Goal: Task Accomplishment & Management: Complete application form

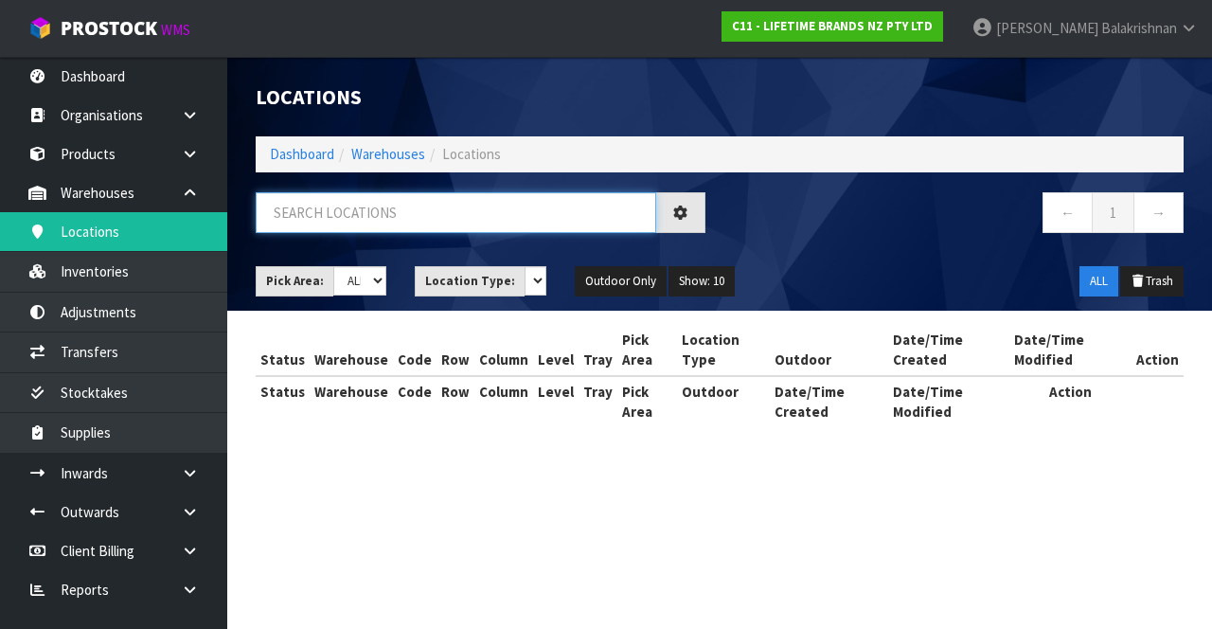
click at [441, 219] on input "text" at bounding box center [456, 212] width 400 height 41
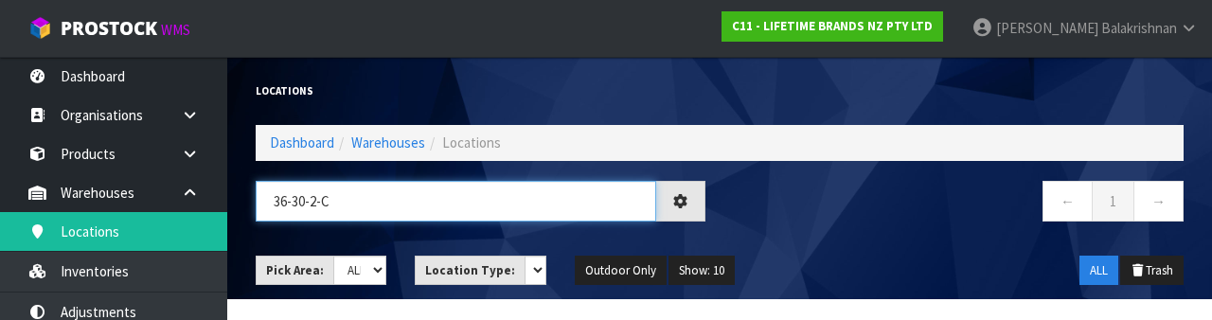
type input "36-30-2-C"
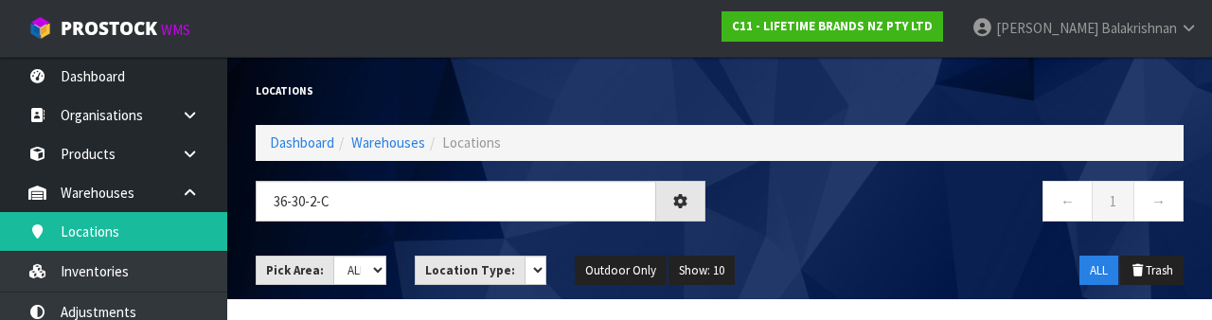
click at [900, 234] on div "← 1 →" at bounding box center [958, 211] width 478 height 61
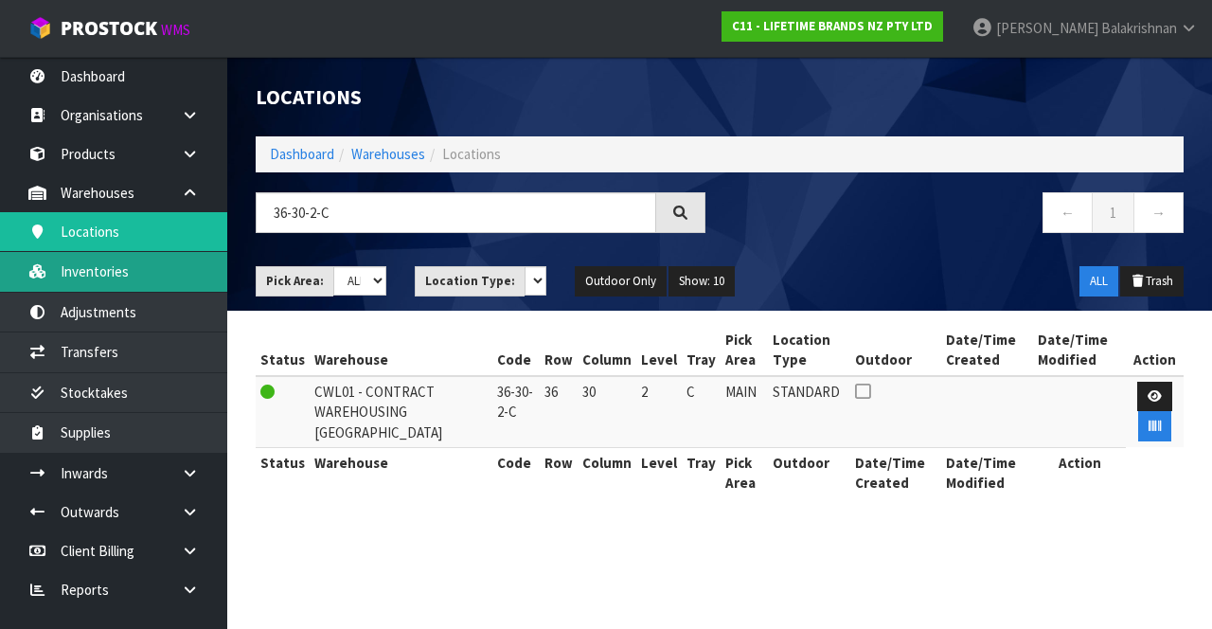
click at [91, 275] on link "Inventories" at bounding box center [113, 271] width 227 height 39
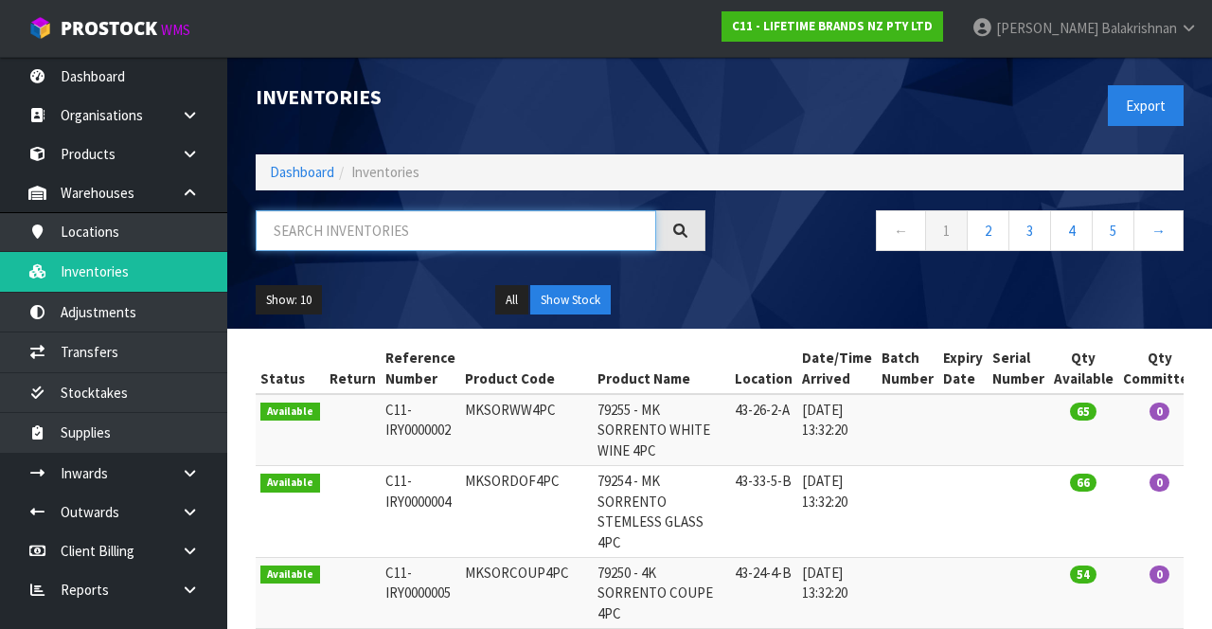
click at [458, 235] on input "text" at bounding box center [456, 230] width 400 height 41
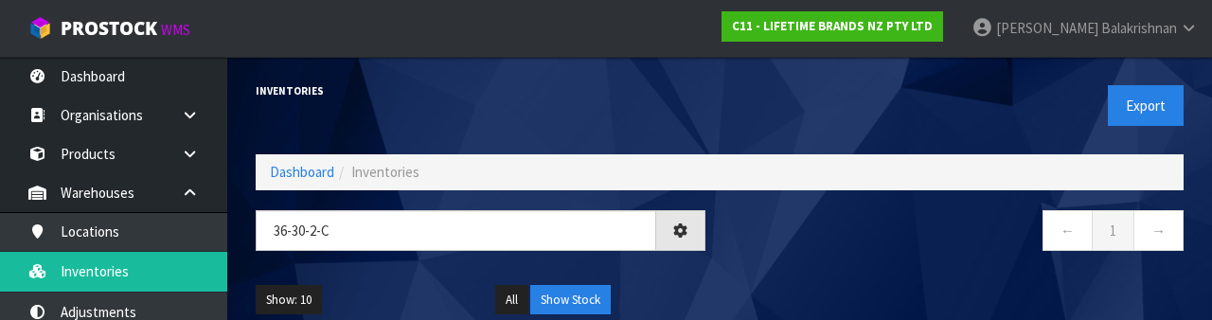
click at [884, 251] on nav "← 1 →" at bounding box center [959, 233] width 450 height 46
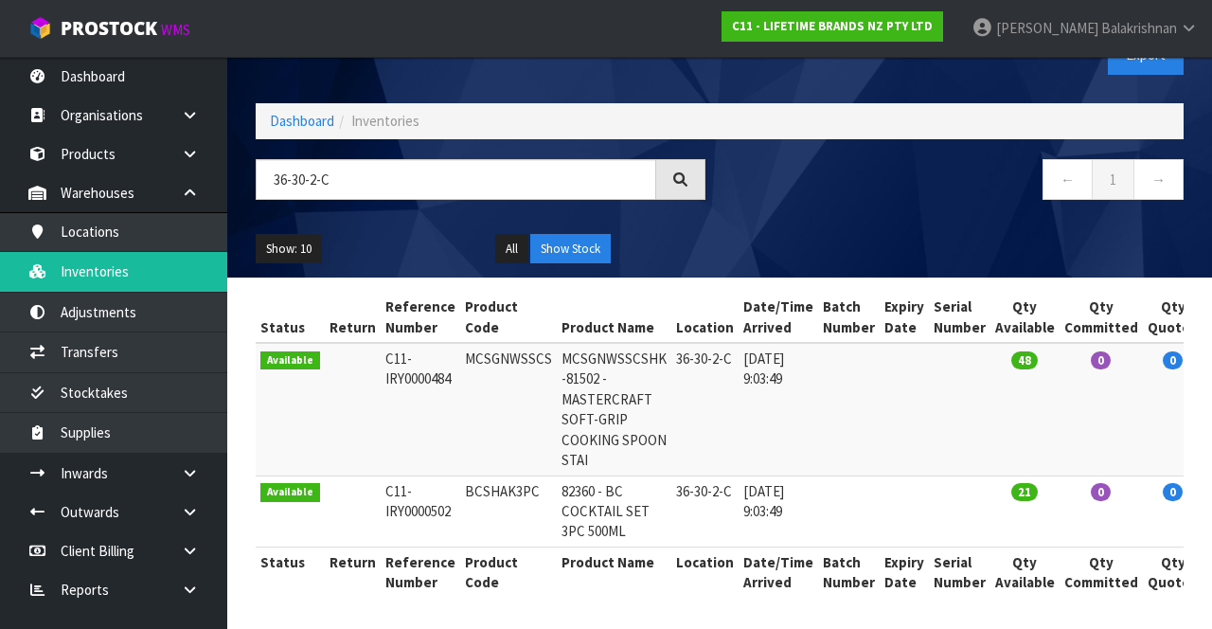
copy td "MCSGNWSSCS"
click at [545, 186] on input "36-30-2-C" at bounding box center [456, 179] width 400 height 41
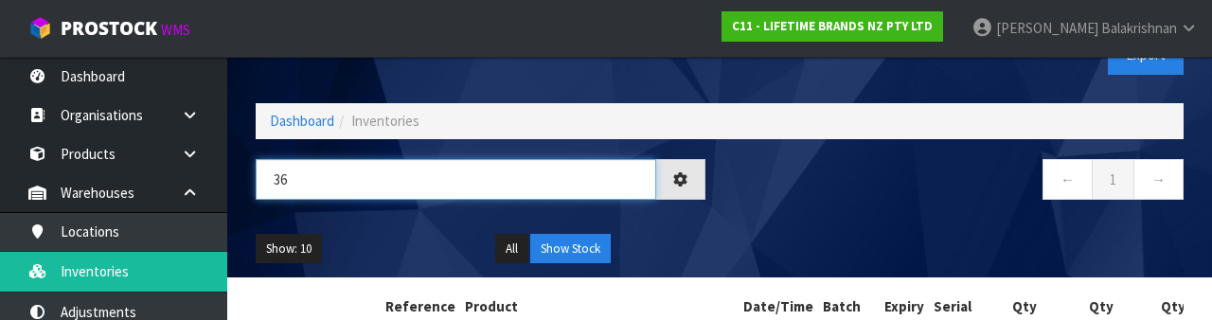
type input "3"
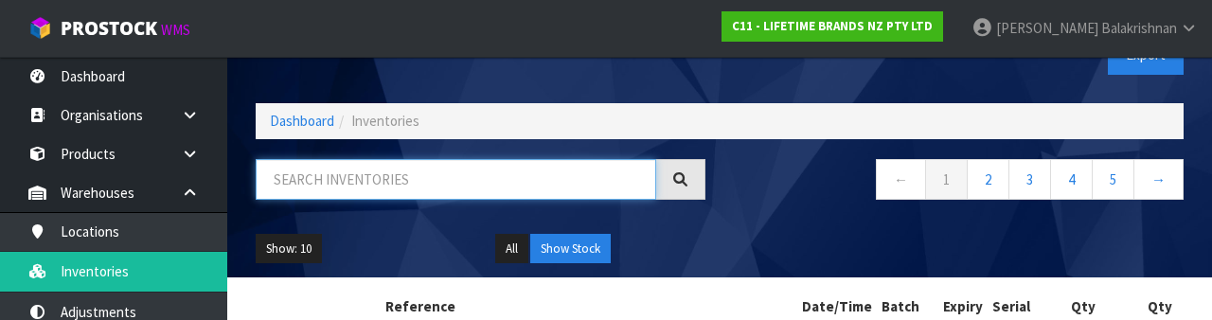
paste input "MCSGNWSSCS"
type input "MCSGNWSSCS"
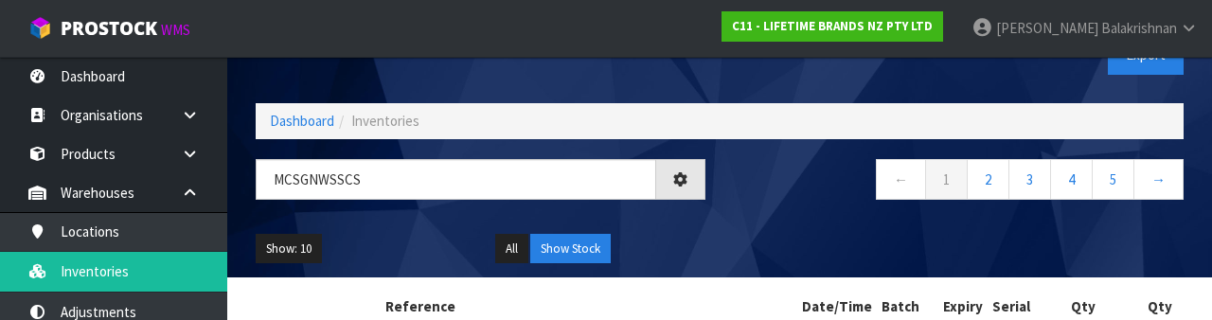
click at [834, 218] on div "← 1 2 3 4 5 →" at bounding box center [958, 189] width 478 height 61
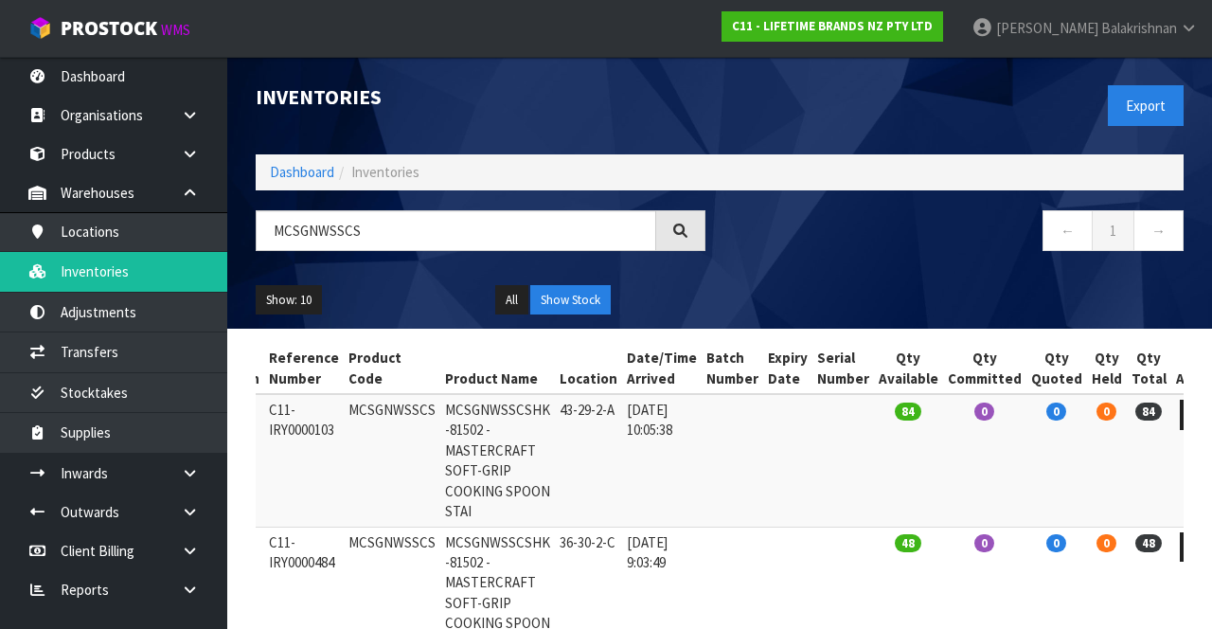
copy td "MCSGNWSSCS"
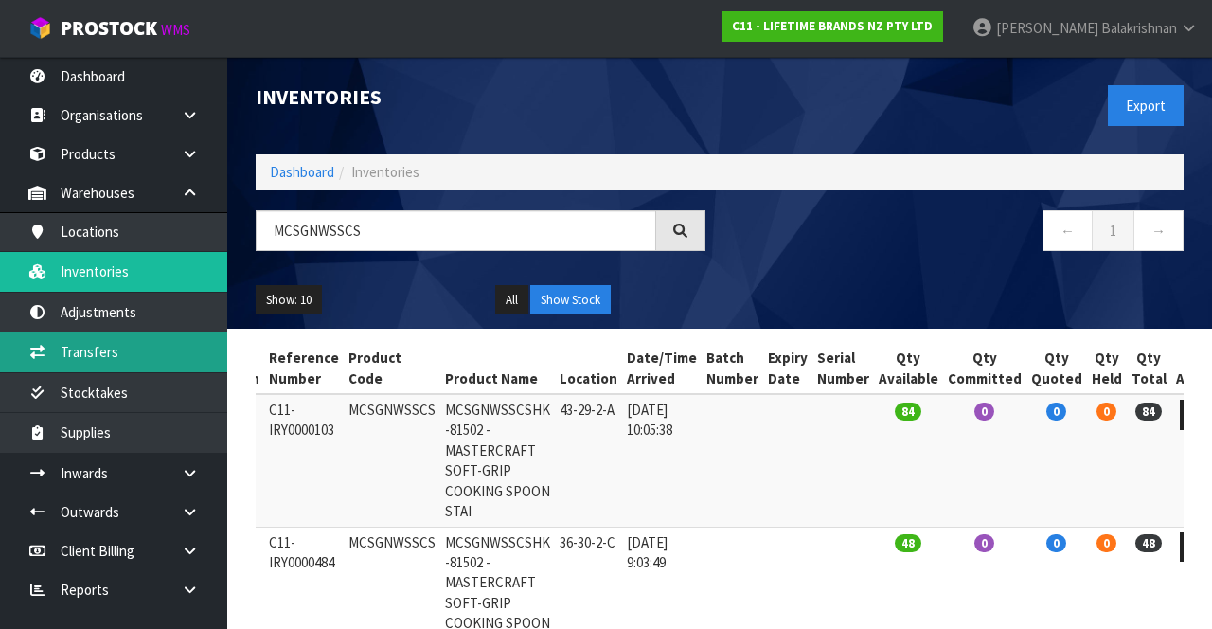
click at [164, 355] on link "Transfers" at bounding box center [113, 351] width 227 height 39
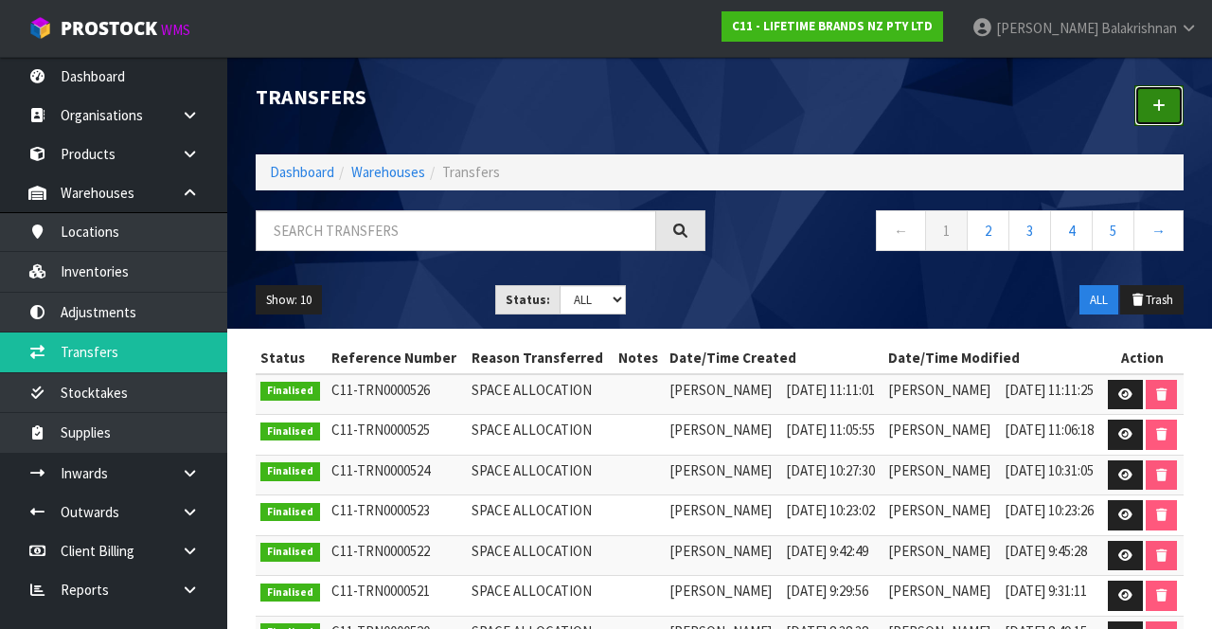
click at [1157, 110] on icon at bounding box center [1158, 105] width 13 height 14
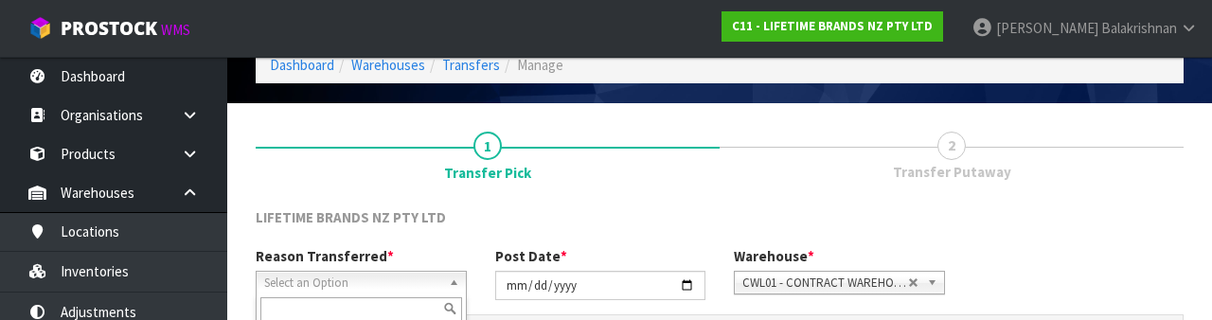
scroll to position [226, 0]
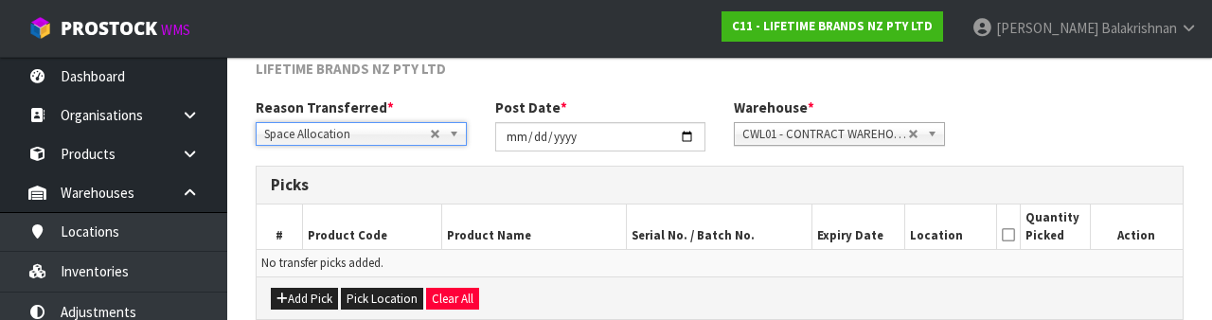
click at [704, 169] on div "Picks" at bounding box center [720, 186] width 926 height 38
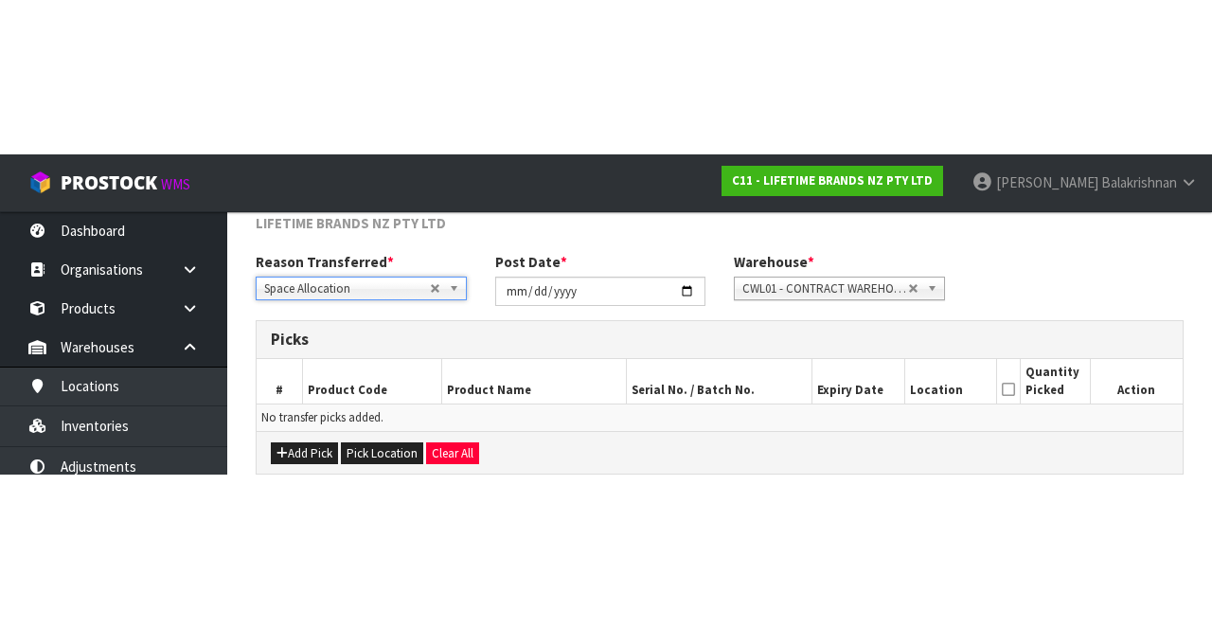
scroll to position [102, 0]
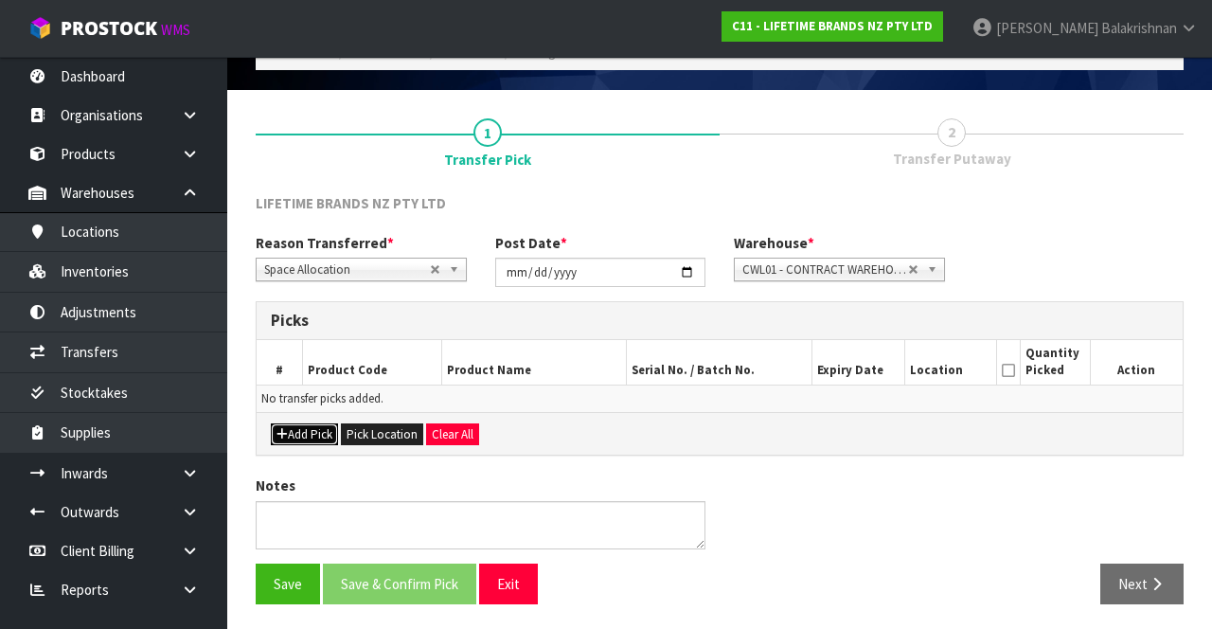
click at [308, 432] on button "Add Pick" at bounding box center [304, 434] width 67 height 23
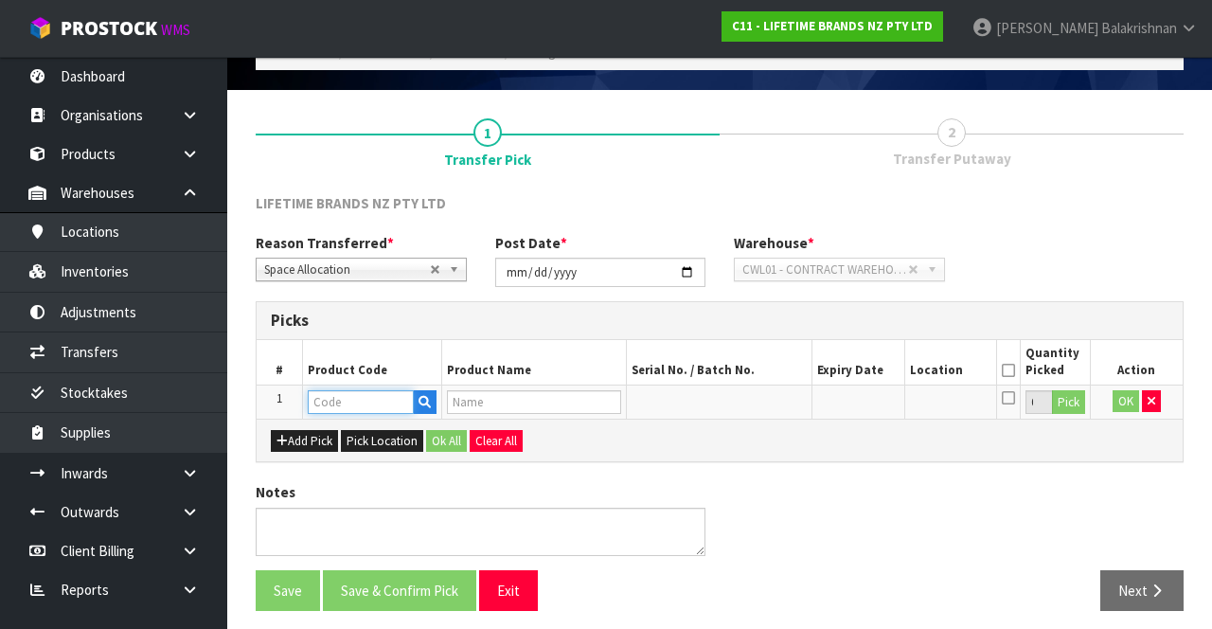
click at [371, 403] on input "text" at bounding box center [361, 402] width 106 height 24
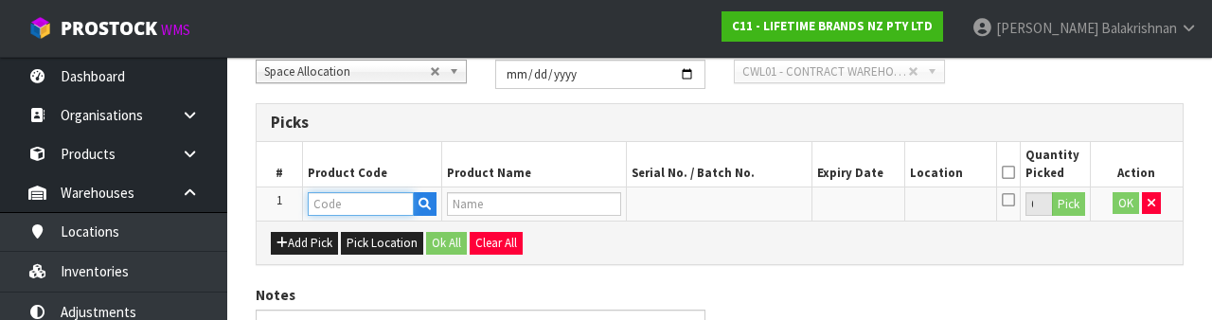
scroll to position [331, 0]
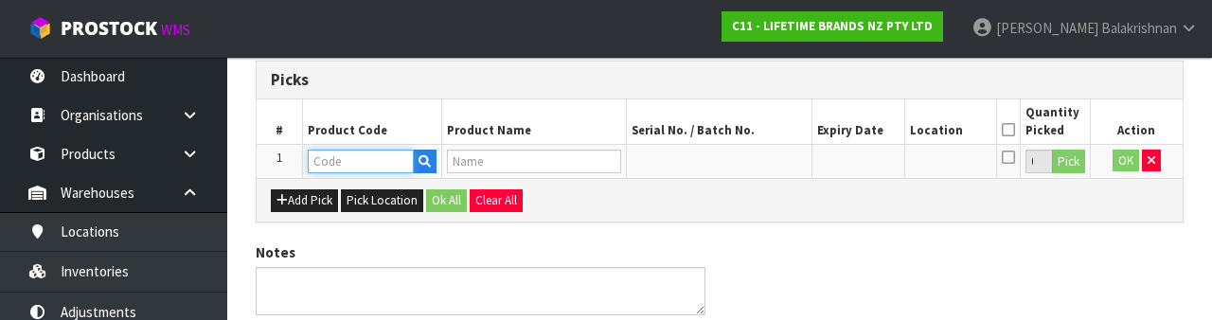
paste input "MCSGNWSSCS"
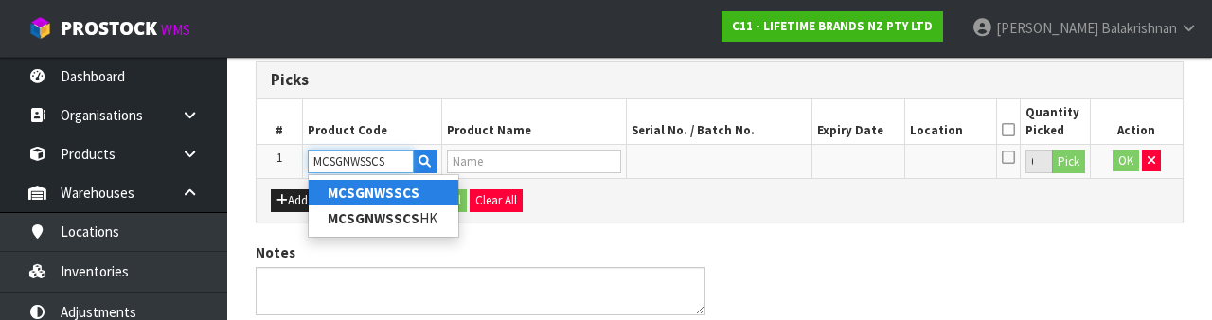
type input "MCSGNWSSCS"
click at [666, 222] on div "LIFETIME BRANDS NZ PTY LTD Reason Transferred * Space Allocation Damage Expired…" at bounding box center [720, 170] width 928 height 432
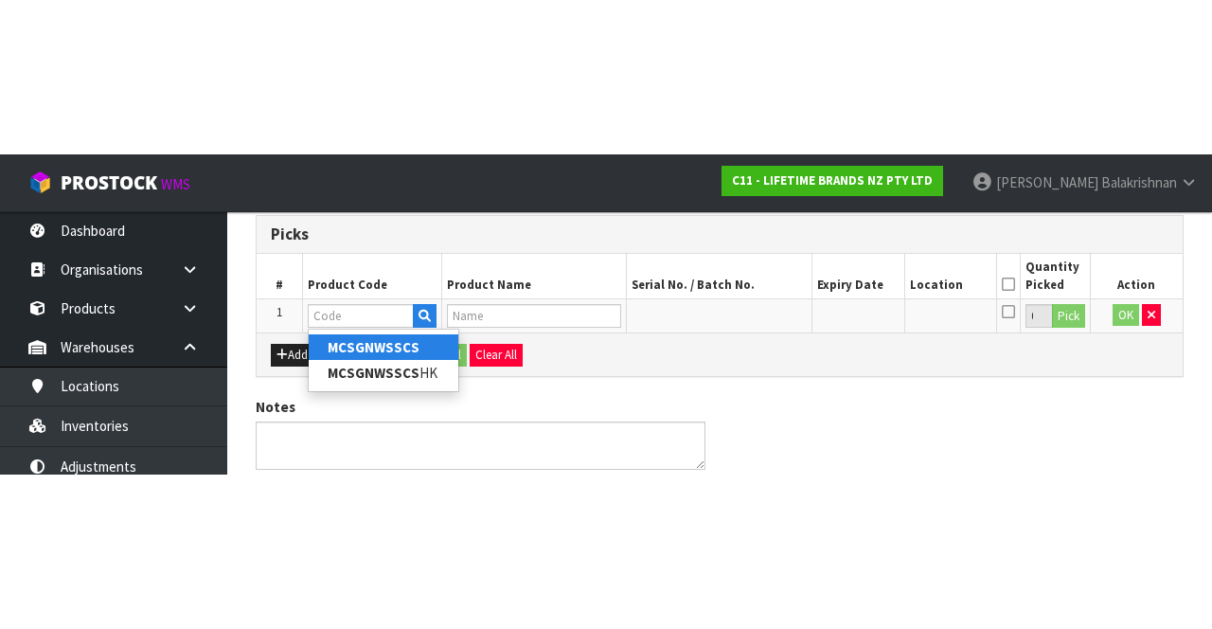
scroll to position [108, 0]
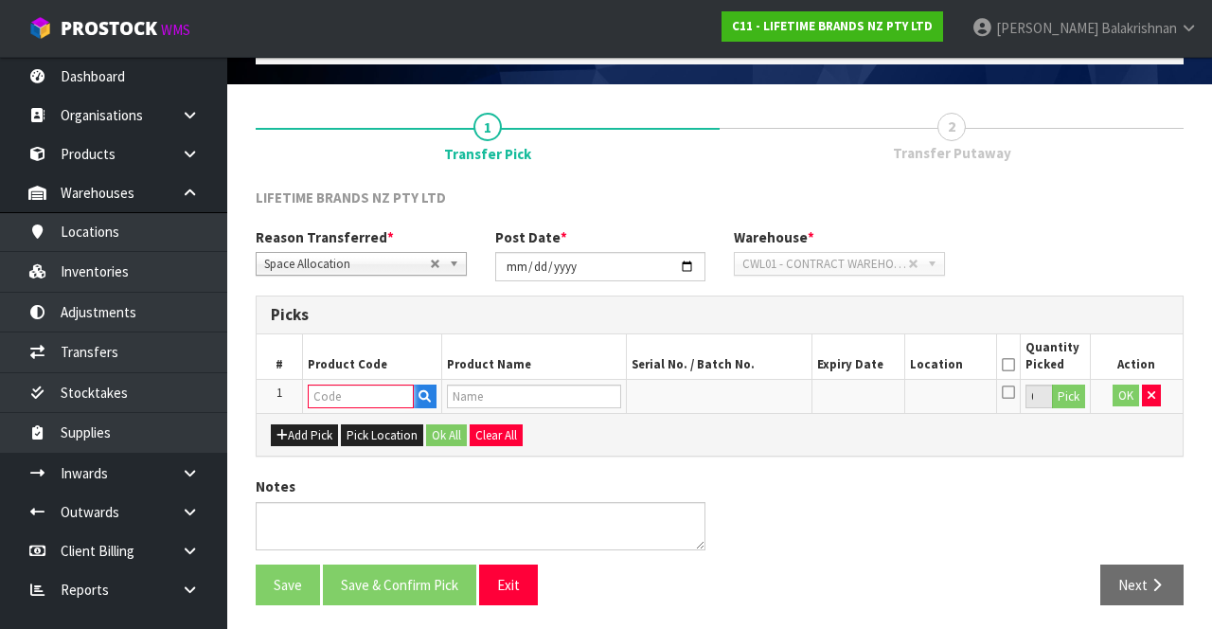
paste input "MCSGNWSSCS"
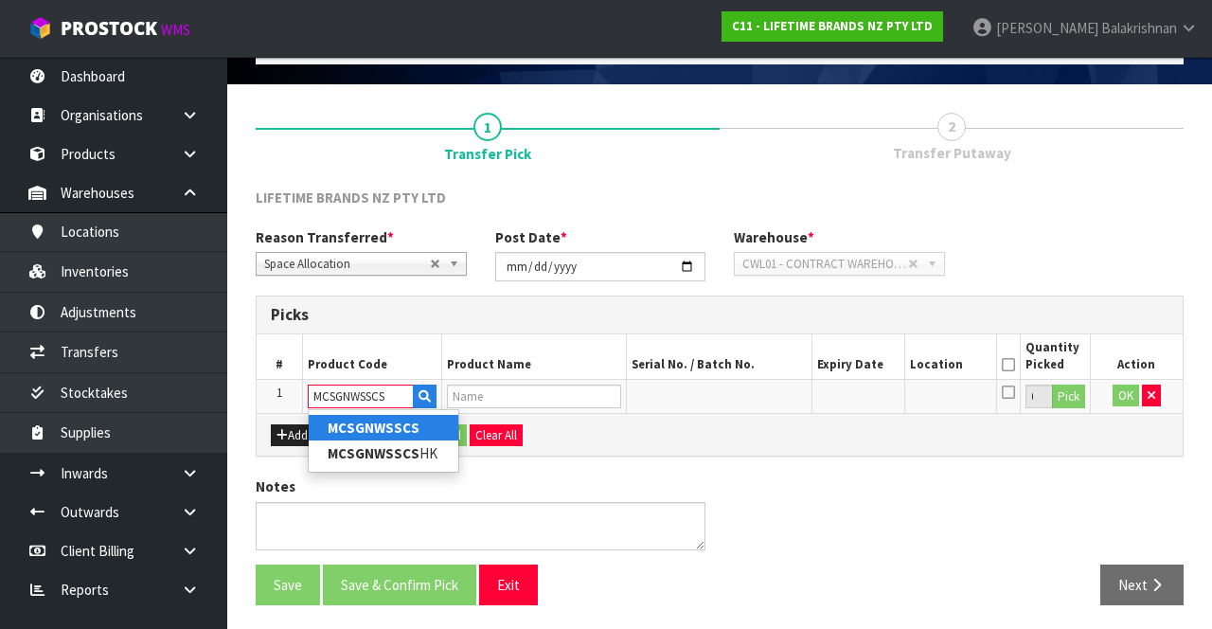
click at [437, 428] on link "MCSGNWSSCS" at bounding box center [384, 428] width 150 height 26
type input "MCSGNWSSCS"
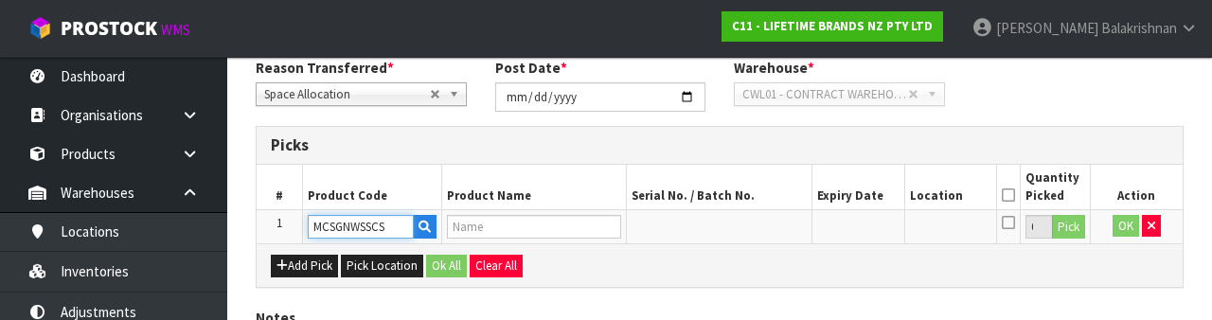
scroll to position [331, 0]
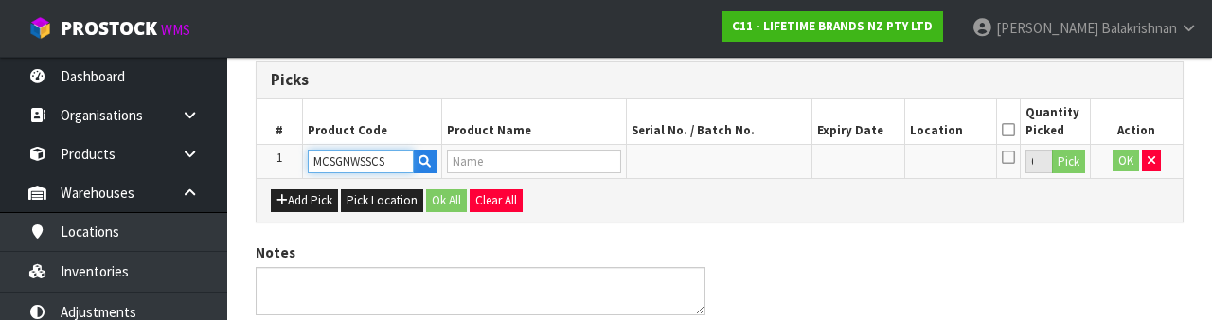
type input "MCSGNWSSCSHK -81502 - MASTERCRAFT SOFT-GRIP COOKING SPOON STAI"
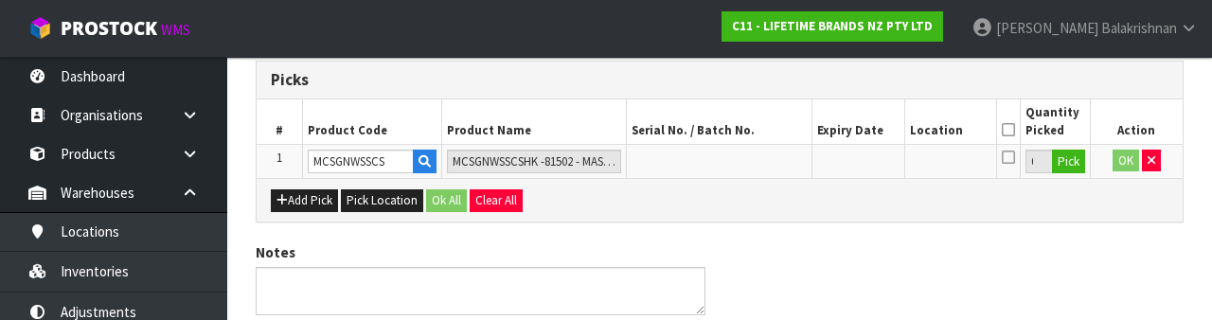
click at [971, 260] on div "Notes" at bounding box center [719, 285] width 956 height 87
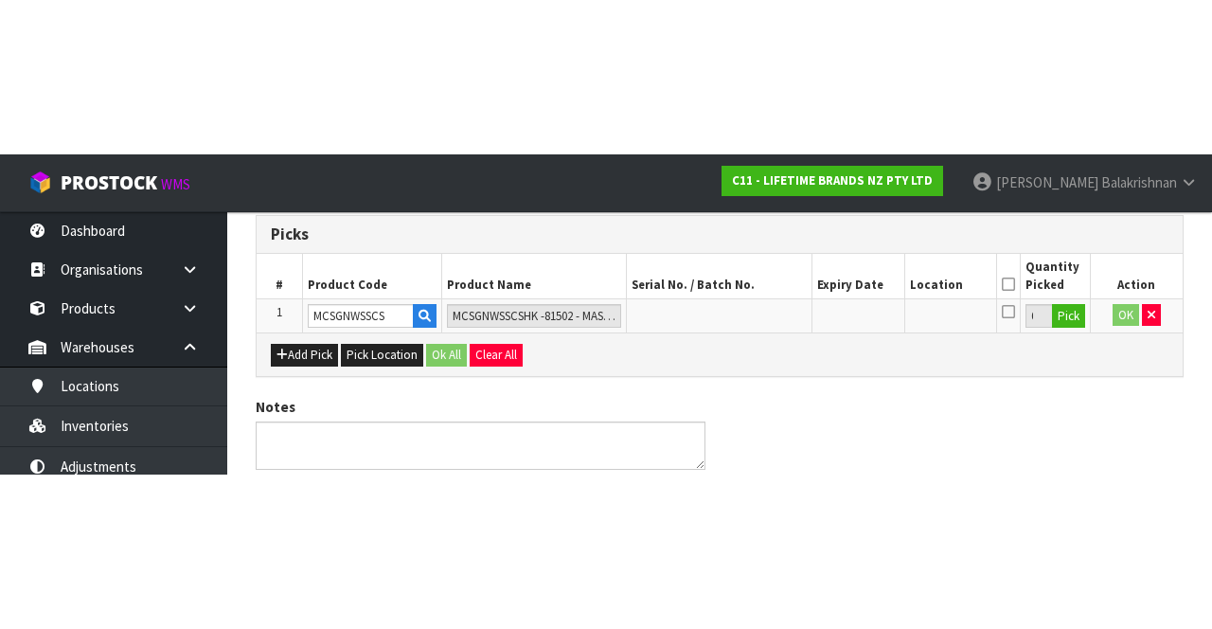
scroll to position [108, 0]
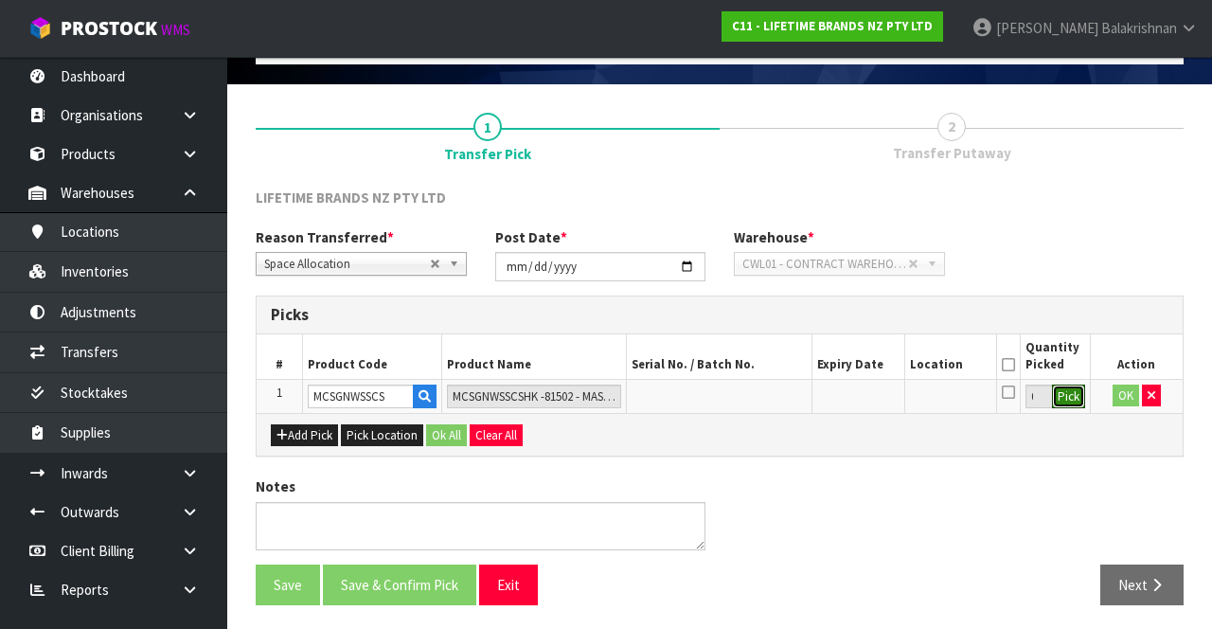
click at [1072, 397] on button "Pick" at bounding box center [1068, 396] width 33 height 25
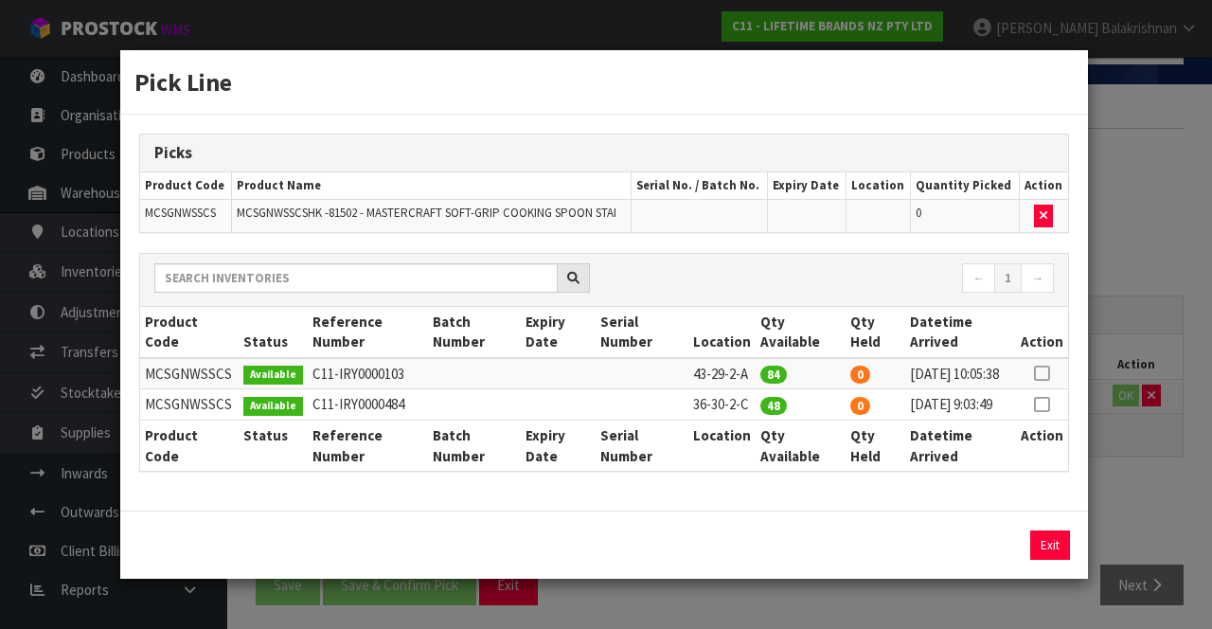
click at [1043, 405] on icon at bounding box center [1041, 404] width 15 height 1
click at [974, 557] on button "Assign Pick" at bounding box center [986, 544] width 78 height 29
type input "48"
click at [1130, 447] on div "Pick Line Picks Product Code Product Name Serial No. / Batch No. Expiry Date Lo…" at bounding box center [606, 314] width 1212 height 629
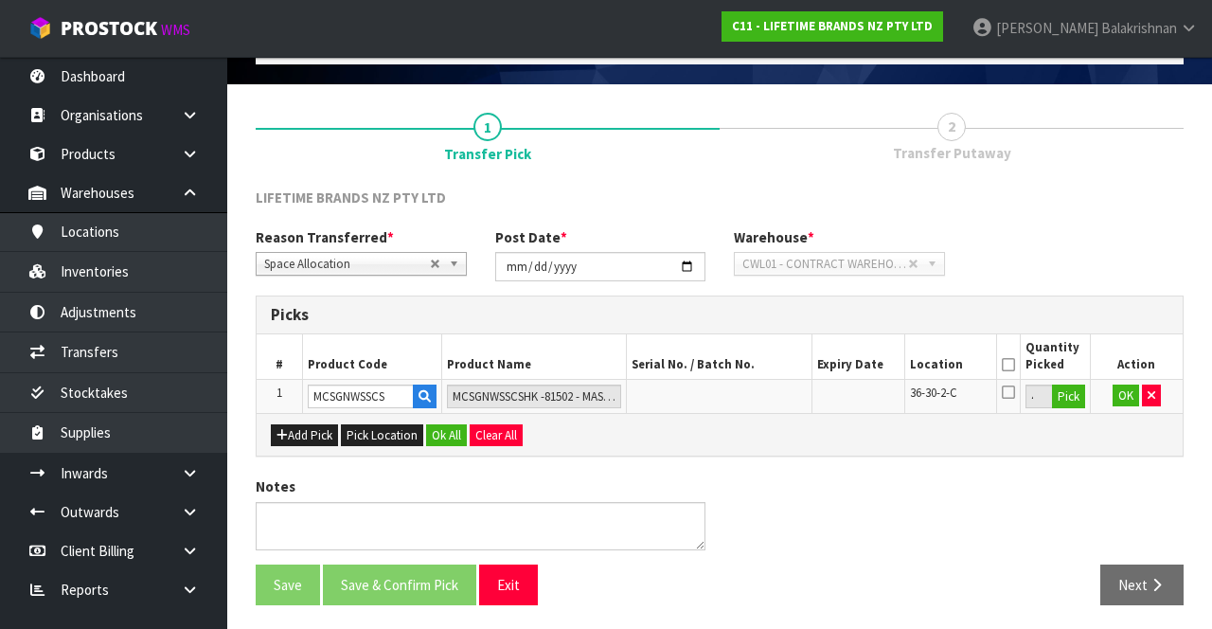
click at [1012, 390] on icon at bounding box center [1008, 391] width 13 height 15
click at [0, 0] on input "checkbox" at bounding box center [0, 0] width 0 height 0
click at [1119, 400] on button "OK" at bounding box center [1125, 395] width 27 height 23
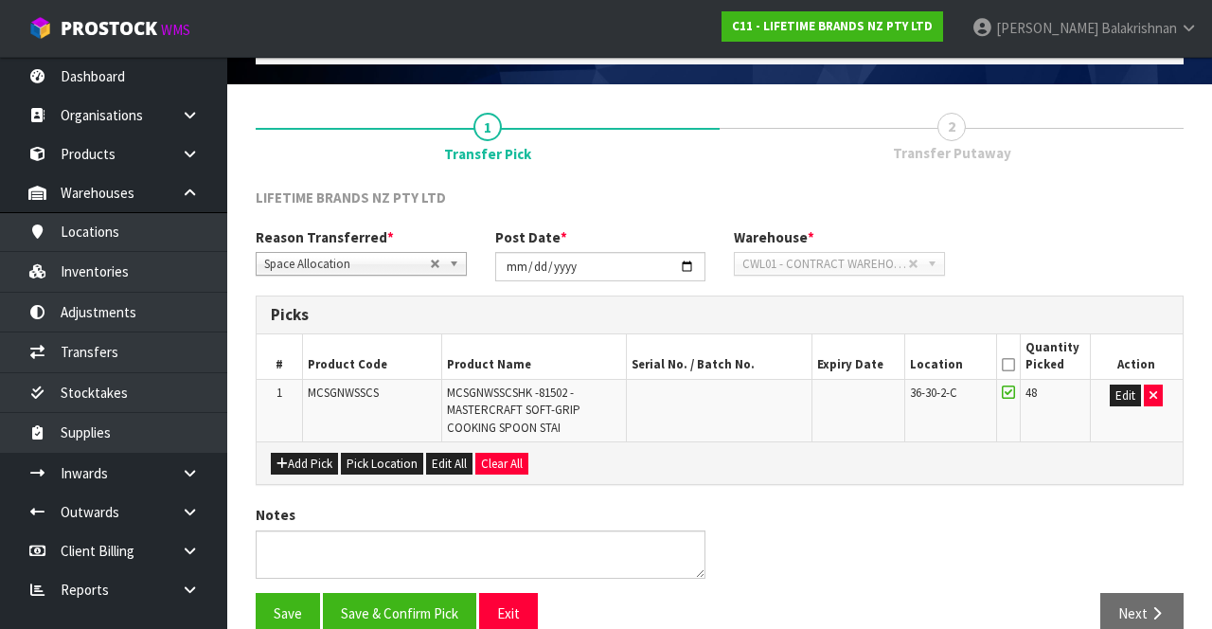
scroll to position [136, 0]
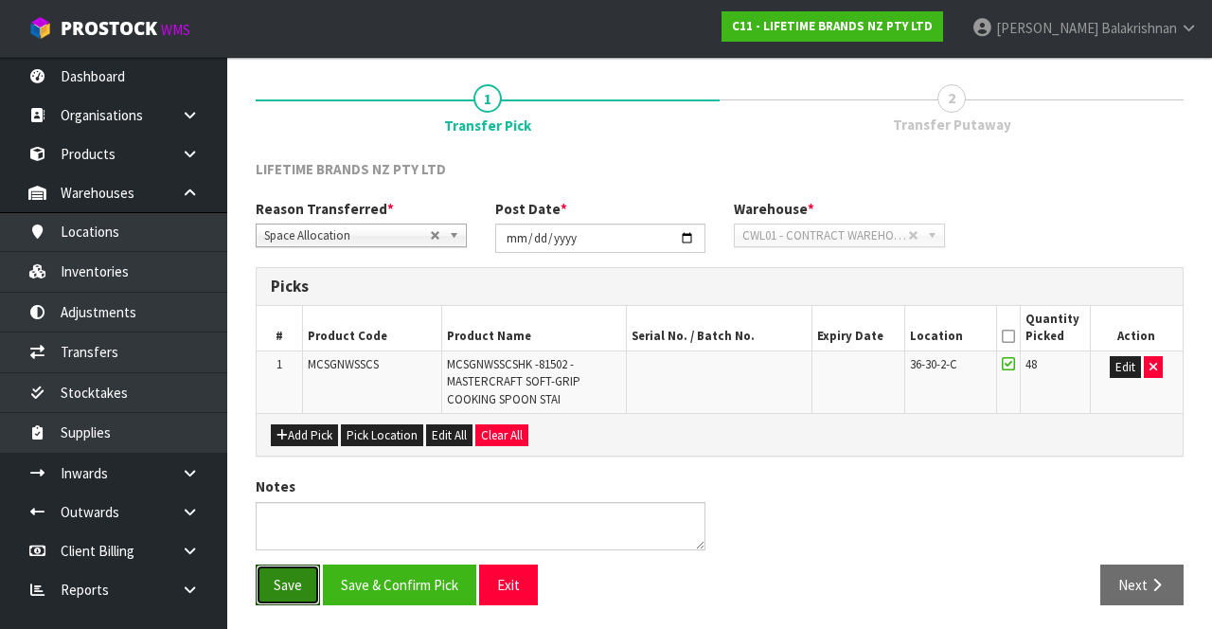
click at [285, 576] on button "Save" at bounding box center [288, 584] width 64 height 41
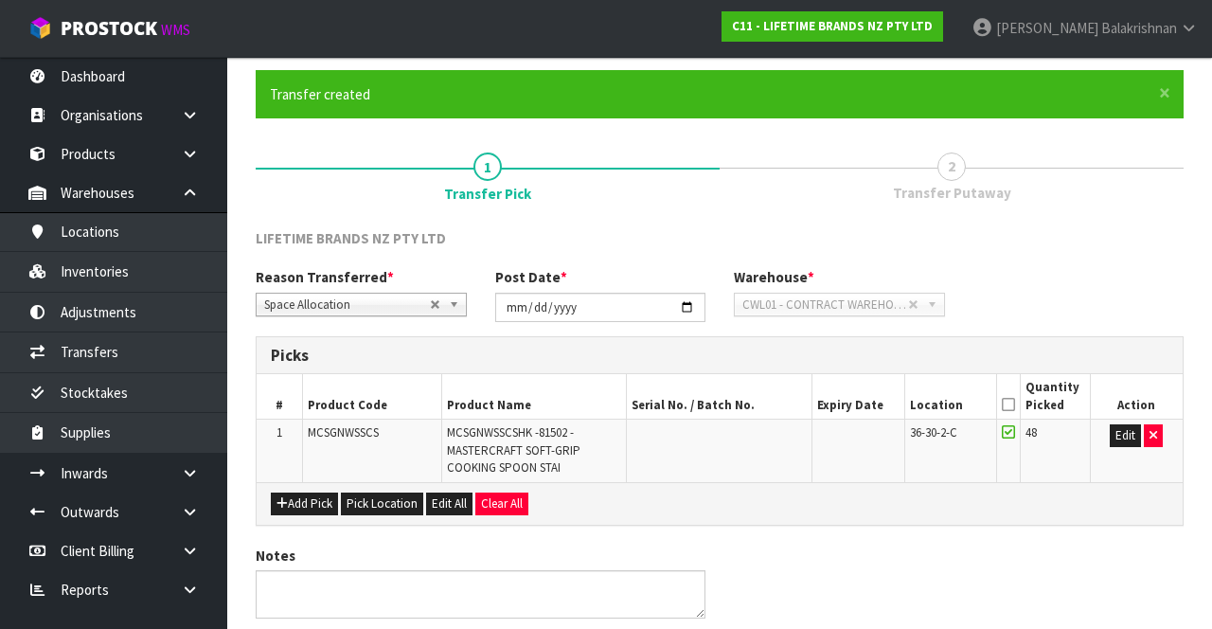
scroll to position [0, 0]
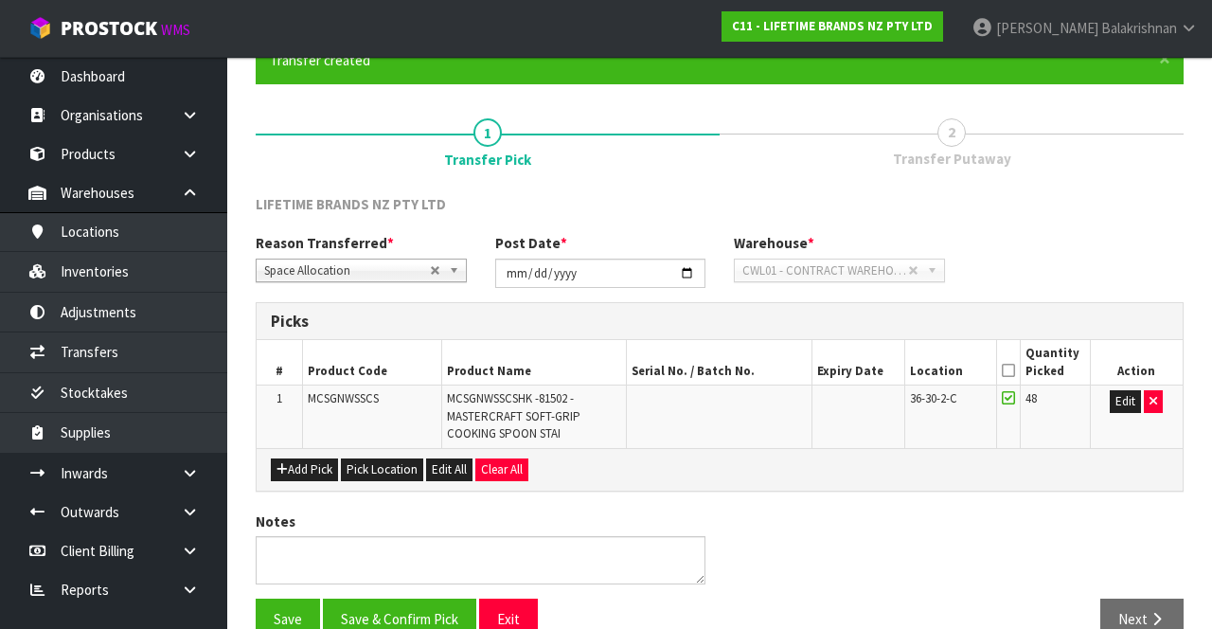
scroll to position [205, 0]
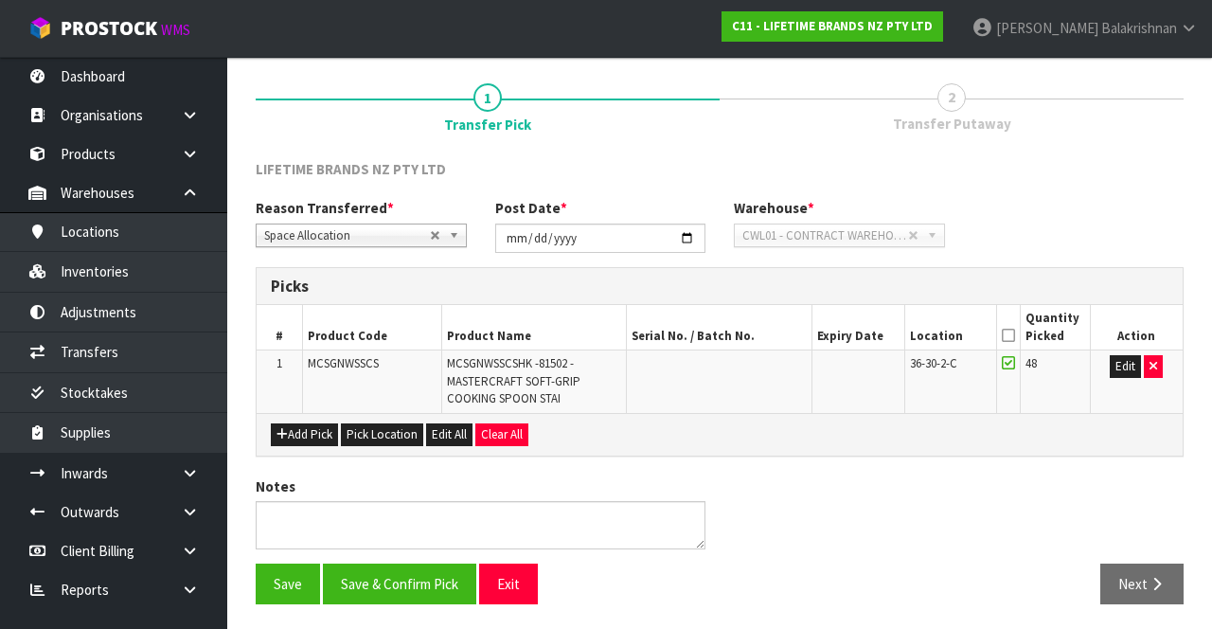
click at [948, 111] on link "2 Transfer Putaway" at bounding box center [951, 106] width 464 height 75
click at [398, 571] on button "Save & Confirm Pick" at bounding box center [399, 583] width 153 height 41
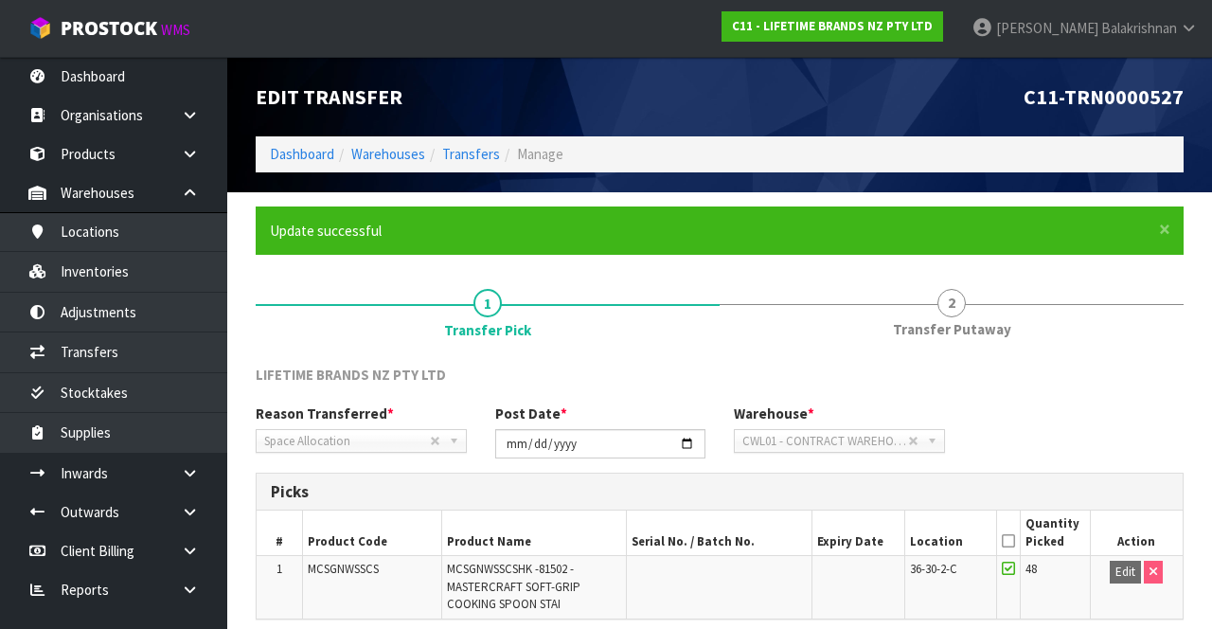
scroll to position [164, 0]
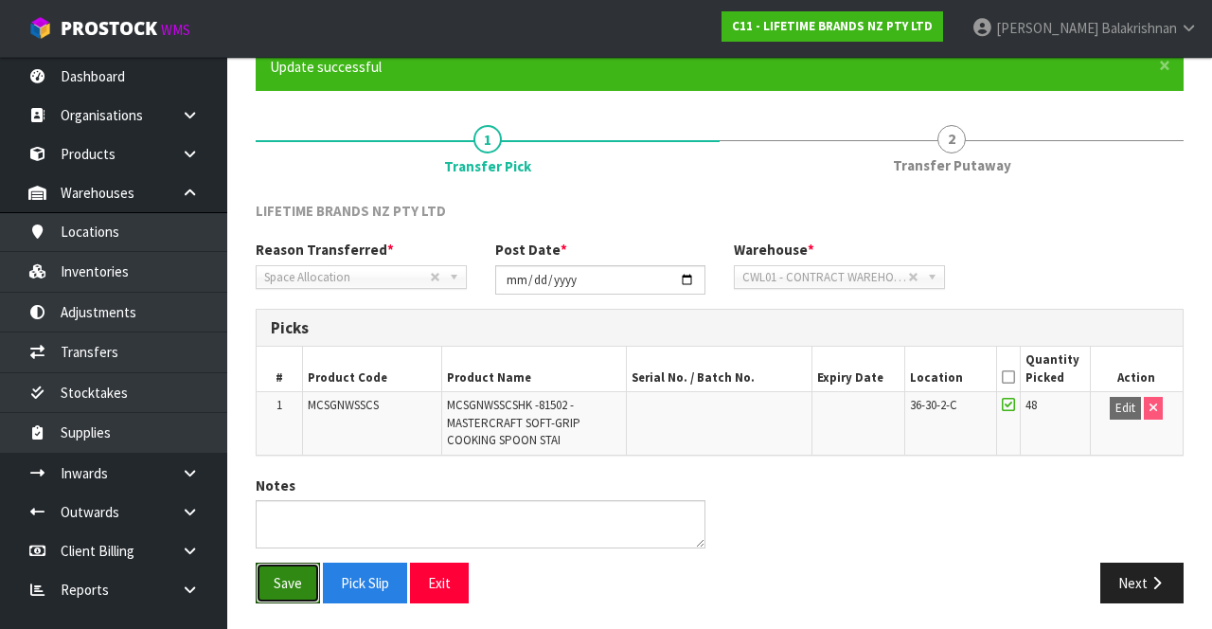
click at [284, 571] on button "Save" at bounding box center [288, 582] width 64 height 41
click at [953, 152] on link "2 Transfer Putaway" at bounding box center [951, 148] width 464 height 75
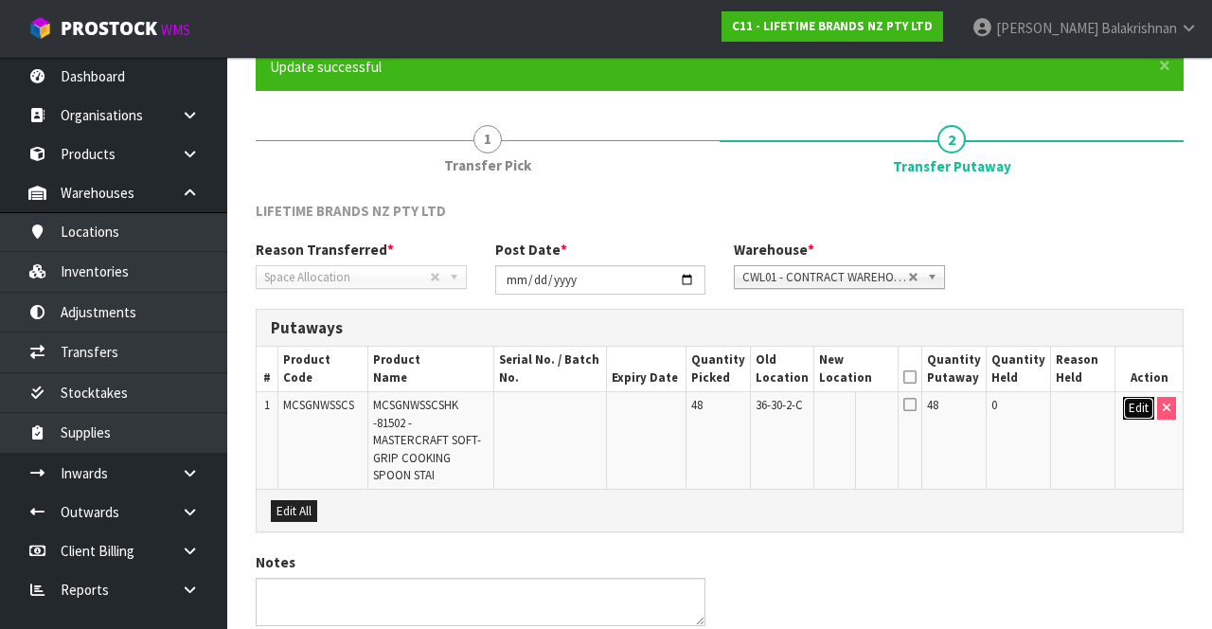
click at [1130, 408] on button "Edit" at bounding box center [1138, 408] width 31 height 23
click at [863, 409] on input "text" at bounding box center [845, 409] width 51 height 24
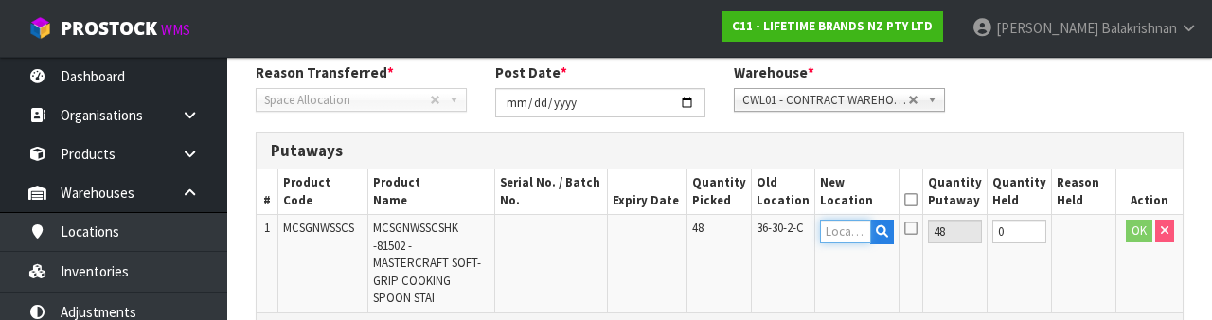
scroll to position [400, 0]
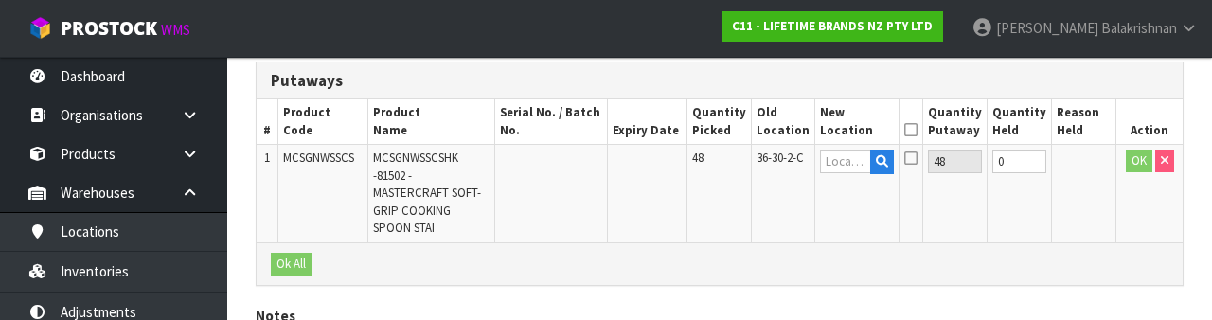
click at [898, 214] on td at bounding box center [856, 194] width 84 height 98
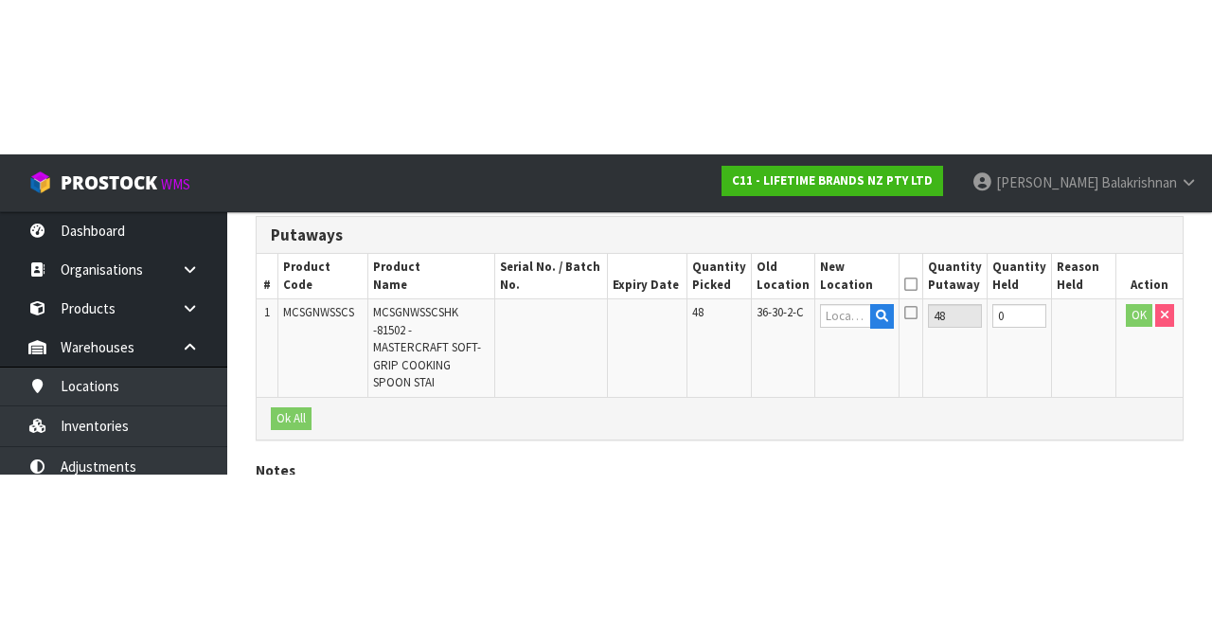
scroll to position [223, 0]
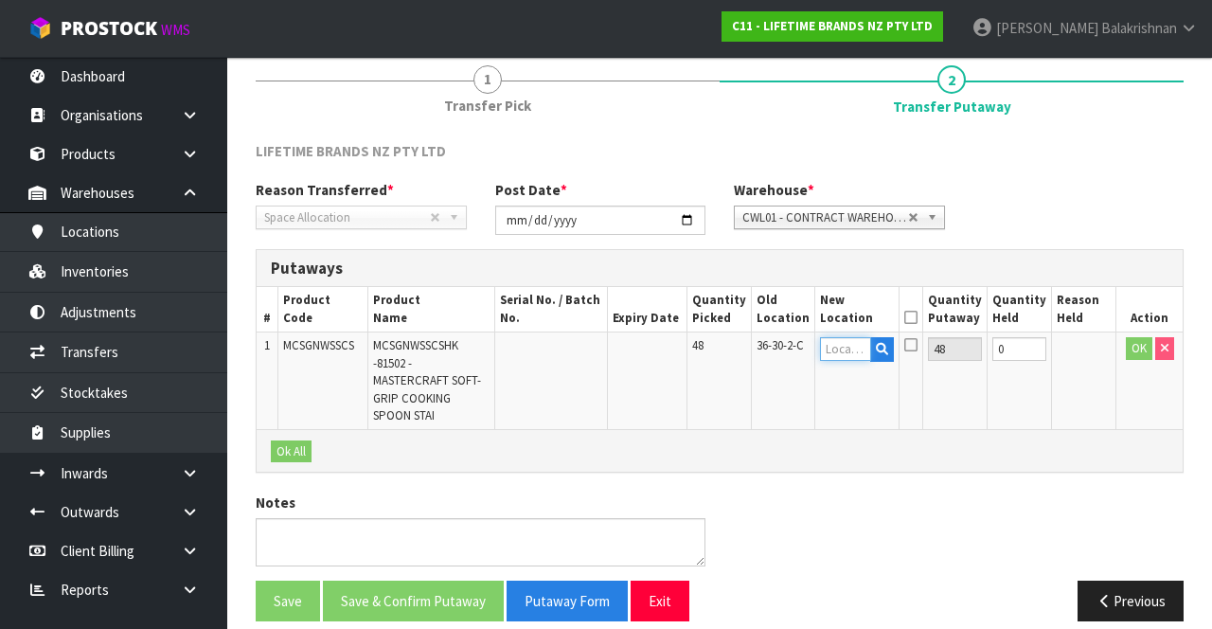
click at [853, 351] on input "text" at bounding box center [845, 349] width 51 height 24
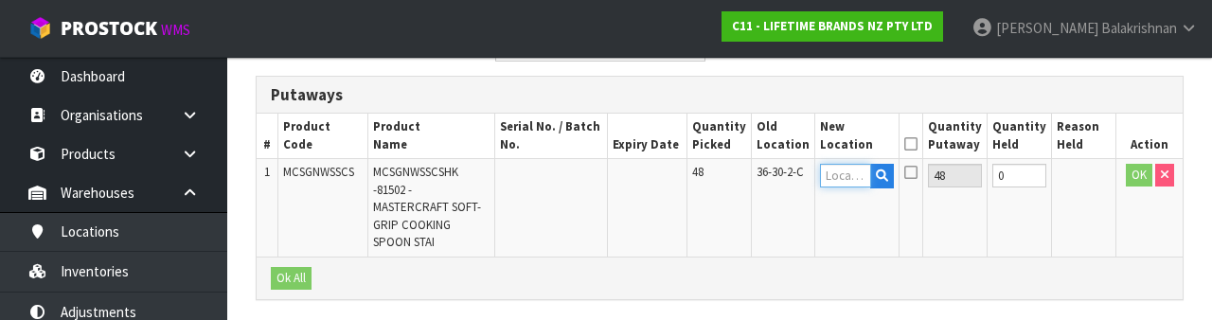
scroll to position [400, 0]
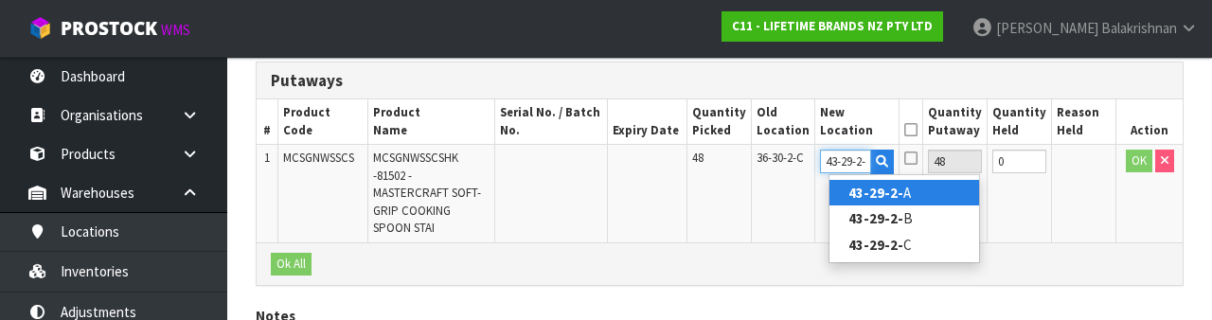
type input "43-29-2-A"
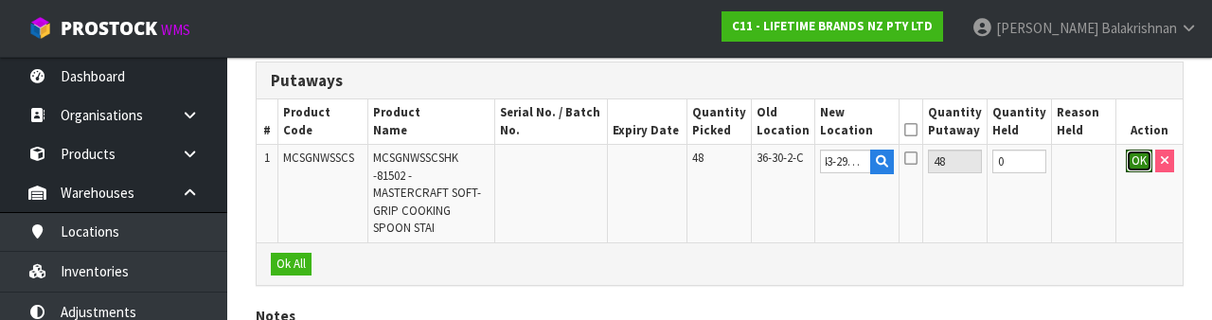
click at [1135, 166] on button "OK" at bounding box center [1139, 161] width 27 height 23
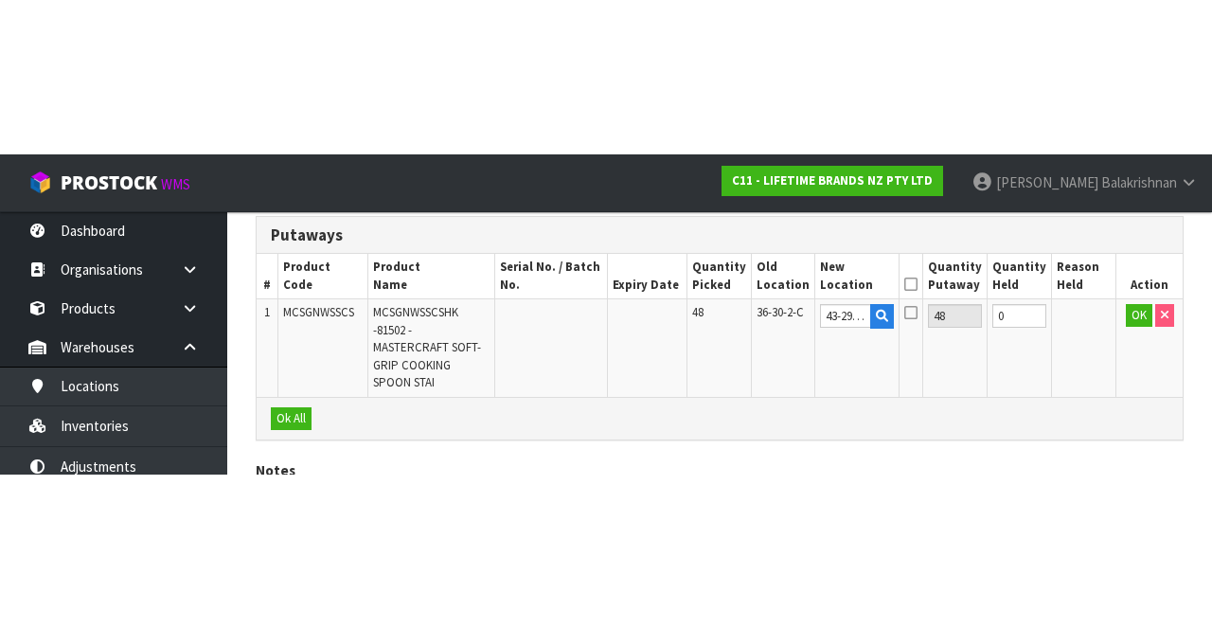
scroll to position [223, 0]
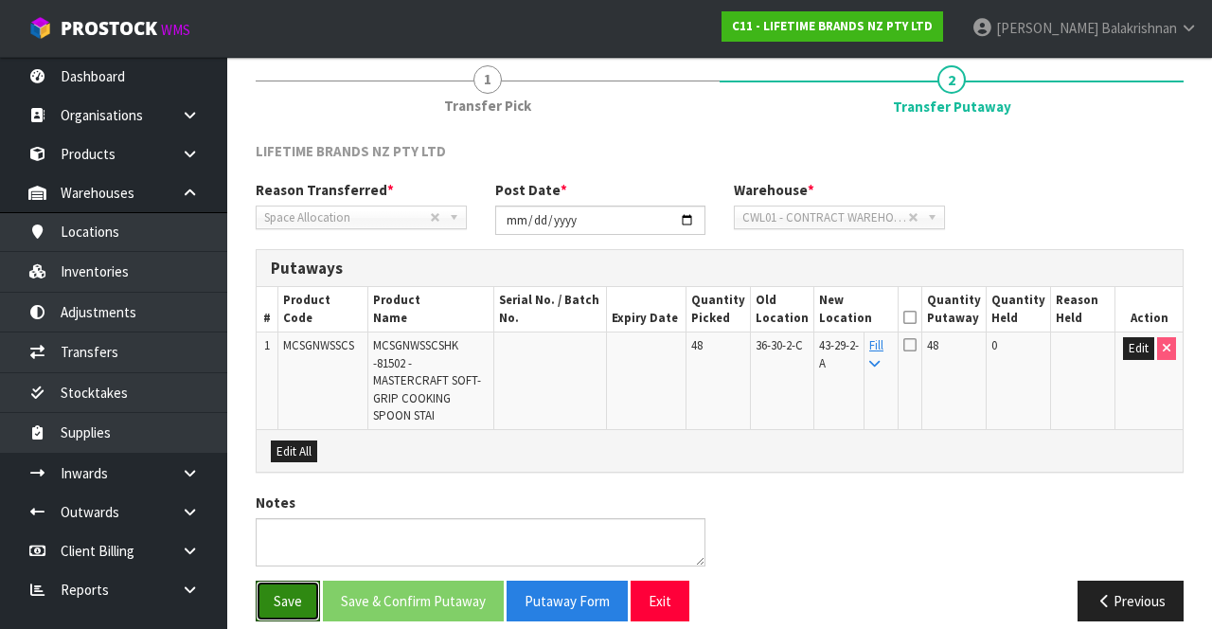
click at [280, 580] on button "Save" at bounding box center [288, 600] width 64 height 41
click at [916, 317] on icon at bounding box center [909, 317] width 13 height 1
click at [916, 346] on icon at bounding box center [909, 344] width 13 height 15
click at [937, 332] on td "48" at bounding box center [953, 381] width 64 height 98
click at [916, 345] on icon at bounding box center [909, 344] width 13 height 15
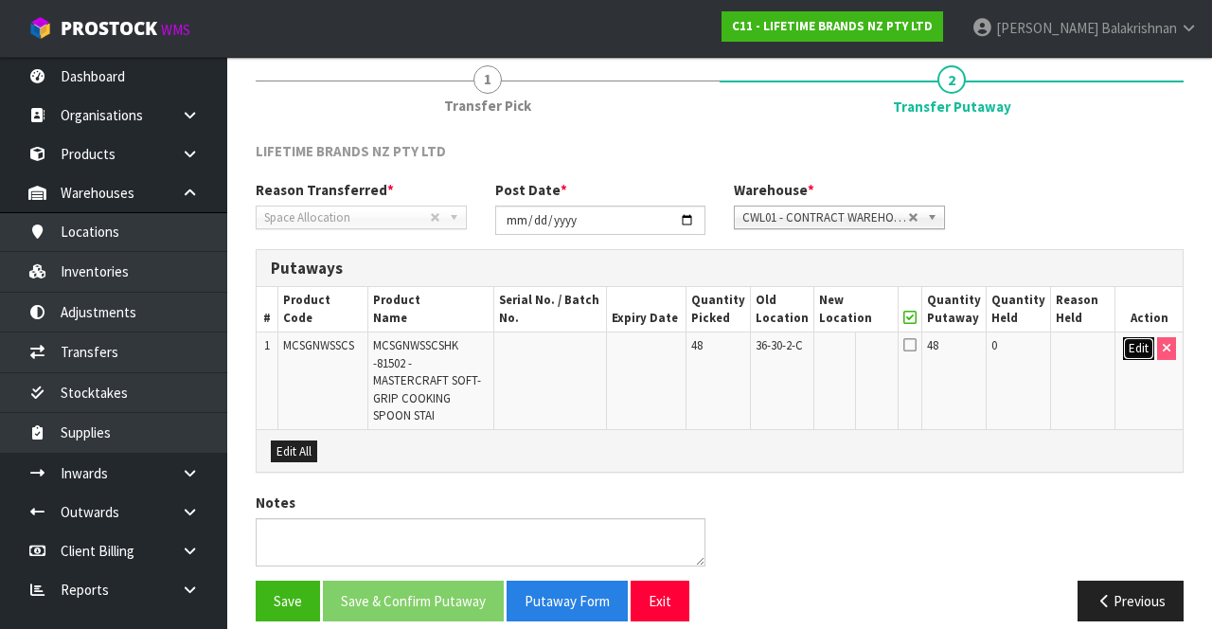
click at [1127, 351] on button "Edit" at bounding box center [1138, 348] width 31 height 23
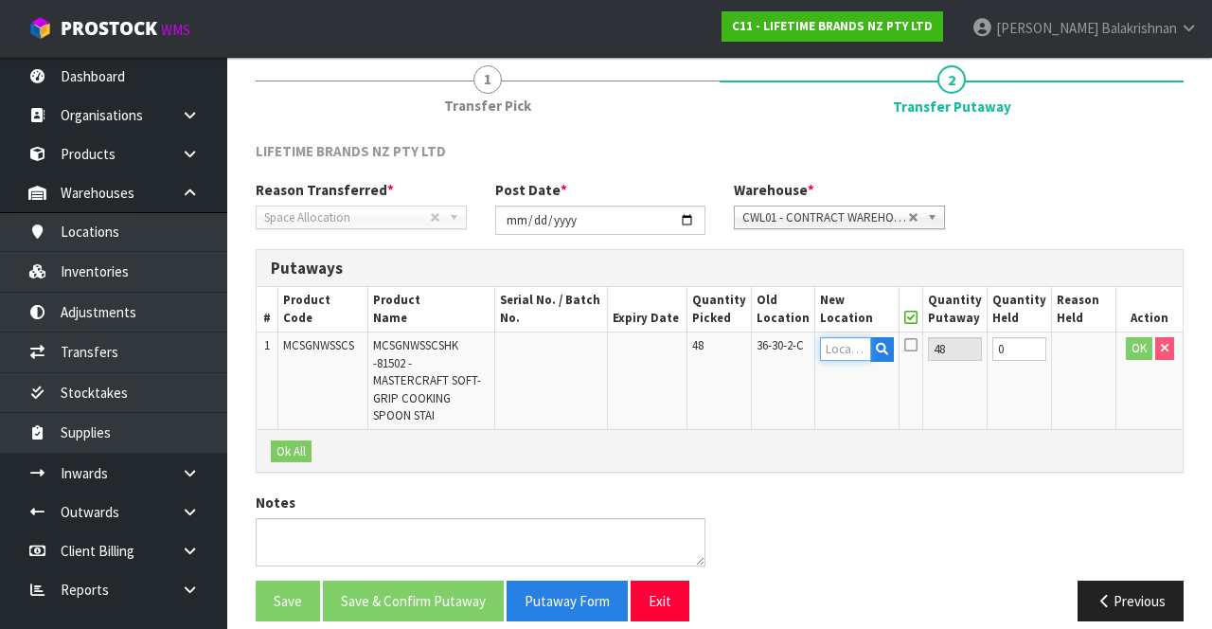
click at [852, 350] on input "text" at bounding box center [845, 349] width 51 height 24
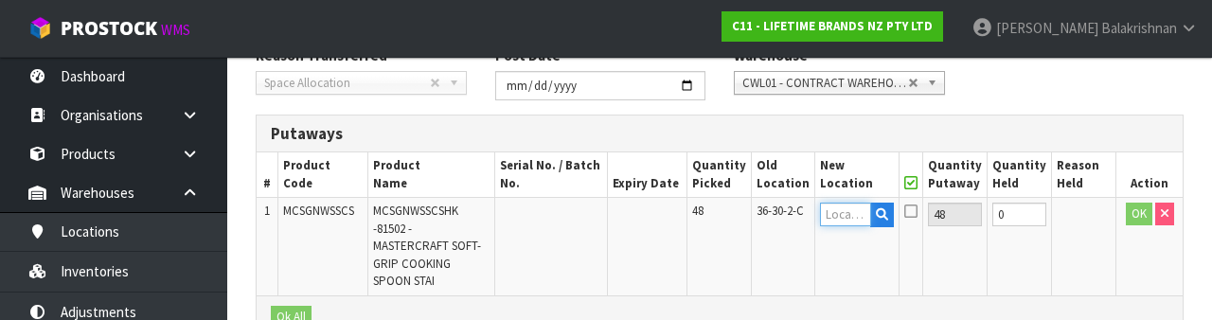
scroll to position [400, 0]
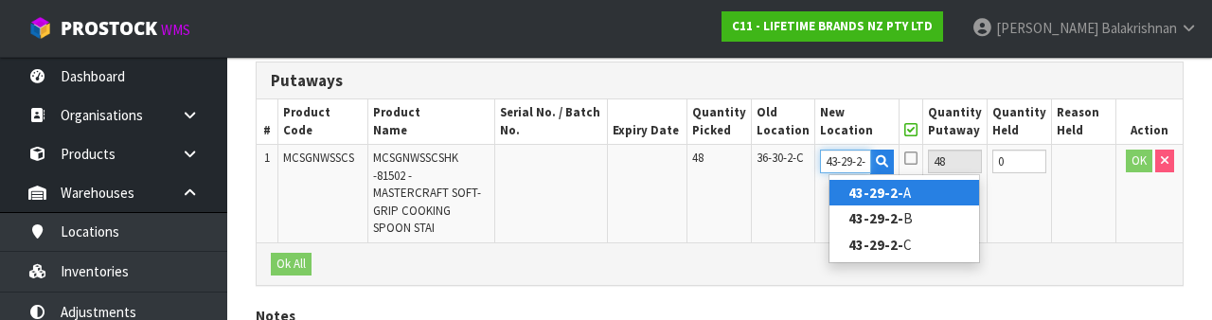
type input "43-29-2-A"
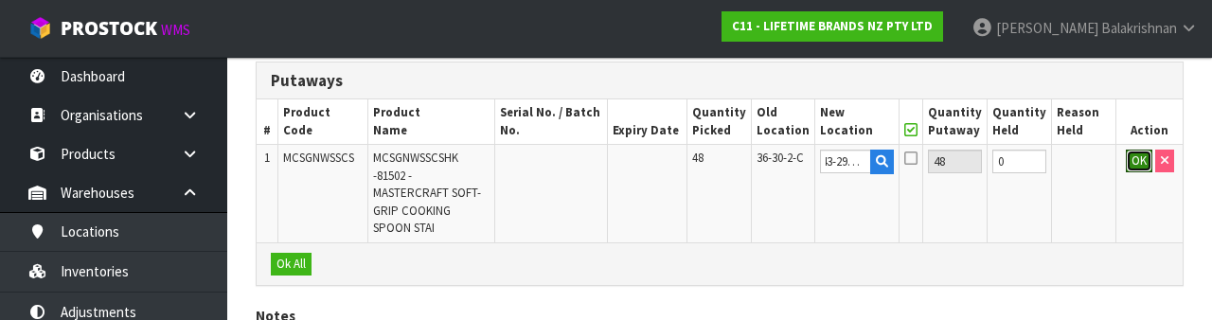
click at [1130, 167] on button "OK" at bounding box center [1139, 161] width 27 height 23
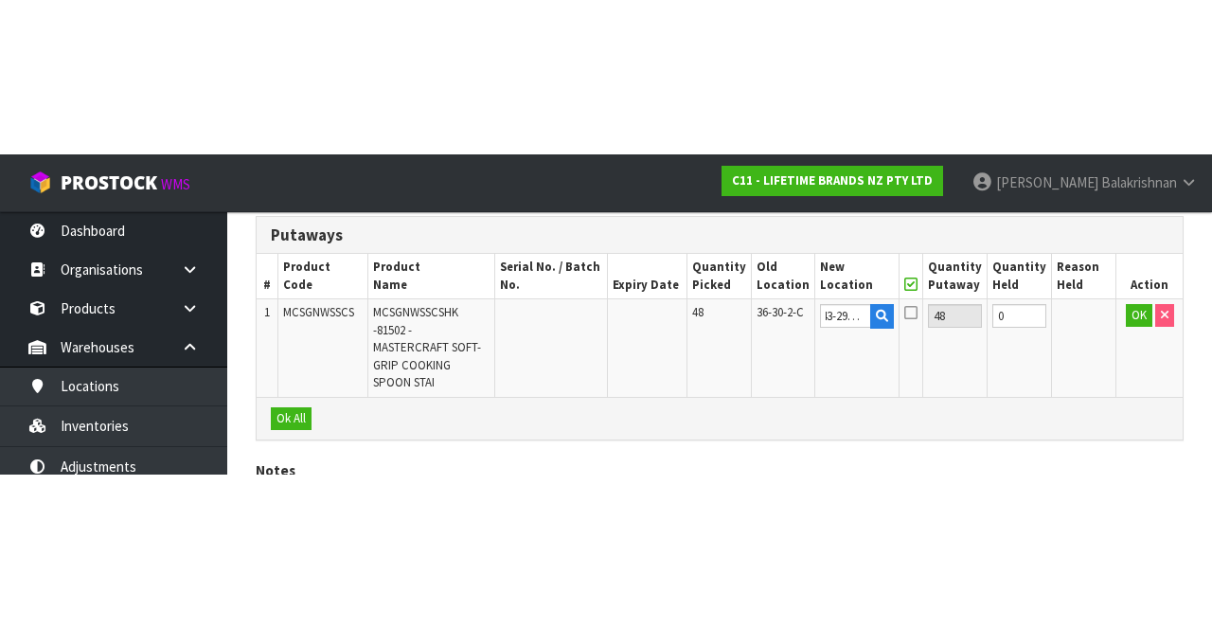
scroll to position [223, 0]
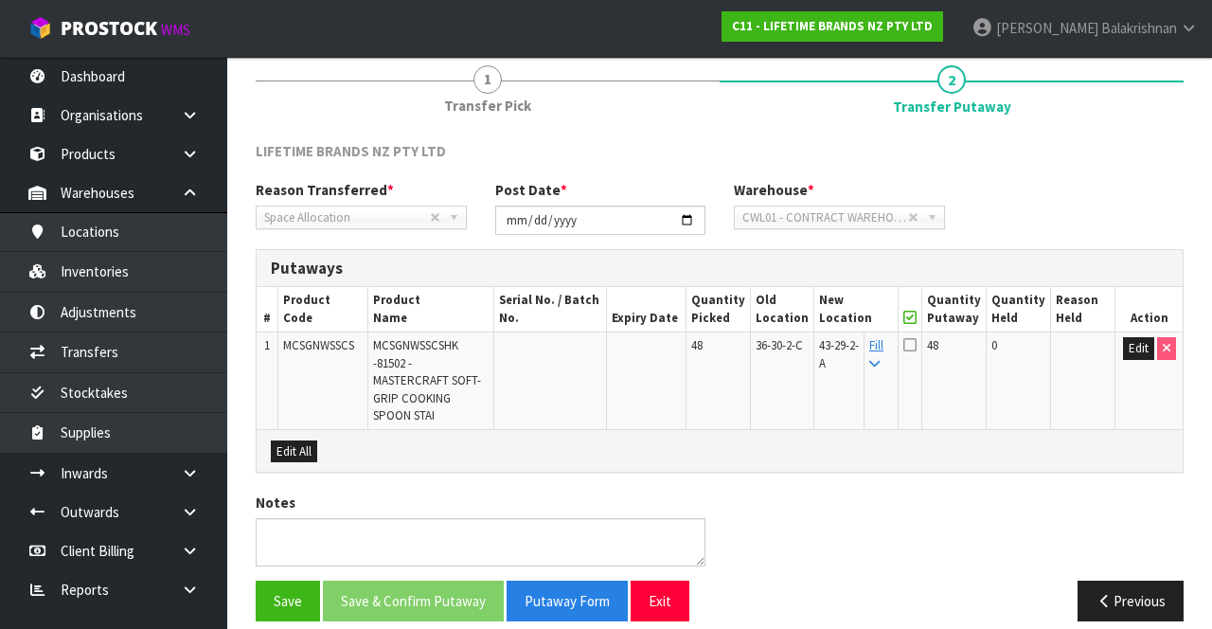
click at [879, 358] on icon at bounding box center [874, 364] width 10 height 12
click at [879, 364] on icon at bounding box center [874, 364] width 10 height 12
click at [916, 345] on icon at bounding box center [909, 344] width 13 height 15
click at [0, 0] on input "checkbox" at bounding box center [0, 0] width 0 height 0
click at [421, 581] on button "Save & Confirm Putaway" at bounding box center [413, 600] width 181 height 41
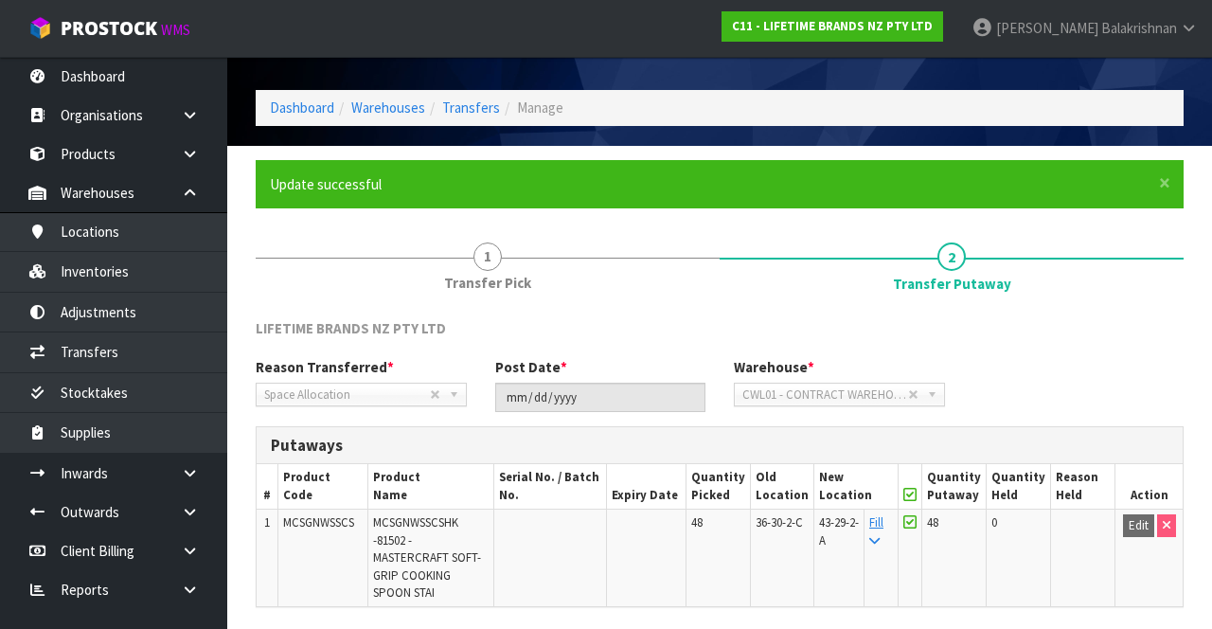
scroll to position [182, 0]
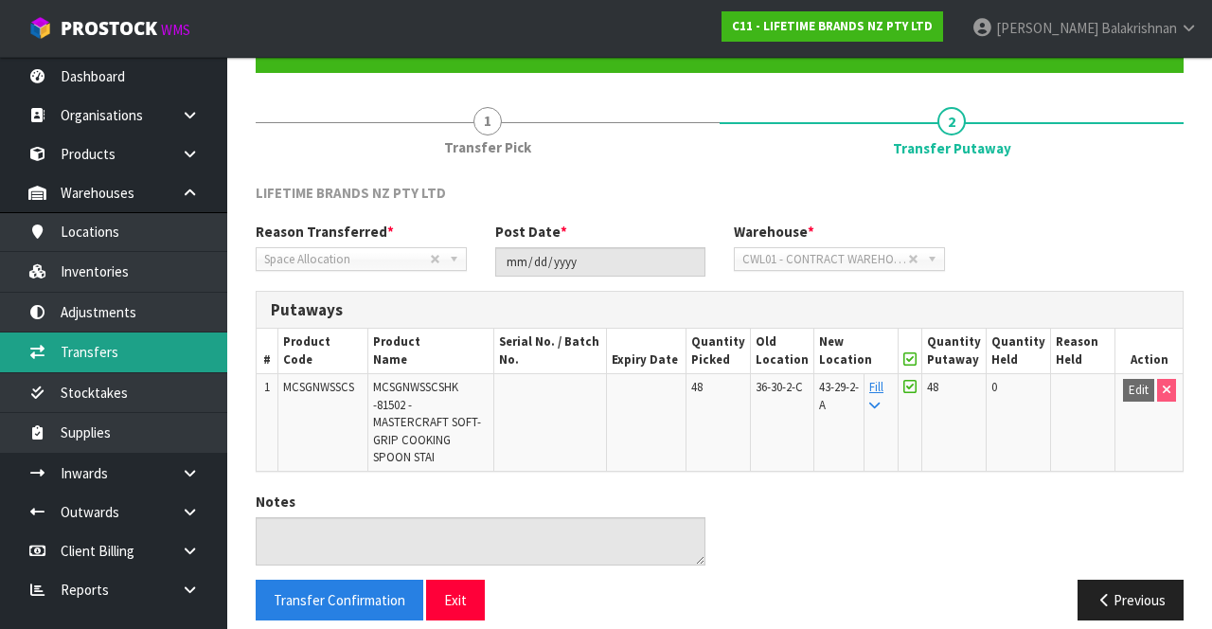
click at [148, 351] on link "Transfers" at bounding box center [113, 351] width 227 height 39
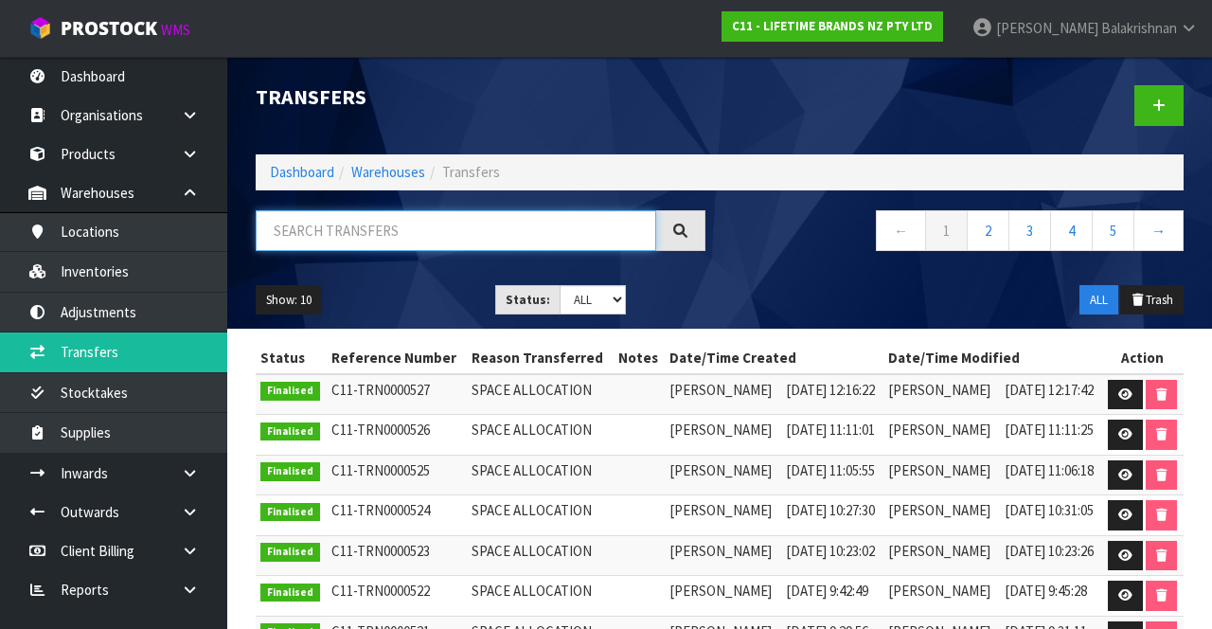
paste input "MCSGNWSSCS"
type input "MCSGNWSSCS"
click at [833, 281] on div "Show: 10 5 10 25 50 Status: Draft Pending Pick Goods Picked Finalised ALL ALL T…" at bounding box center [719, 300] width 956 height 59
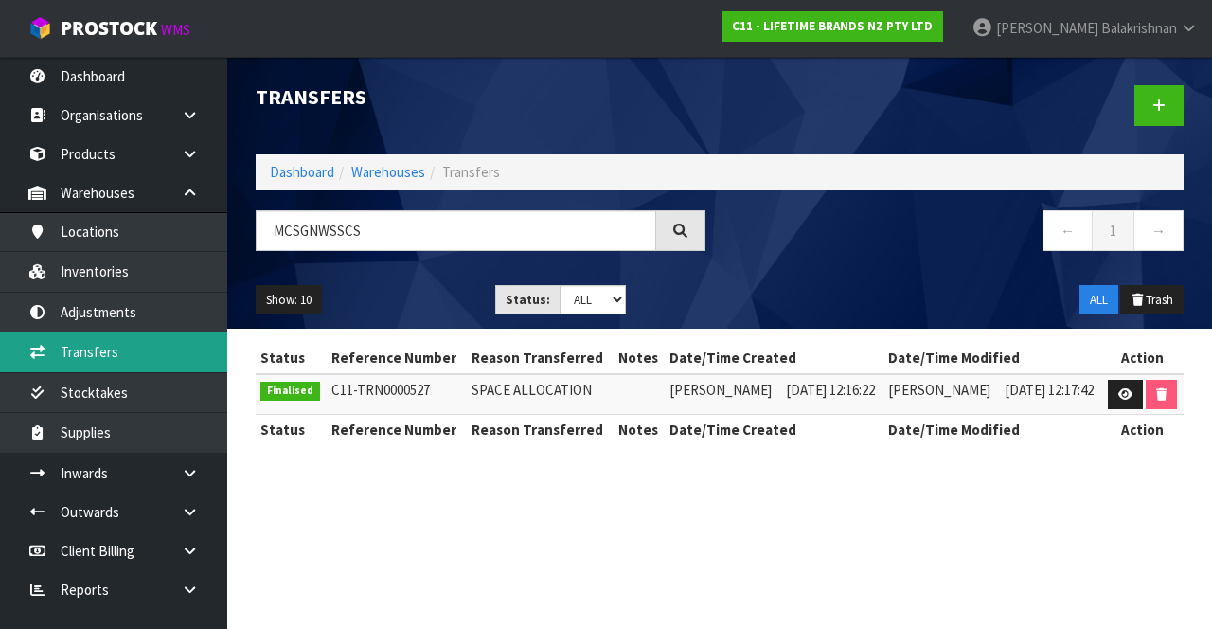
click at [165, 354] on link "Transfers" at bounding box center [113, 351] width 227 height 39
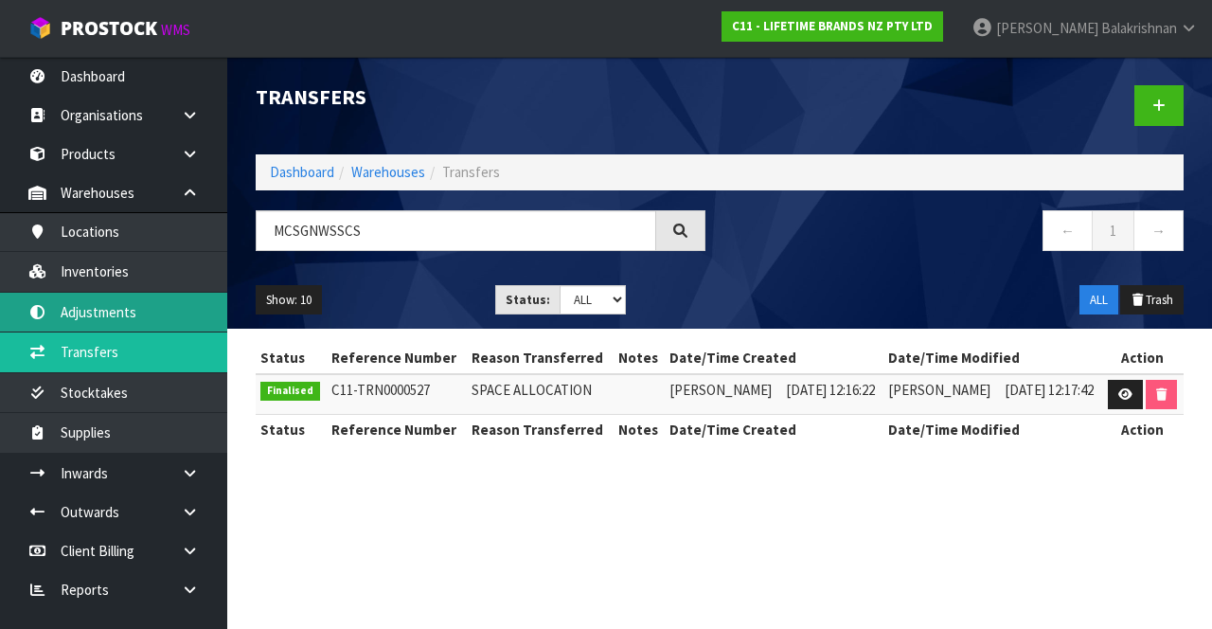
click at [157, 316] on link "Adjustments" at bounding box center [113, 312] width 227 height 39
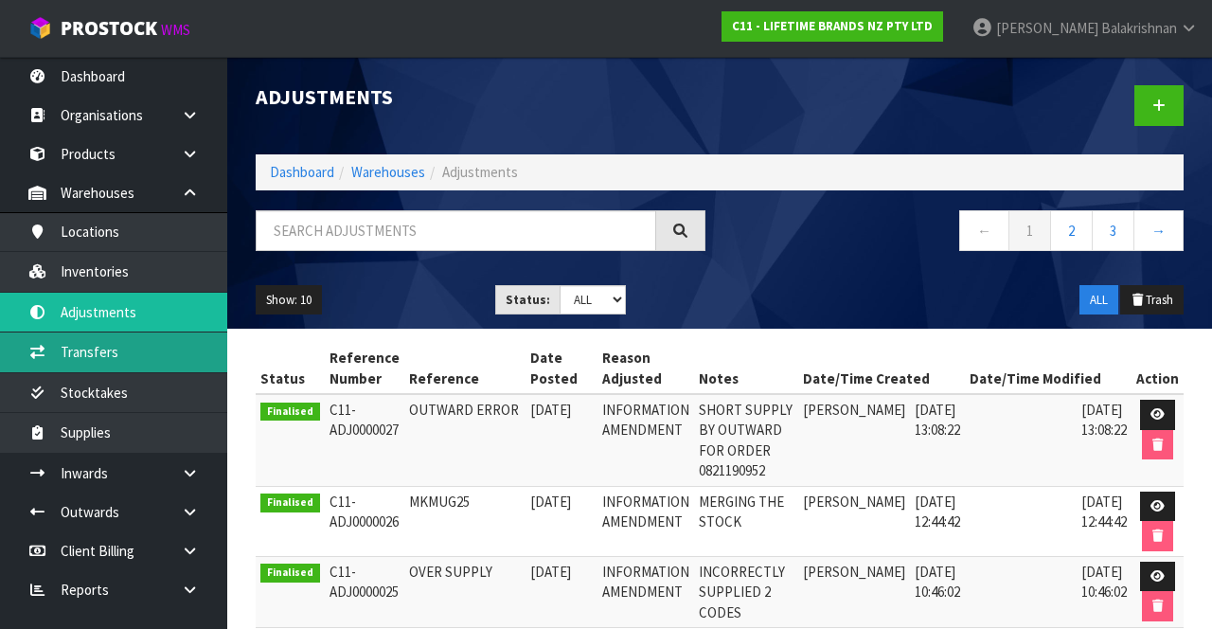
click at [174, 346] on link "Transfers" at bounding box center [113, 351] width 227 height 39
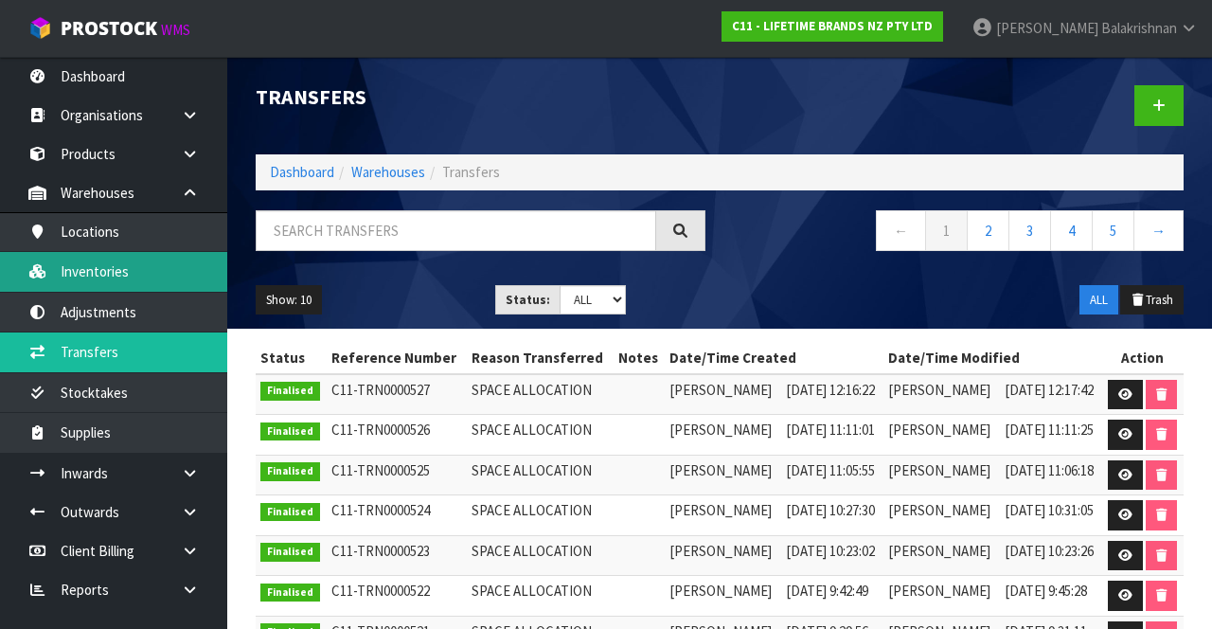
click at [98, 271] on link "Inventories" at bounding box center [113, 271] width 227 height 39
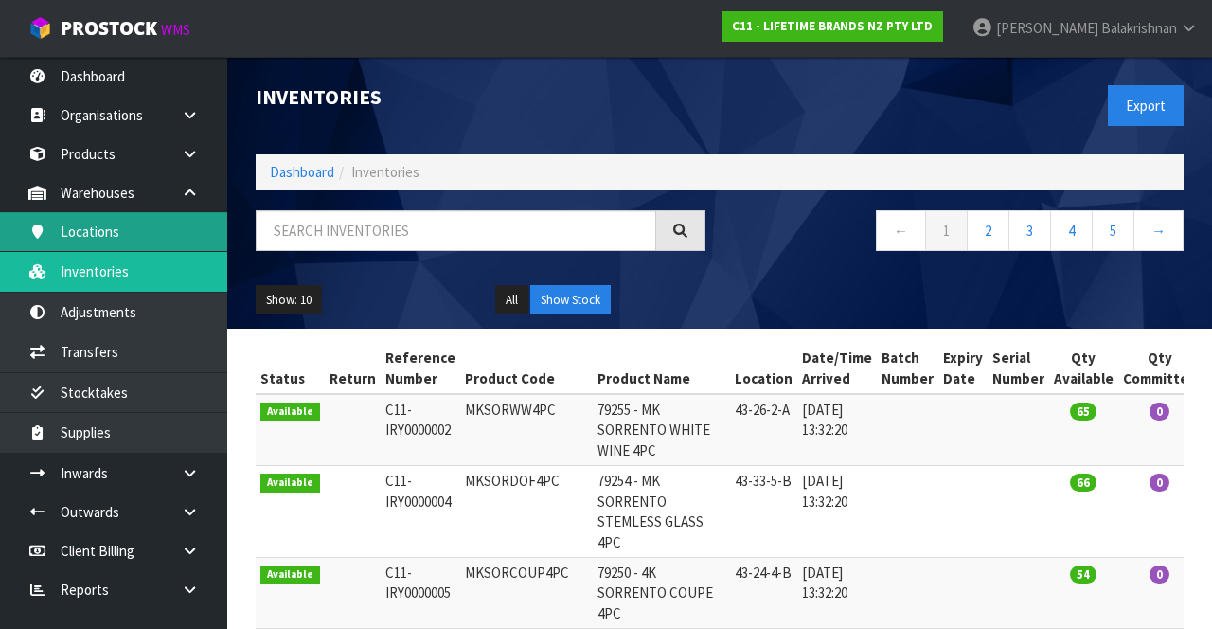
click at [163, 236] on link "Locations" at bounding box center [113, 231] width 227 height 39
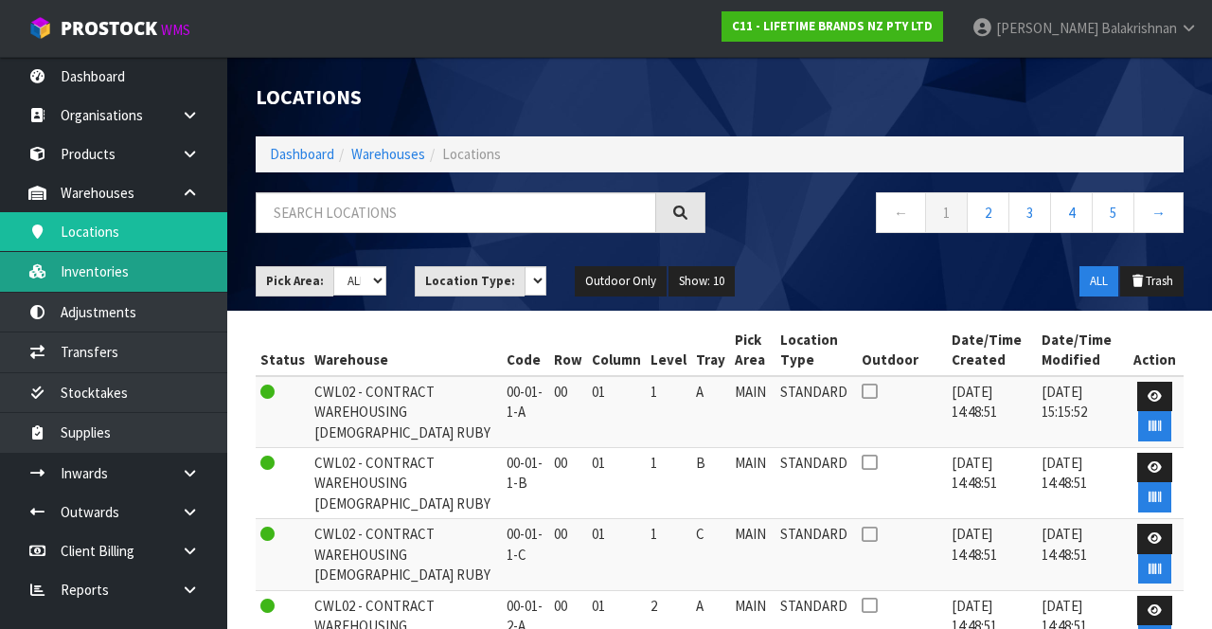
click at [166, 261] on link "Inventories" at bounding box center [113, 271] width 227 height 39
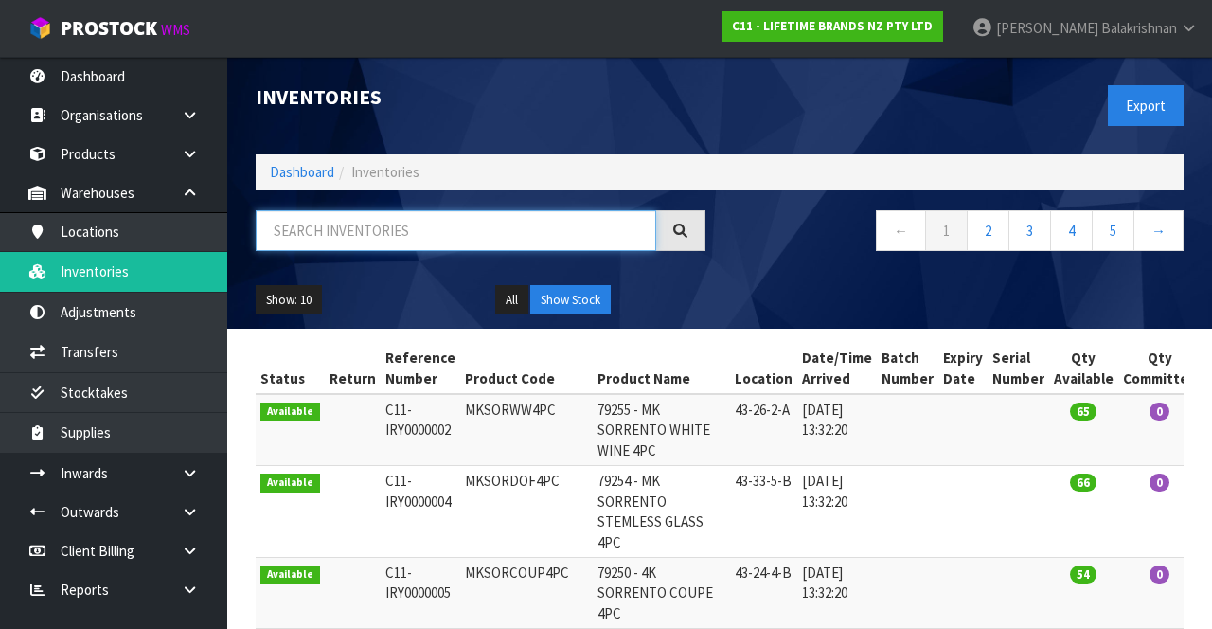
click at [420, 229] on input "text" at bounding box center [456, 230] width 400 height 41
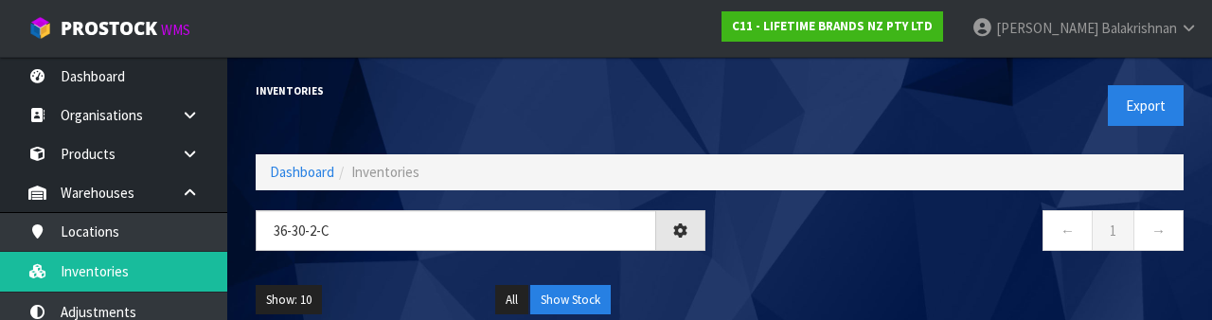
click at [882, 263] on div "← 1 →" at bounding box center [958, 240] width 478 height 61
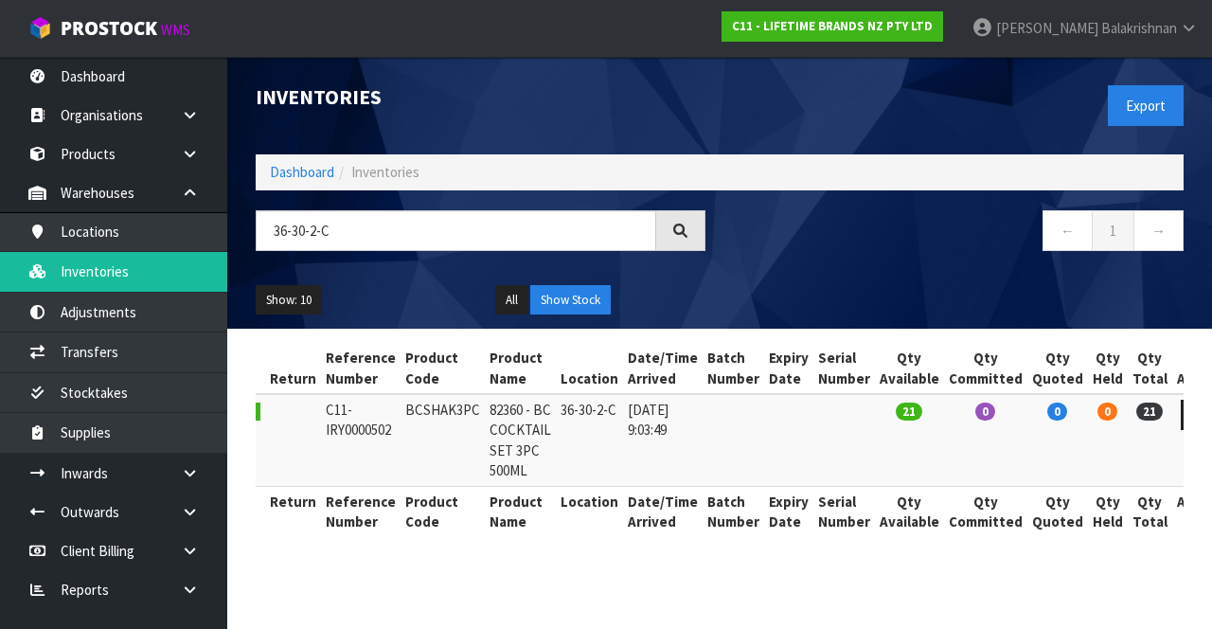
scroll to position [0, 59]
copy td "BCSHAK3PC"
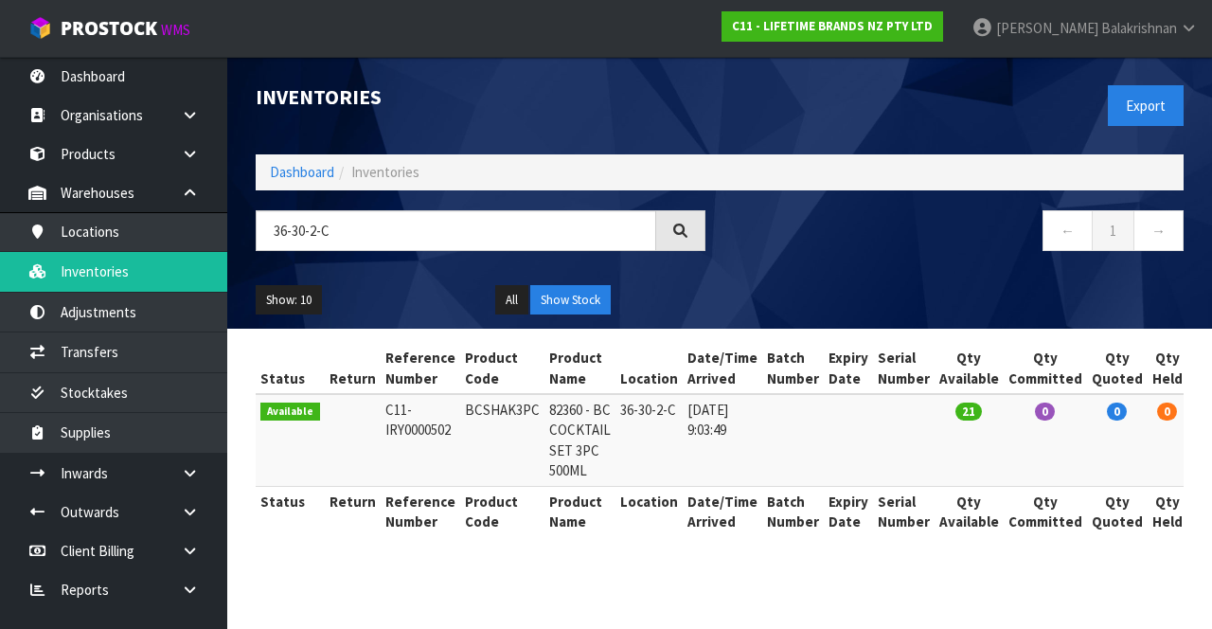
copy td "BCSHAK3PC"
click at [384, 235] on input "36-30-2-C" at bounding box center [456, 230] width 400 height 41
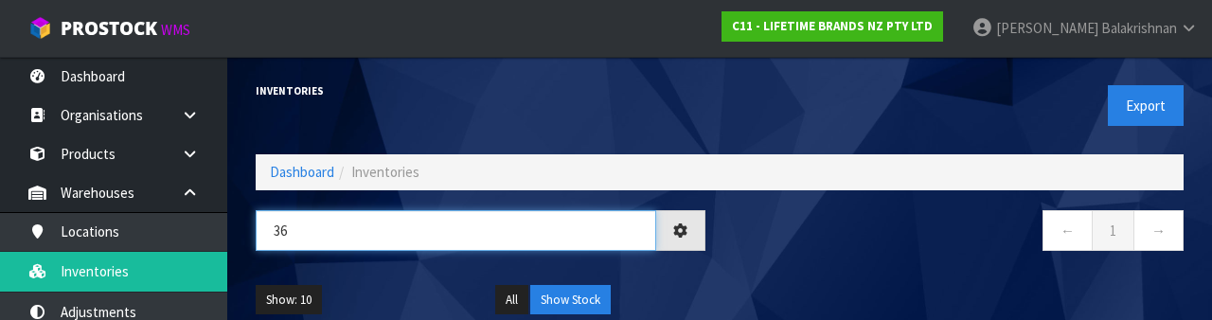
type input "3"
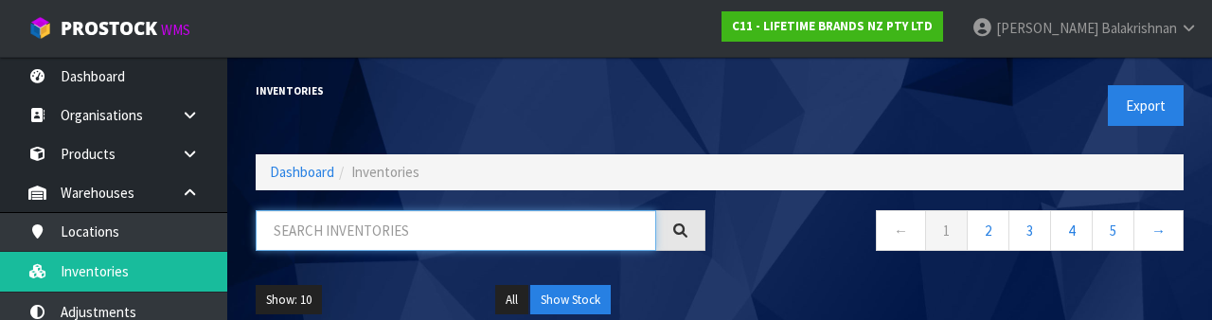
paste input "BCSHAK3PC"
type input "BCSHAK3PC"
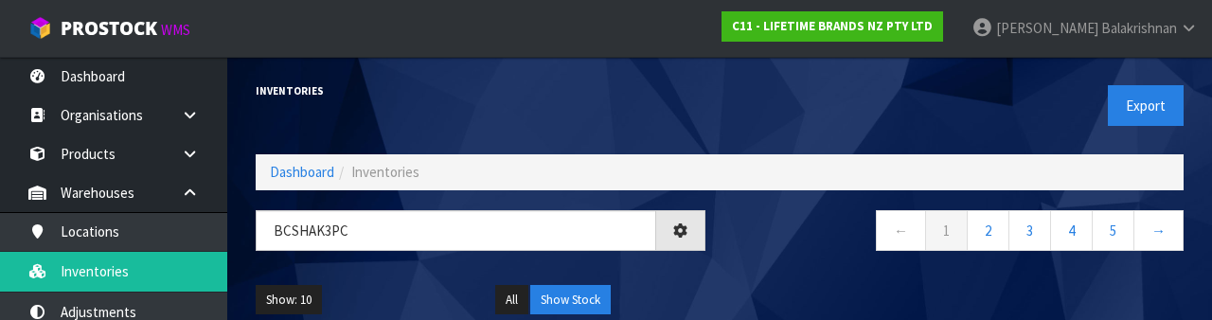
click at [532, 114] on div "Inventories" at bounding box center [480, 91] width 478 height 68
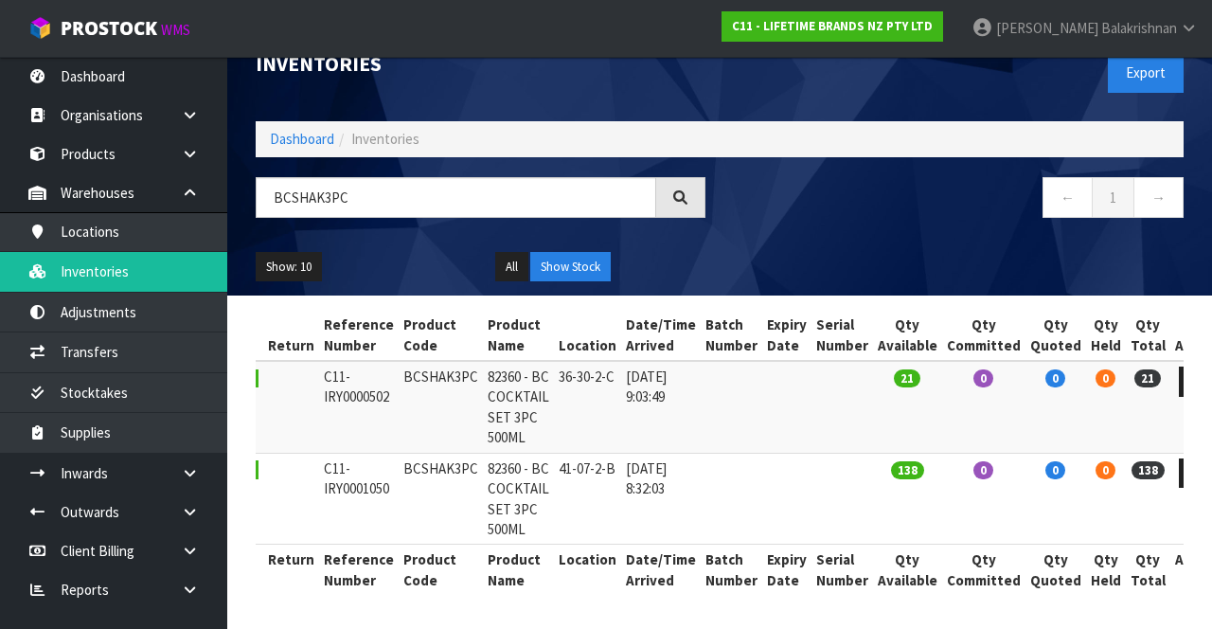
scroll to position [70, 0]
copy td "BCSHAK3PC"
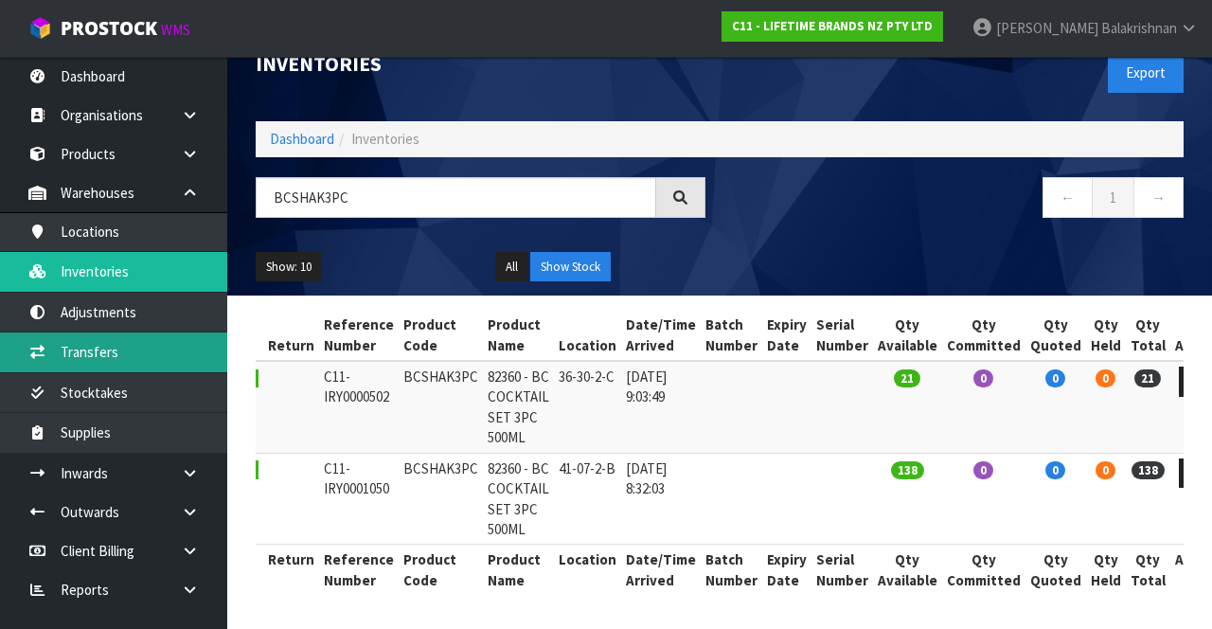
click at [163, 356] on link "Transfers" at bounding box center [113, 351] width 227 height 39
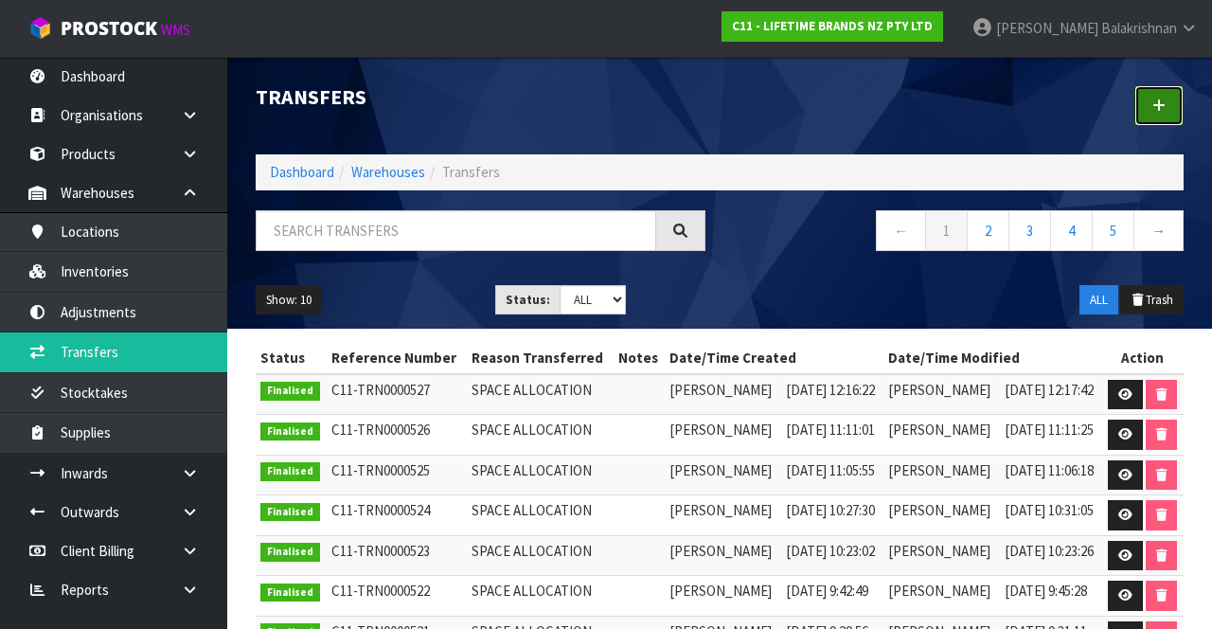
click at [1149, 115] on link at bounding box center [1158, 105] width 49 height 41
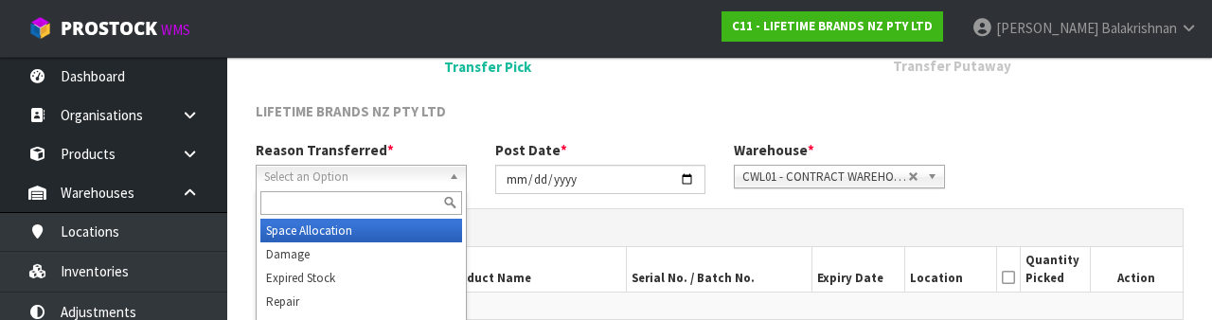
scroll to position [226, 0]
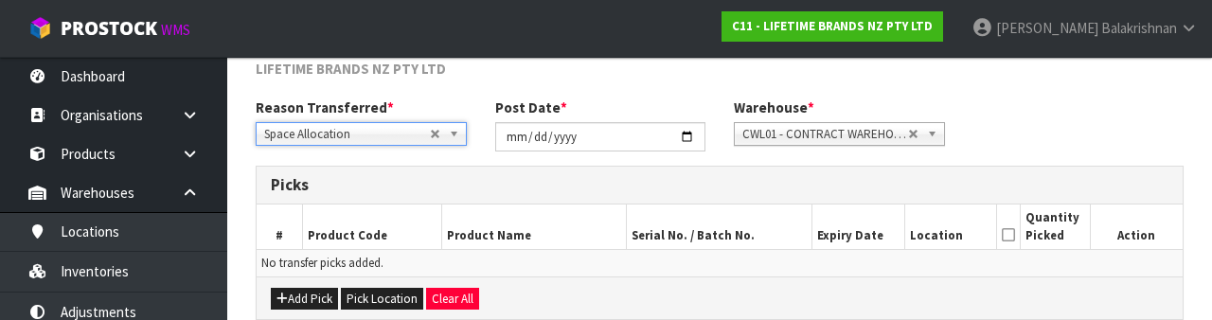
click at [777, 273] on td "No transfer picks added." at bounding box center [720, 262] width 926 height 27
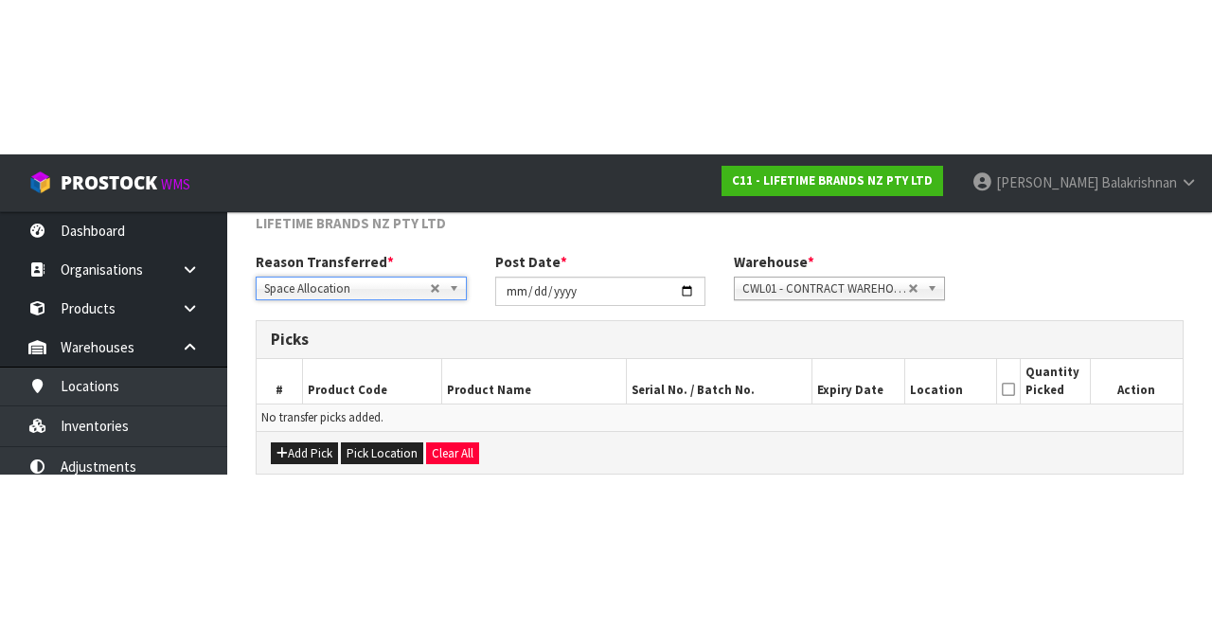
scroll to position [102, 0]
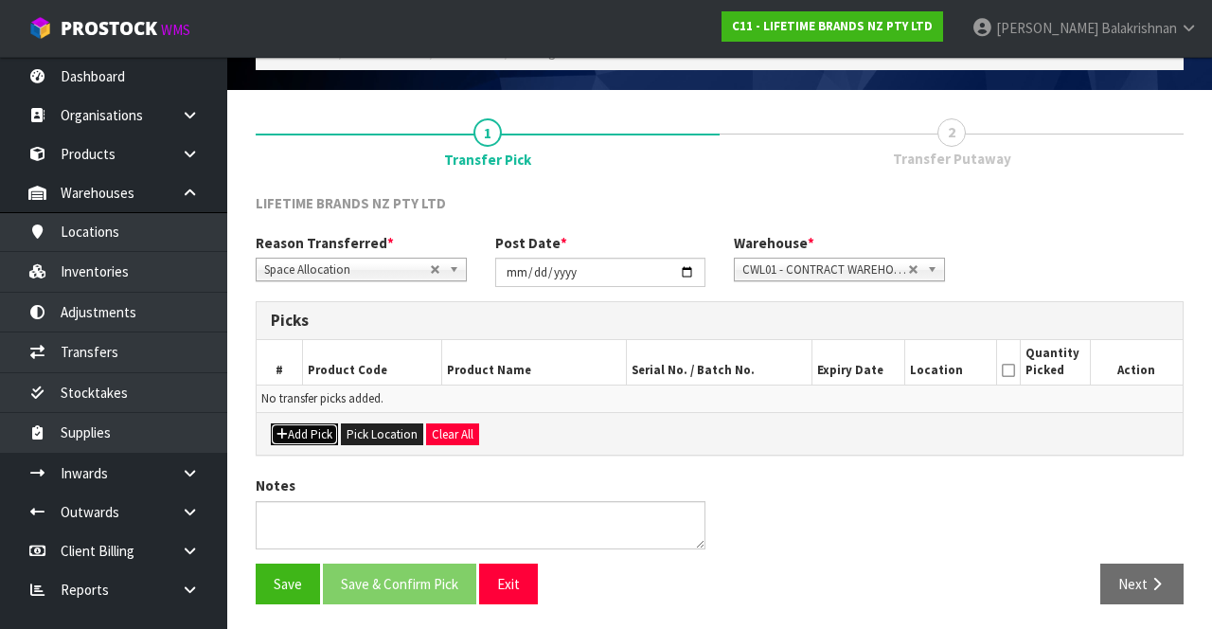
click at [311, 423] on button "Add Pick" at bounding box center [304, 434] width 67 height 23
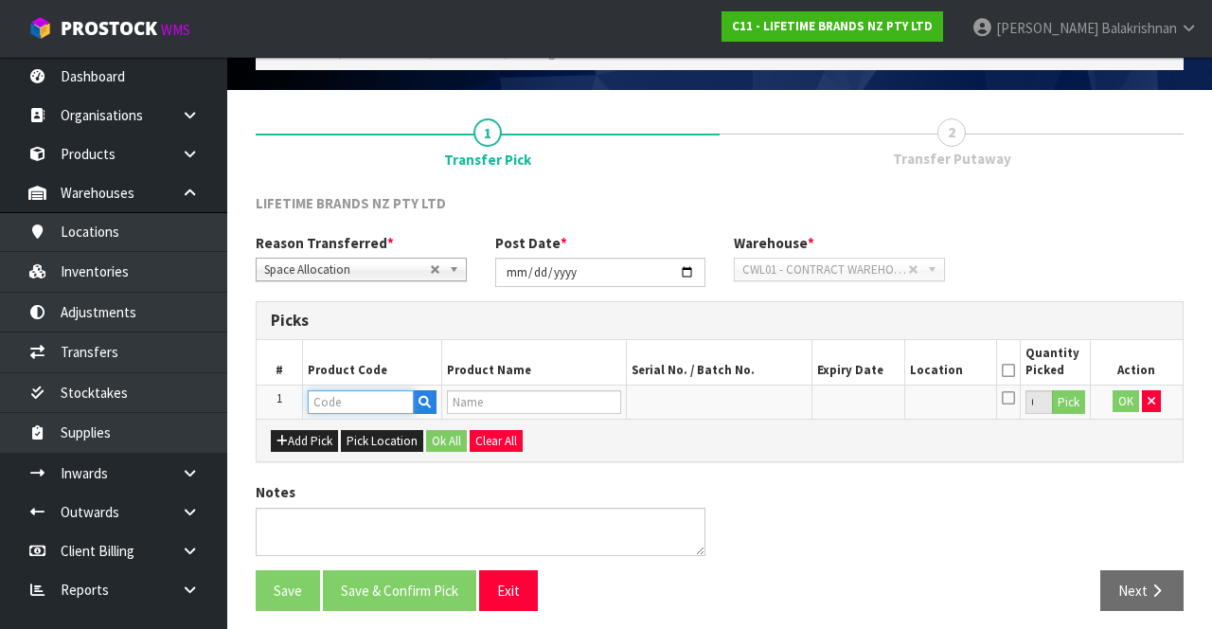
paste input "BCSHAK3PC"
type input "BCSHAK3PC"
type input "82360 - BC COCKTAIL SET 3PC 500ML"
type input "BCSHAK3PC"
click at [835, 449] on div "Add Pick Pick Location Ok All Clear All" at bounding box center [720, 439] width 926 height 43
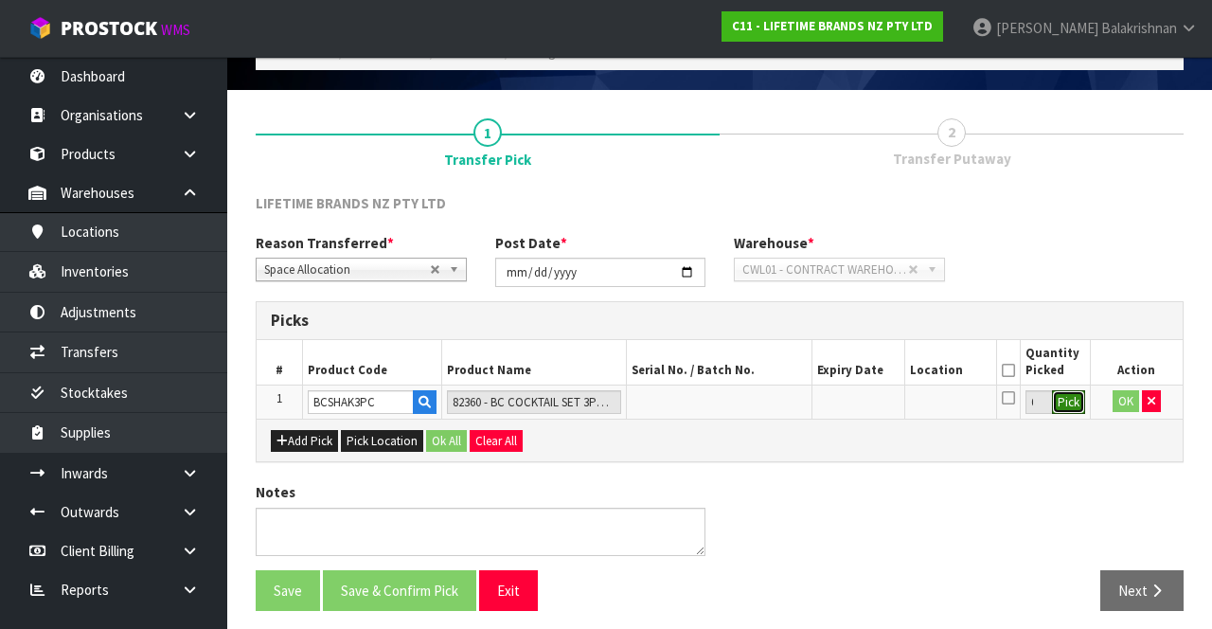
click at [1066, 410] on button "Pick" at bounding box center [1068, 402] width 33 height 25
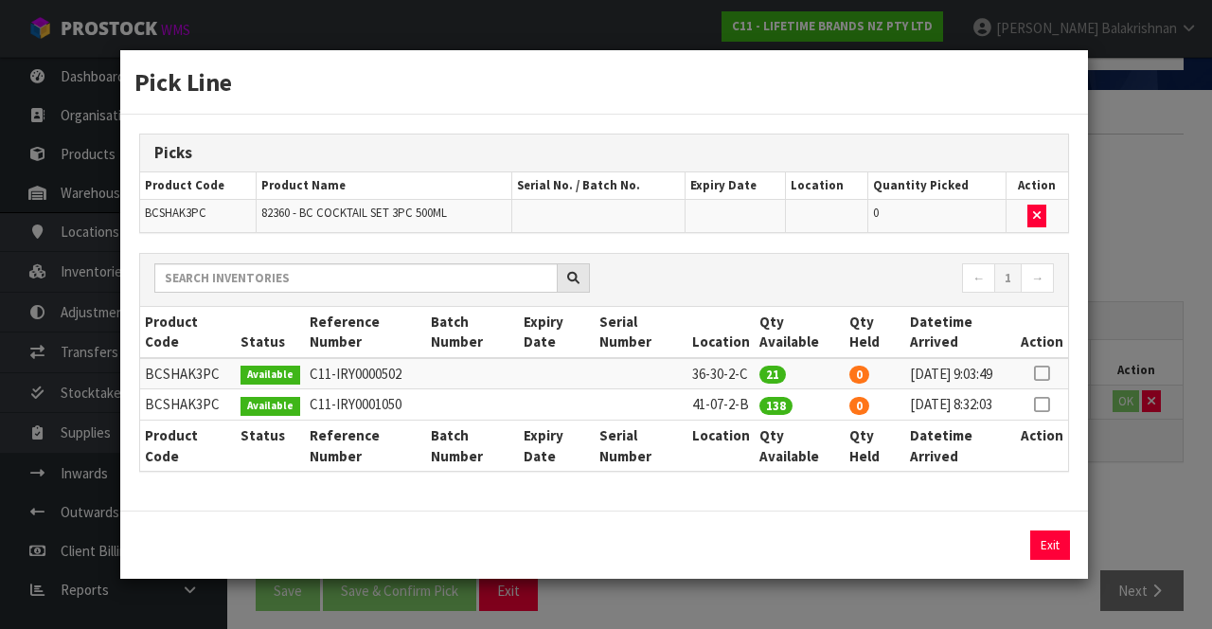
click at [1044, 373] on icon at bounding box center [1041, 373] width 15 height 1
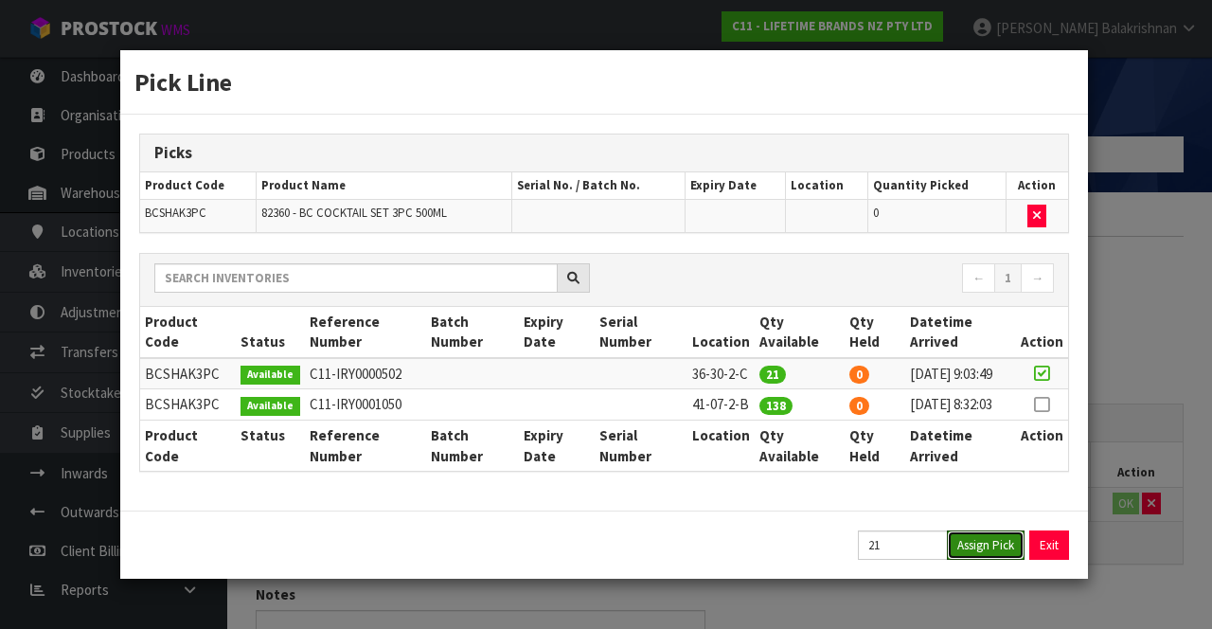
click at [991, 559] on button "Assign Pick" at bounding box center [986, 544] width 78 height 29
type input "21"
click at [1128, 378] on div "Pick Line Picks Product Code Product Name Serial No. / Batch No. Expiry Date Lo…" at bounding box center [606, 314] width 1212 height 629
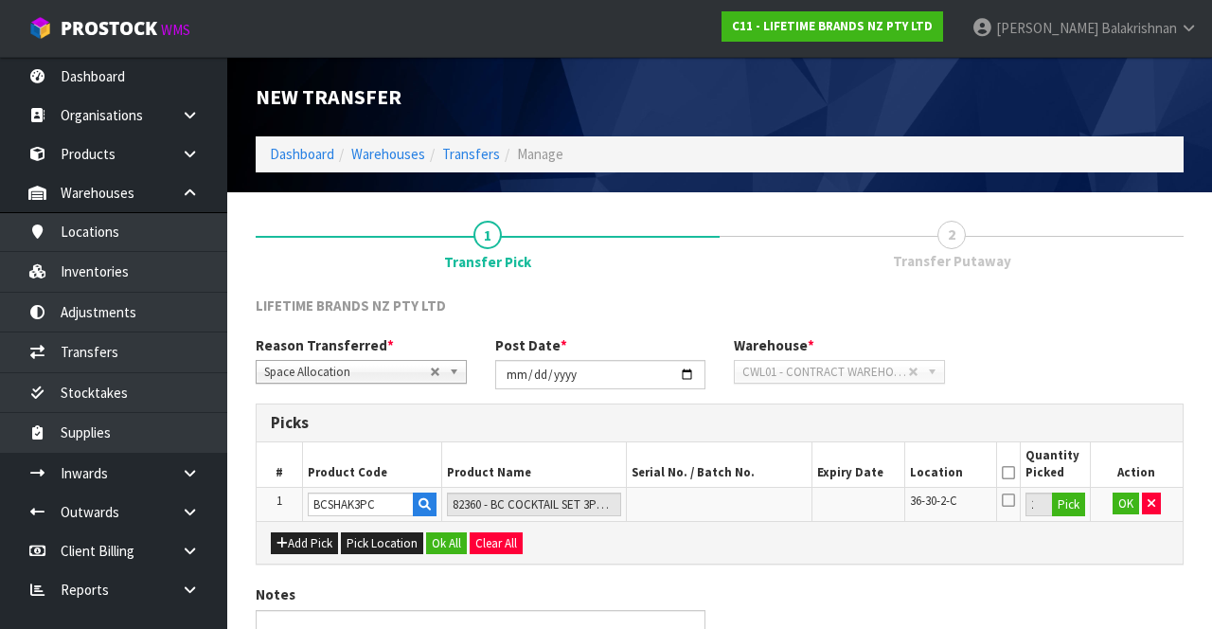
click at [1011, 496] on icon at bounding box center [1008, 499] width 13 height 15
click at [0, 0] on input "checkbox" at bounding box center [0, 0] width 0 height 0
click at [1130, 500] on button "OK" at bounding box center [1125, 503] width 27 height 23
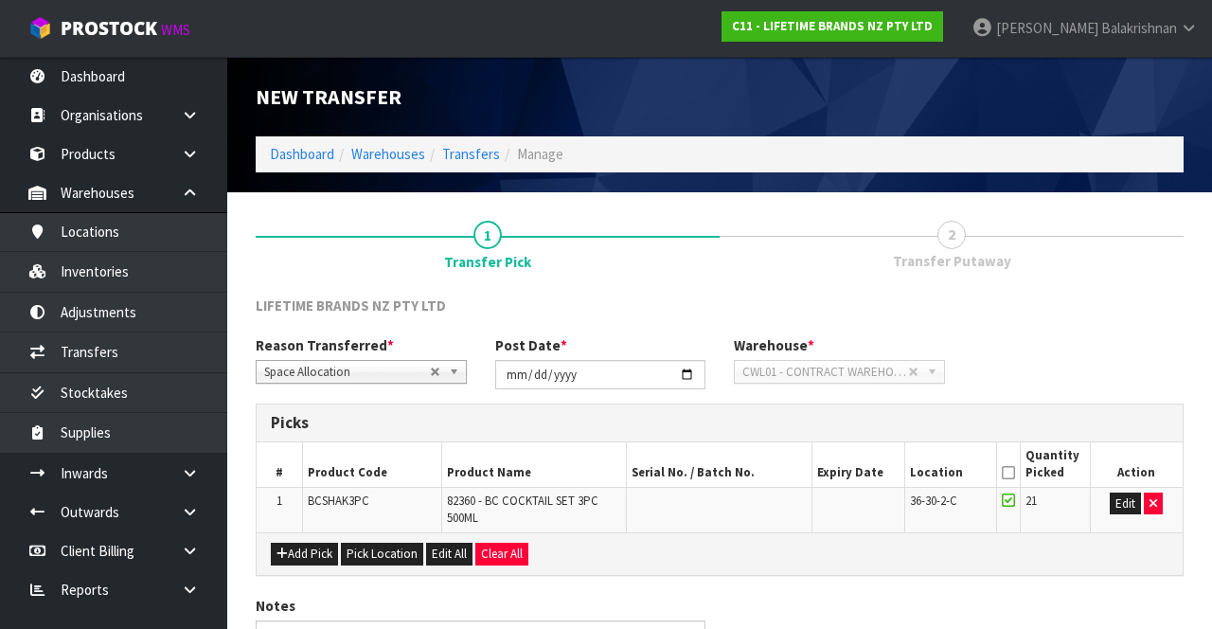
scroll to position [119, 0]
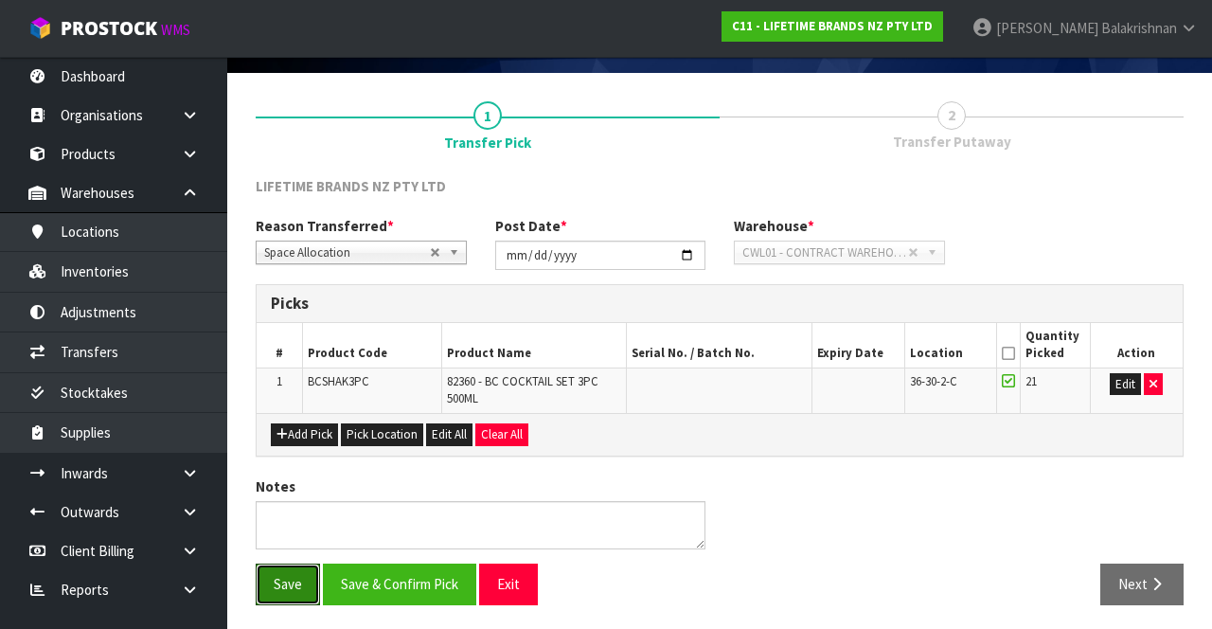
click at [289, 577] on button "Save" at bounding box center [288, 583] width 64 height 41
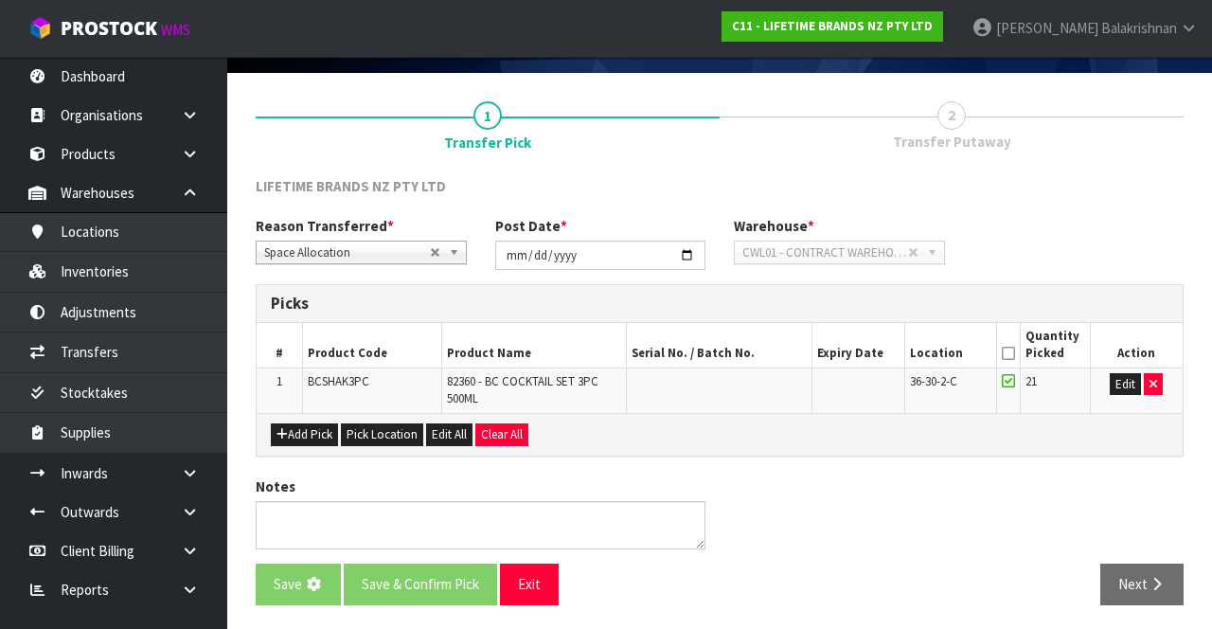
scroll to position [0, 0]
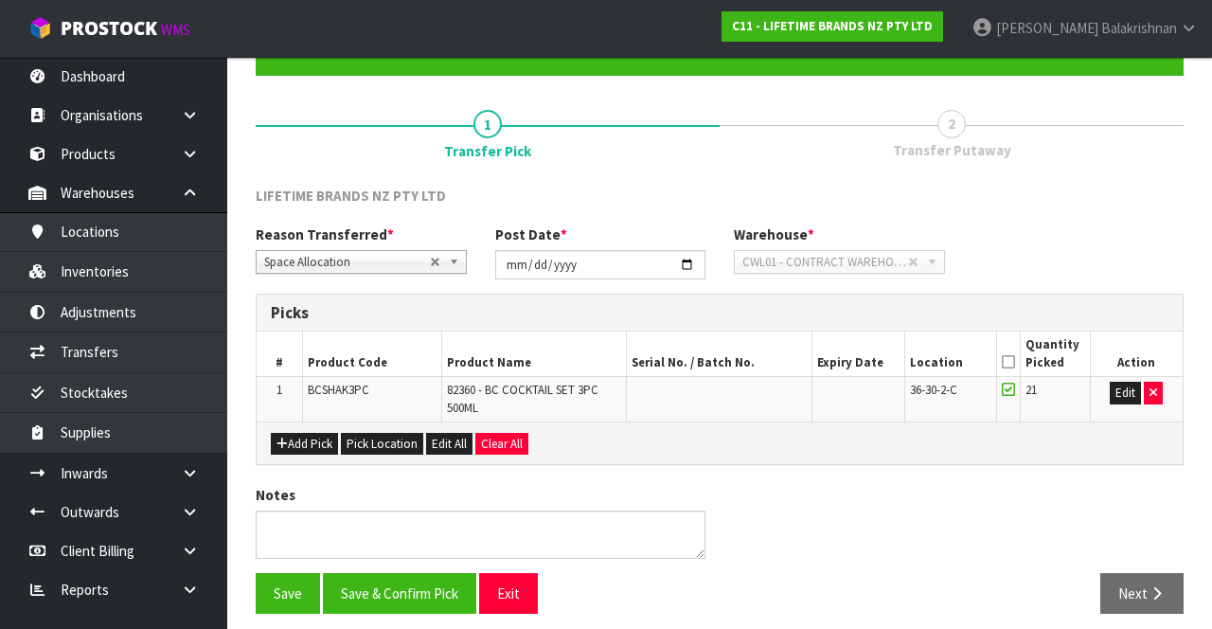
scroll to position [187, 0]
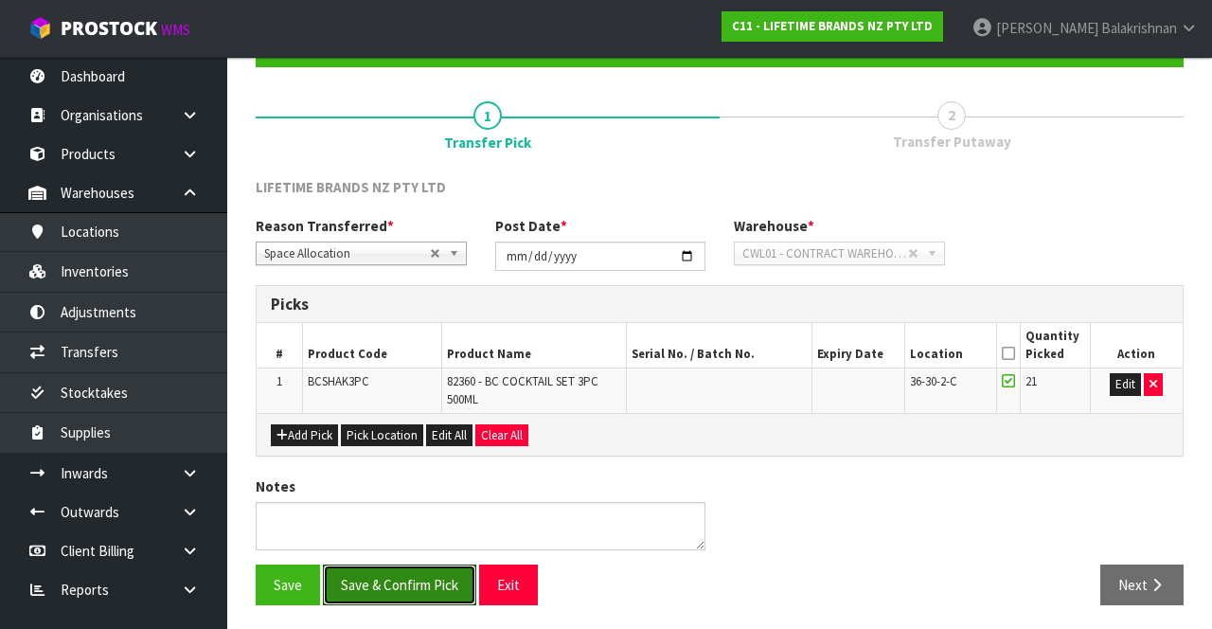
click at [401, 578] on button "Save & Confirm Pick" at bounding box center [399, 584] width 153 height 41
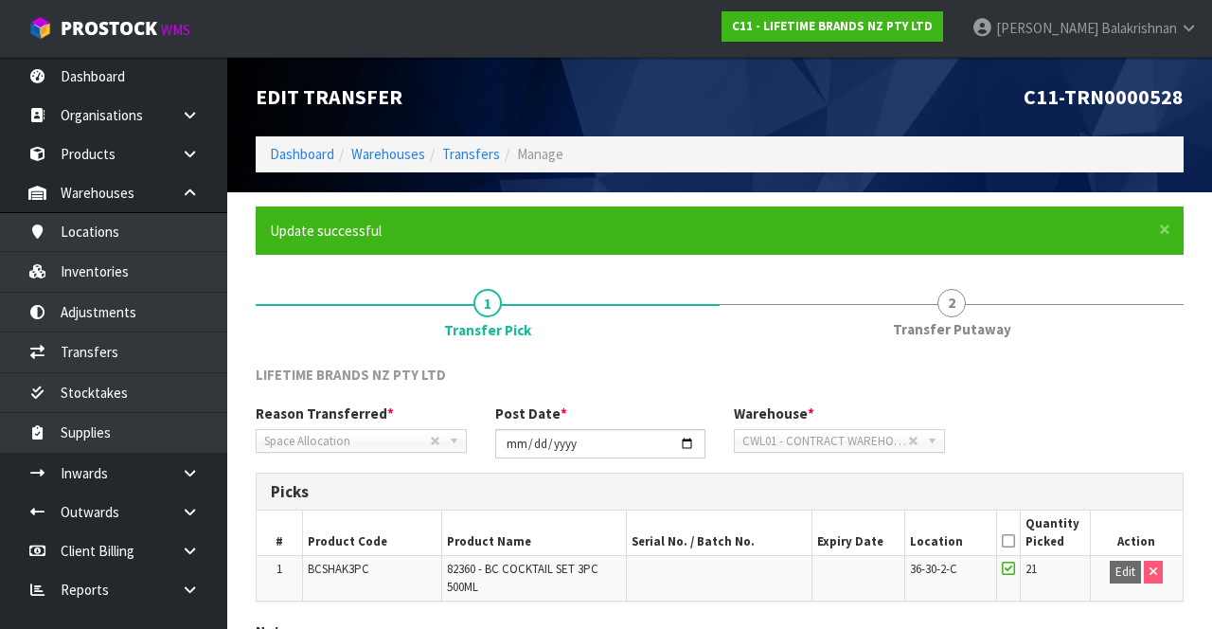
click at [947, 306] on span "2" at bounding box center [951, 303] width 28 height 28
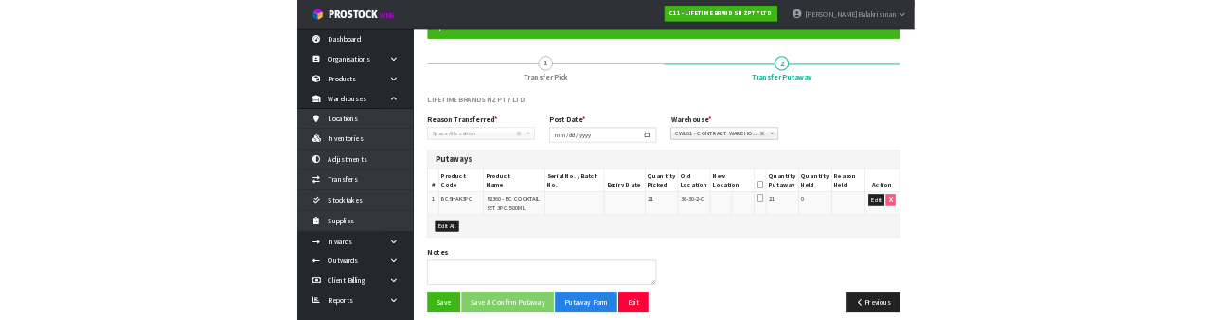
scroll to position [177, 0]
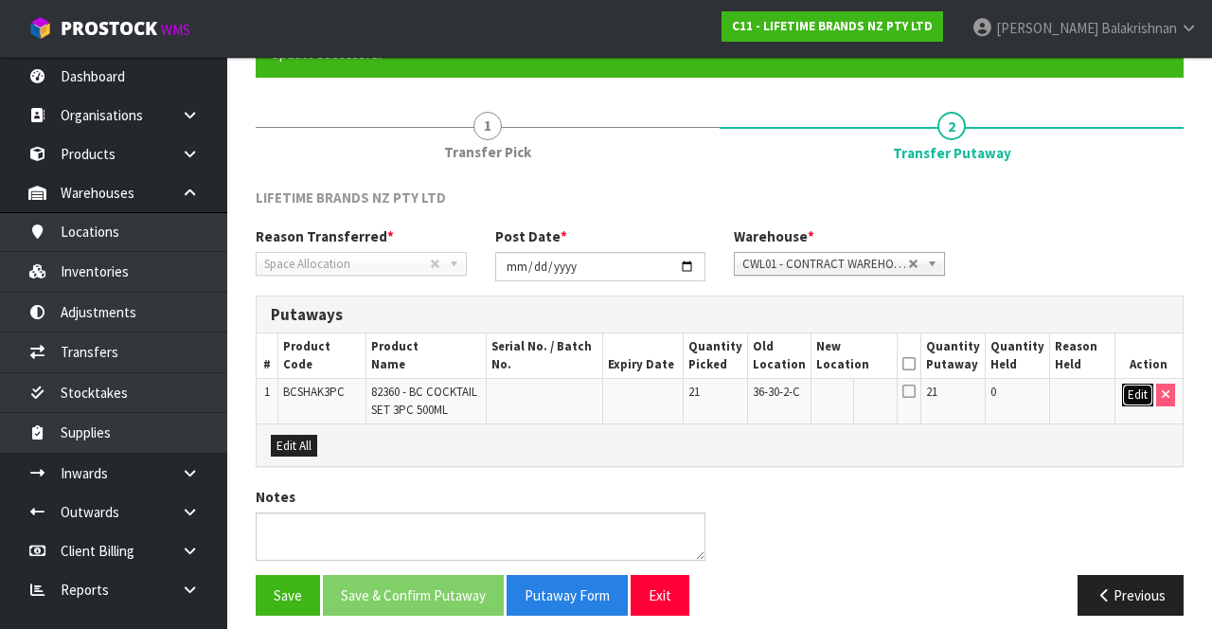
click at [1127, 397] on button "Edit" at bounding box center [1137, 394] width 31 height 23
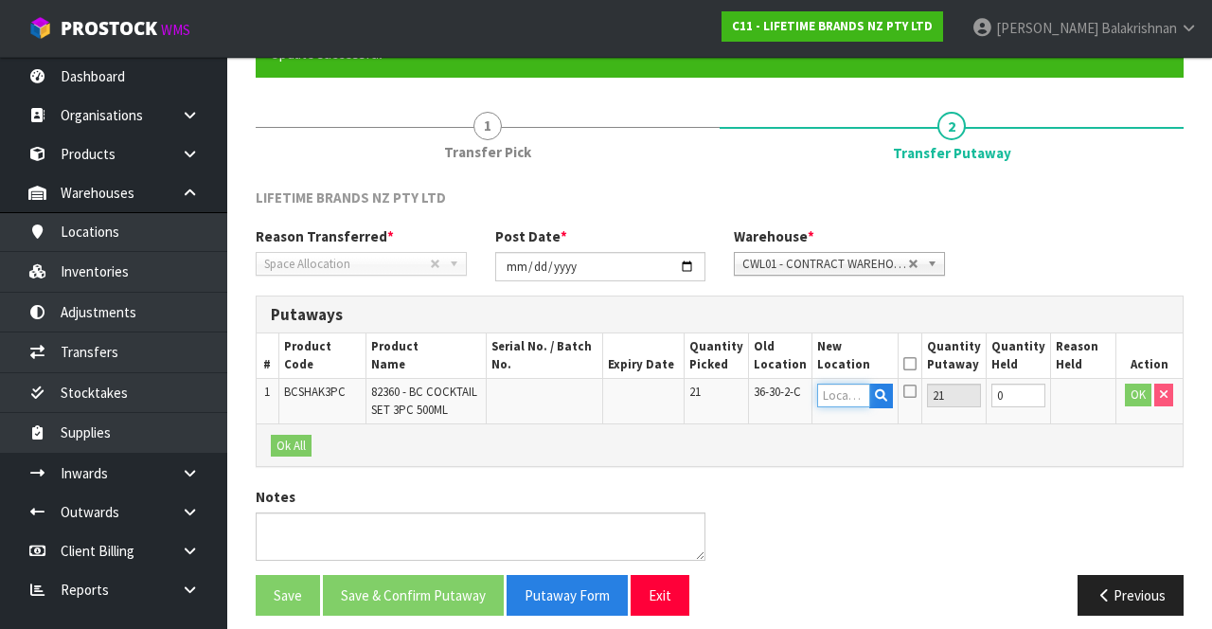
click at [856, 400] on input "text" at bounding box center [843, 395] width 52 height 24
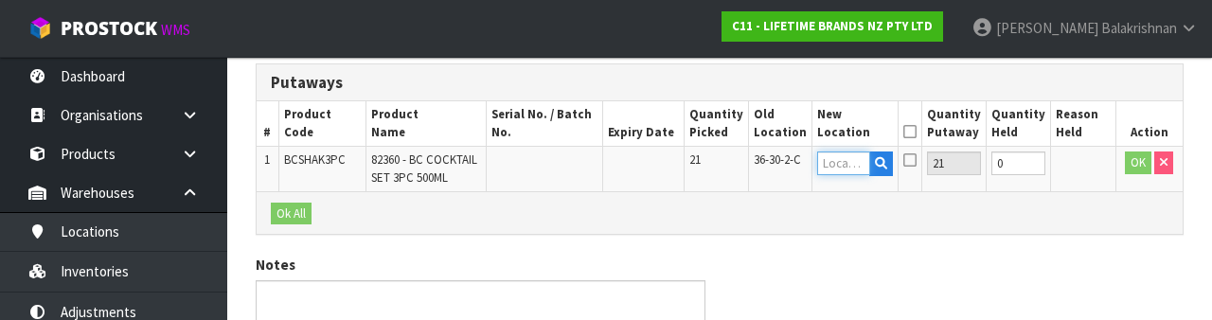
scroll to position [400, 0]
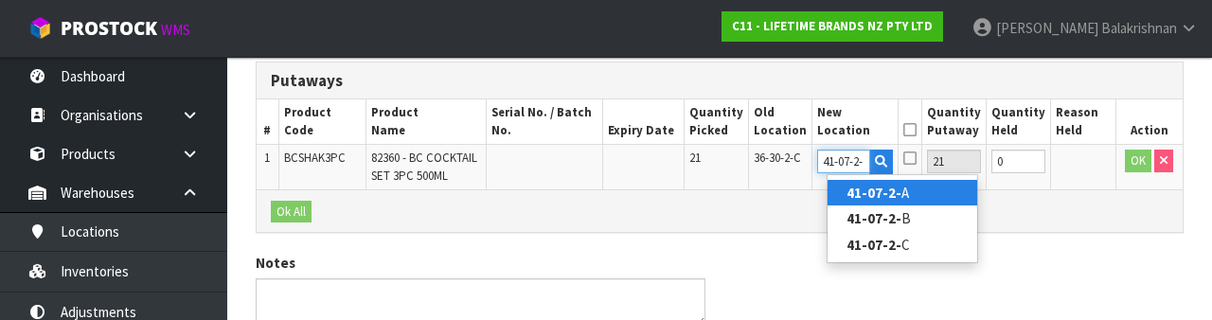
type input "41-07-2-B"
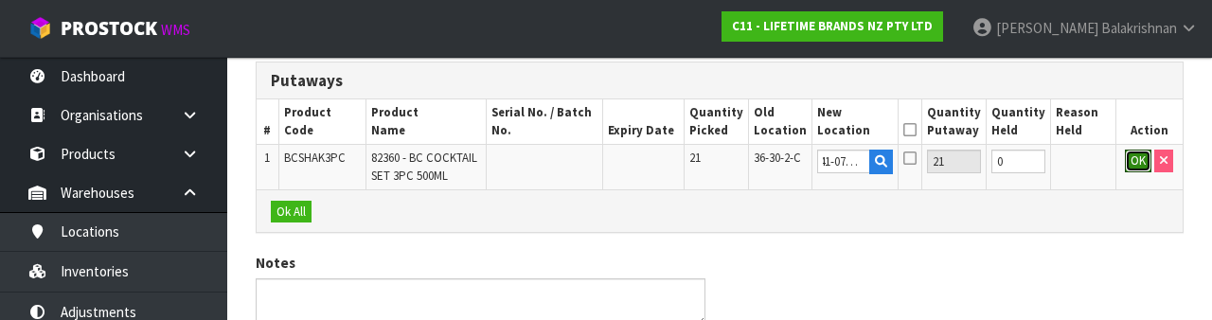
click at [1132, 162] on button "OK" at bounding box center [1138, 161] width 27 height 23
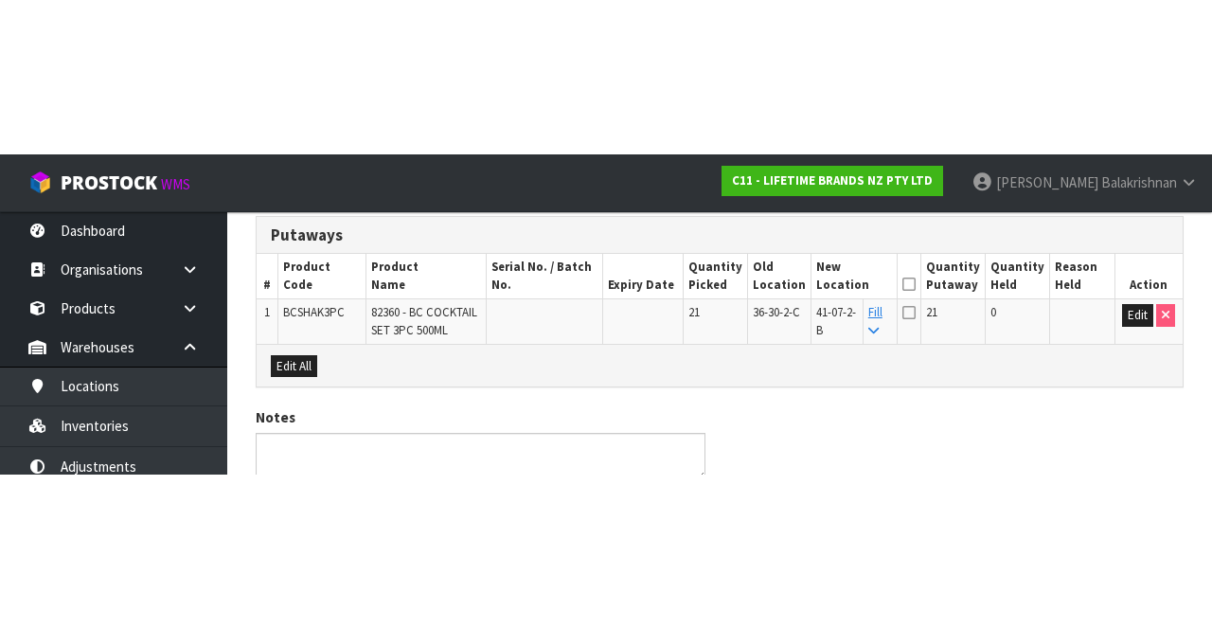
scroll to position [187, 0]
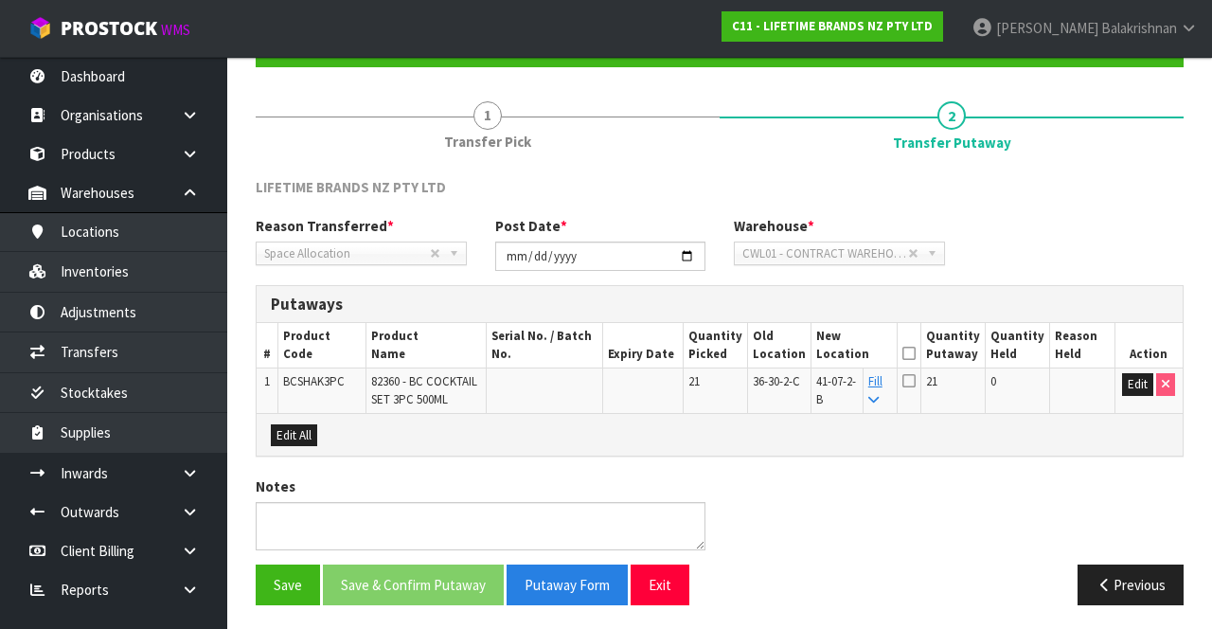
click at [915, 353] on icon at bounding box center [908, 353] width 13 height 1
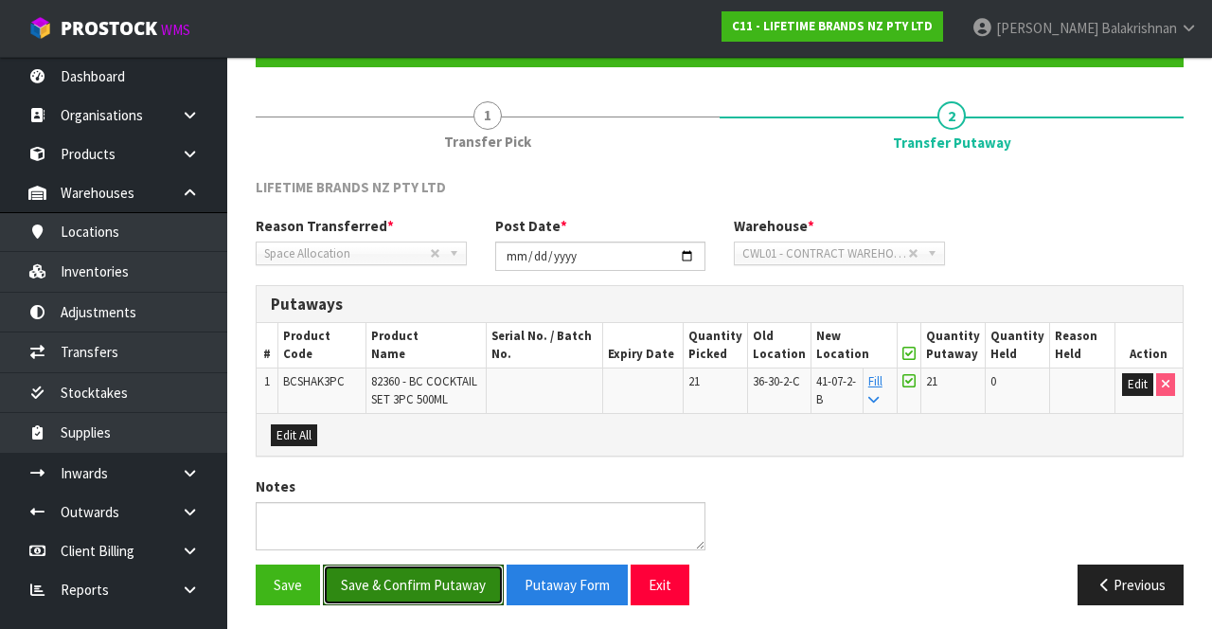
click at [427, 579] on button "Save & Confirm Putaway" at bounding box center [413, 584] width 181 height 41
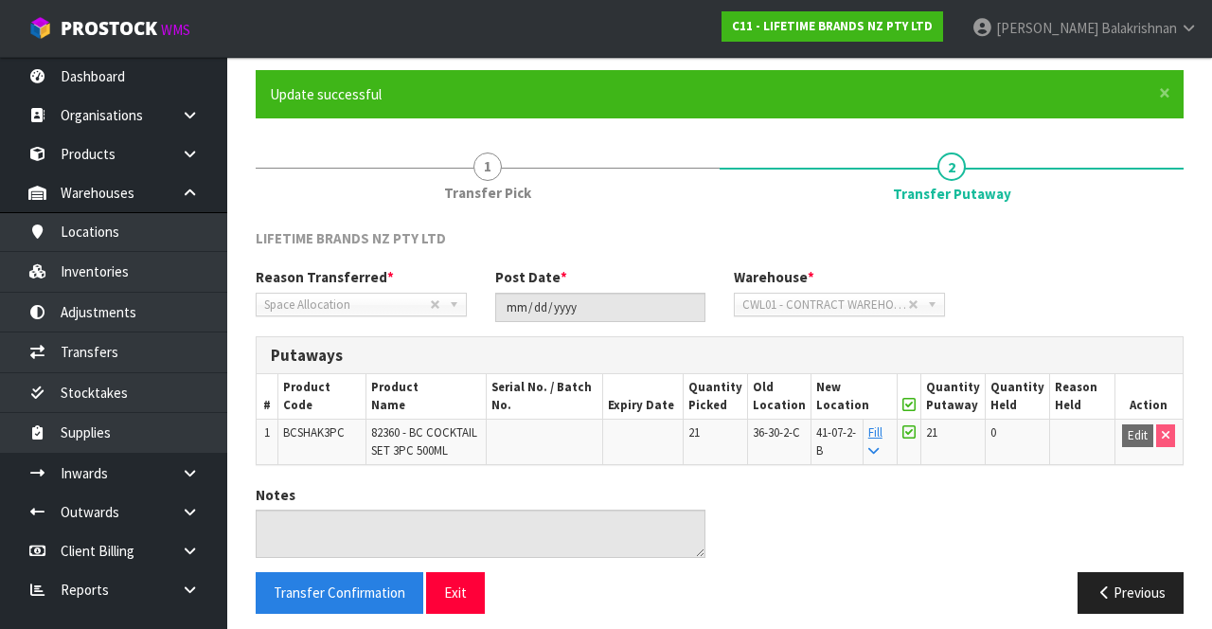
scroll to position [147, 0]
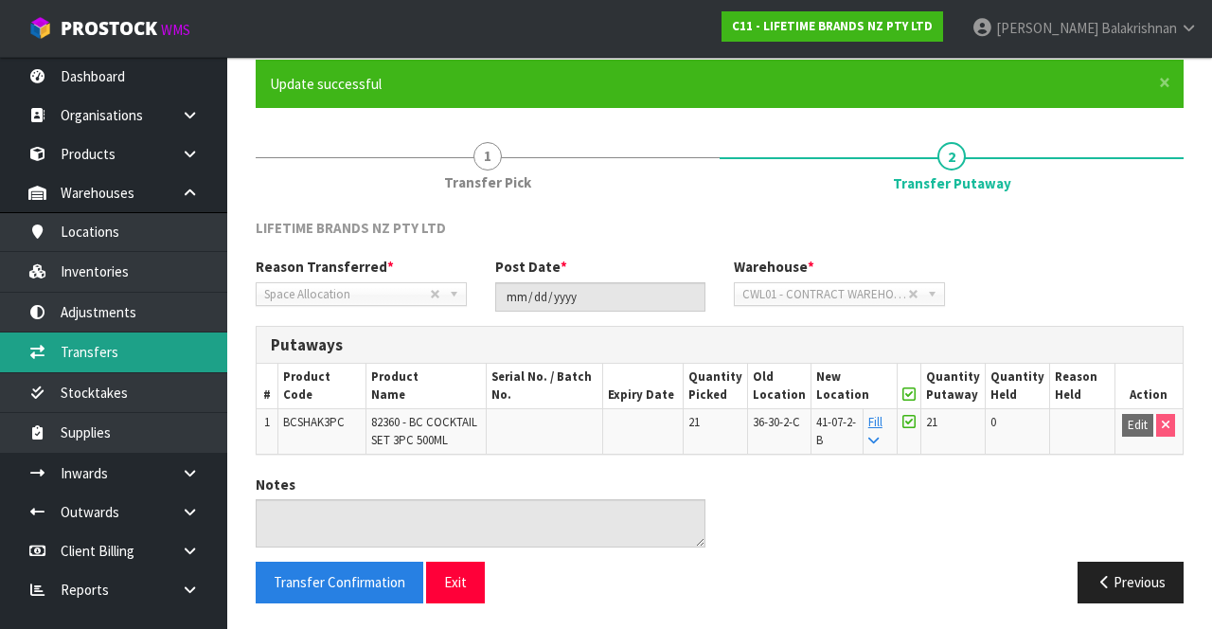
click at [166, 354] on link "Transfers" at bounding box center [113, 351] width 227 height 39
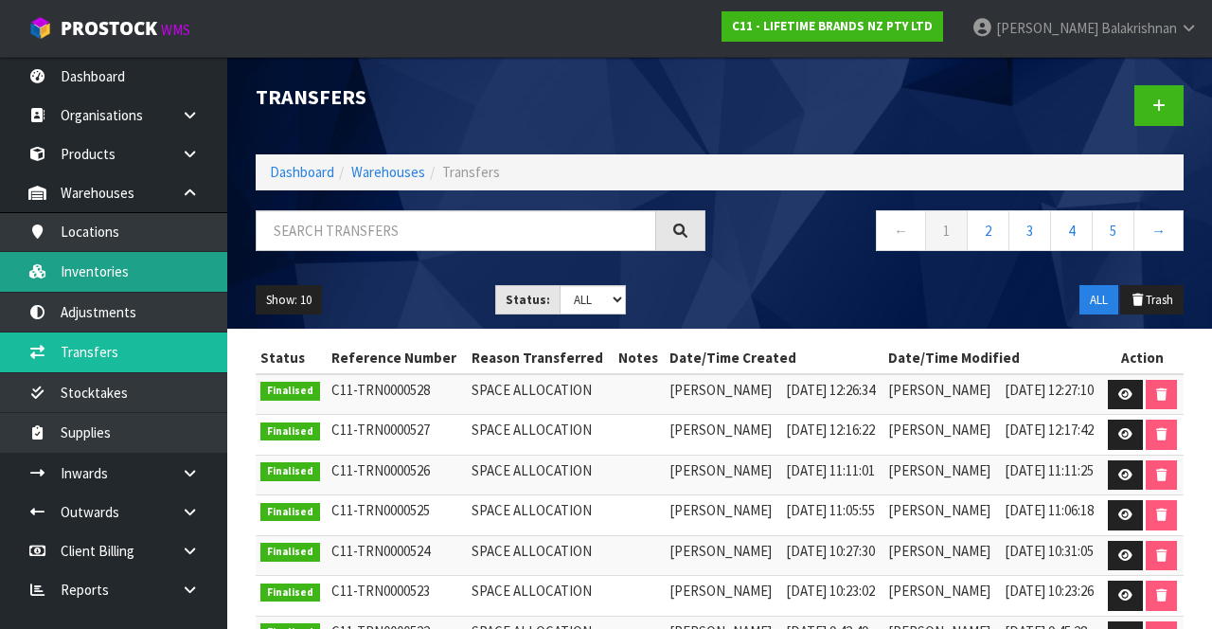
click at [149, 276] on link "Inventories" at bounding box center [113, 271] width 227 height 39
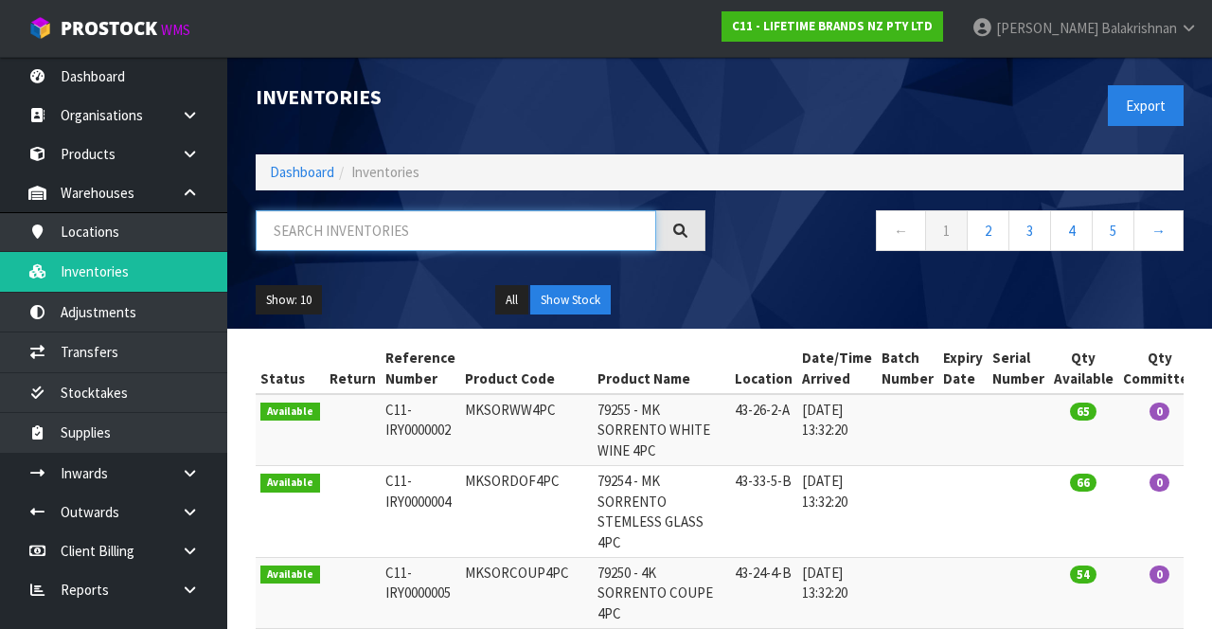
click at [434, 222] on input "text" at bounding box center [456, 230] width 400 height 41
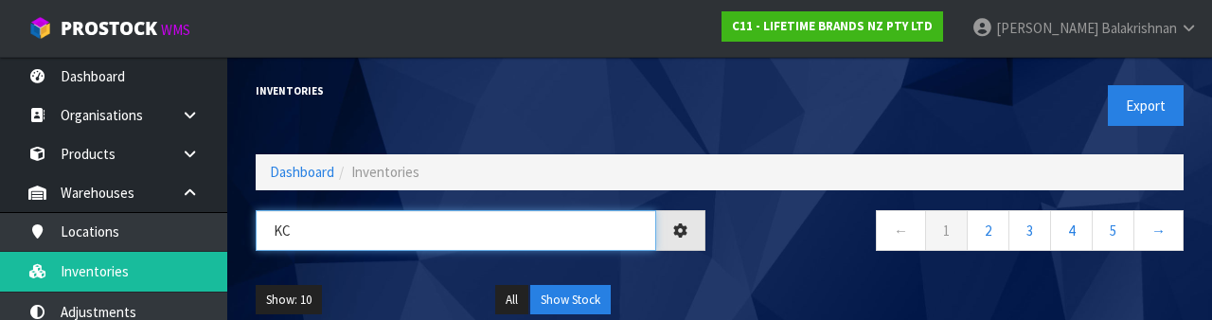
type input "K"
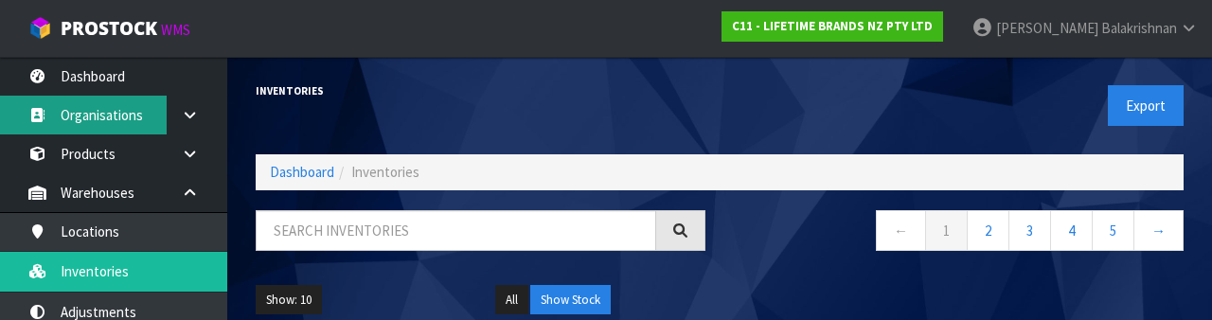
click at [61, 114] on link "Organisations" at bounding box center [113, 115] width 227 height 39
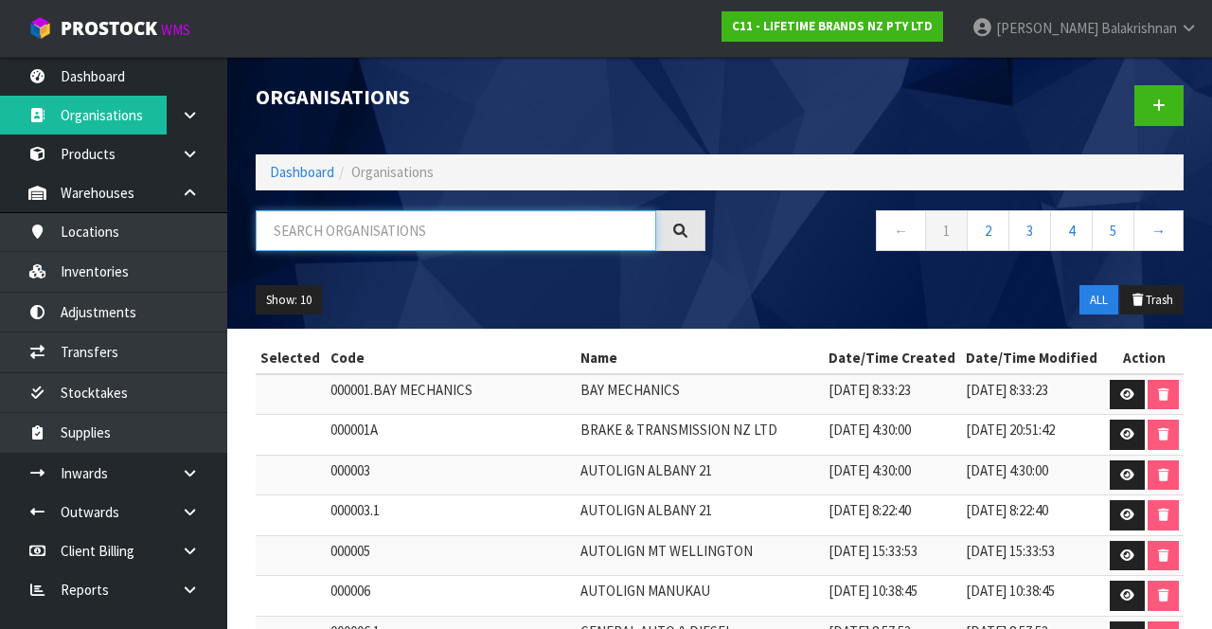
click at [415, 237] on input "text" at bounding box center [456, 230] width 400 height 41
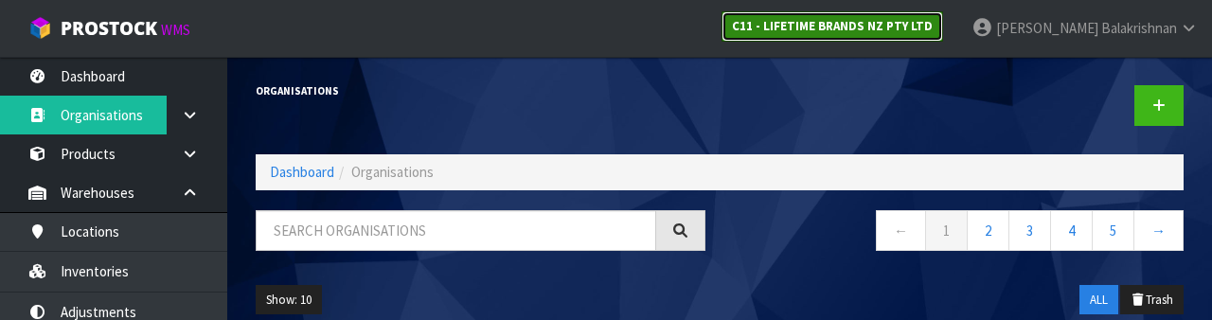
click at [928, 40] on link "C11 - LIFETIME BRANDS NZ PTY LTD" at bounding box center [832, 26] width 222 height 30
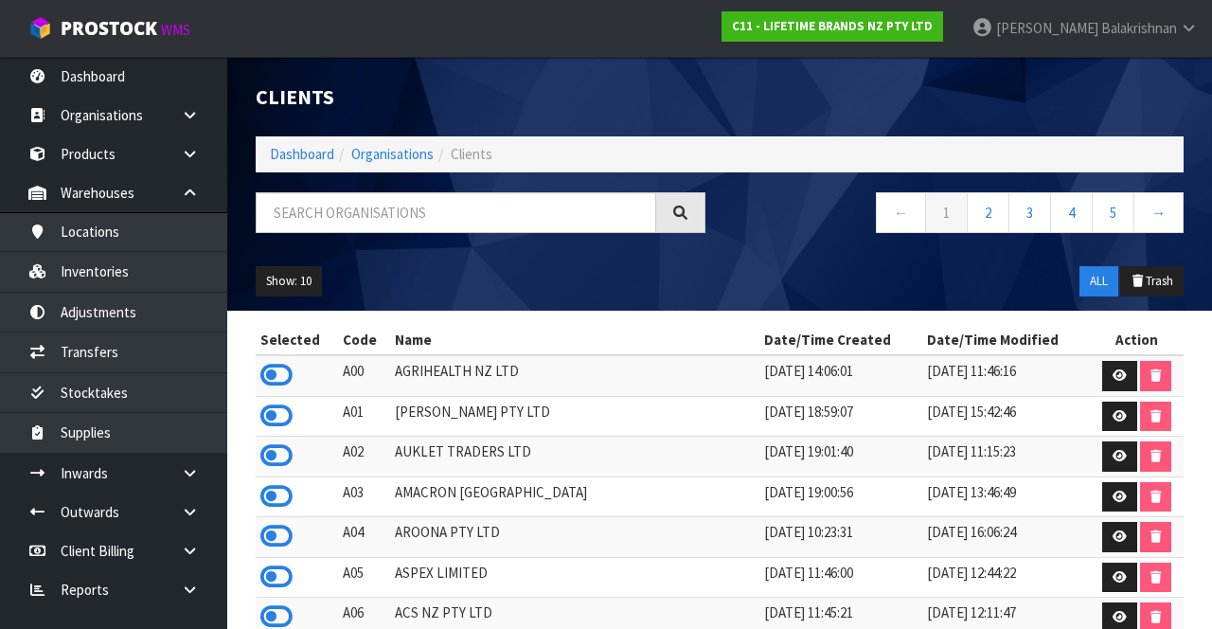
click at [264, 364] on icon at bounding box center [276, 375] width 32 height 28
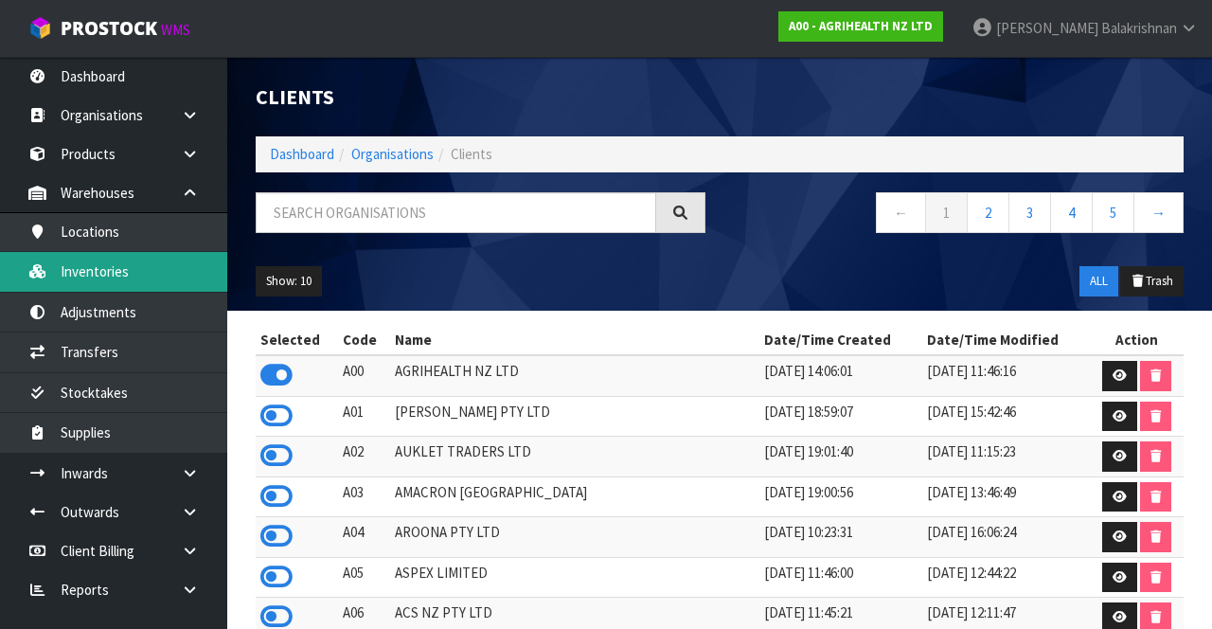
click at [142, 276] on link "Inventories" at bounding box center [113, 271] width 227 height 39
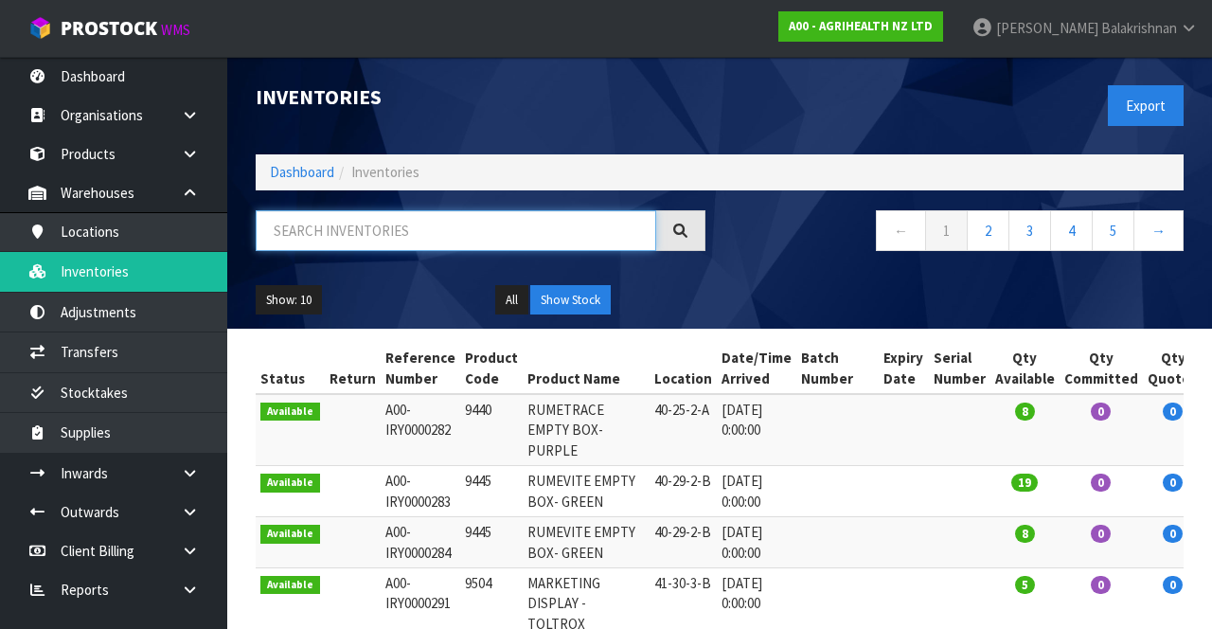
click at [386, 233] on input "text" at bounding box center [456, 230] width 400 height 41
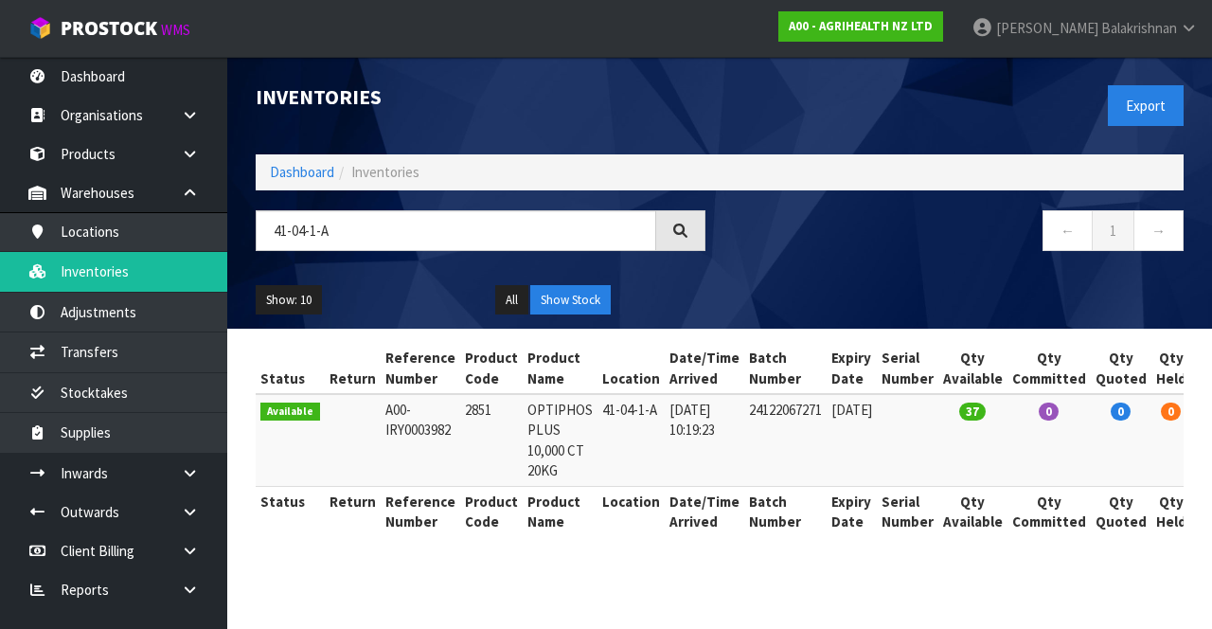
copy td "2851"
click at [522, 223] on input "41-04-1-A" at bounding box center [456, 230] width 400 height 41
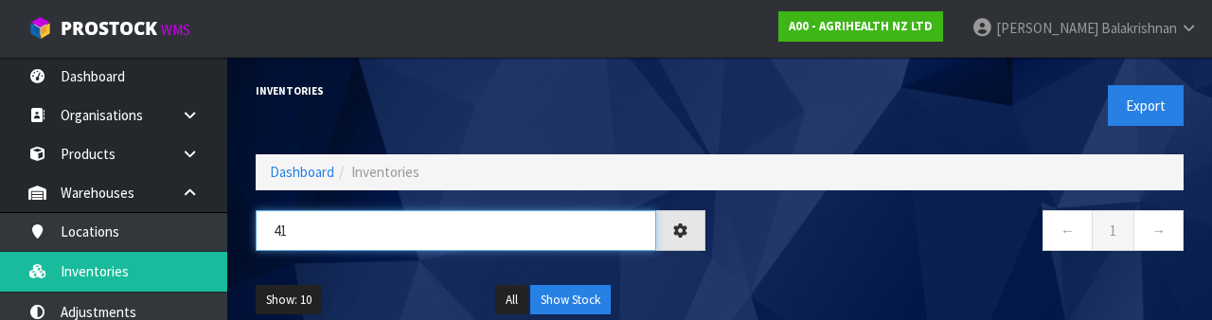
type input "4"
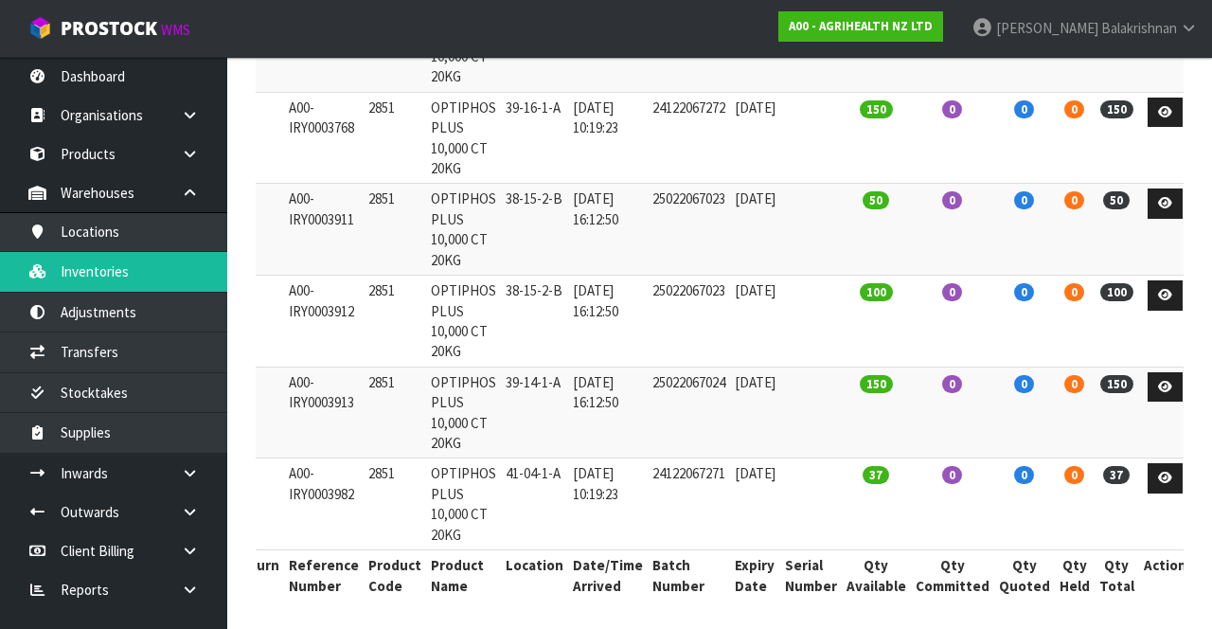
scroll to position [396, 0]
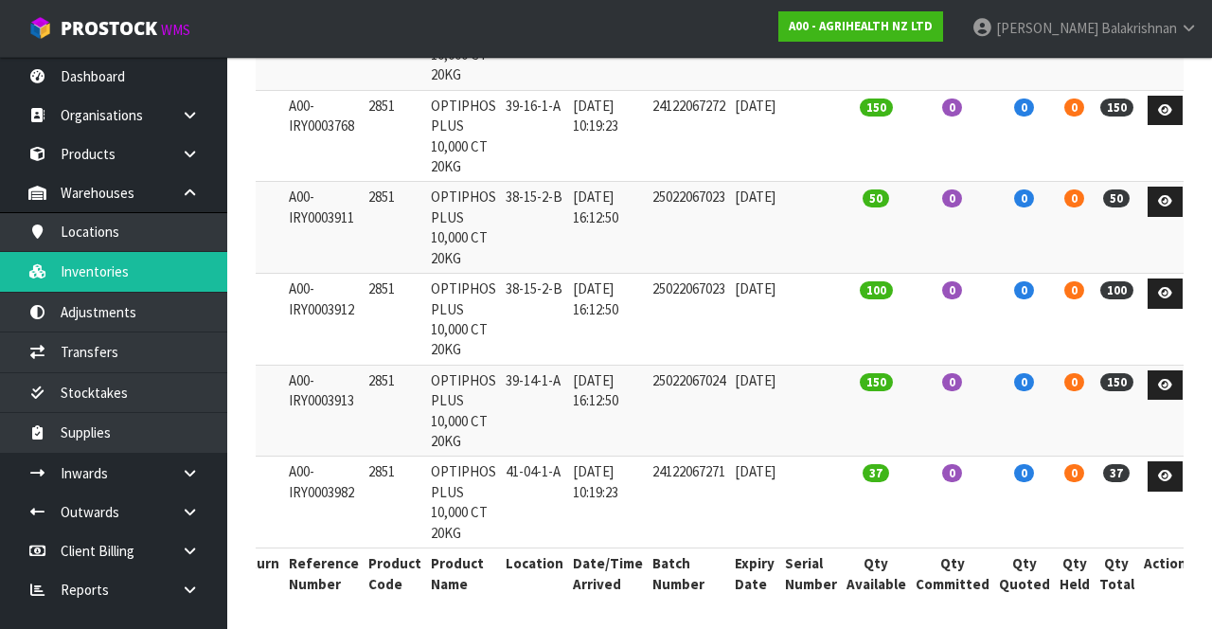
type input "2851"
click at [369, 471] on td "2851" at bounding box center [395, 502] width 62 height 92
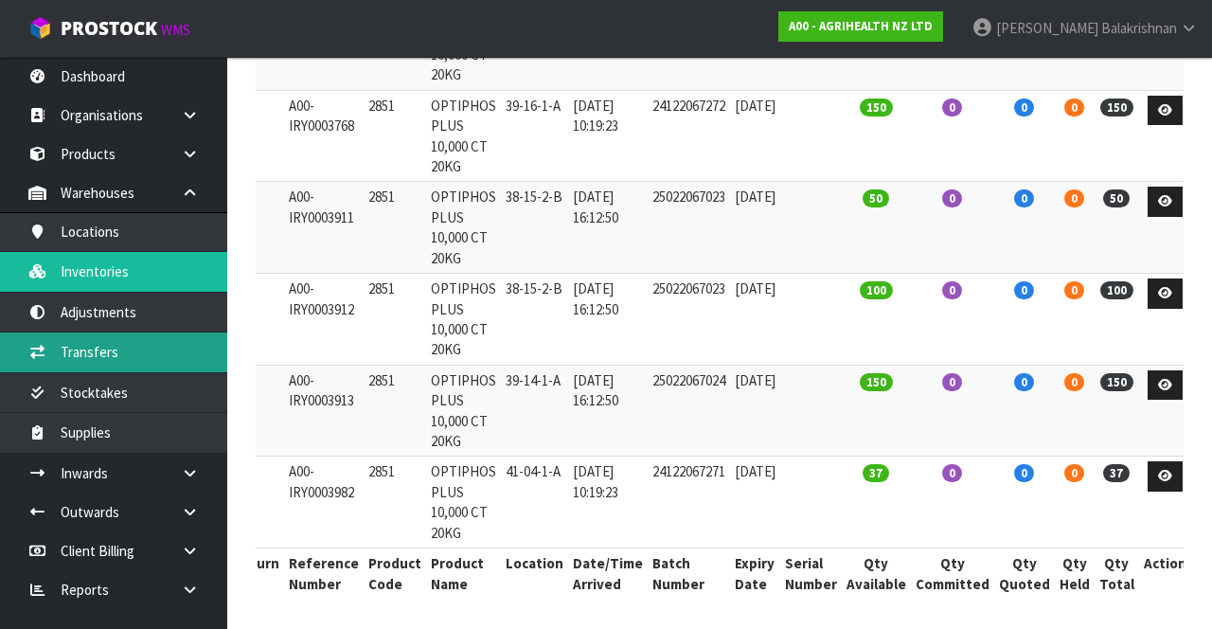
click at [125, 347] on link "Transfers" at bounding box center [113, 351] width 227 height 39
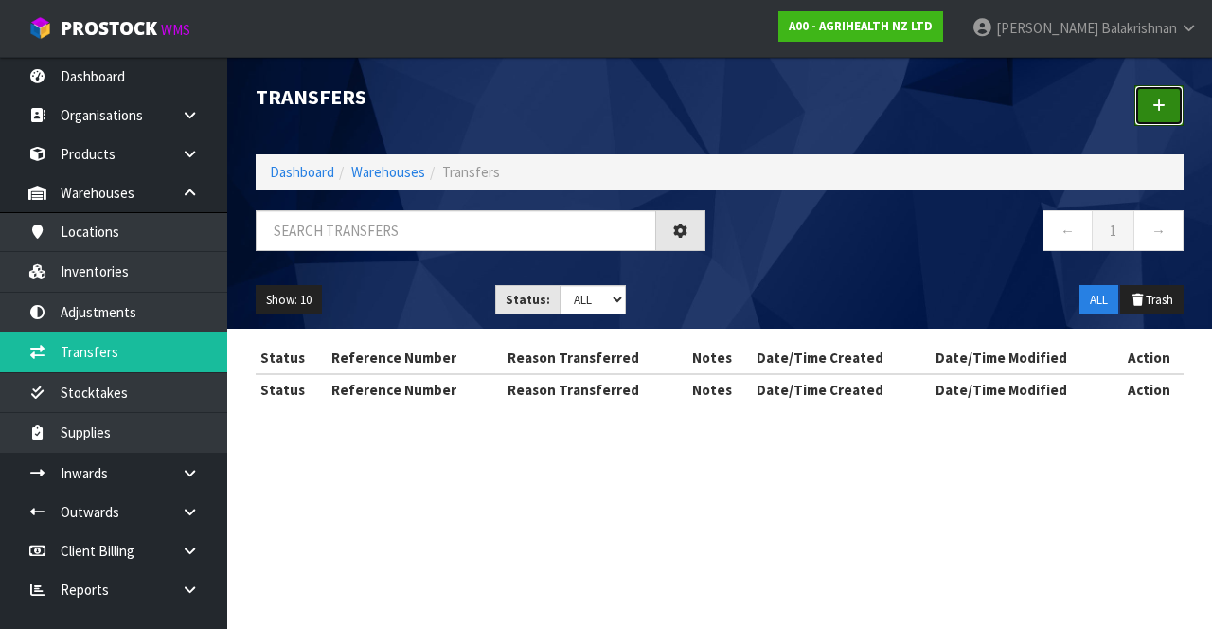
click at [1162, 107] on icon at bounding box center [1158, 105] width 13 height 14
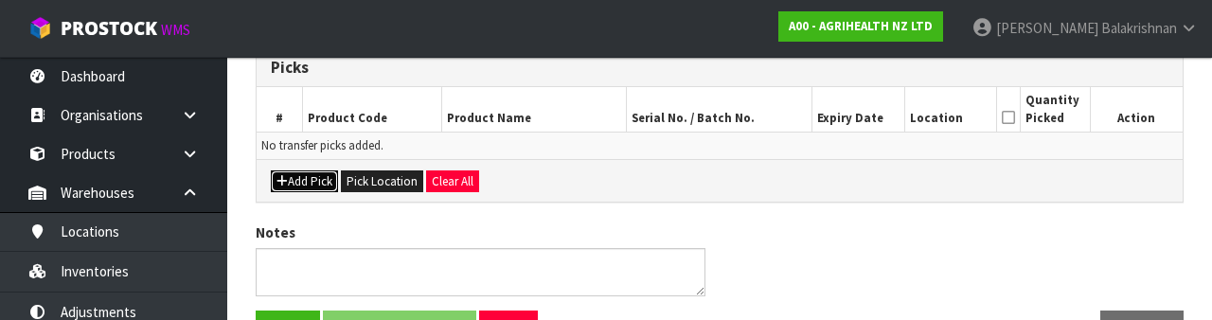
click at [288, 186] on button "Add Pick" at bounding box center [304, 181] width 67 height 23
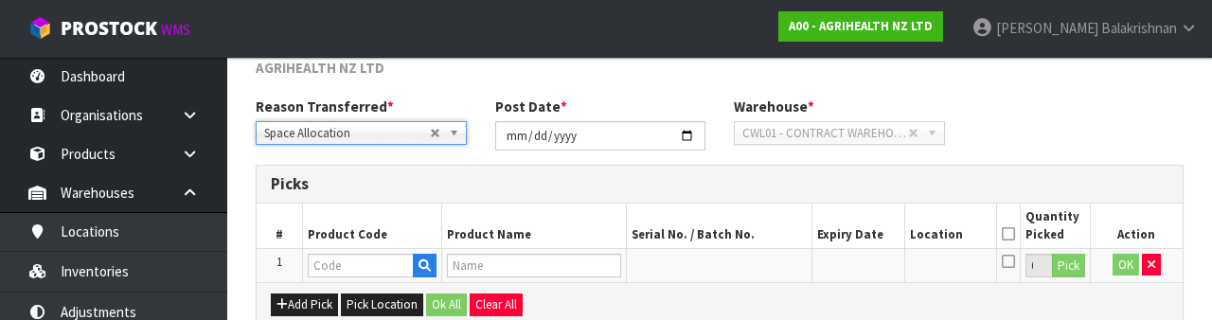
scroll to position [226, 0]
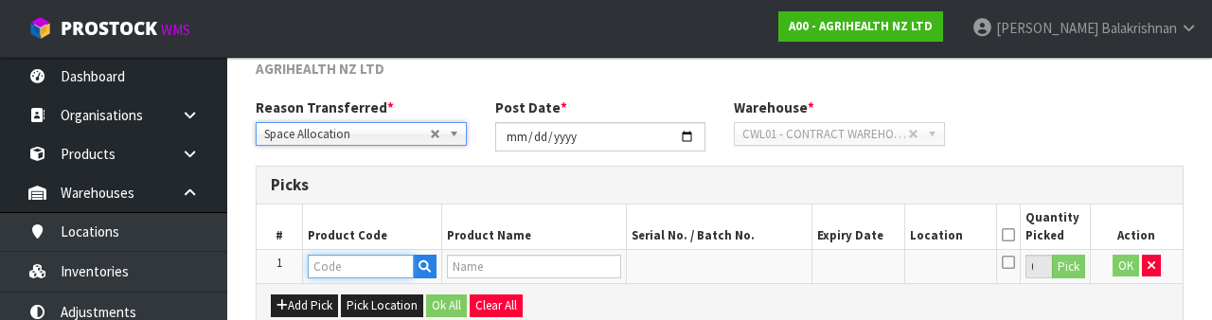
click at [352, 259] on input "text" at bounding box center [361, 267] width 106 height 24
paste input "2851"
type input "2851"
type input "OPTIPHOS PLUS 10,000 CT 20KG"
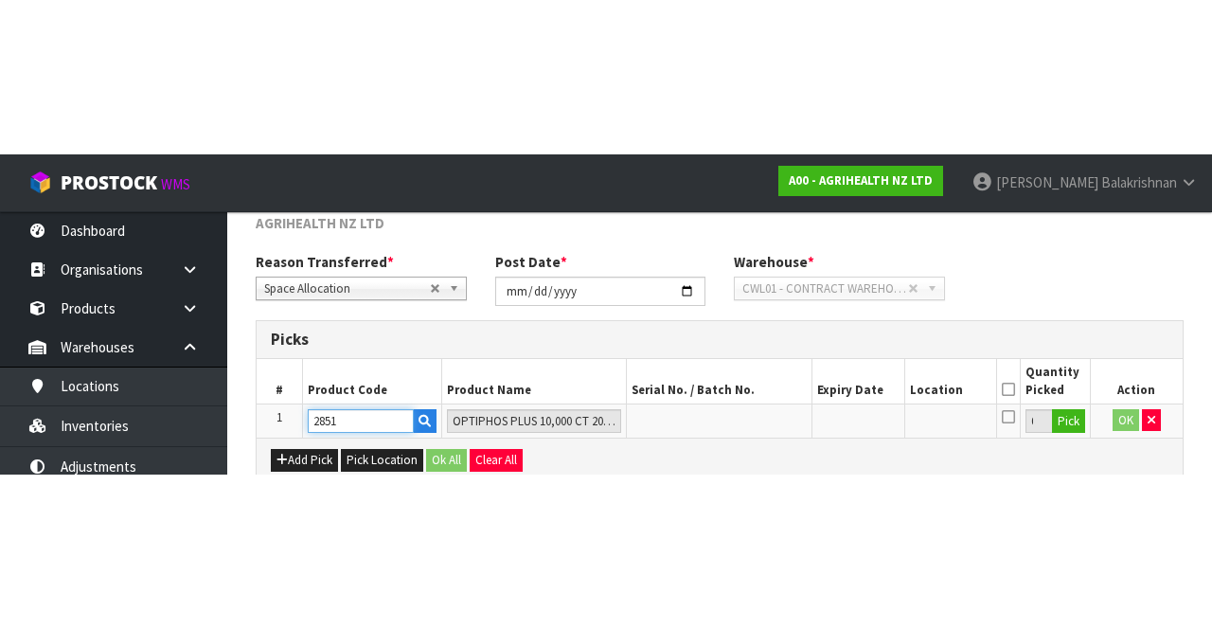
scroll to position [108, 0]
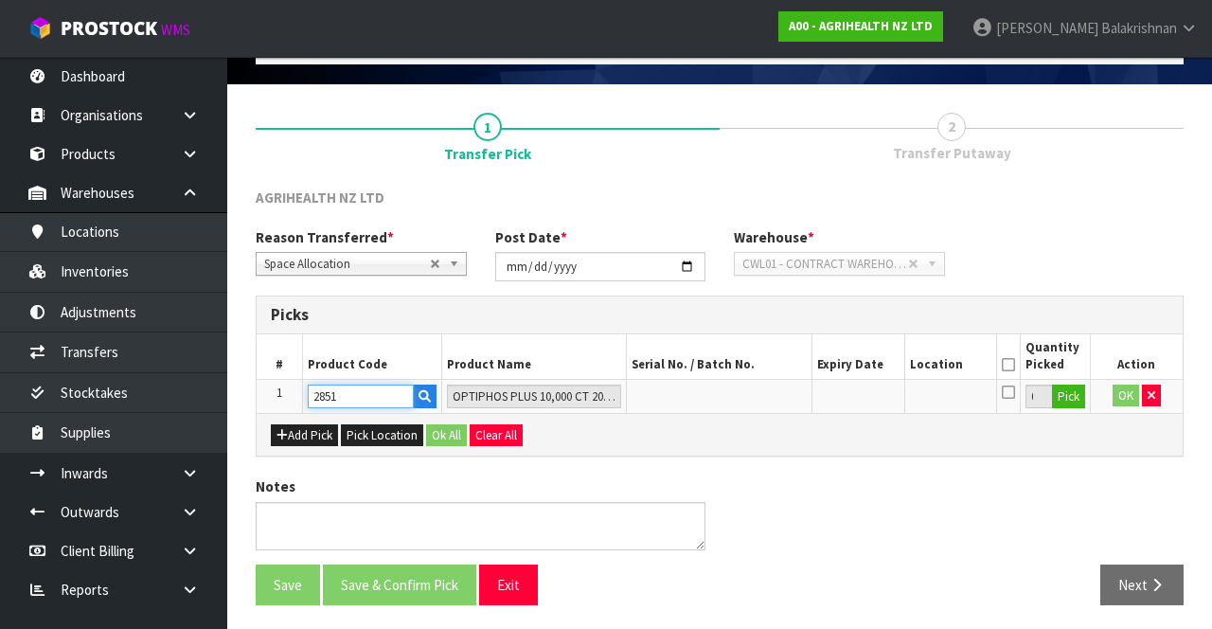
type input "2851"
click at [1070, 384] on button "Pick" at bounding box center [1068, 396] width 33 height 25
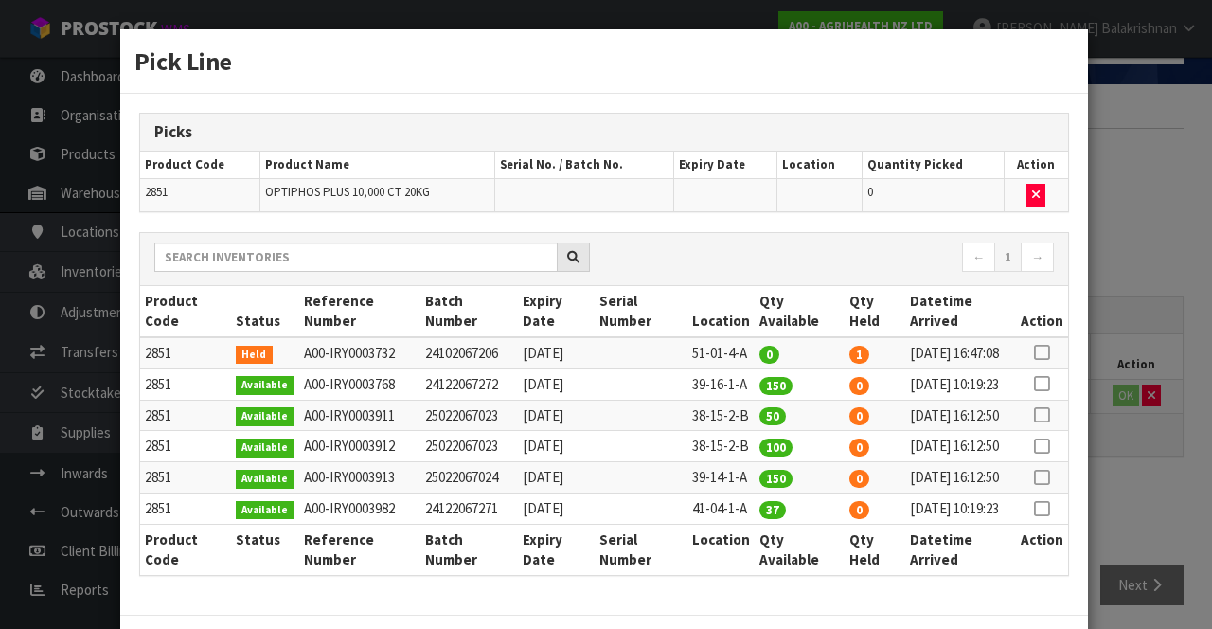
scroll to position [195, 0]
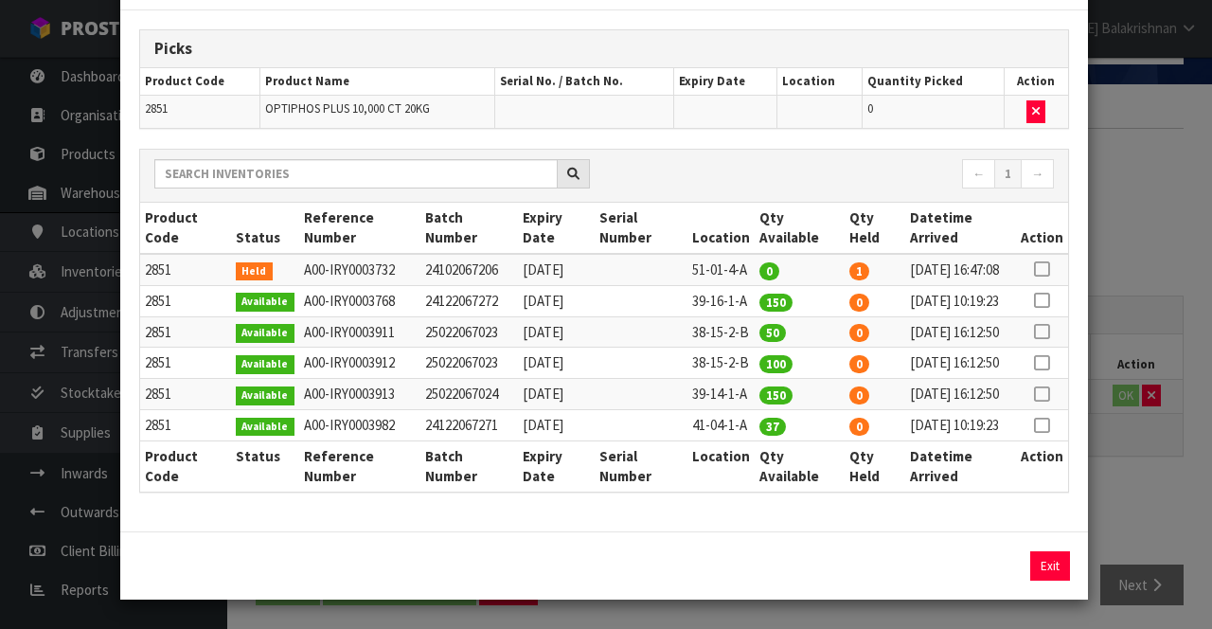
click at [1043, 425] on icon at bounding box center [1041, 425] width 15 height 1
click at [990, 562] on button "Assign Pick" at bounding box center [986, 565] width 78 height 29
type input "37"
click at [1056, 565] on button "Exit" at bounding box center [1050, 565] width 40 height 29
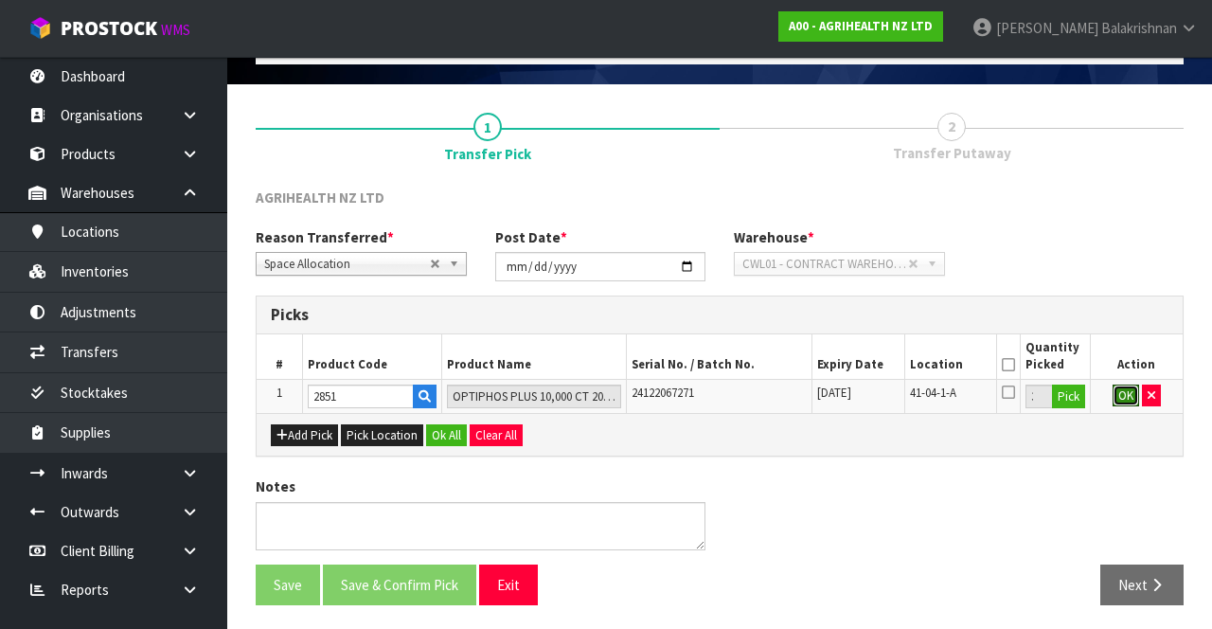
click at [1127, 394] on button "OK" at bounding box center [1125, 395] width 27 height 23
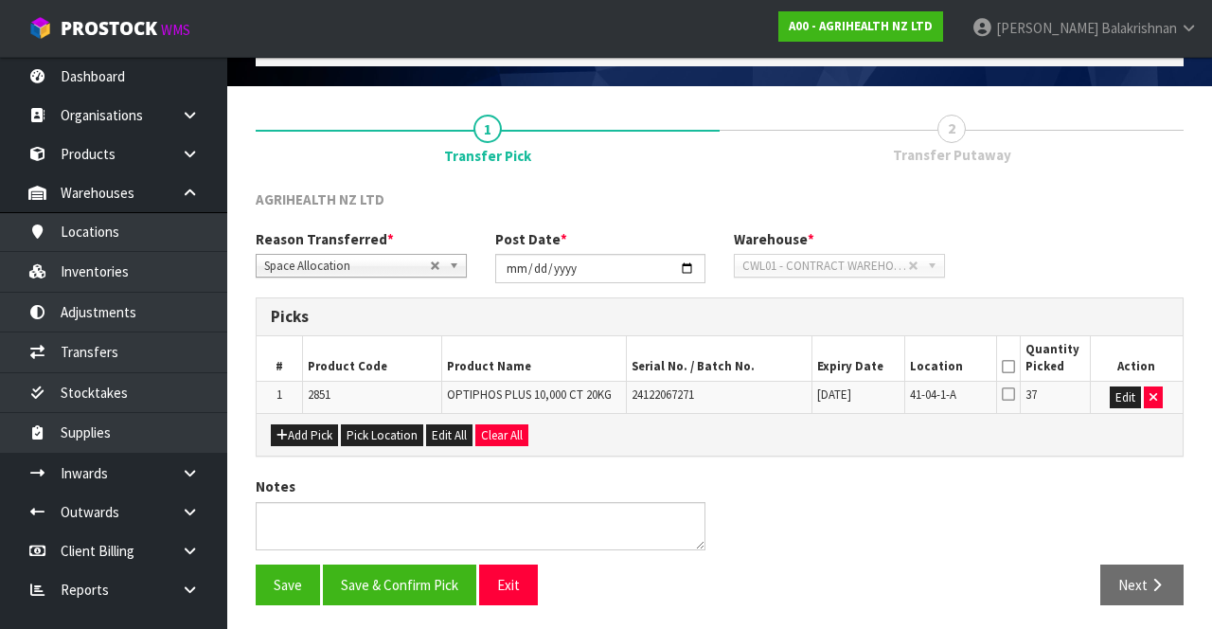
click at [1011, 366] on icon at bounding box center [1008, 366] width 13 height 1
click at [405, 564] on button "Save & Confirm Pick" at bounding box center [399, 584] width 153 height 41
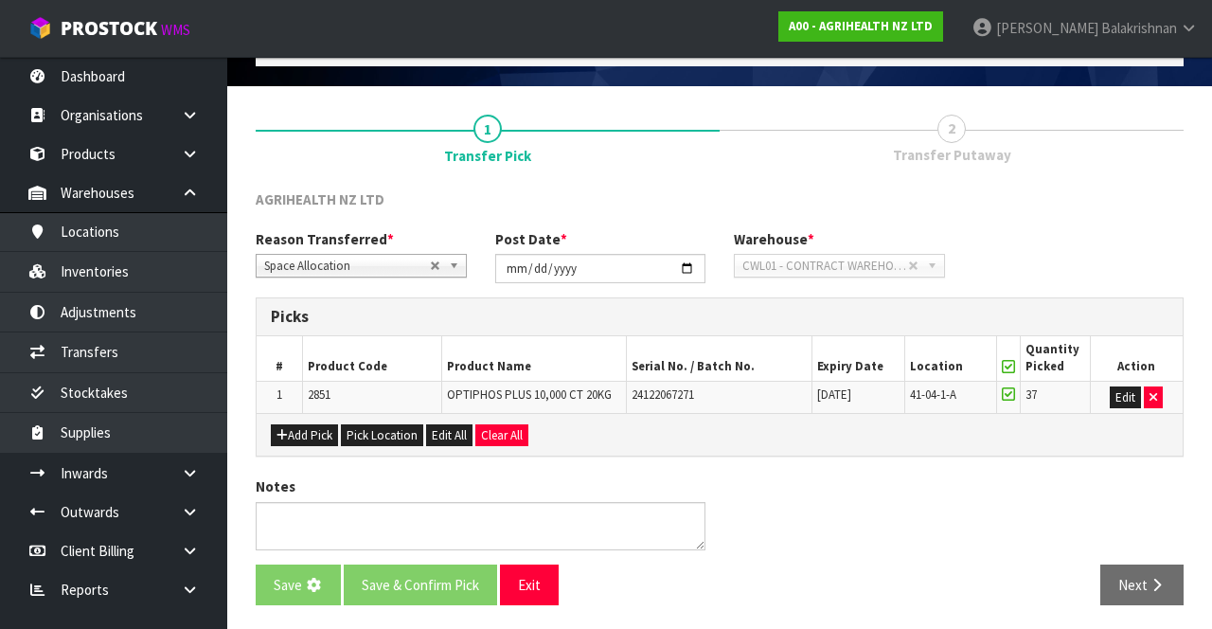
scroll to position [0, 0]
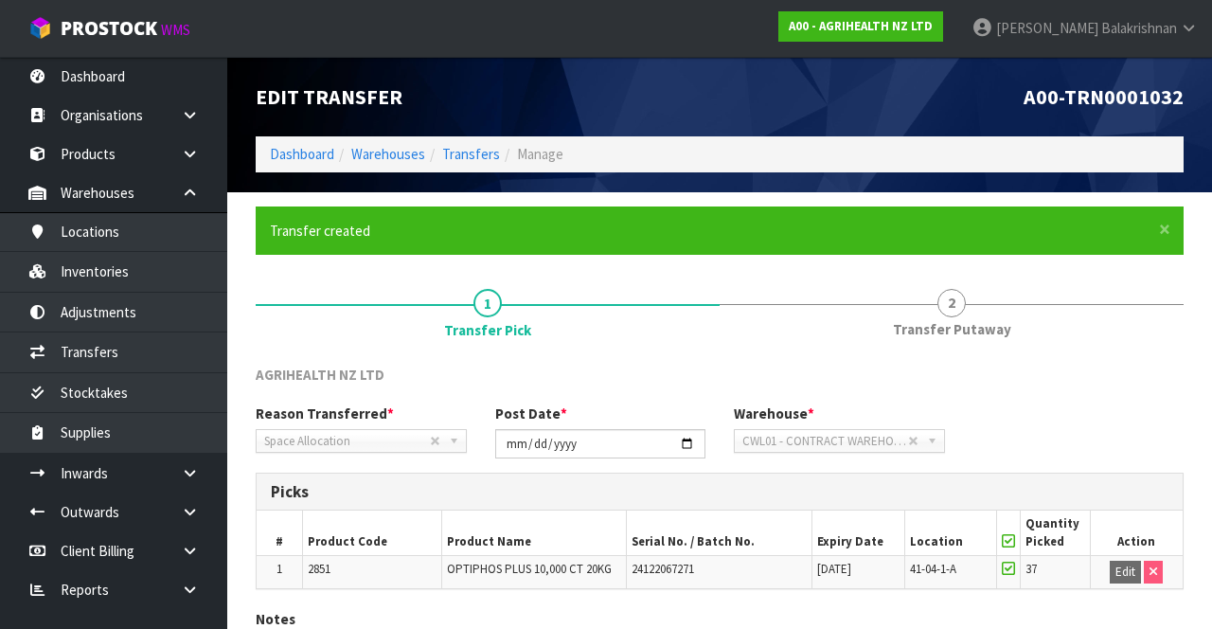
scroll to position [133, 0]
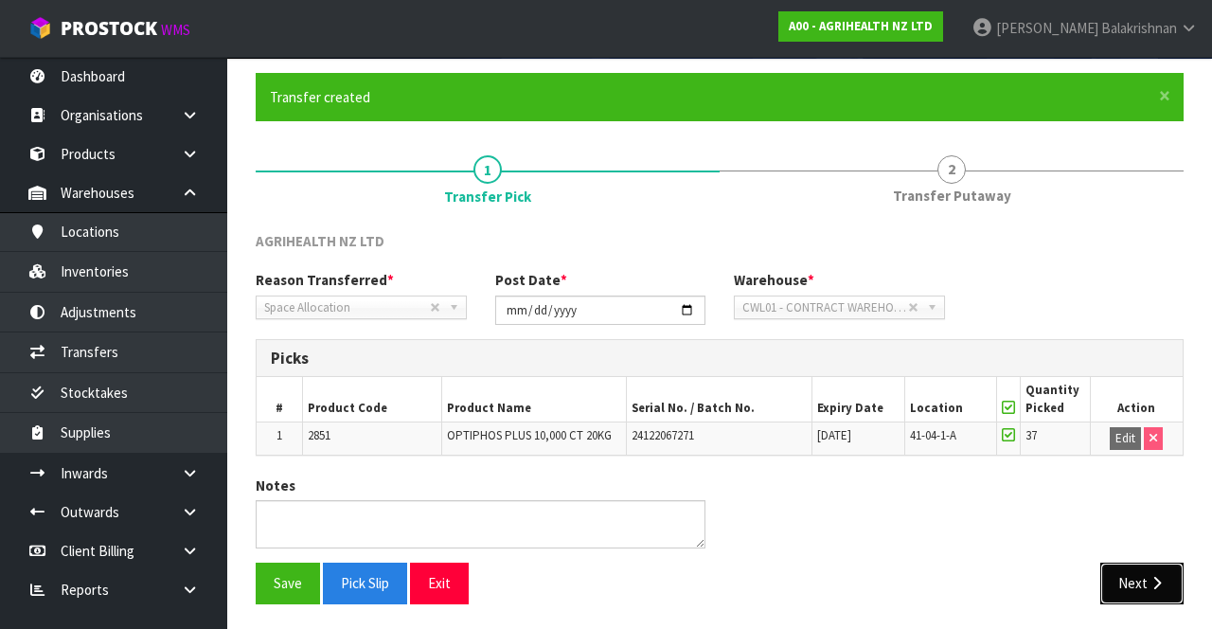
click at [1159, 576] on icon "button" at bounding box center [1156, 583] width 18 height 14
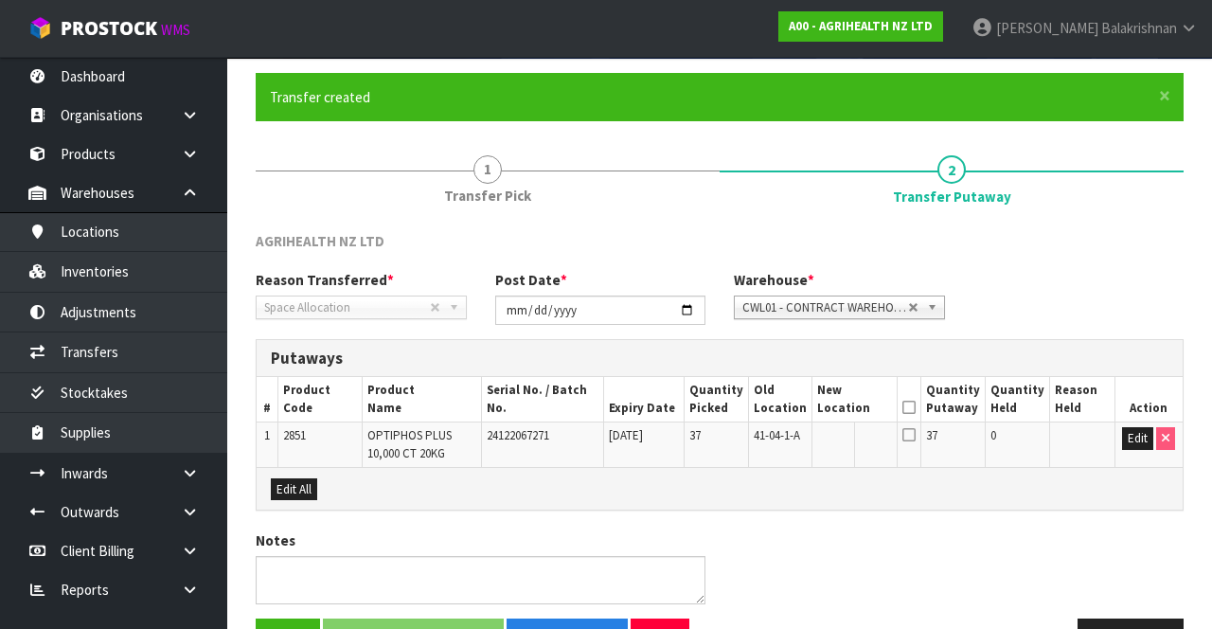
scroll to position [187, 0]
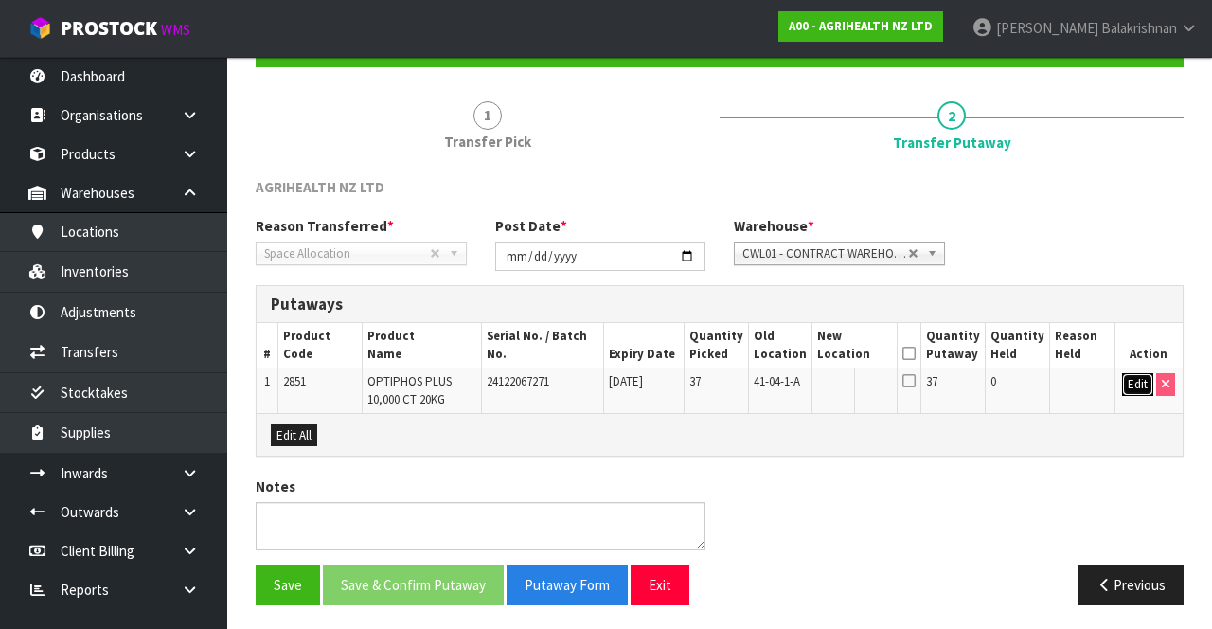
click at [1125, 386] on button "Edit" at bounding box center [1137, 384] width 31 height 23
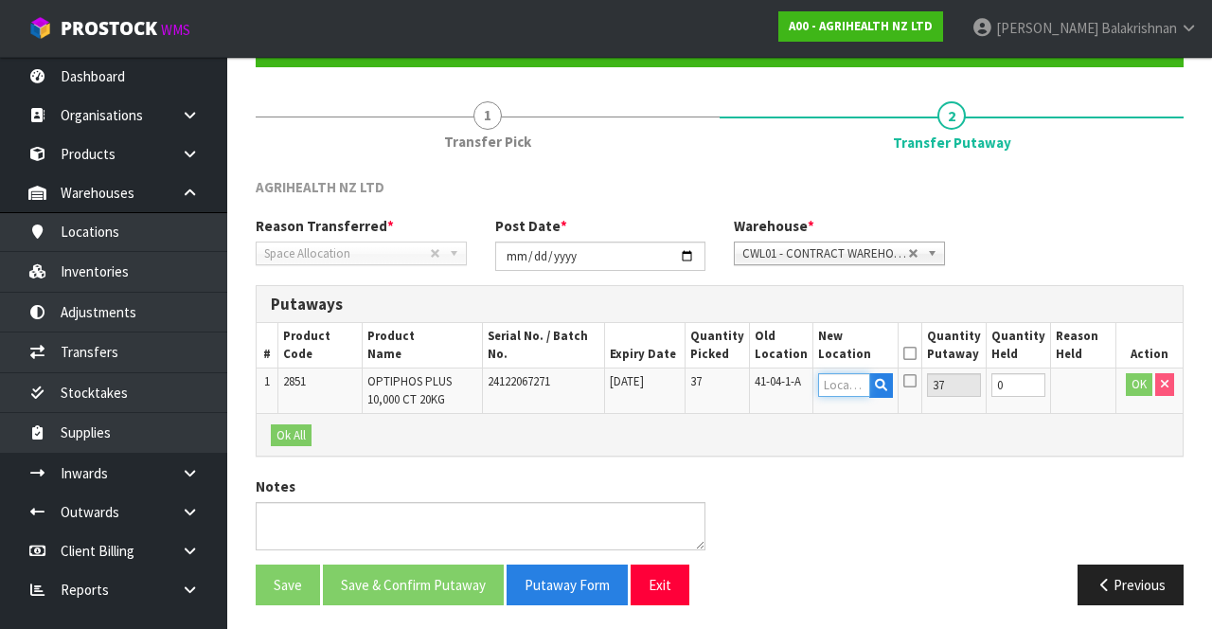
click at [841, 378] on input "text" at bounding box center [844, 385] width 52 height 24
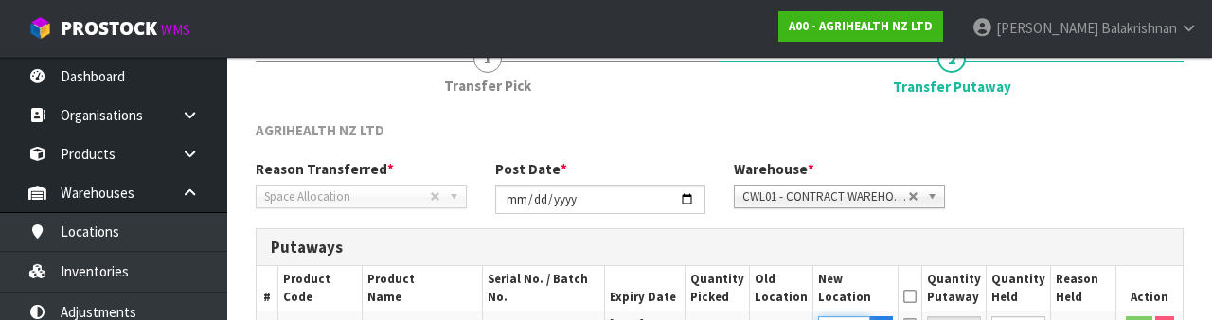
scroll to position [400, 0]
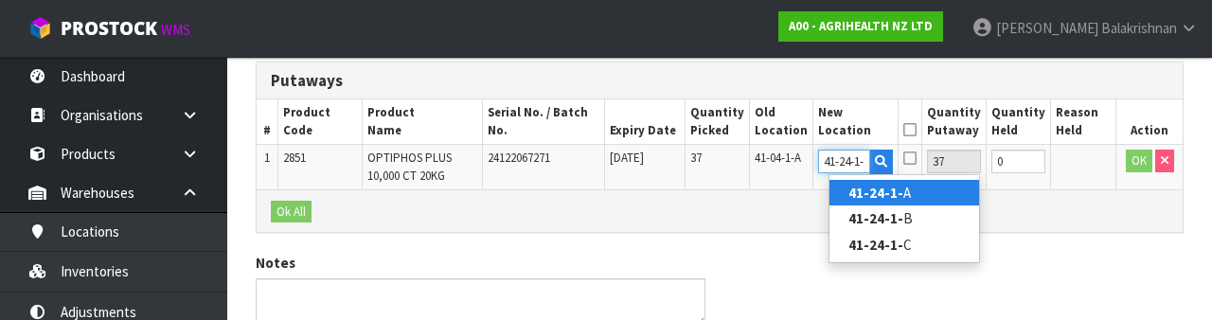
type input "41-24-1-A"
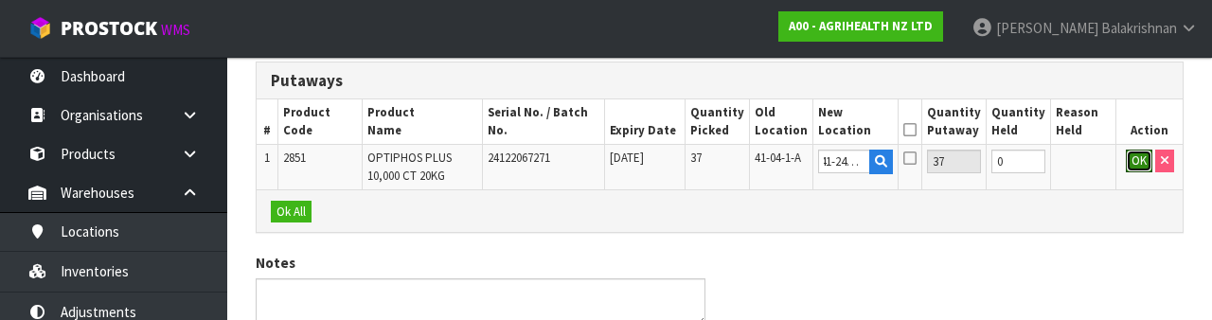
click at [1134, 165] on button "OK" at bounding box center [1139, 161] width 27 height 23
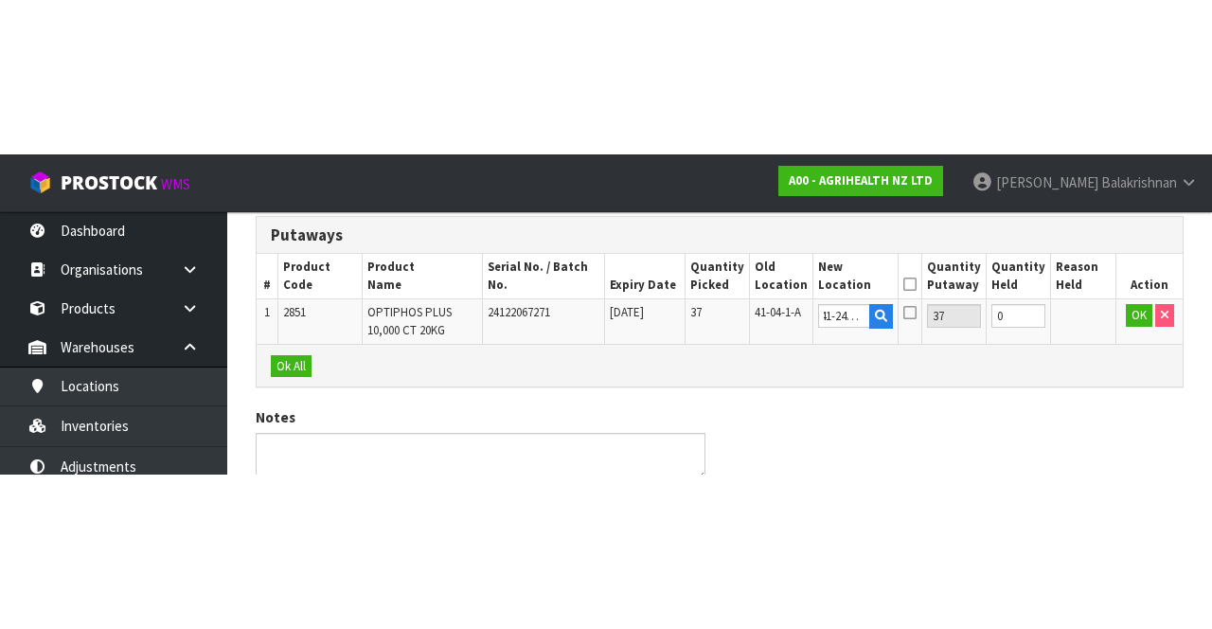
scroll to position [0, 0]
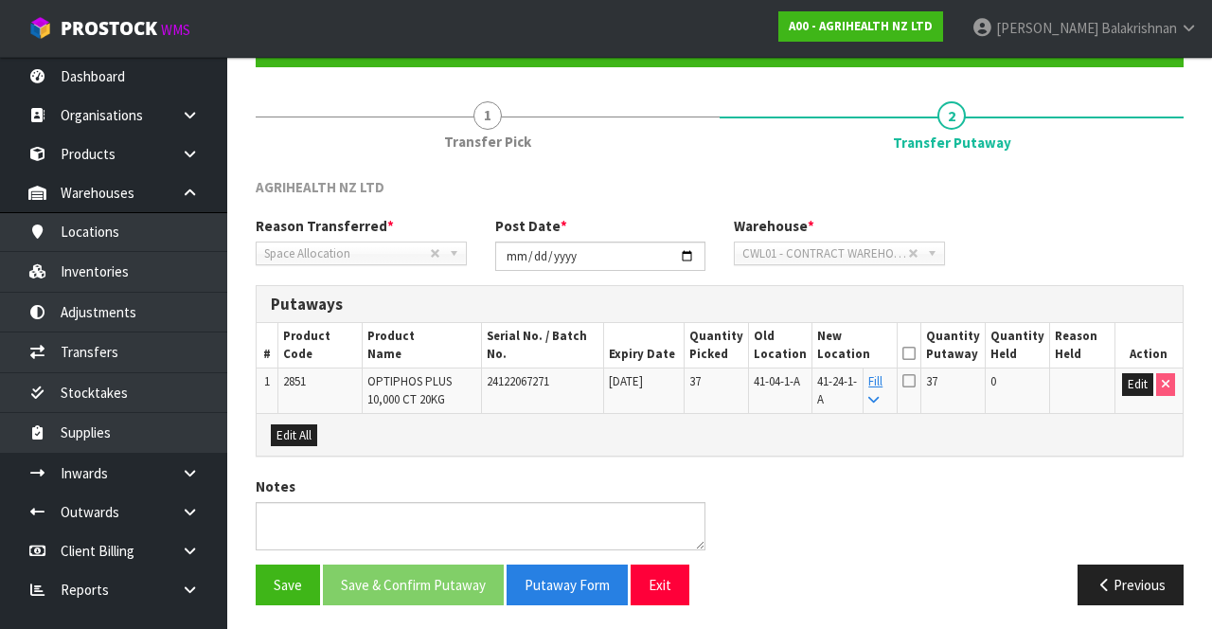
click at [915, 353] on icon at bounding box center [908, 353] width 13 height 1
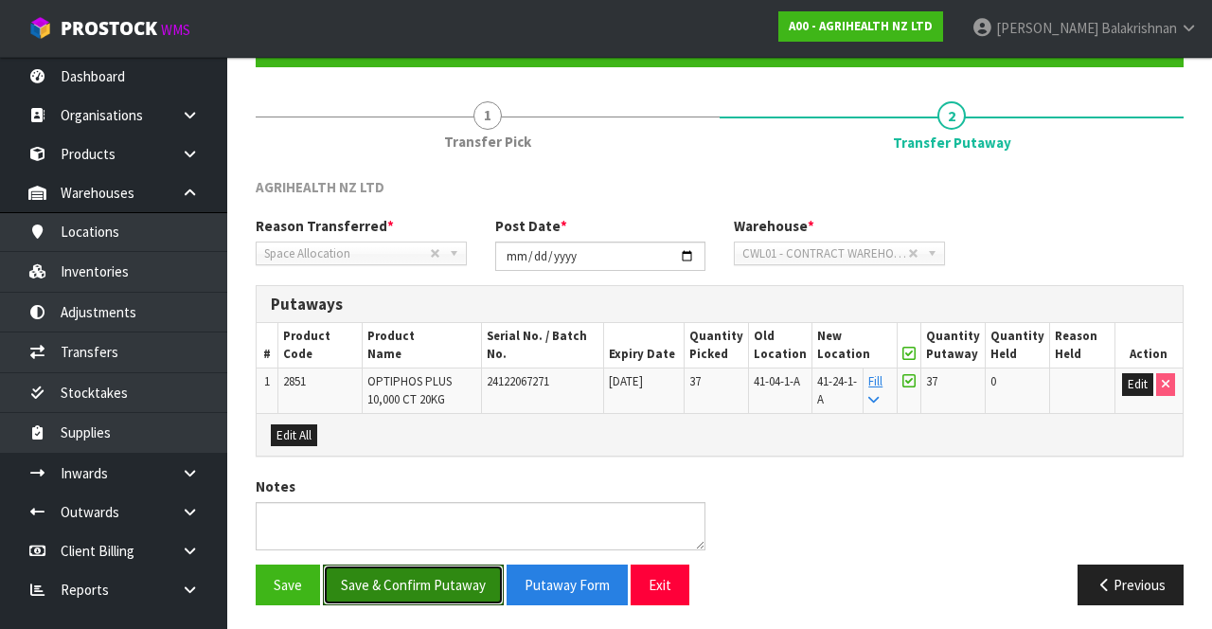
click at [438, 564] on button "Save & Confirm Putaway" at bounding box center [413, 584] width 181 height 41
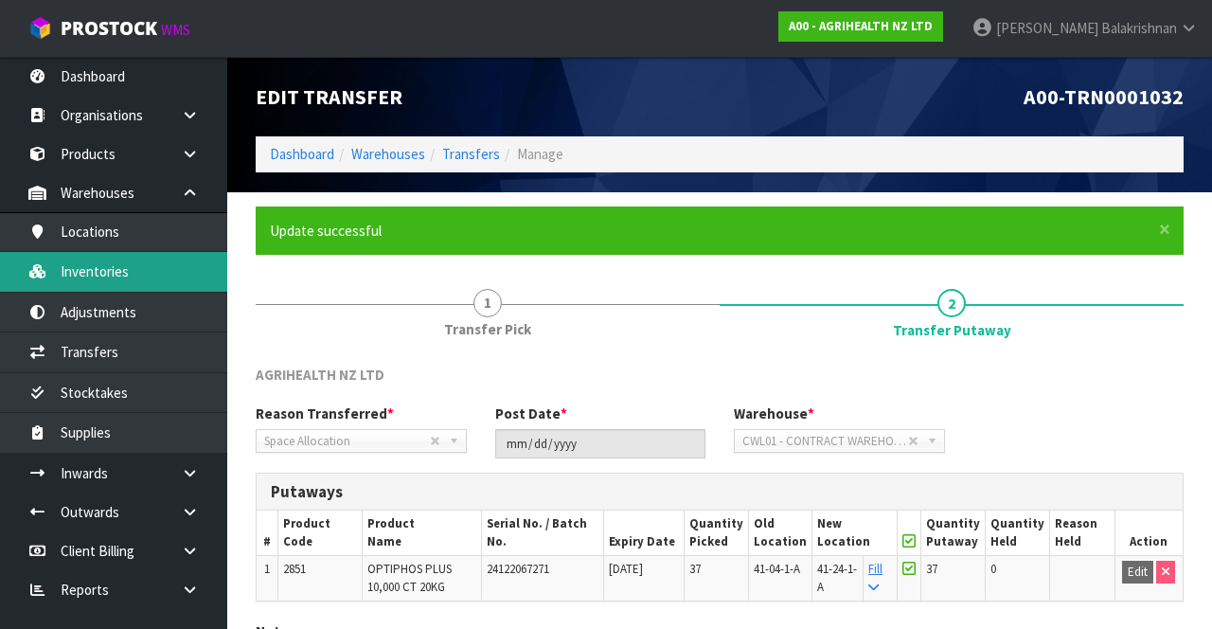
click at [131, 275] on link "Inventories" at bounding box center [113, 271] width 227 height 39
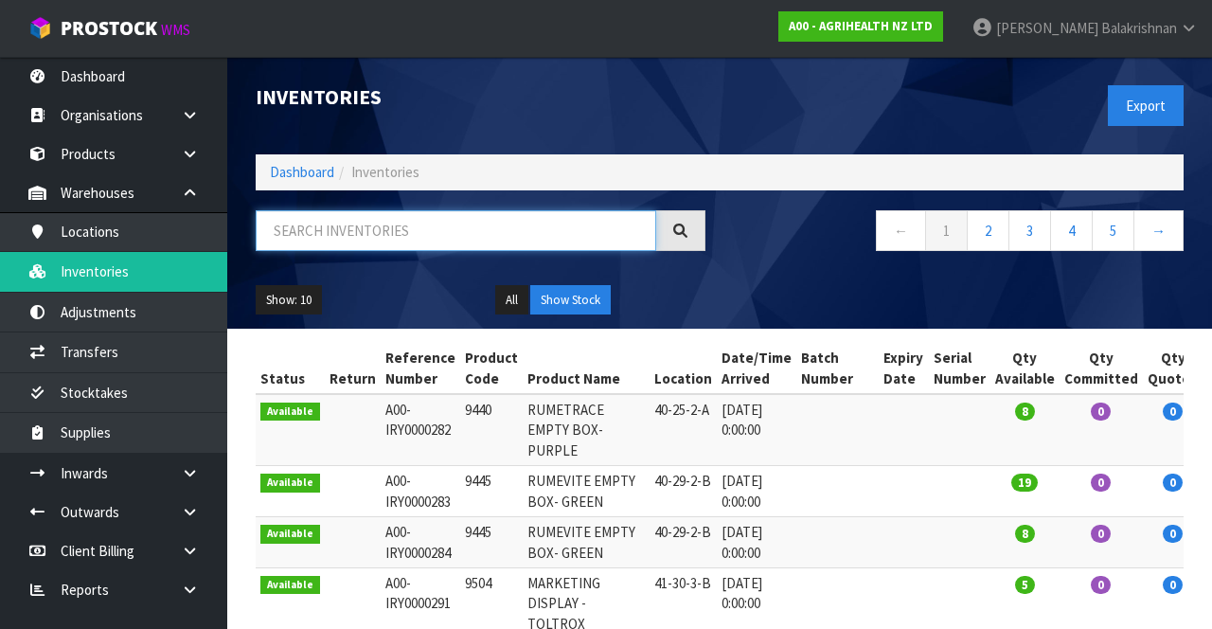
click at [384, 235] on input "text" at bounding box center [456, 230] width 400 height 41
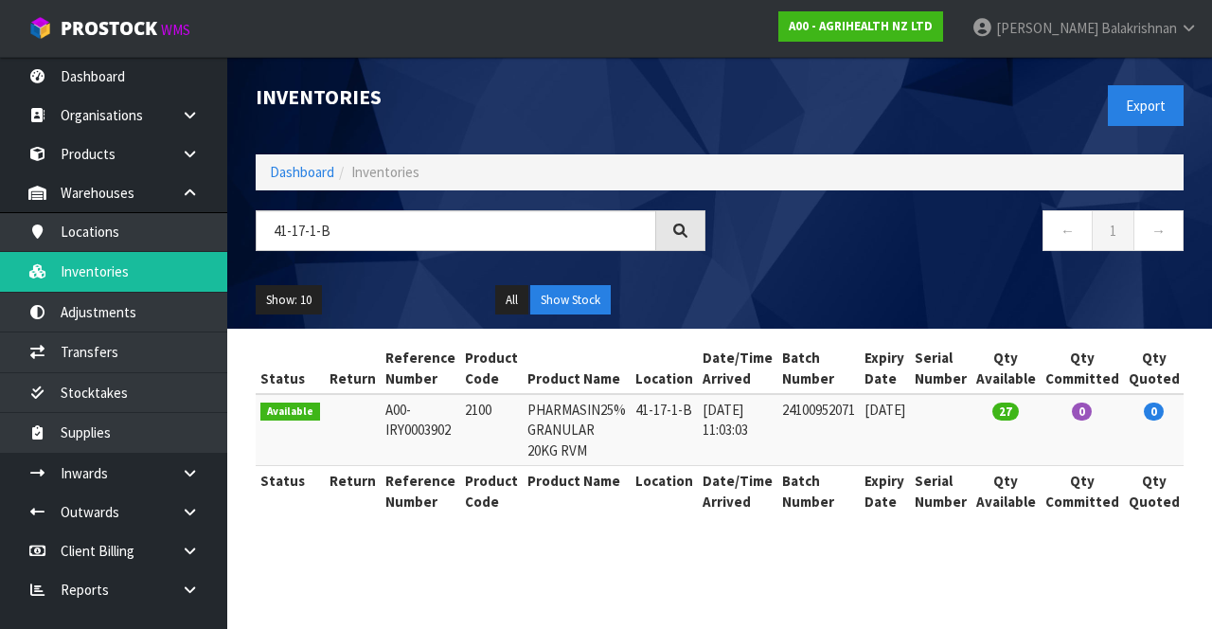
copy td "2100"
click at [386, 233] on input "41-17-1-B" at bounding box center [456, 230] width 400 height 41
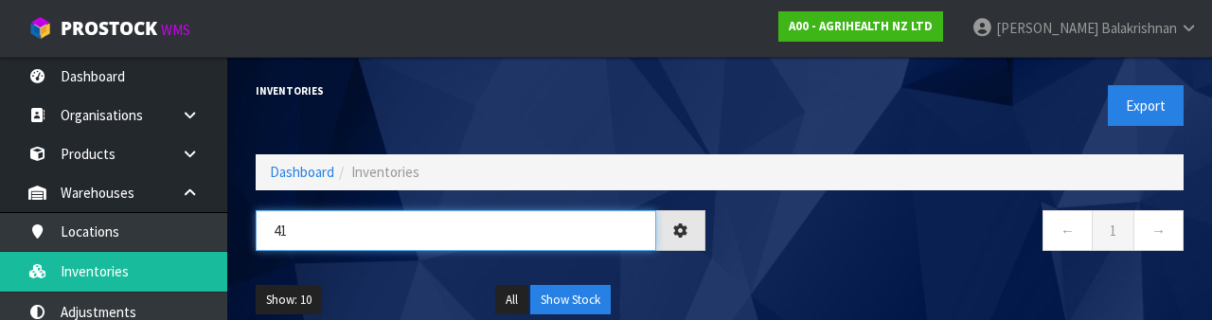
type input "4"
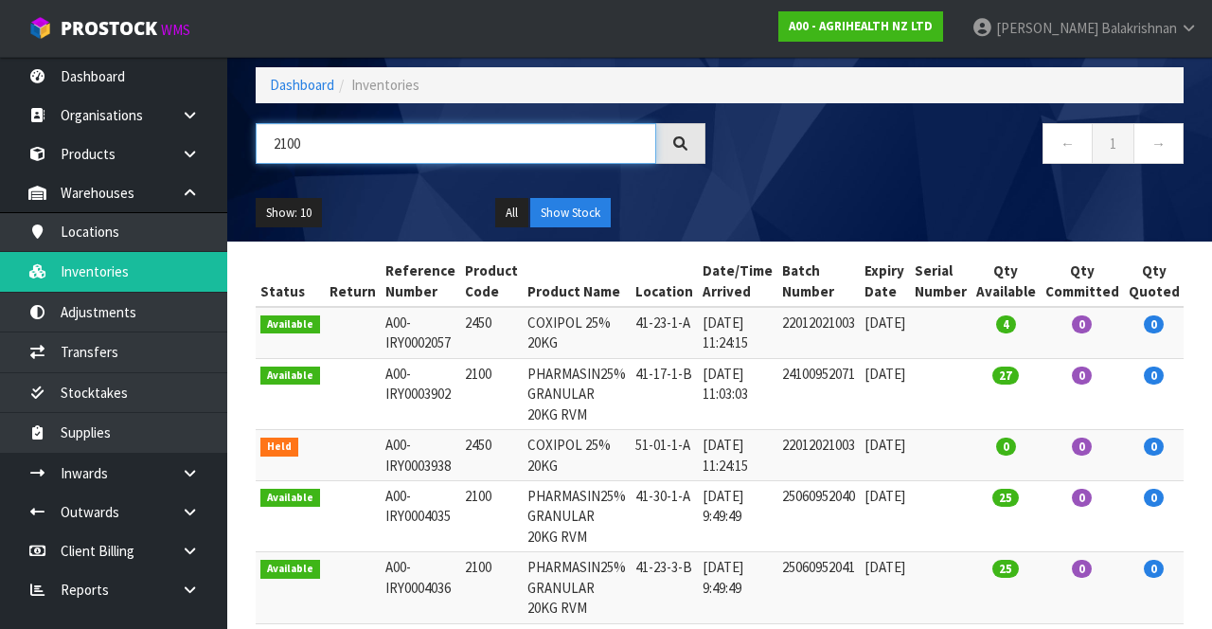
scroll to position [81, 0]
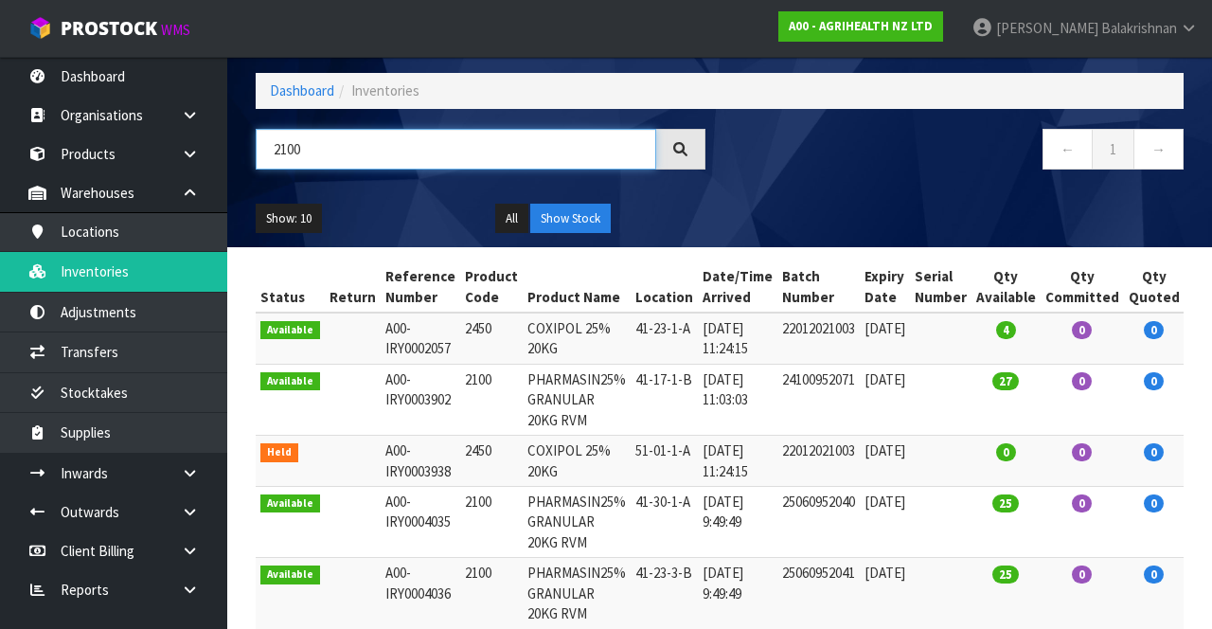
type input "2100"
copy td "2100"
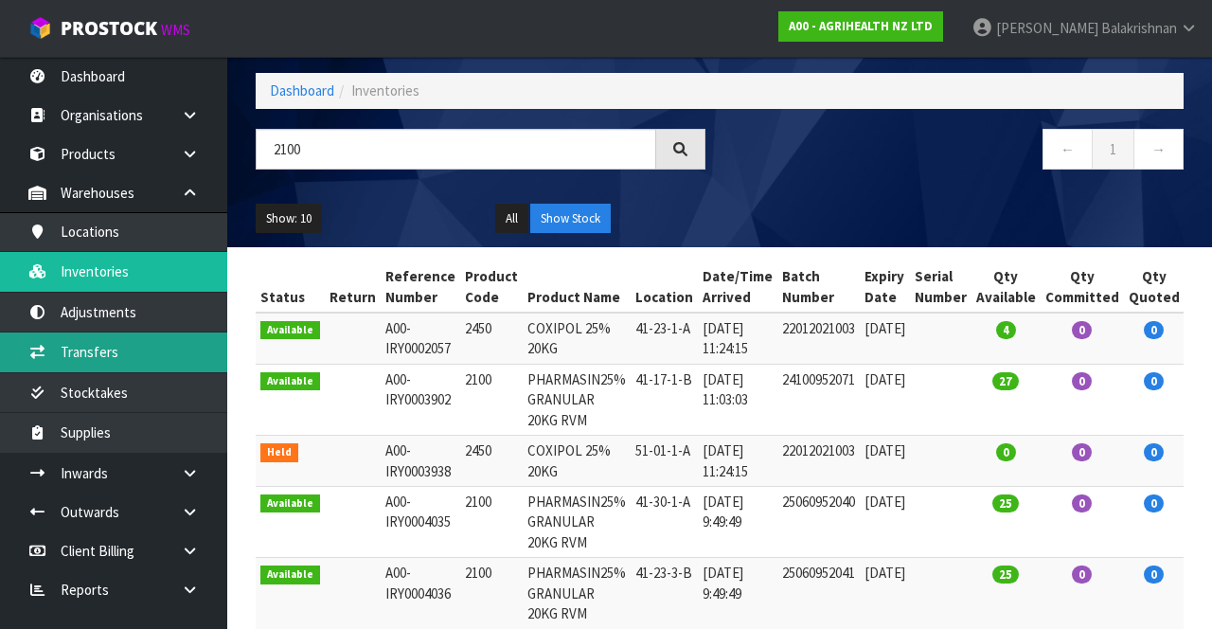
click at [118, 354] on link "Transfers" at bounding box center [113, 351] width 227 height 39
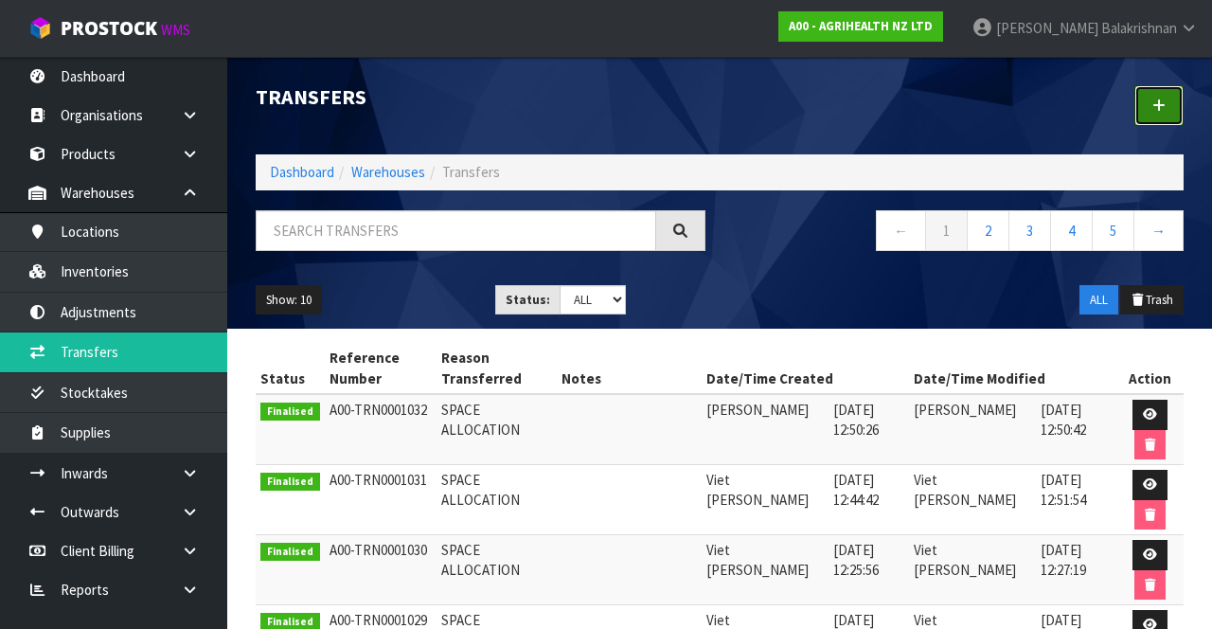
click at [1172, 109] on link at bounding box center [1158, 105] width 49 height 41
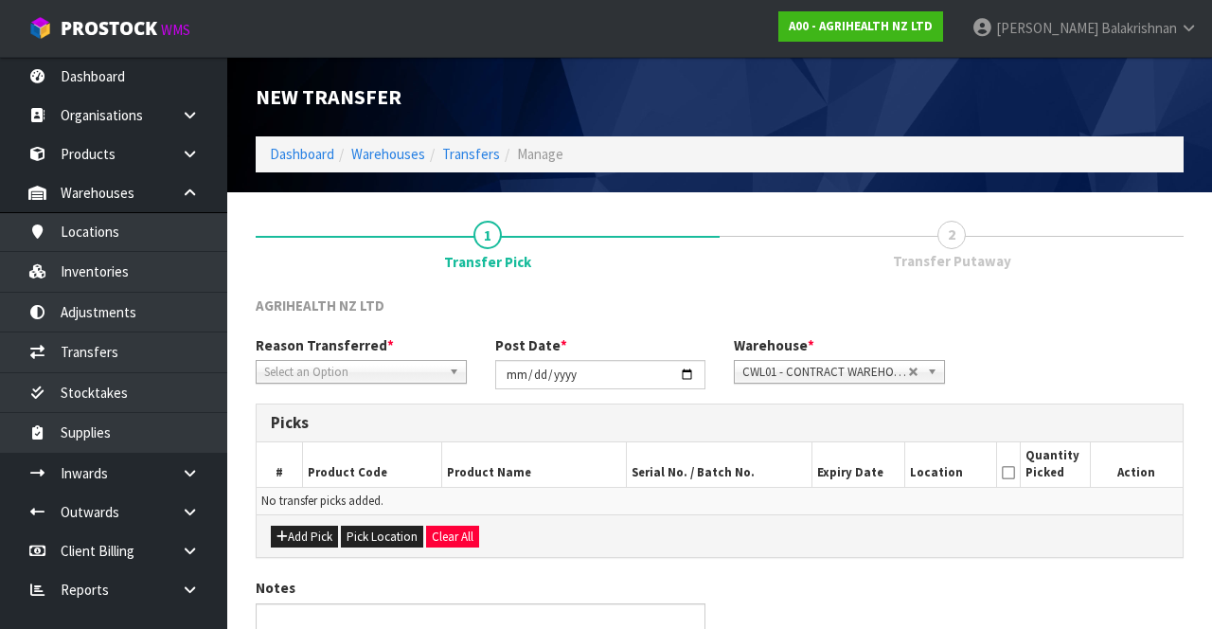
click at [387, 350] on span "*" at bounding box center [390, 345] width 7 height 18
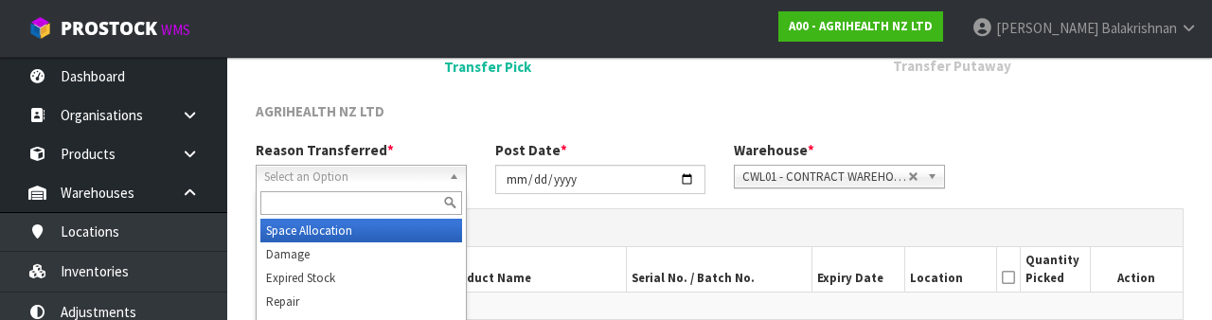
scroll to position [226, 0]
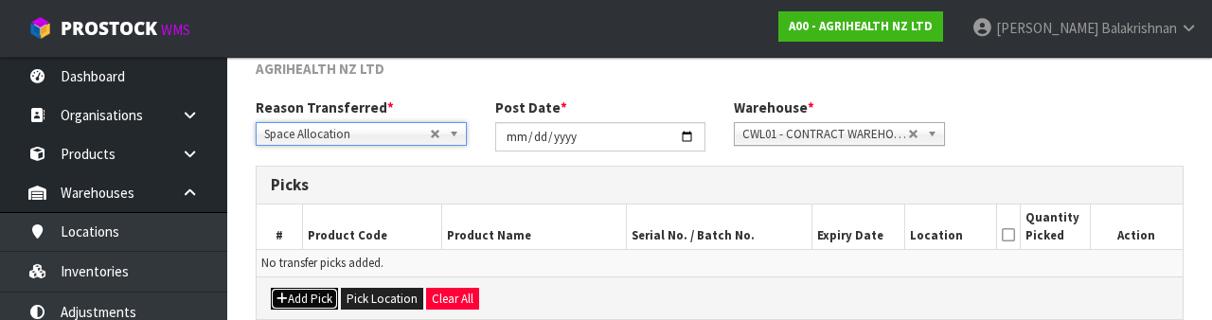
click at [311, 294] on button "Add Pick" at bounding box center [304, 299] width 67 height 23
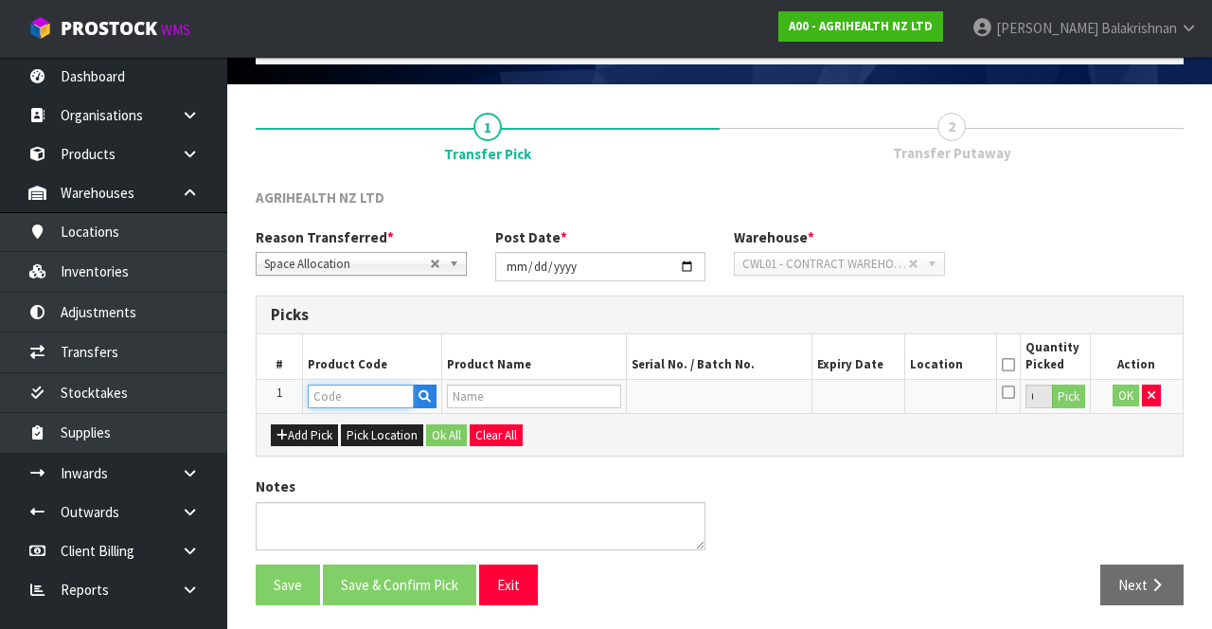
click at [354, 388] on input "text" at bounding box center [361, 396] width 106 height 24
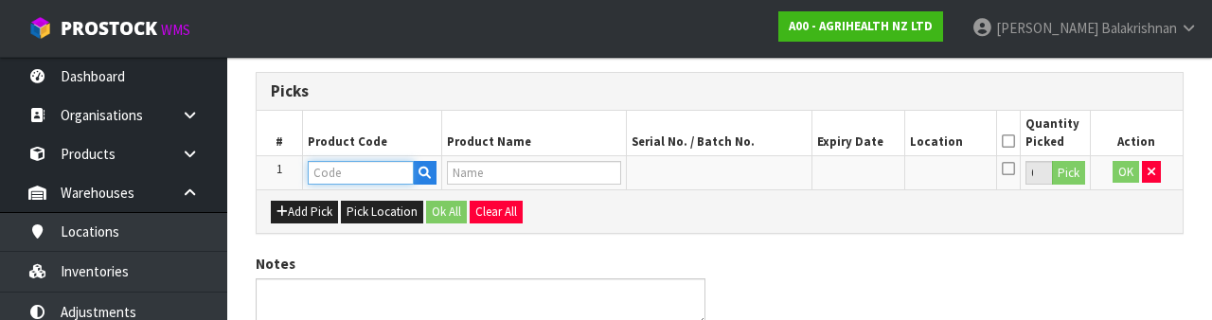
scroll to position [331, 0]
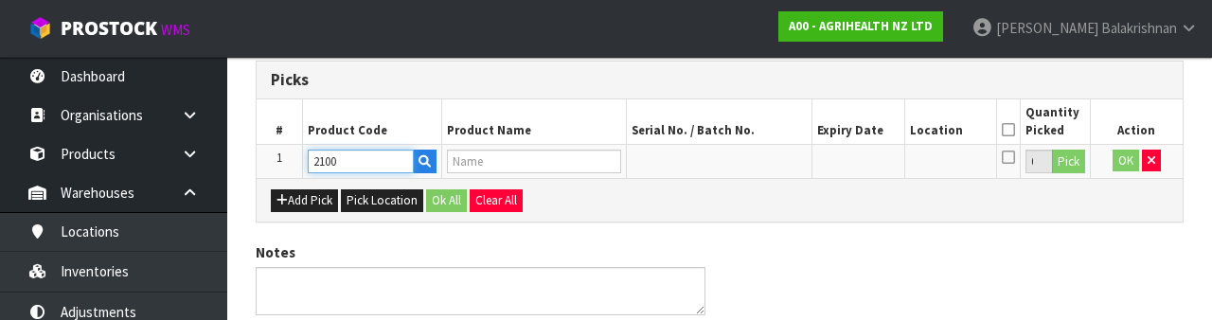
type input "2100"
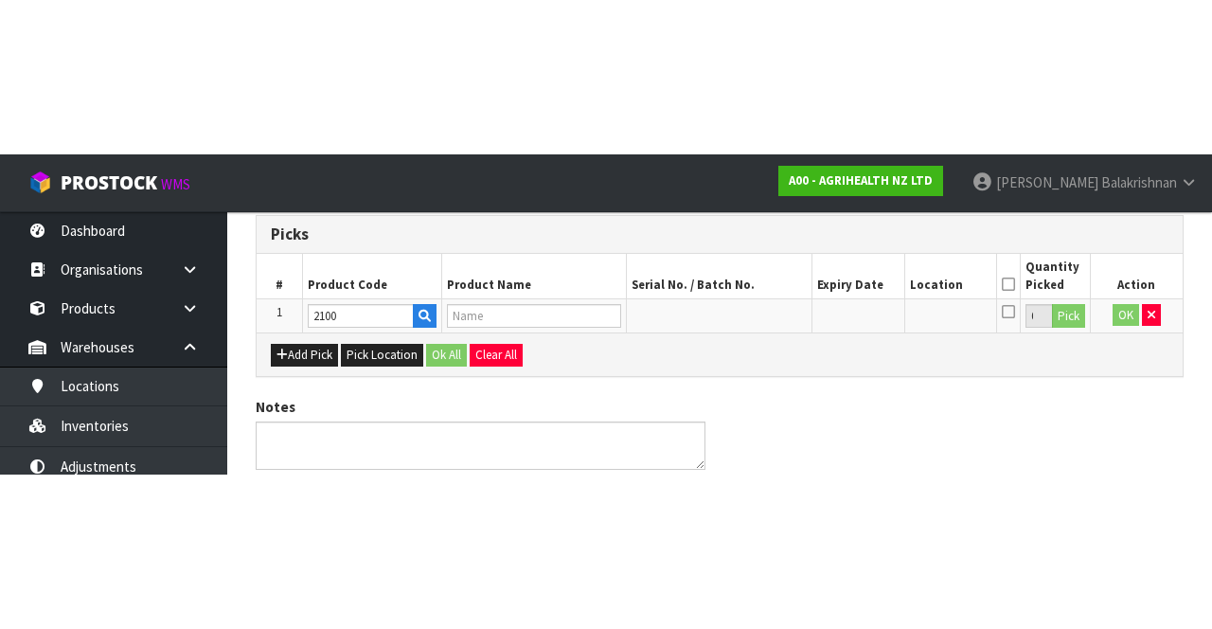
scroll to position [108, 0]
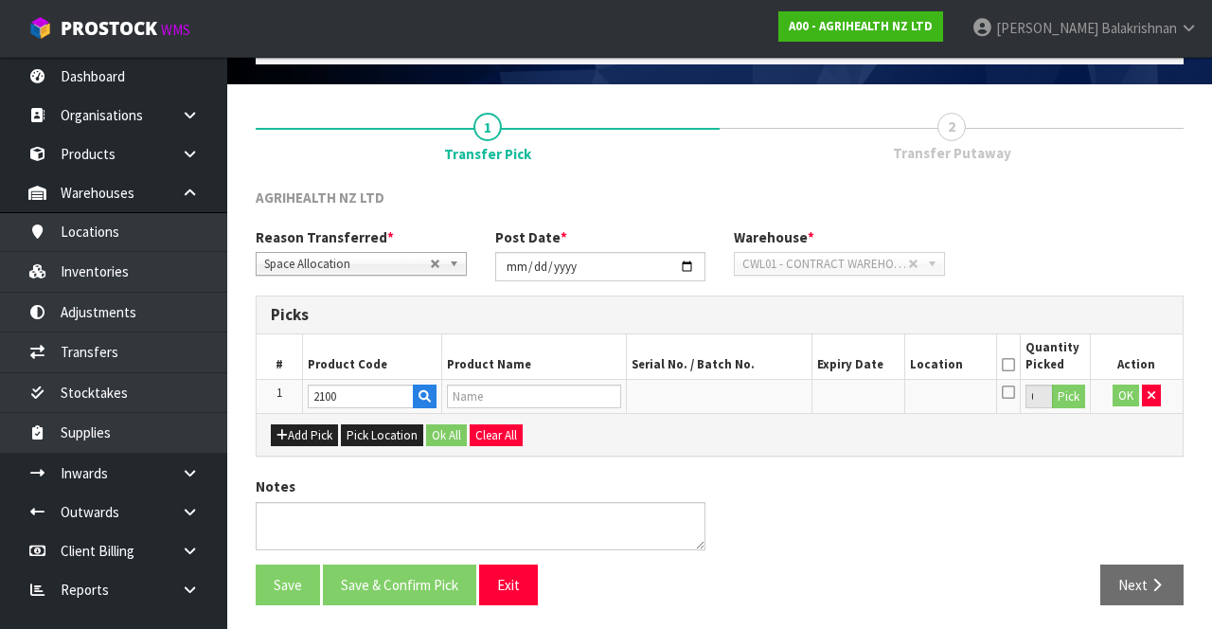
type input "PHARMASIN25% GRANULAR 20KG RVM"
click at [1069, 395] on button "Pick" at bounding box center [1068, 396] width 33 height 25
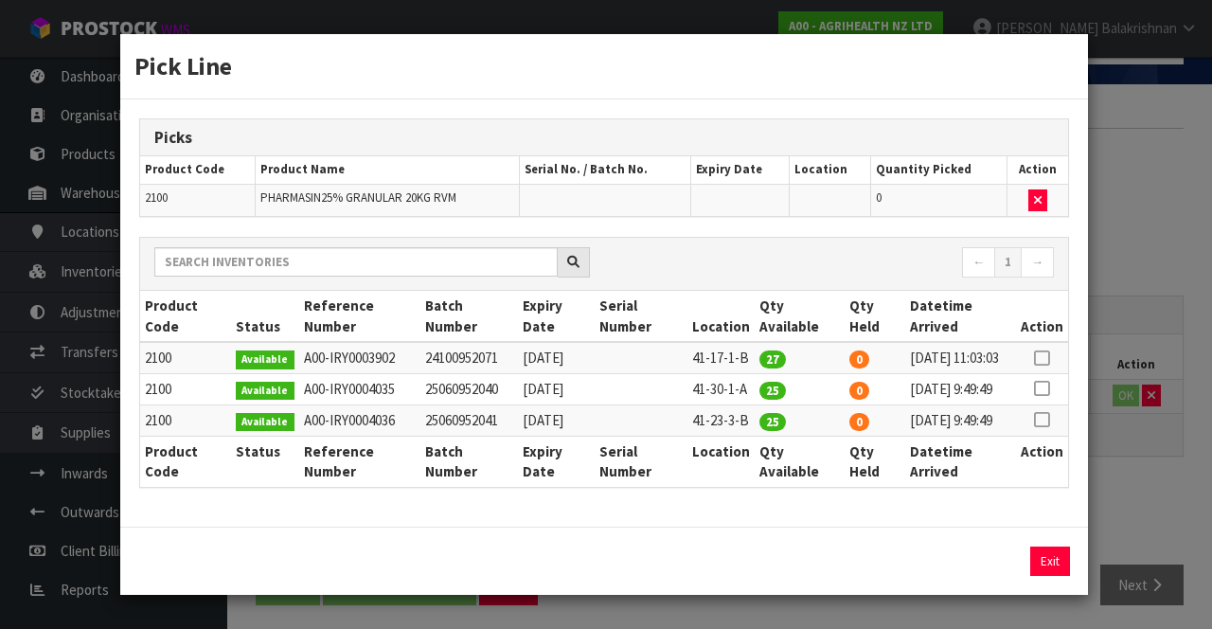
click at [1043, 358] on icon at bounding box center [1041, 358] width 15 height 1
click at [990, 576] on button "Assign Pick" at bounding box center [986, 560] width 78 height 29
type input "27"
click at [1050, 576] on button "Exit" at bounding box center [1050, 560] width 40 height 29
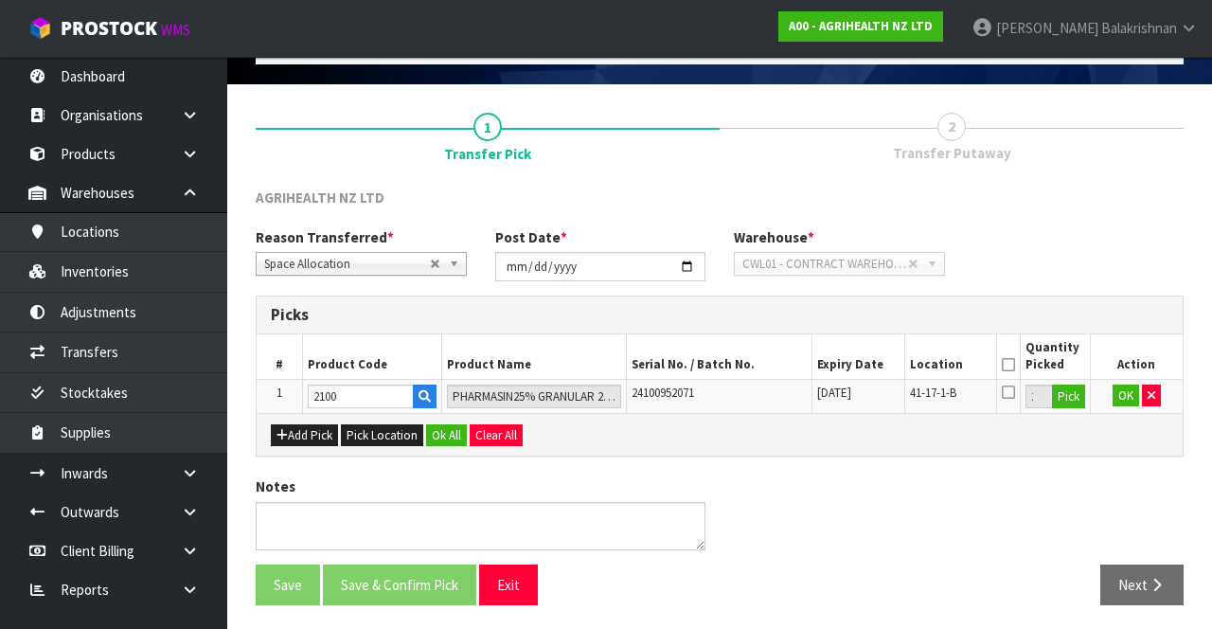
click at [1009, 364] on icon at bounding box center [1008, 364] width 13 height 1
click at [434, 426] on button "Ok All" at bounding box center [446, 435] width 41 height 23
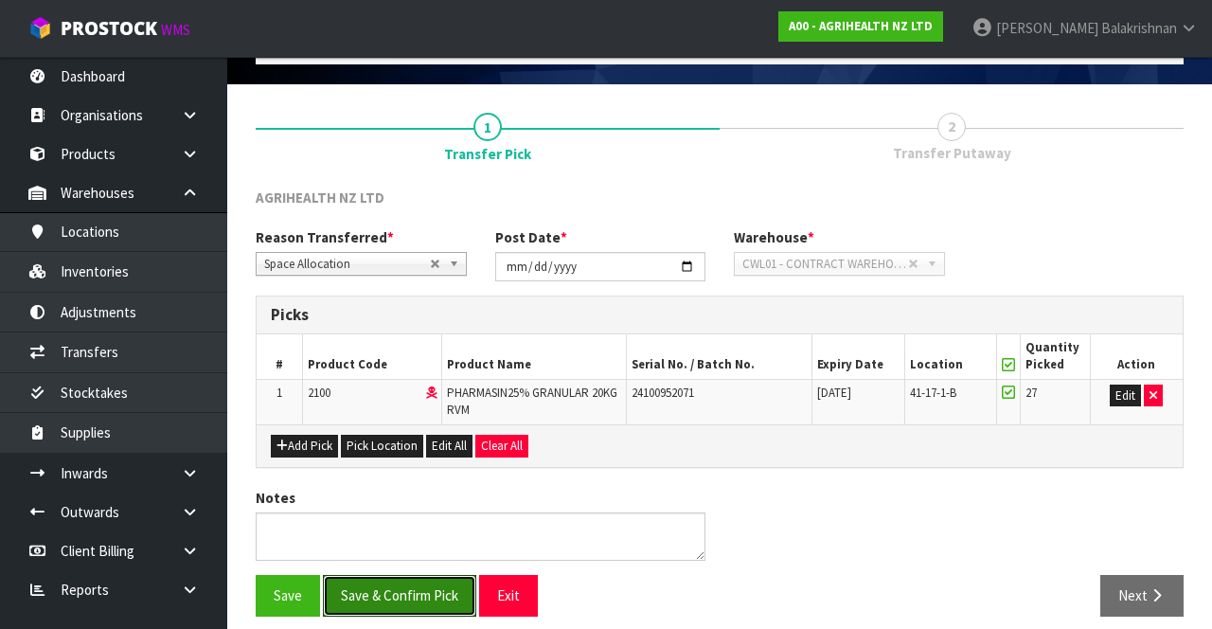
click at [384, 596] on button "Save & Confirm Pick" at bounding box center [399, 595] width 153 height 41
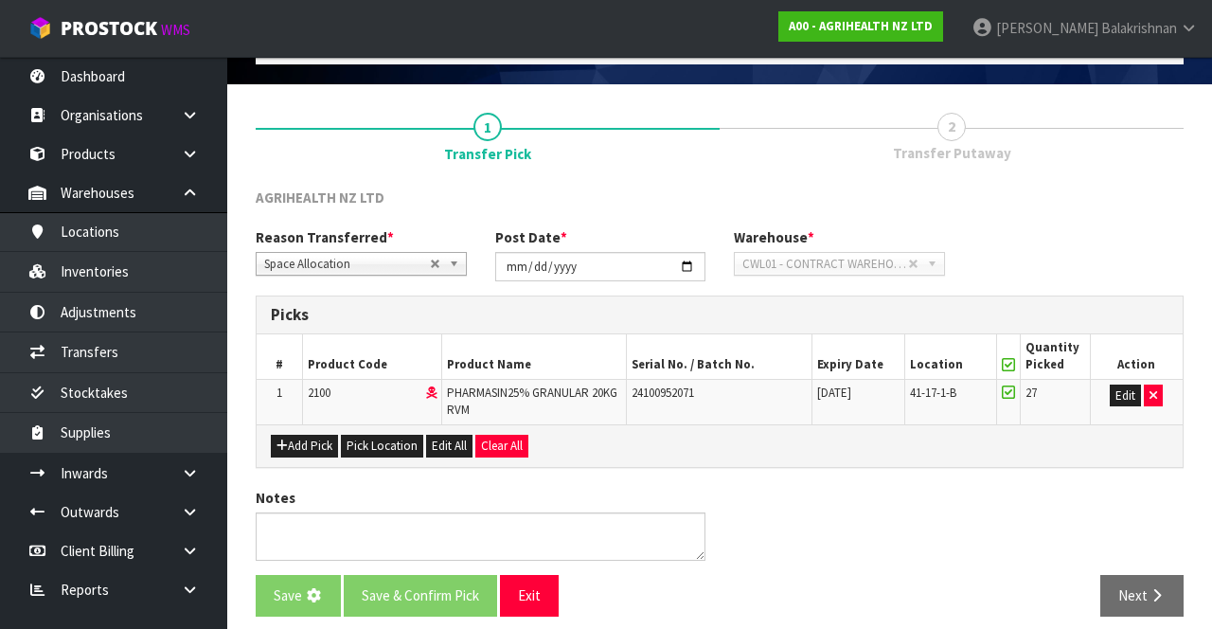
scroll to position [0, 0]
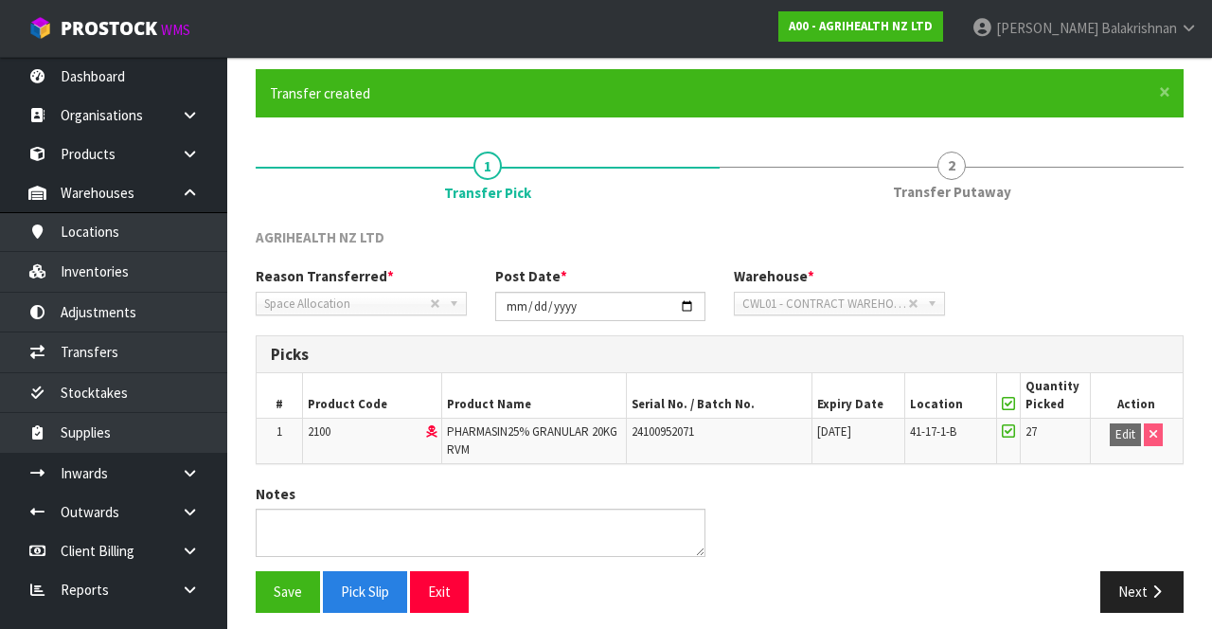
scroll to position [147, 0]
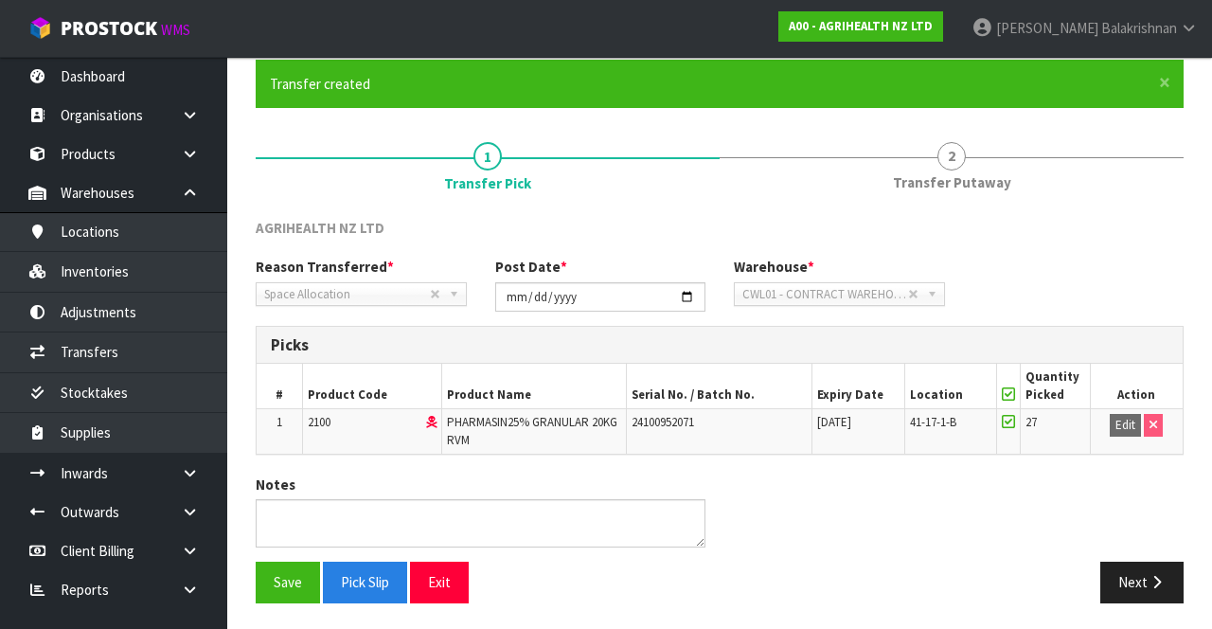
click at [930, 114] on form "× Close Transfer created 1 Transfer Pick 2 Transfer Putaway AGRIHEALTH NZ LTD R…" at bounding box center [720, 339] width 928 height 558
click at [963, 166] on link "2 Transfer Putaway" at bounding box center [951, 165] width 464 height 75
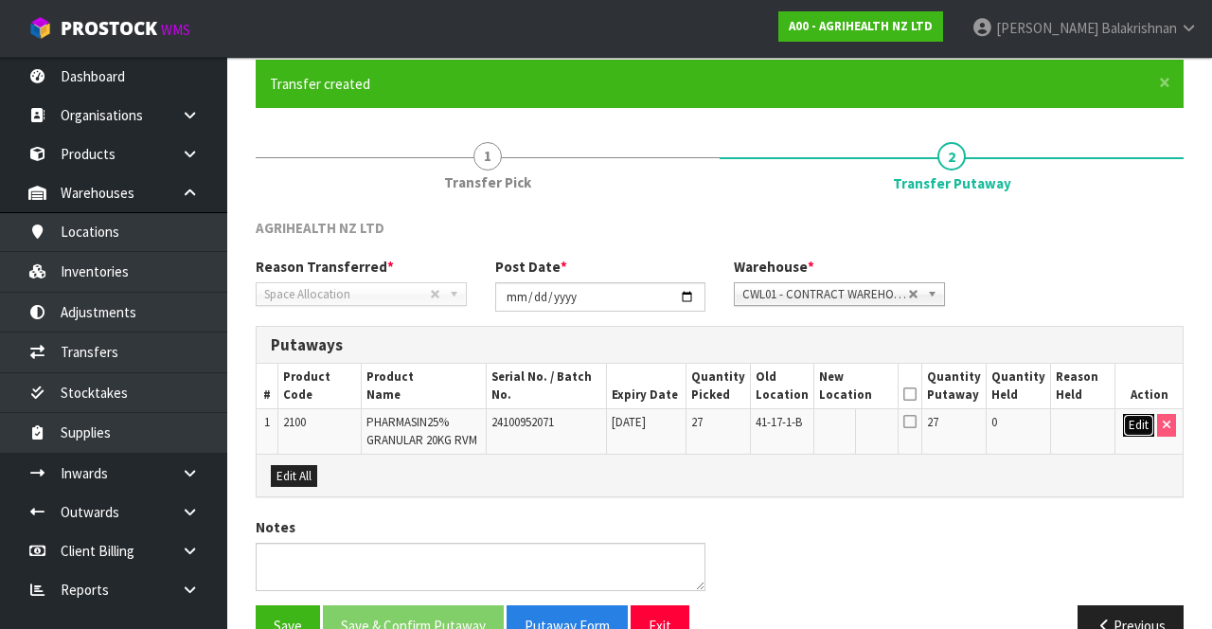
click at [1125, 425] on button "Edit" at bounding box center [1138, 425] width 31 height 23
click at [870, 417] on input "text" at bounding box center [845, 426] width 51 height 24
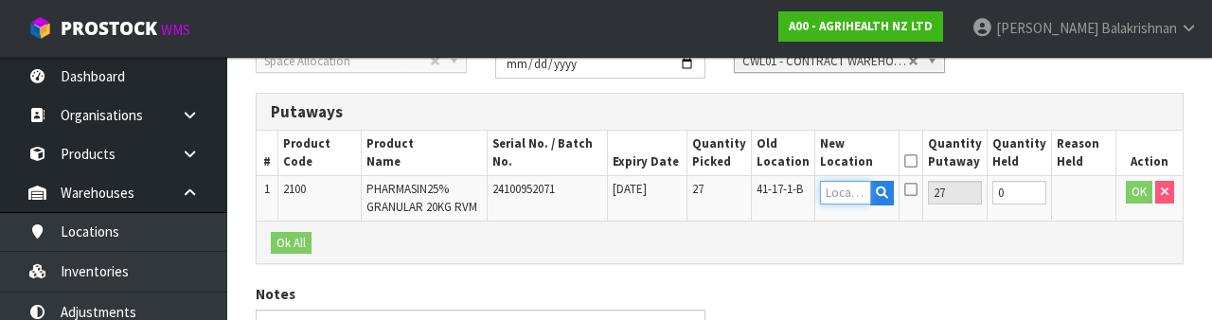
scroll to position [400, 0]
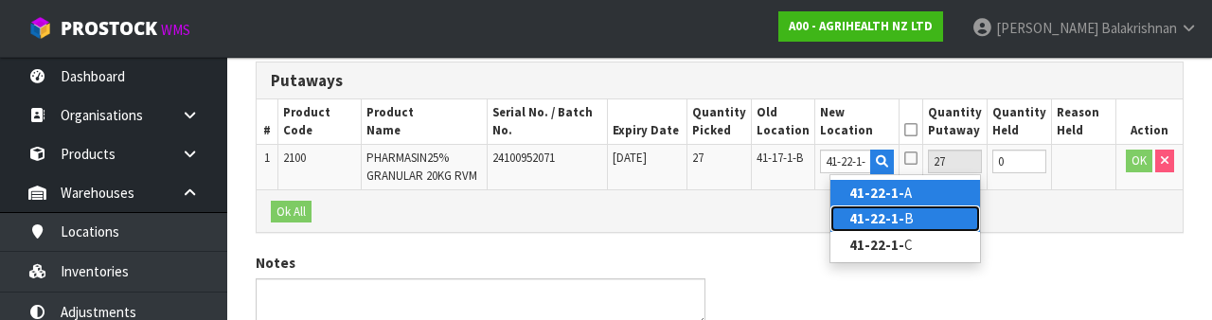
click at [932, 218] on link "41-22-1- B" at bounding box center [905, 218] width 150 height 26
type input "41-22-1-B"
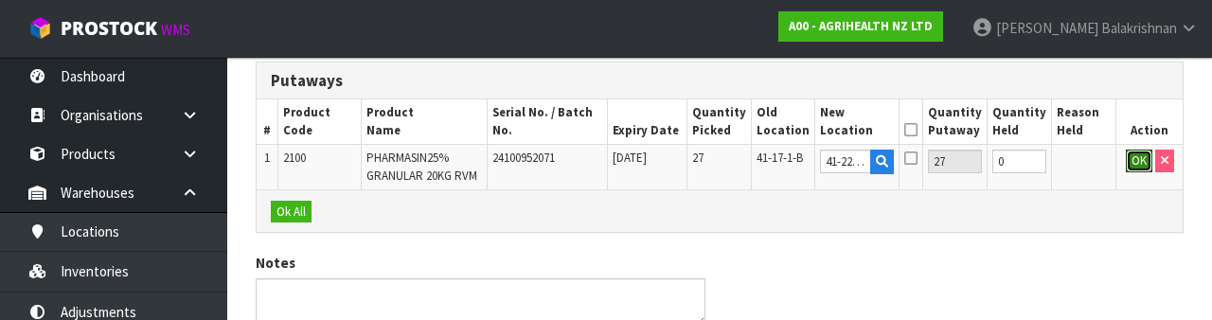
click at [1138, 163] on button "OK" at bounding box center [1139, 161] width 27 height 23
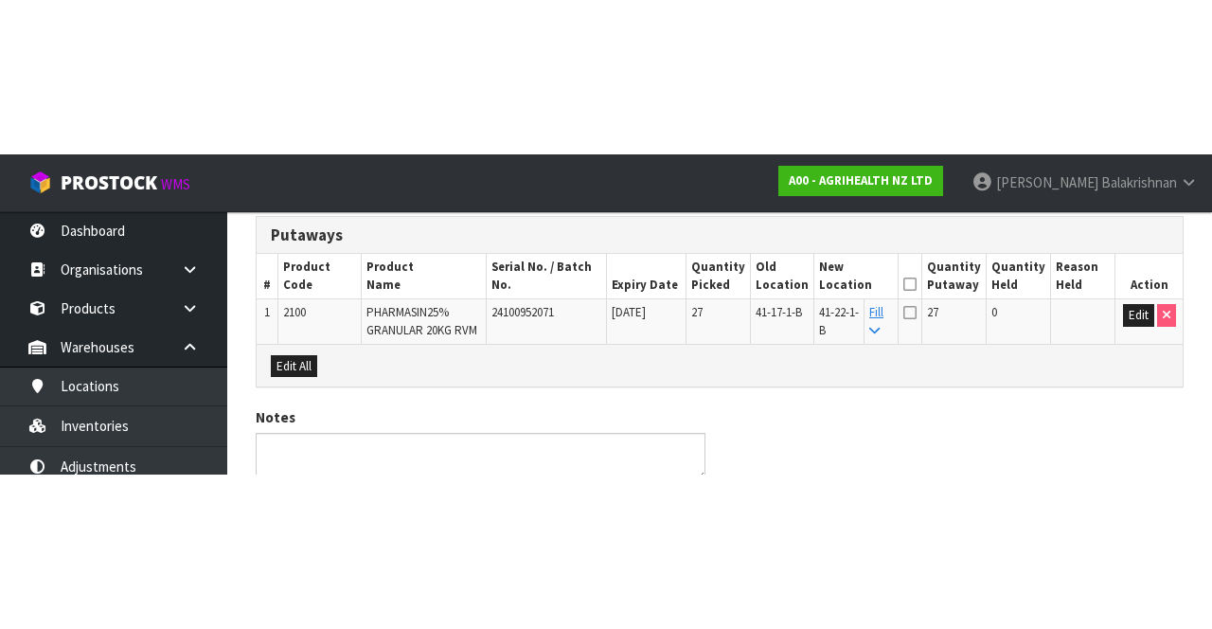
scroll to position [187, 0]
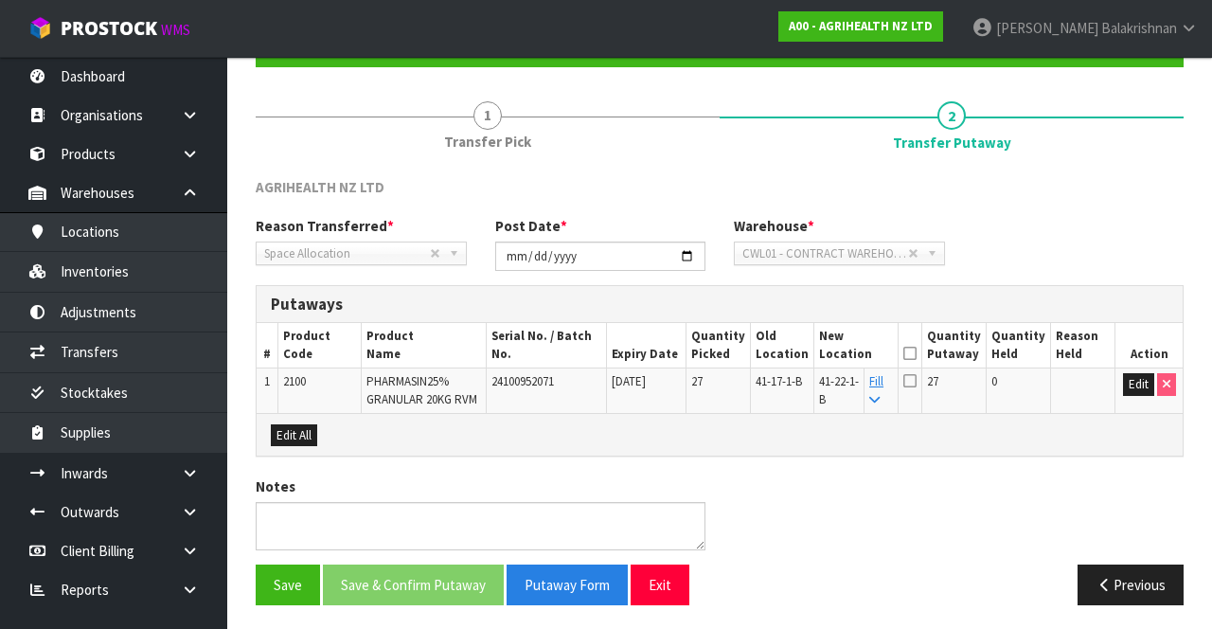
click at [916, 353] on icon at bounding box center [909, 353] width 13 height 1
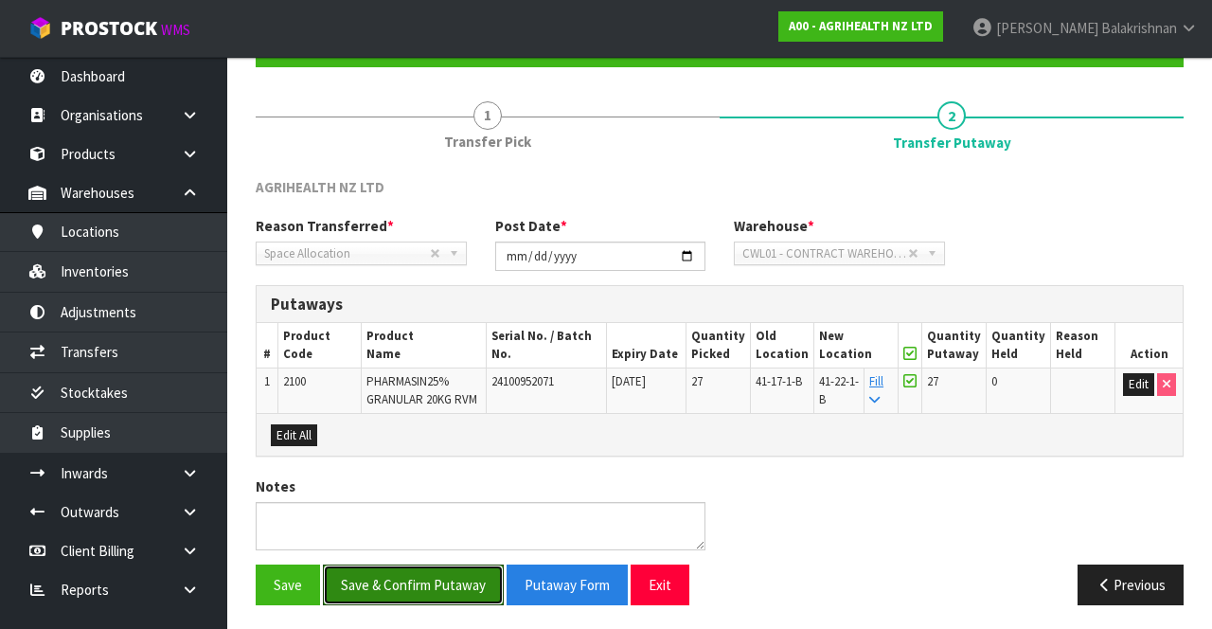
click at [394, 579] on button "Save & Confirm Putaway" at bounding box center [413, 584] width 181 height 41
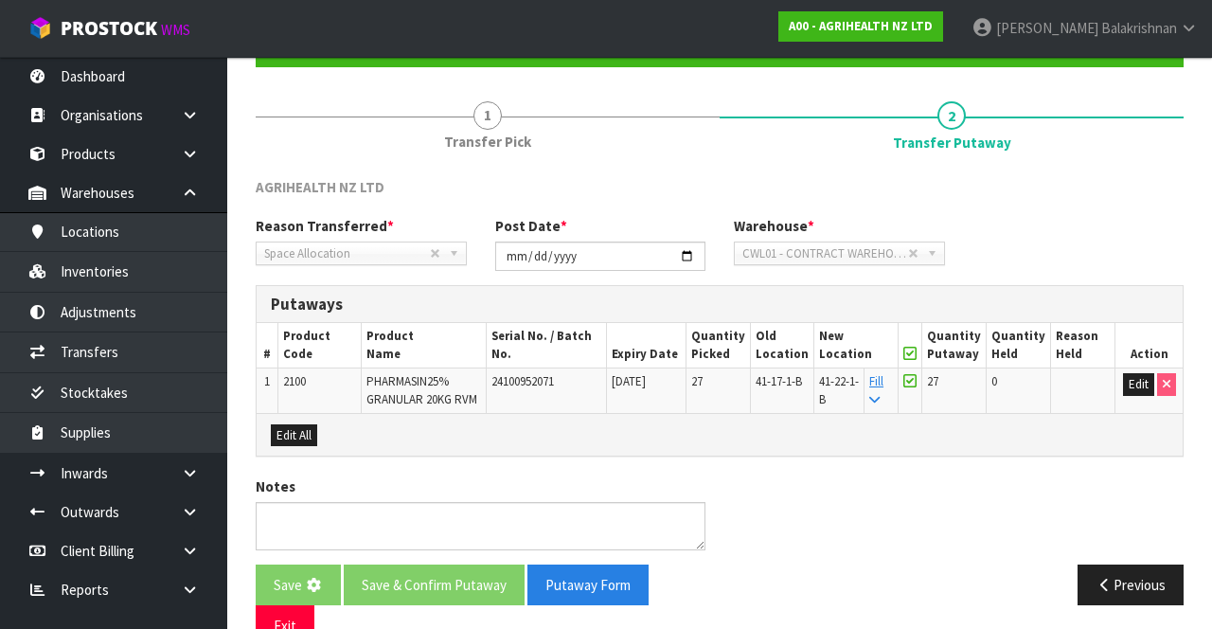
scroll to position [0, 0]
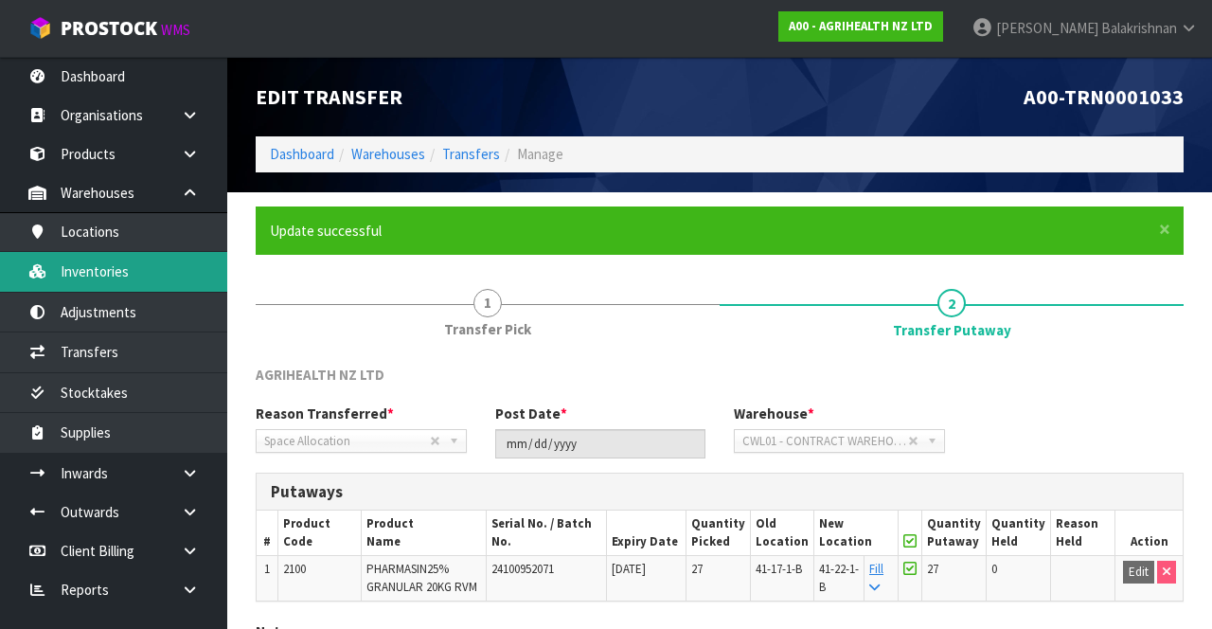
click at [134, 272] on link "Inventories" at bounding box center [113, 271] width 227 height 39
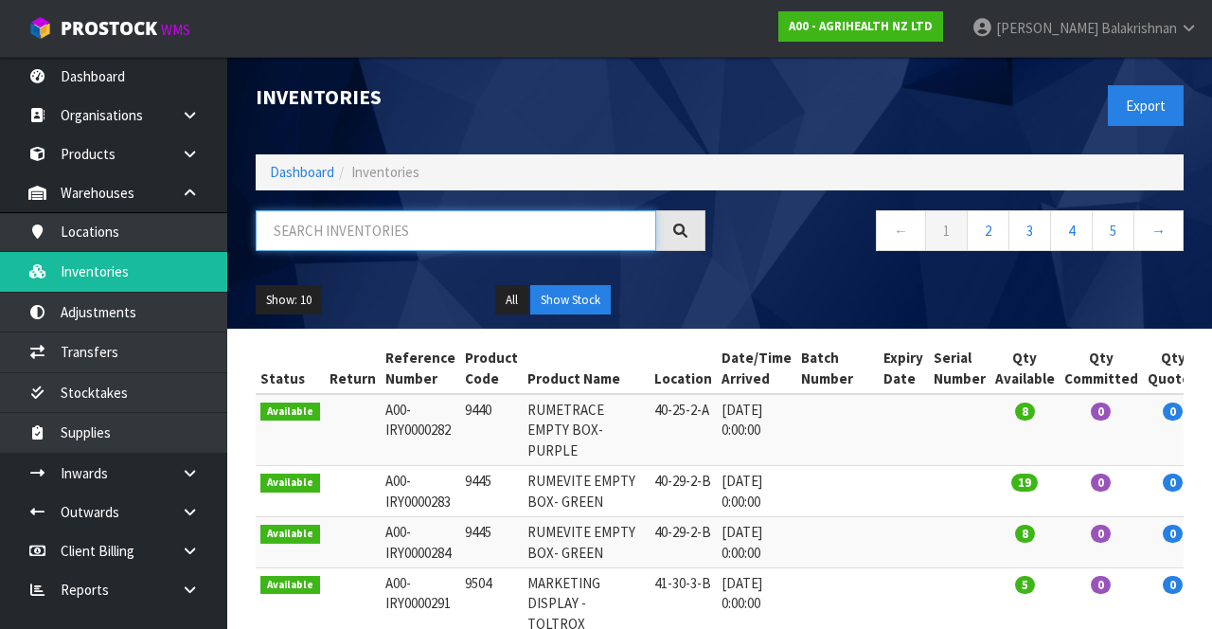
click at [397, 226] on input "text" at bounding box center [456, 230] width 400 height 41
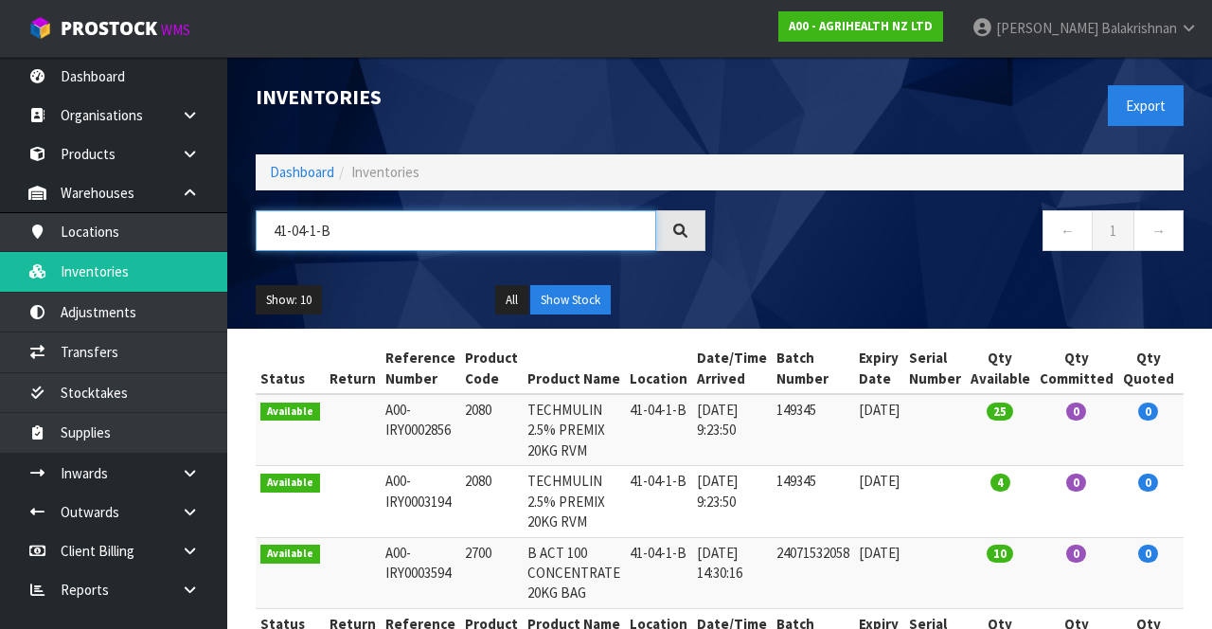
scroll to position [62, 0]
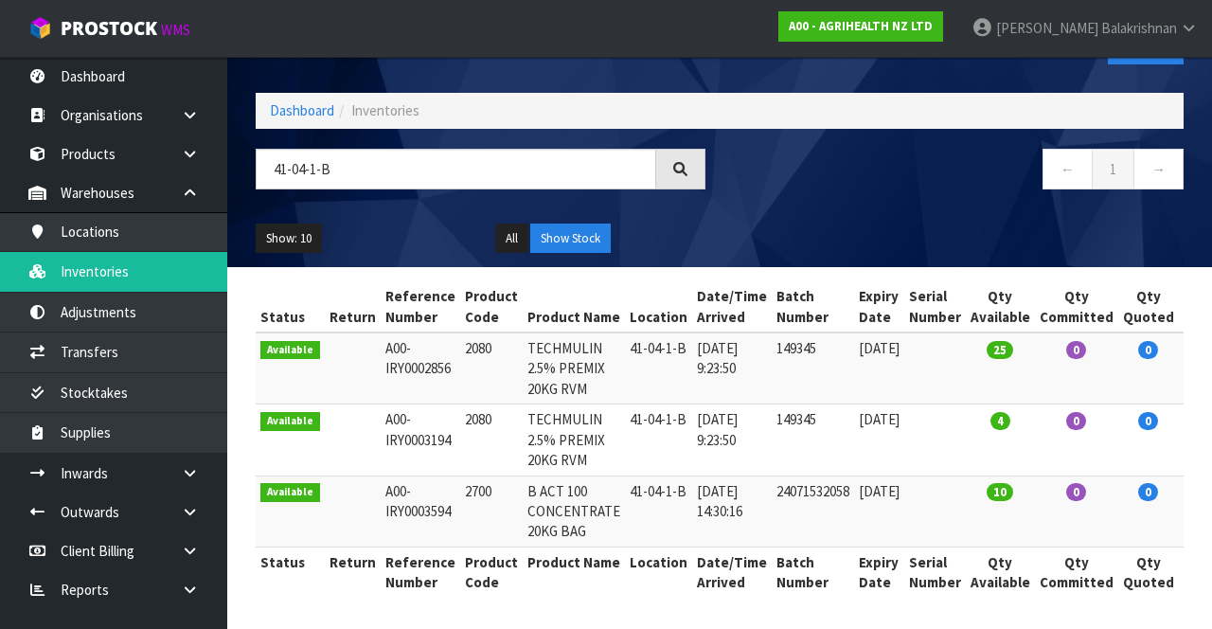
copy td "2700"
click at [401, 168] on input "41-04-1-B" at bounding box center [456, 169] width 400 height 41
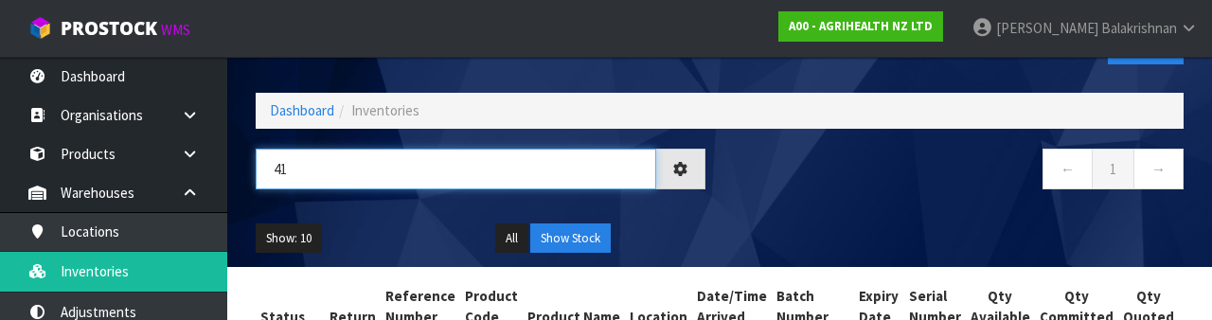
type input "4"
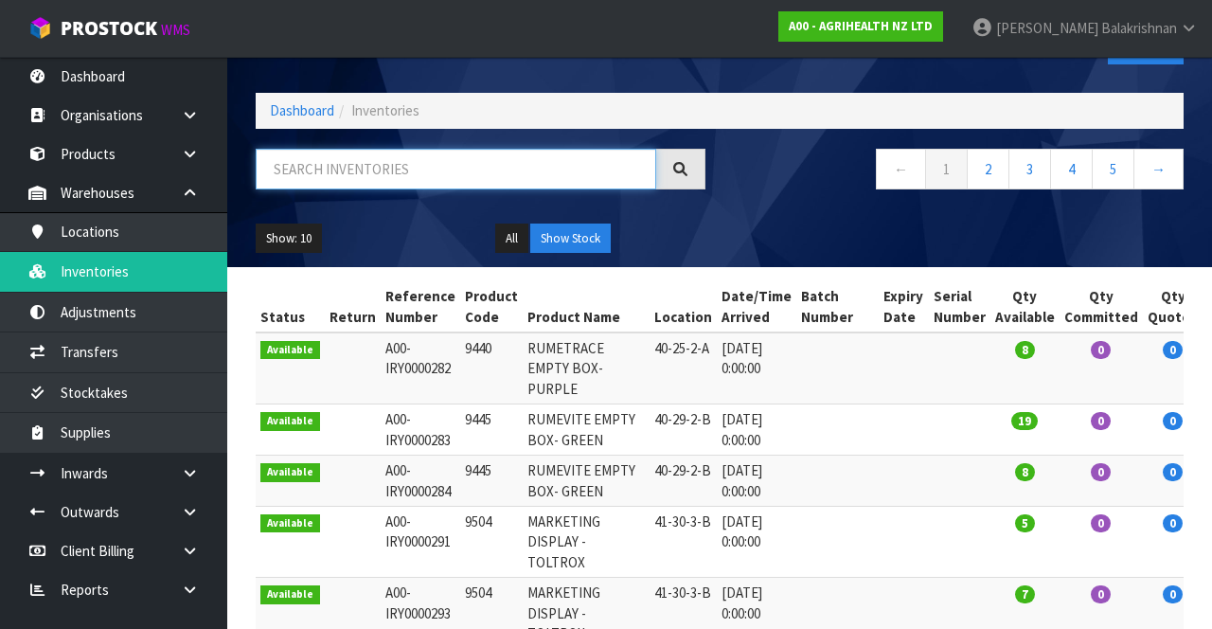
paste input "2700"
type input "2700"
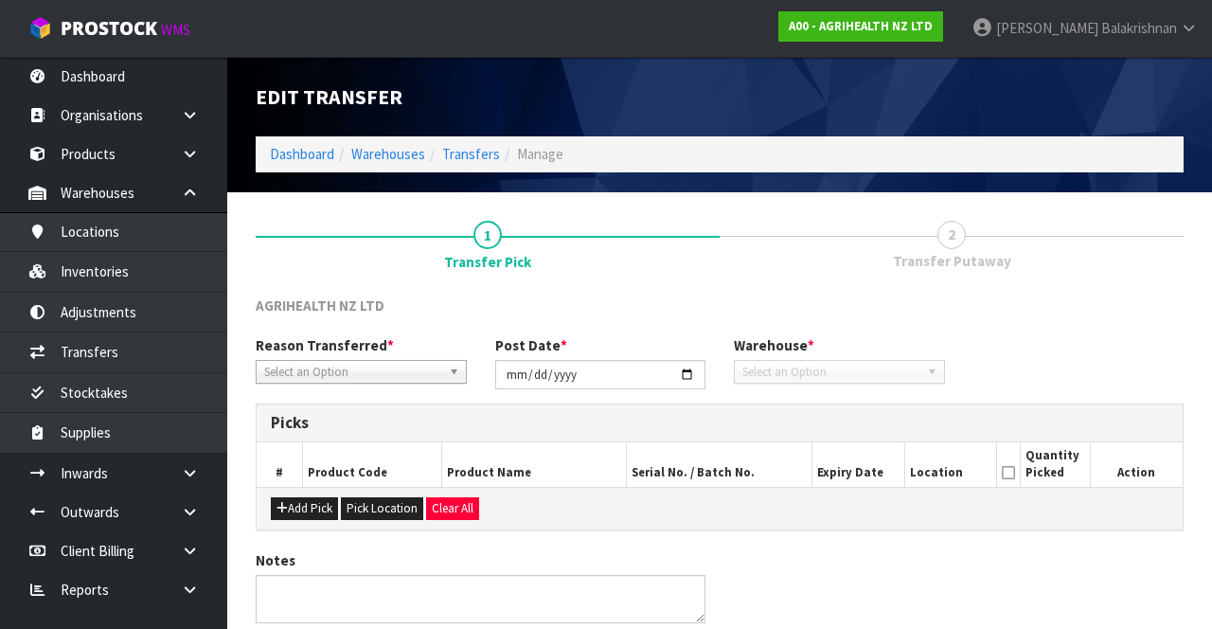
type input "2025-08-26"
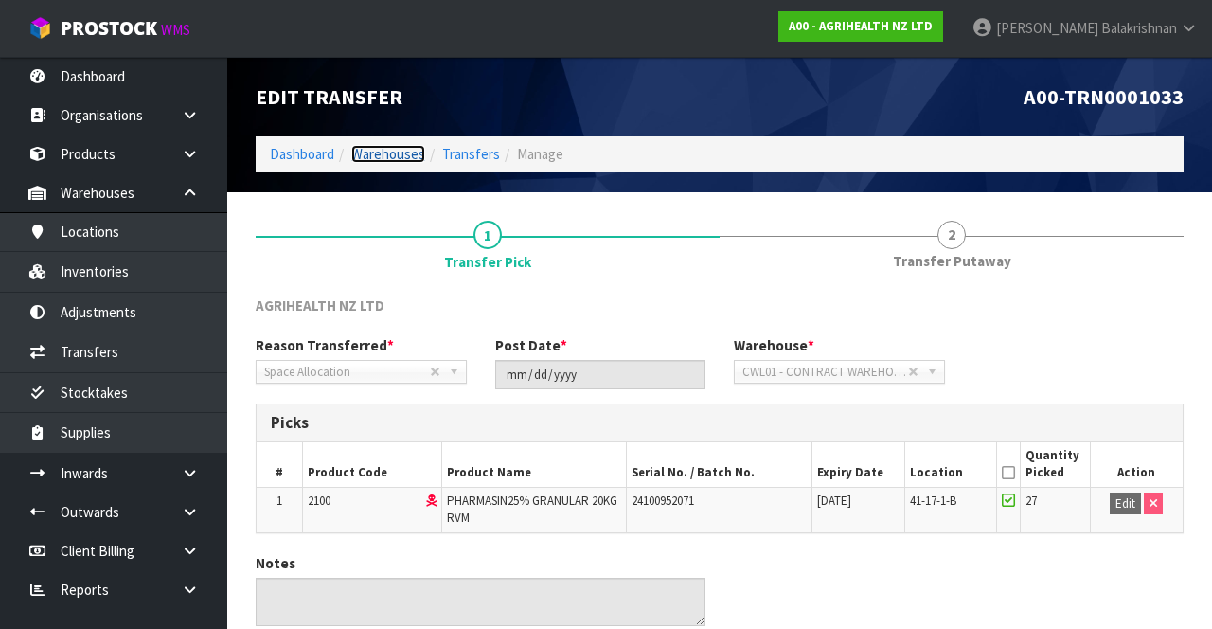
click at [398, 157] on link "Warehouses" at bounding box center [388, 154] width 74 height 18
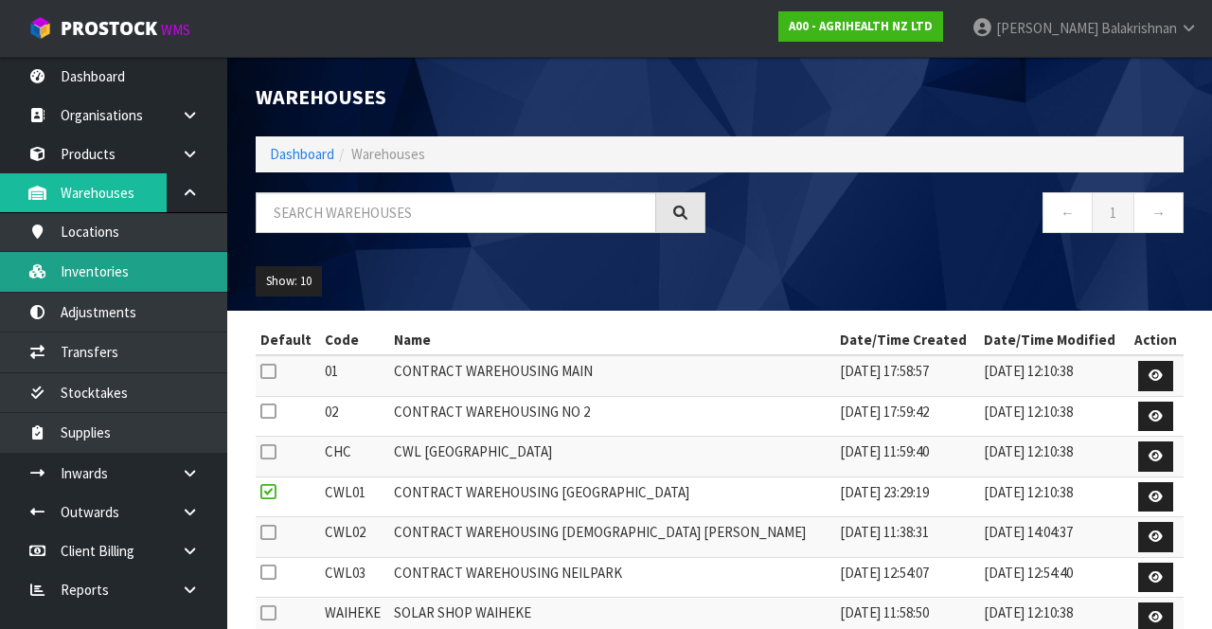
click at [133, 263] on link "Inventories" at bounding box center [113, 271] width 227 height 39
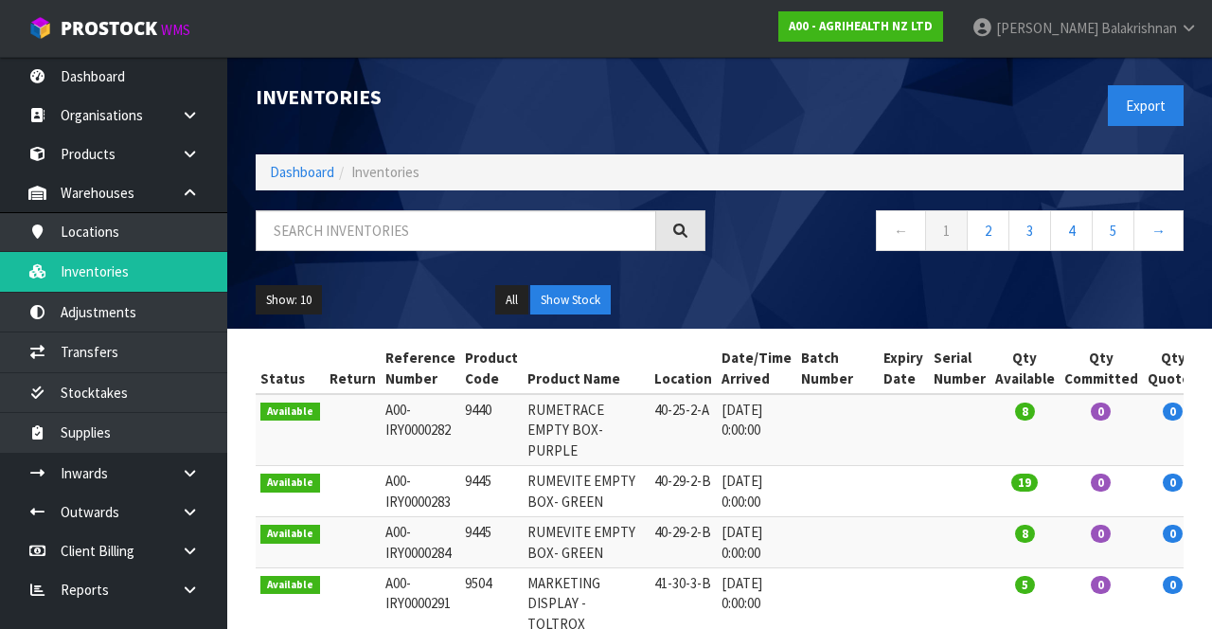
click at [384, 175] on span "Inventories" at bounding box center [385, 172] width 68 height 18
click at [396, 236] on input "text" at bounding box center [456, 230] width 400 height 41
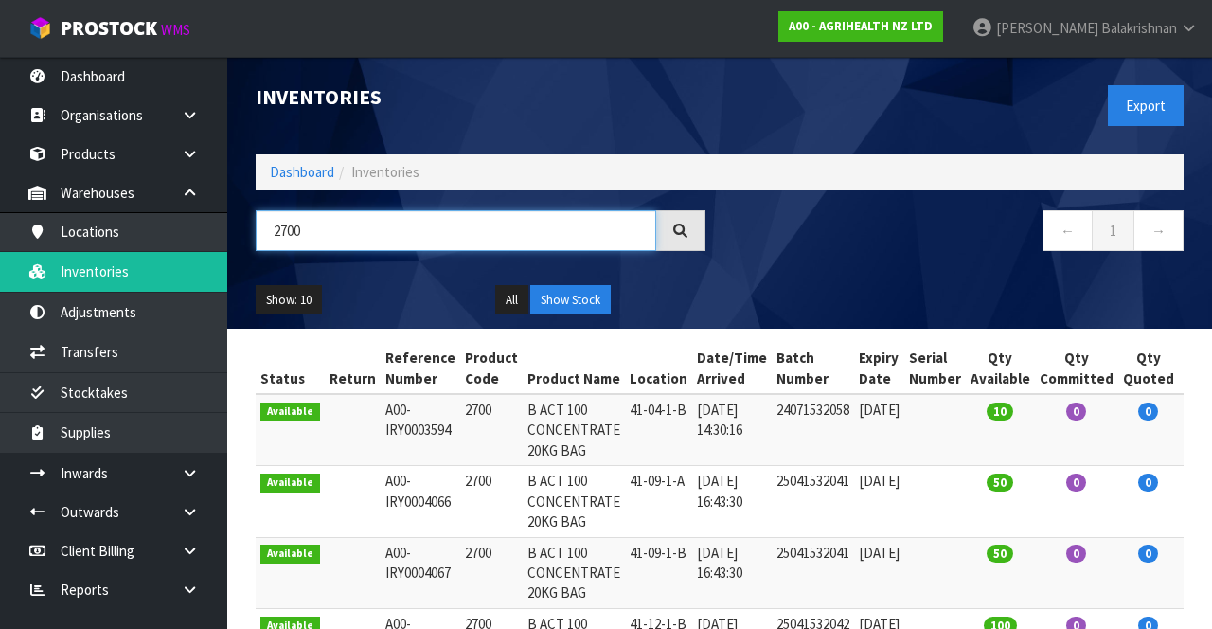
click at [384, 235] on input "2700" at bounding box center [456, 230] width 400 height 41
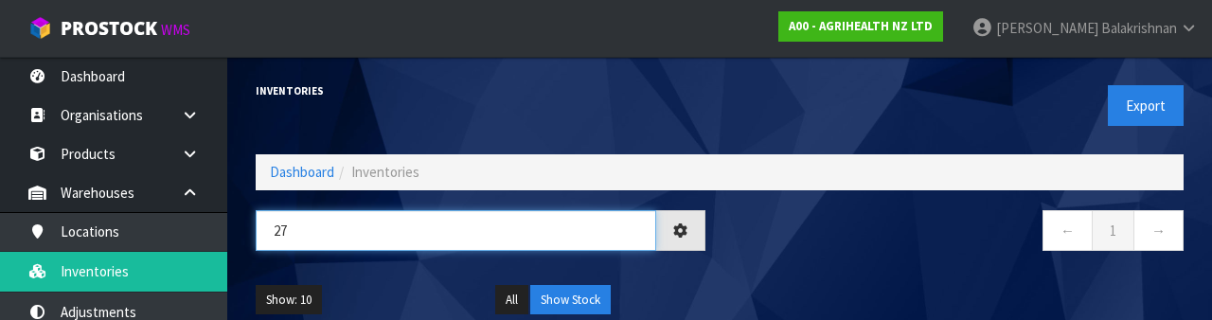
type input "2"
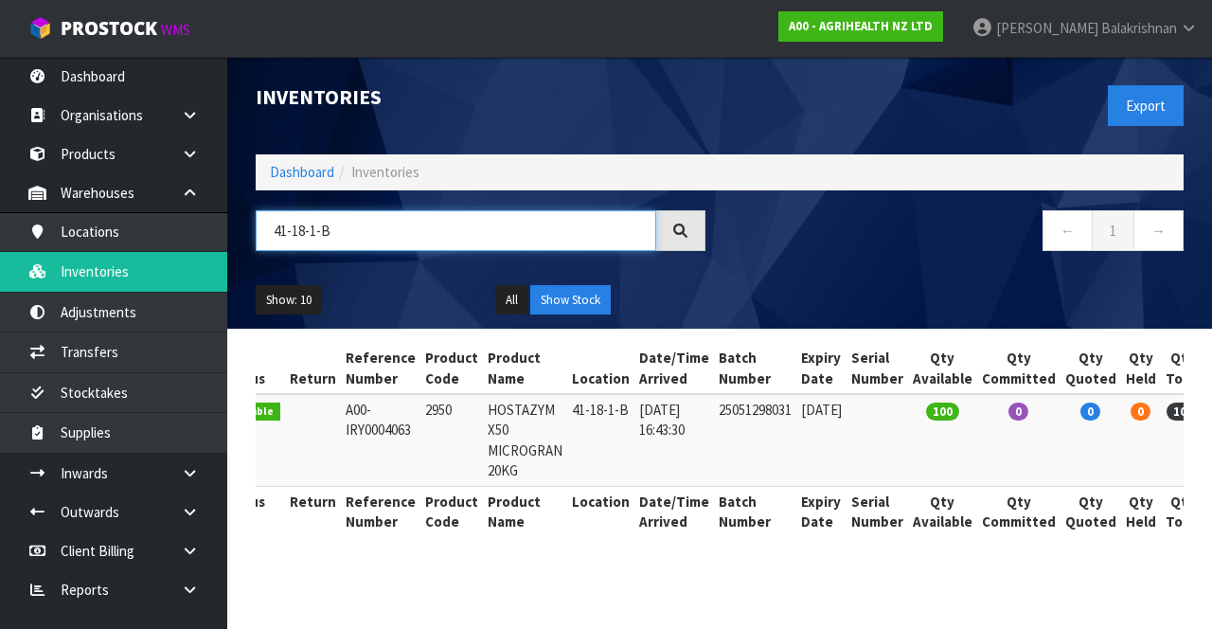
scroll to position [0, 38]
type input "41-18-1-B"
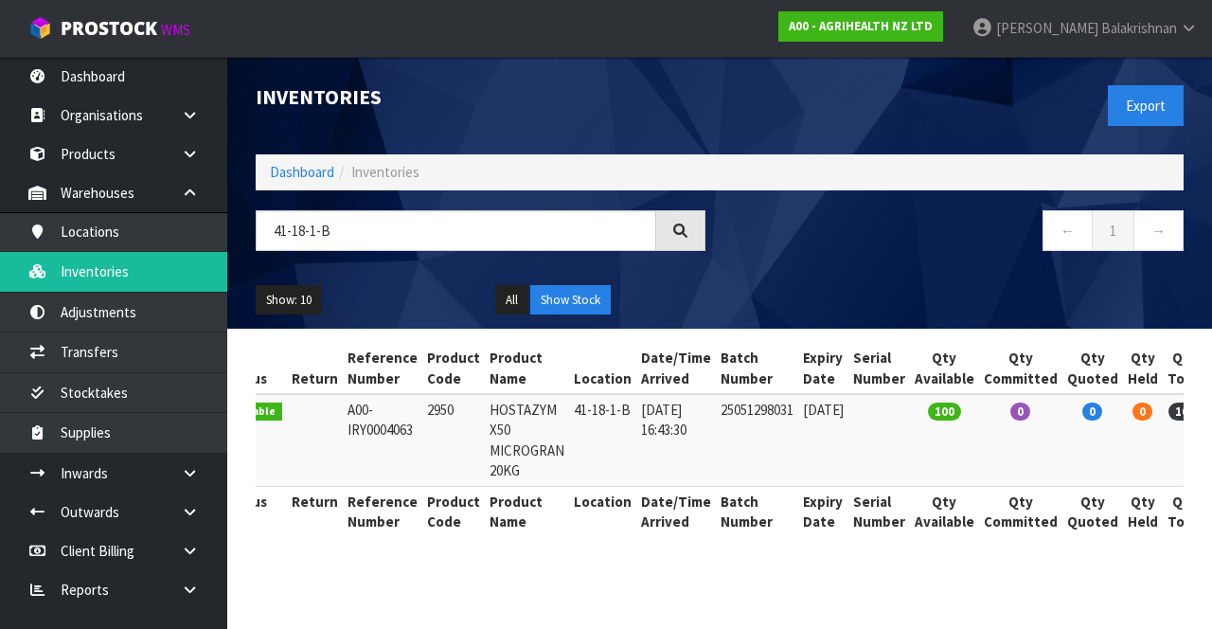
click at [256, 350] on th "Status" at bounding box center [252, 368] width 69 height 51
click at [259, 382] on th "Status" at bounding box center [252, 368] width 69 height 51
copy td "2950"
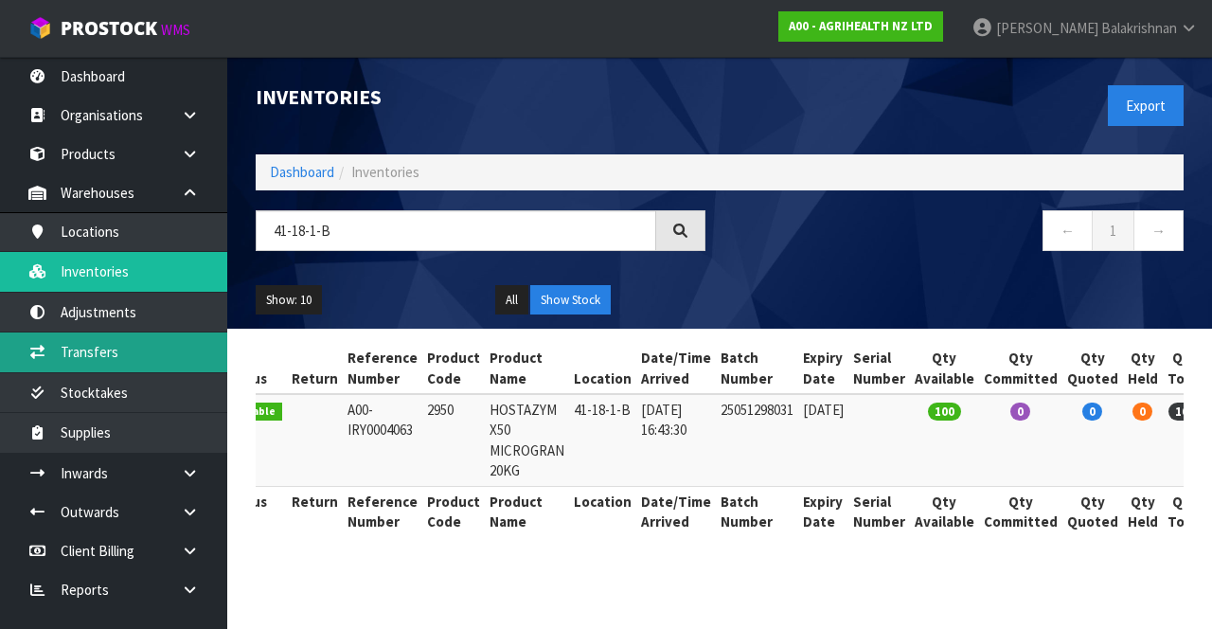
click at [151, 355] on link "Transfers" at bounding box center [113, 351] width 227 height 39
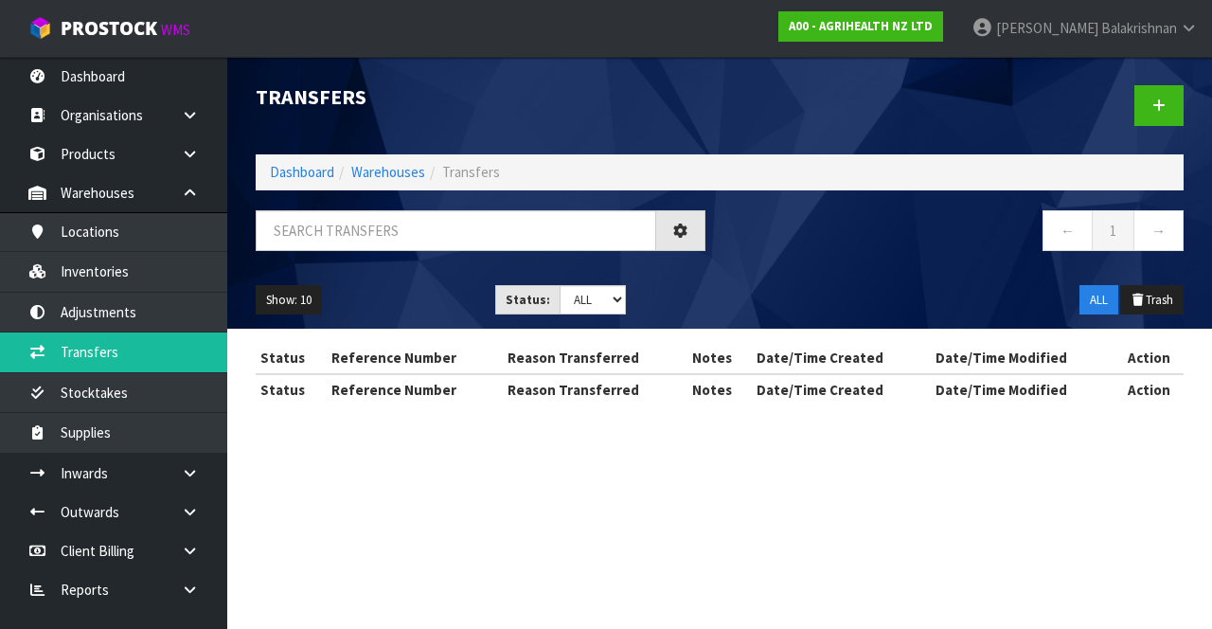
click at [156, 264] on div "Transfers Dashboard Warehouses Transfers ← 1 → Show: 10 5 10 25 50 Status: Draf…" at bounding box center [606, 219] width 1212 height 438
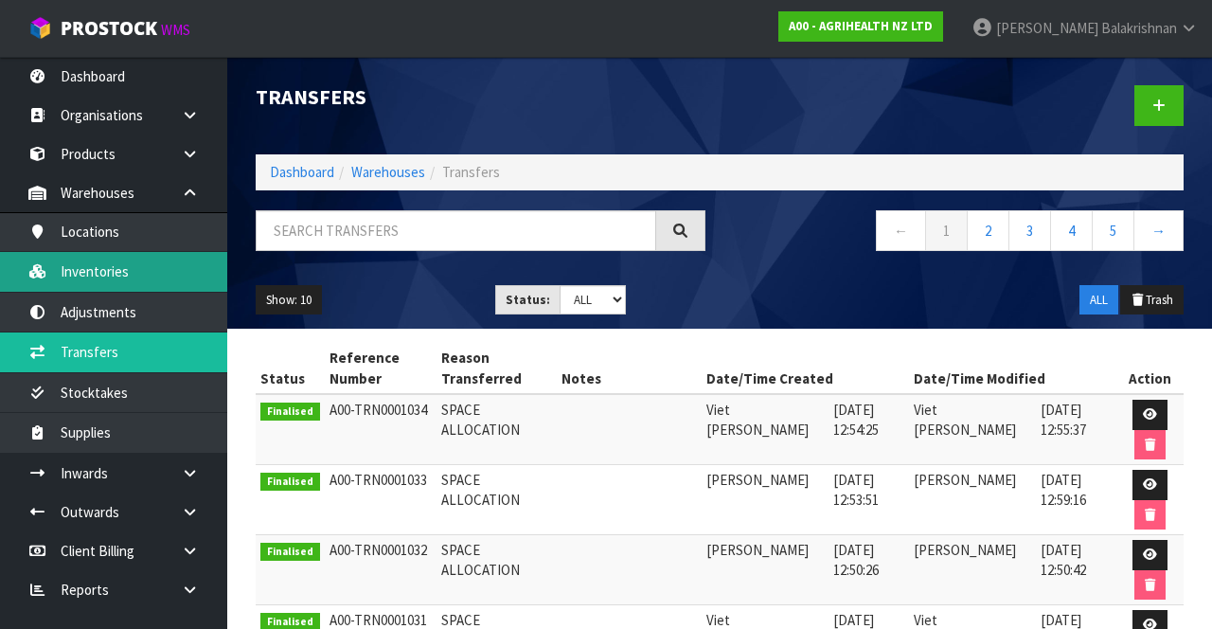
click at [133, 278] on link "Inventories" at bounding box center [113, 271] width 227 height 39
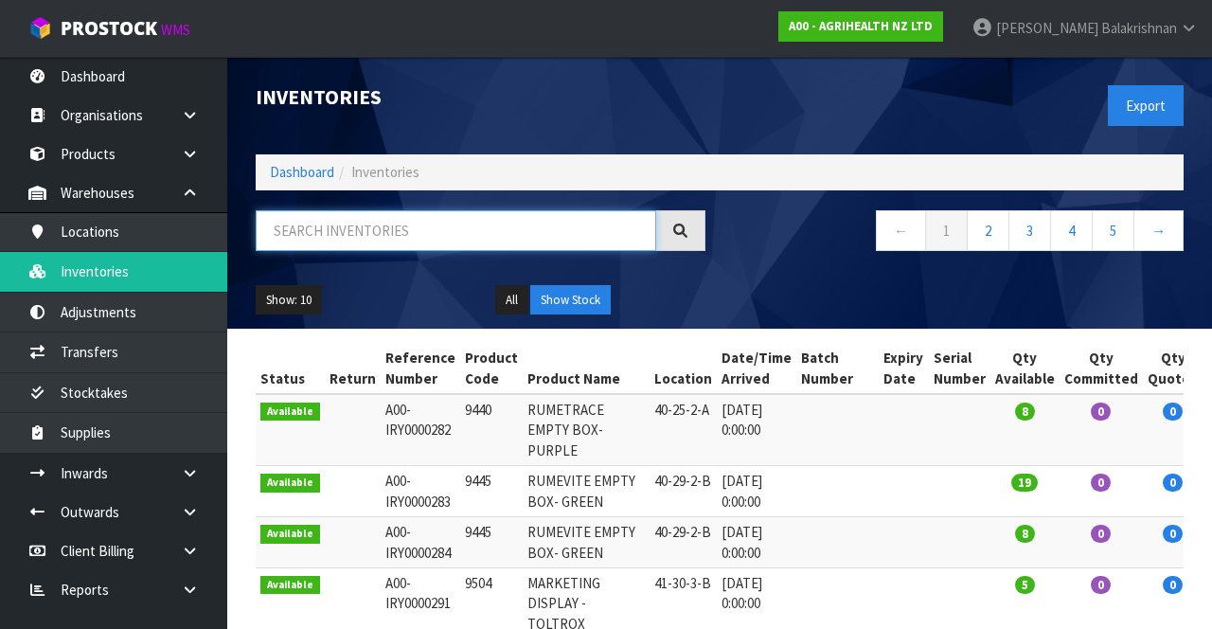
click at [417, 223] on input "text" at bounding box center [456, 230] width 400 height 41
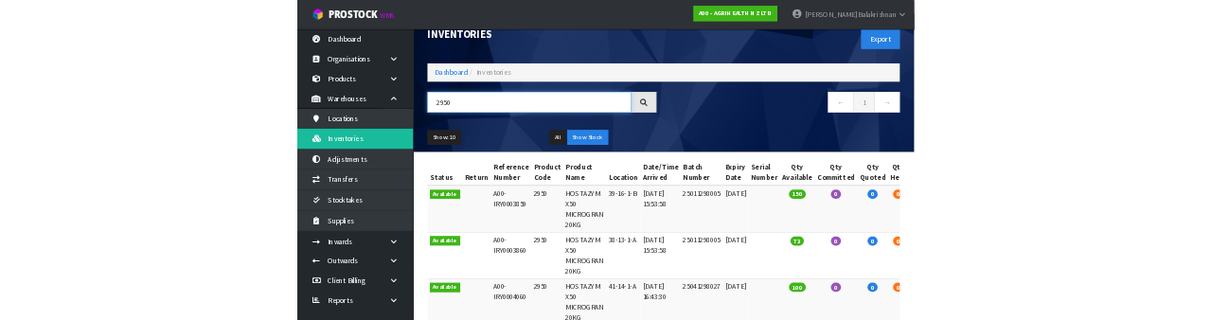
scroll to position [29, 0]
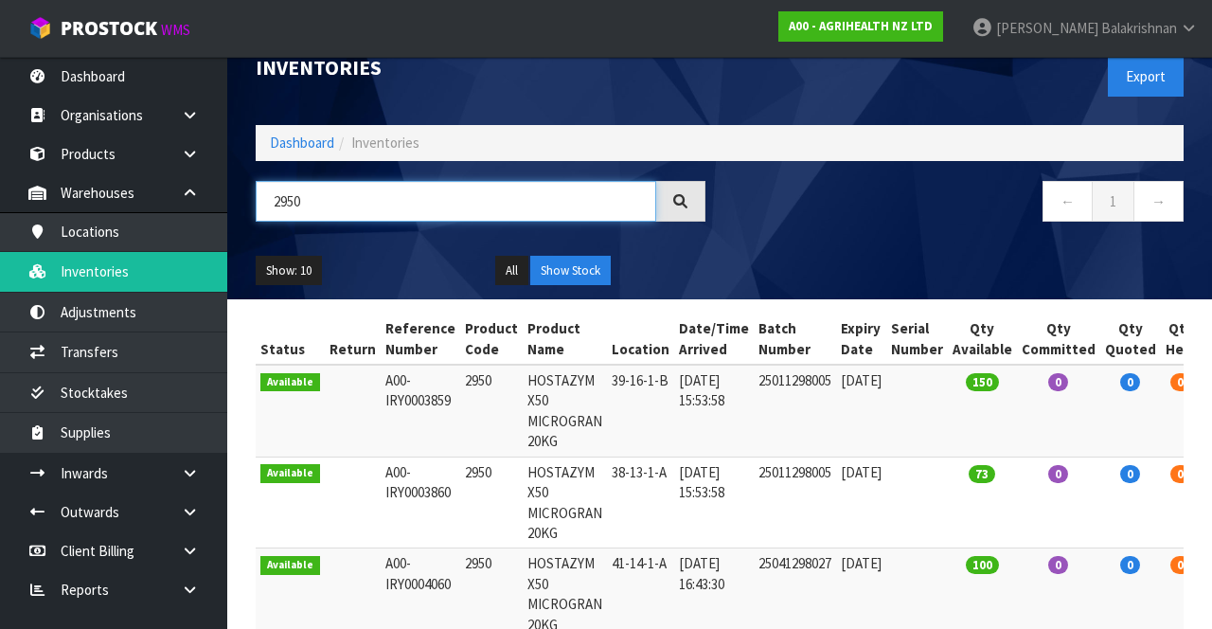
click at [308, 198] on input "2950" at bounding box center [456, 201] width 400 height 41
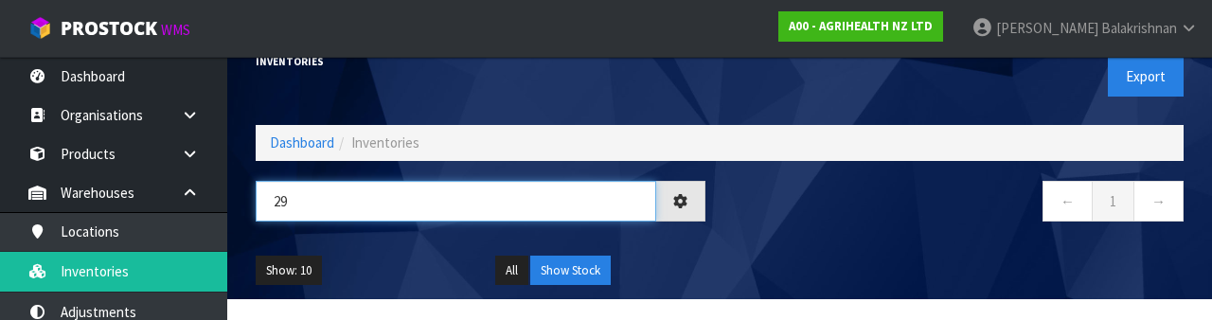
type input "2"
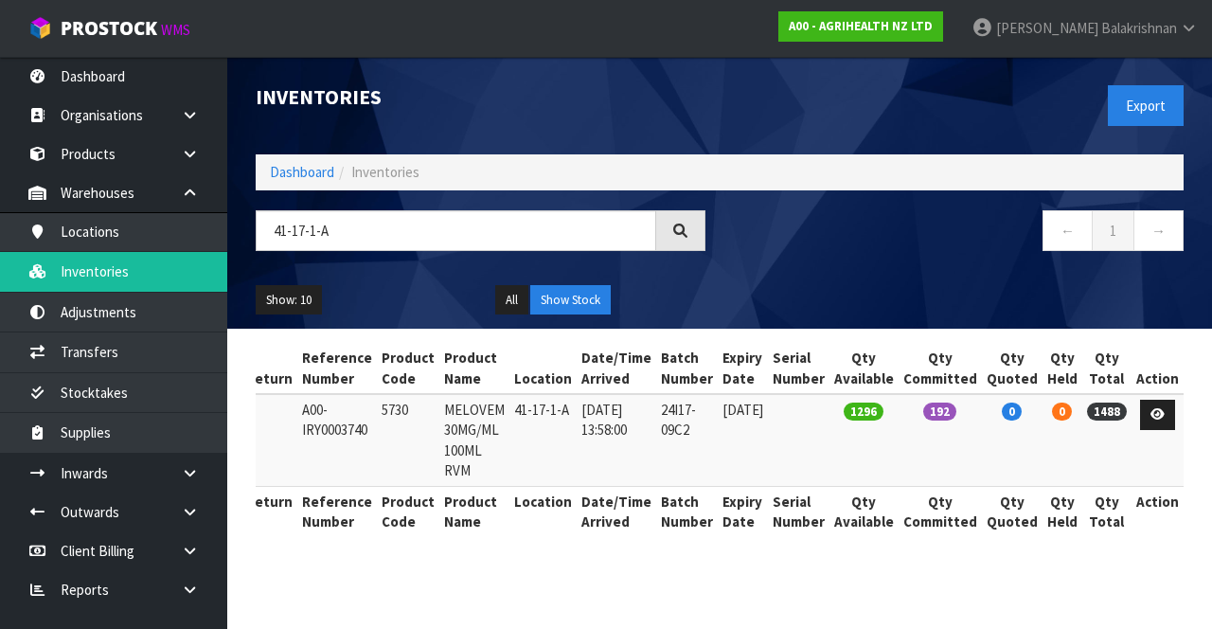
scroll to position [0, 72]
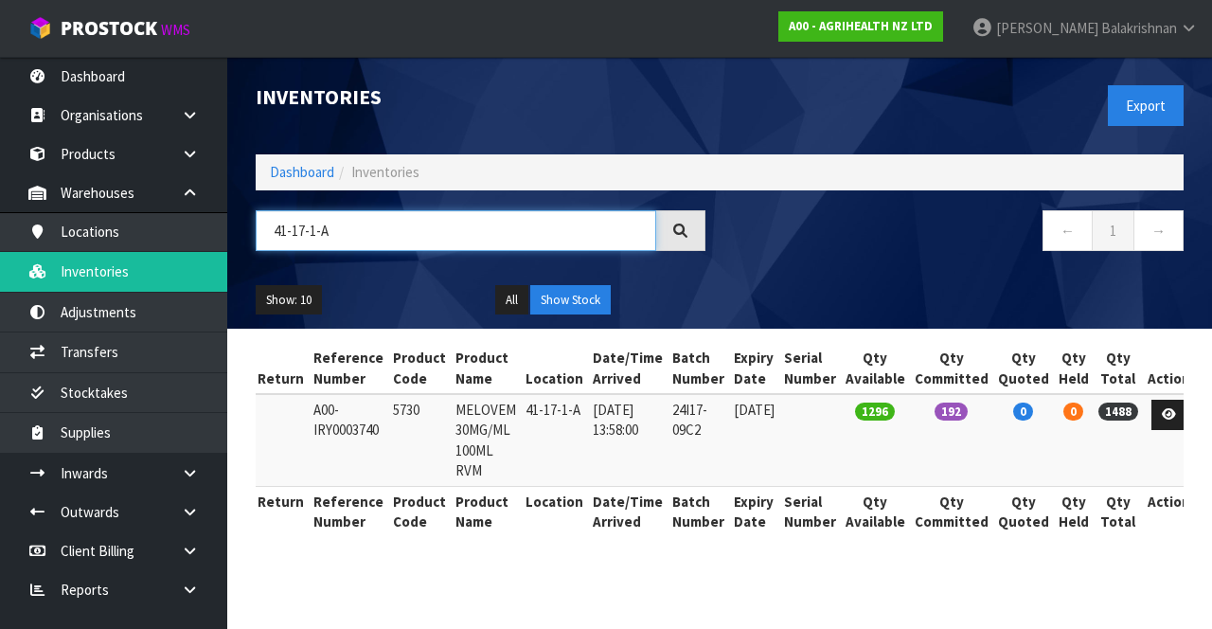
click at [338, 225] on input "41-17-1-A" at bounding box center [456, 230] width 400 height 41
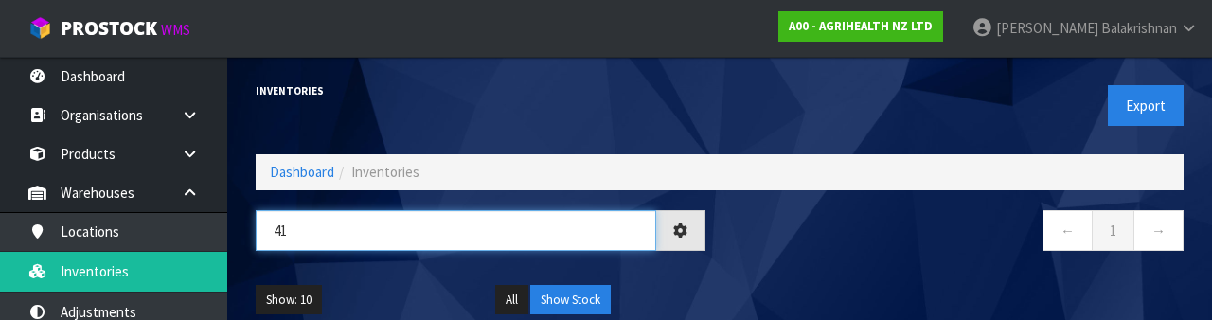
type input "4"
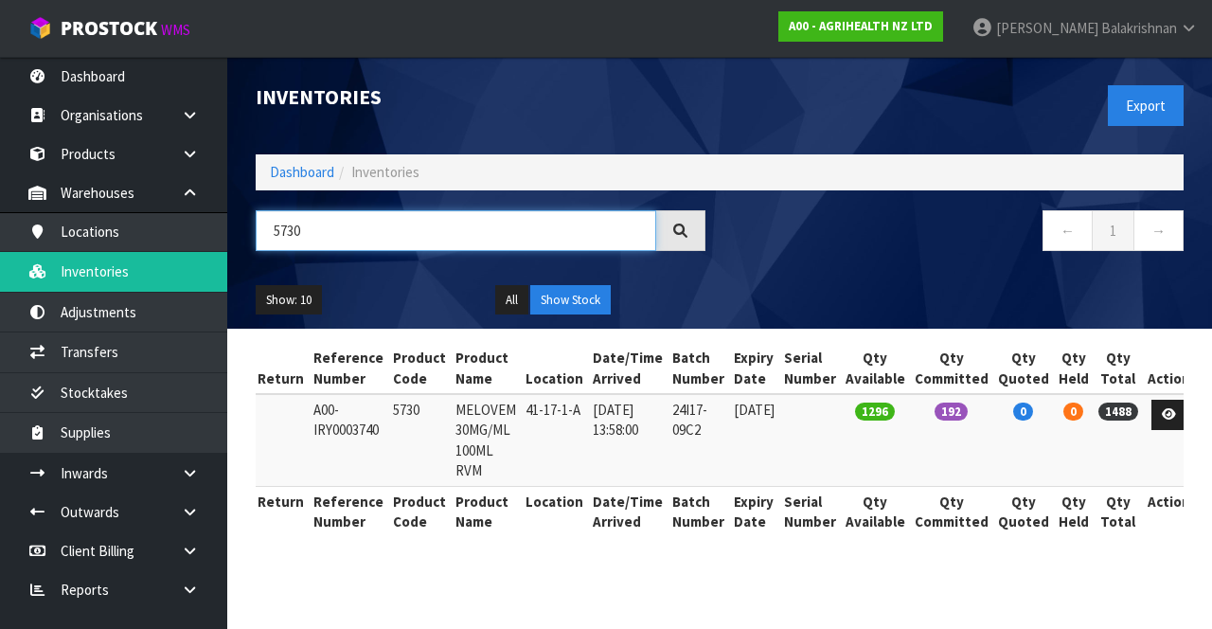
type input "5730"
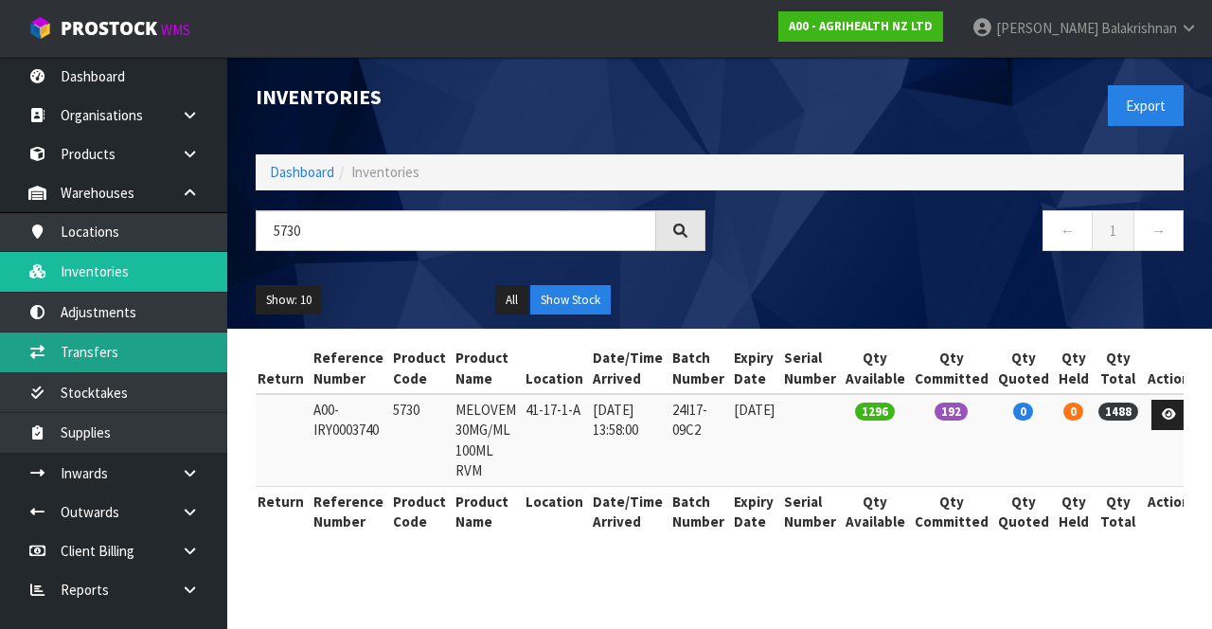
click at [89, 343] on link "Transfers" at bounding box center [113, 351] width 227 height 39
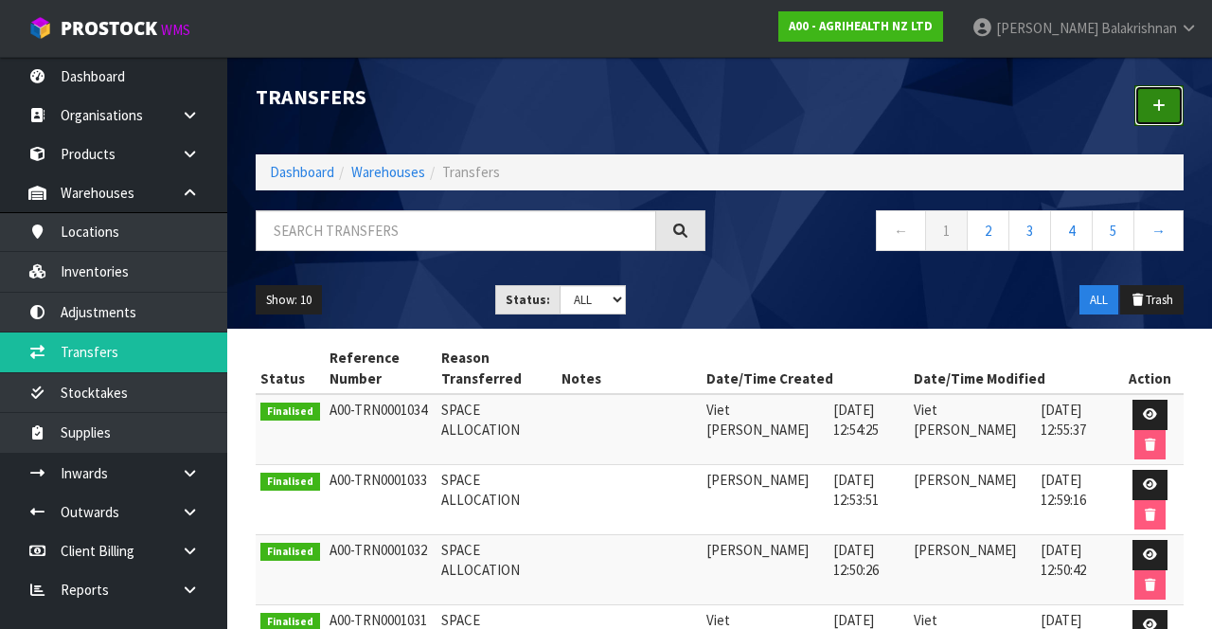
click at [1145, 109] on link at bounding box center [1158, 105] width 49 height 41
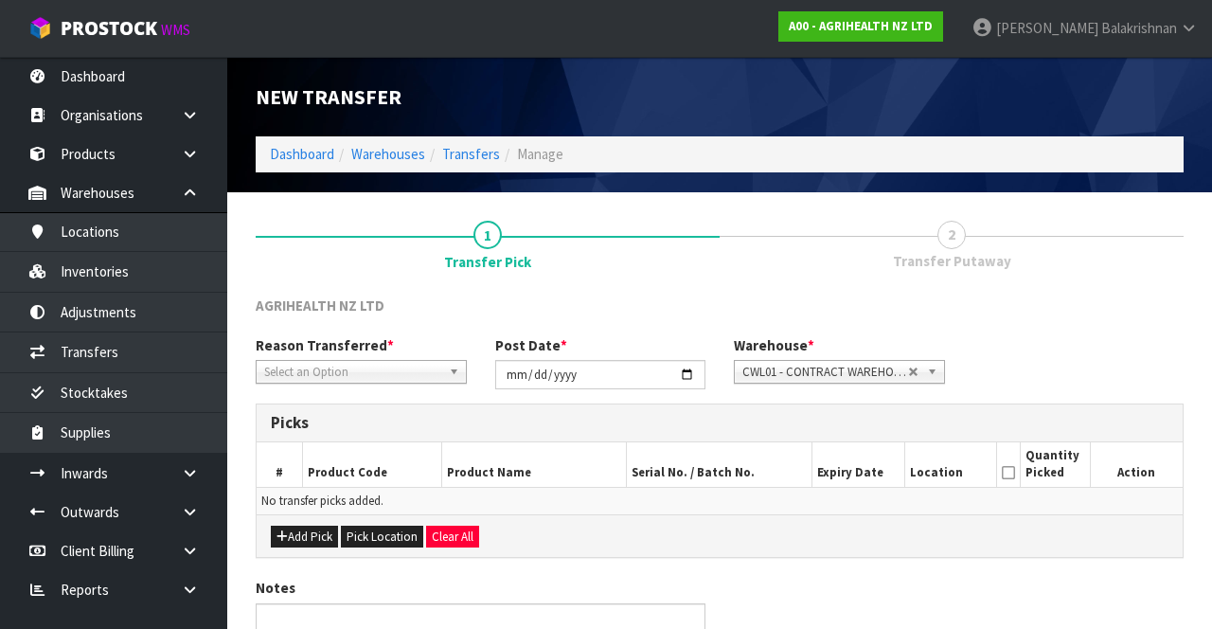
click at [364, 362] on span "Select an Option" at bounding box center [352, 372] width 177 height 23
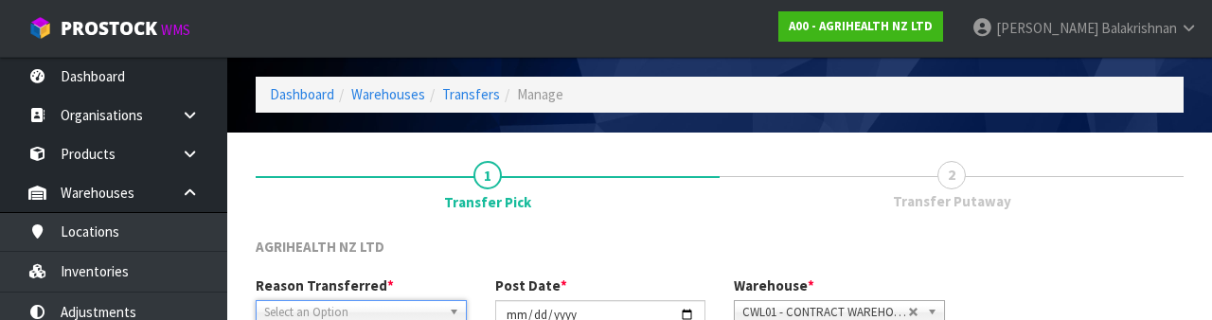
scroll to position [226, 0]
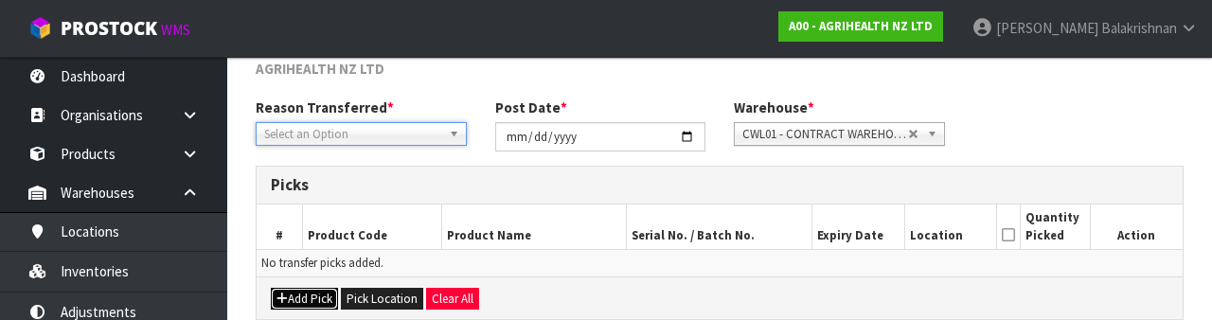
click at [312, 293] on button "Add Pick" at bounding box center [304, 299] width 67 height 23
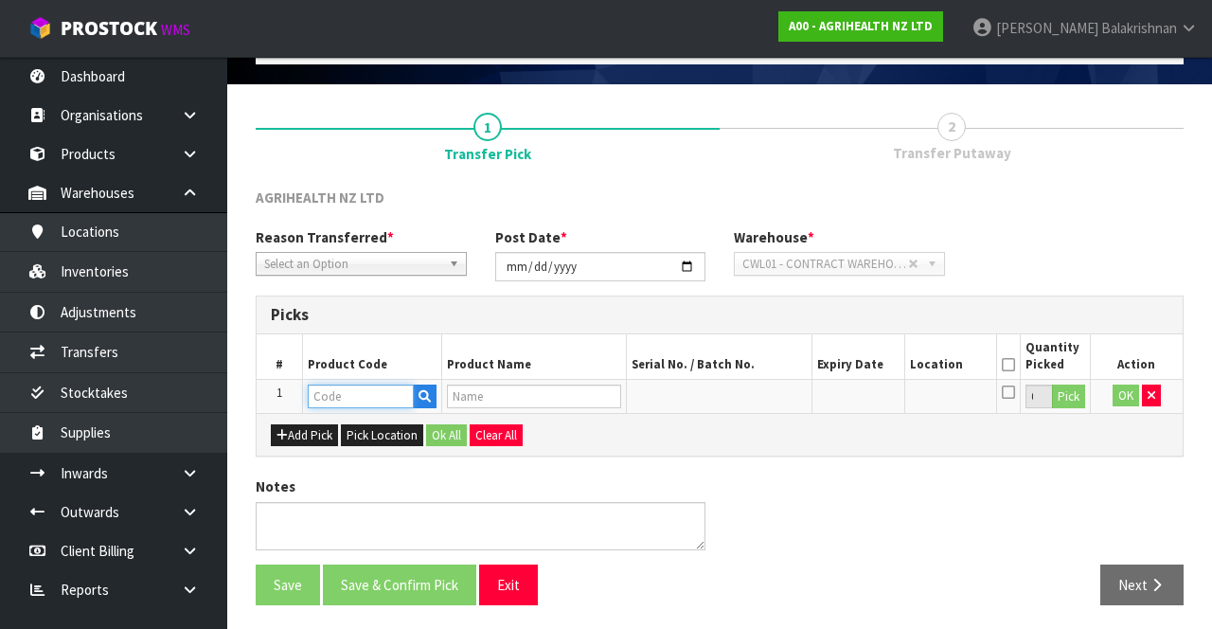
click at [367, 393] on input "text" at bounding box center [361, 396] width 106 height 24
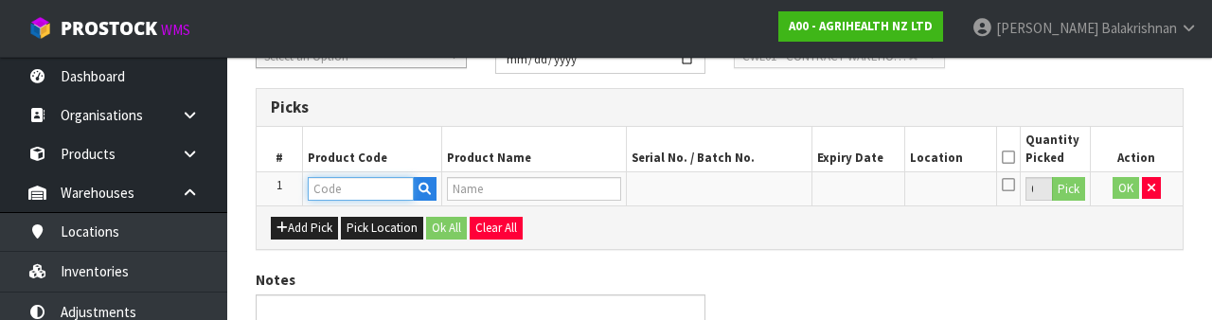
scroll to position [331, 0]
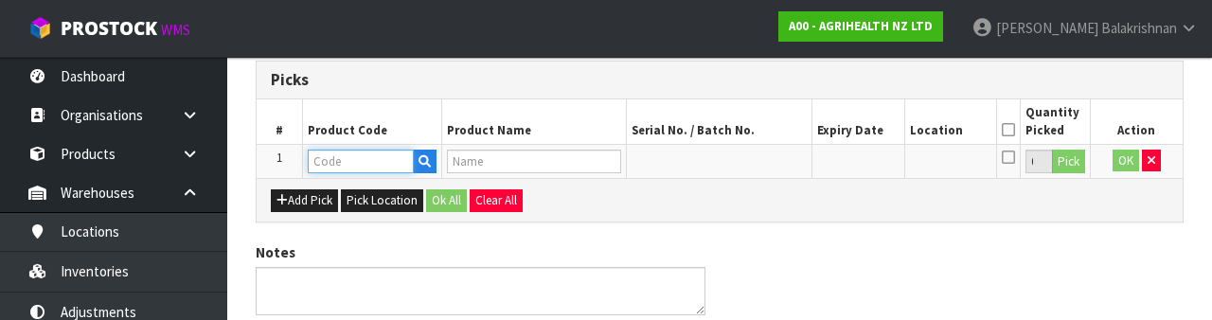
type input "5730"
type input "MELOVEM 30MG/ML 100ML RVM"
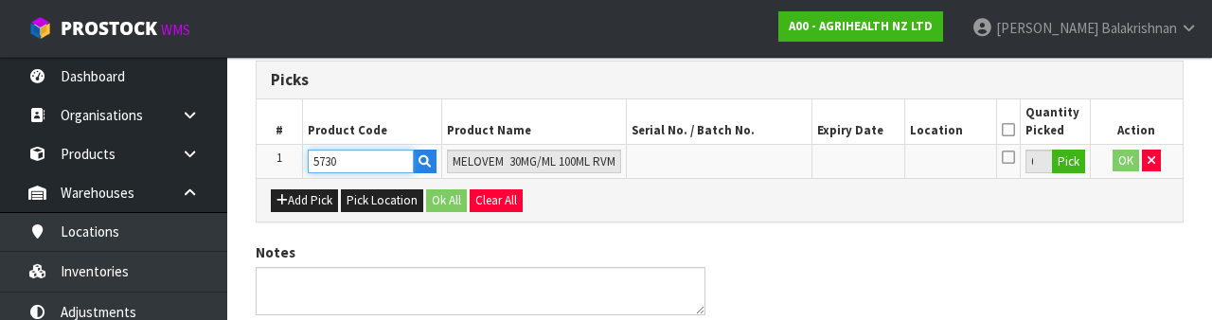
type input "5730"
click at [1075, 163] on button "Pick" at bounding box center [1068, 162] width 33 height 25
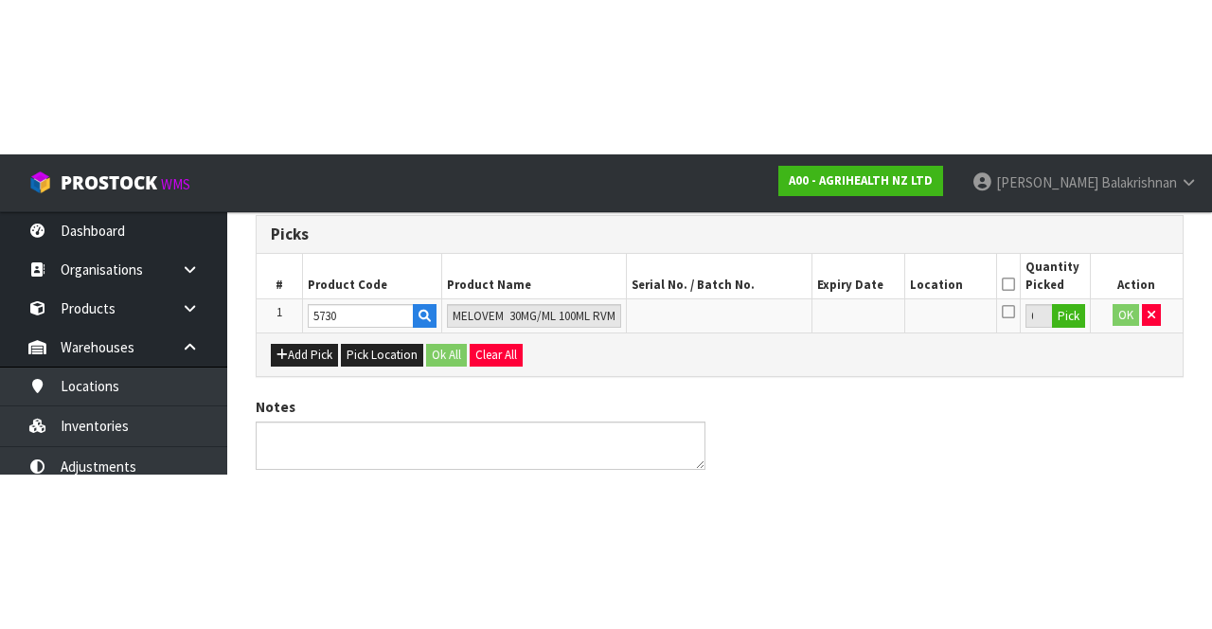
scroll to position [108, 0]
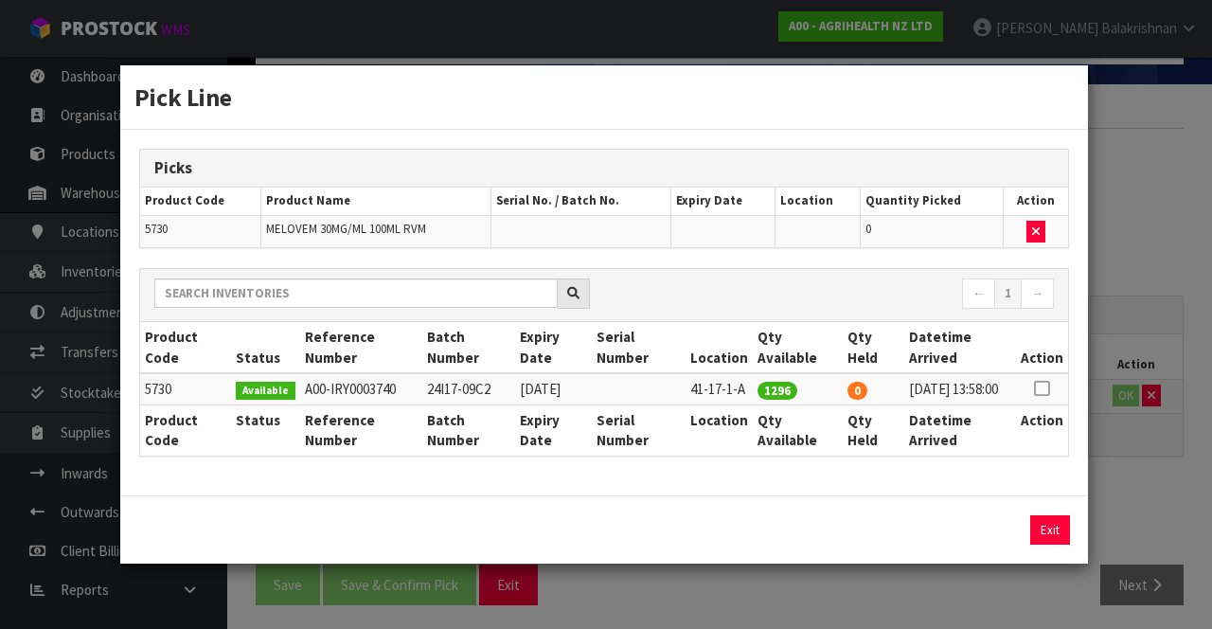
click at [1046, 355] on th "Action" at bounding box center [1042, 347] width 52 height 51
click at [1043, 388] on icon at bounding box center [1041, 388] width 15 height 1
click at [950, 539] on button "Assign Pick" at bounding box center [986, 529] width 78 height 29
type input "1296"
click at [1052, 525] on button "Exit" at bounding box center [1050, 529] width 40 height 29
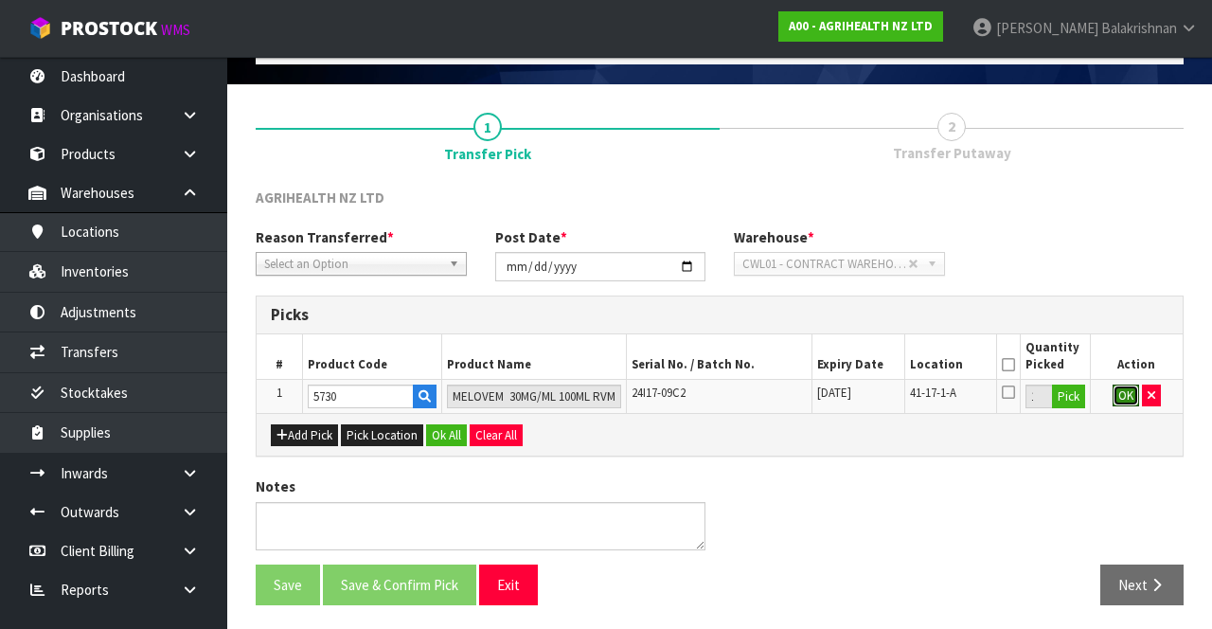
click at [1122, 402] on button "OK" at bounding box center [1125, 395] width 27 height 23
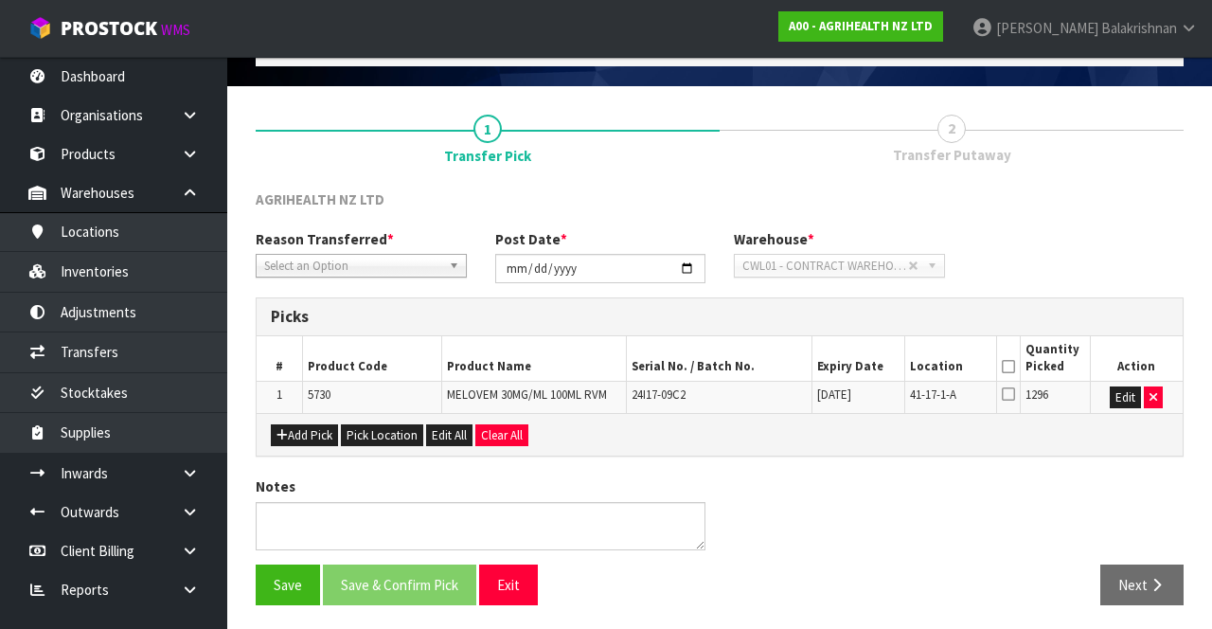
click at [1008, 366] on icon at bounding box center [1008, 366] width 13 height 1
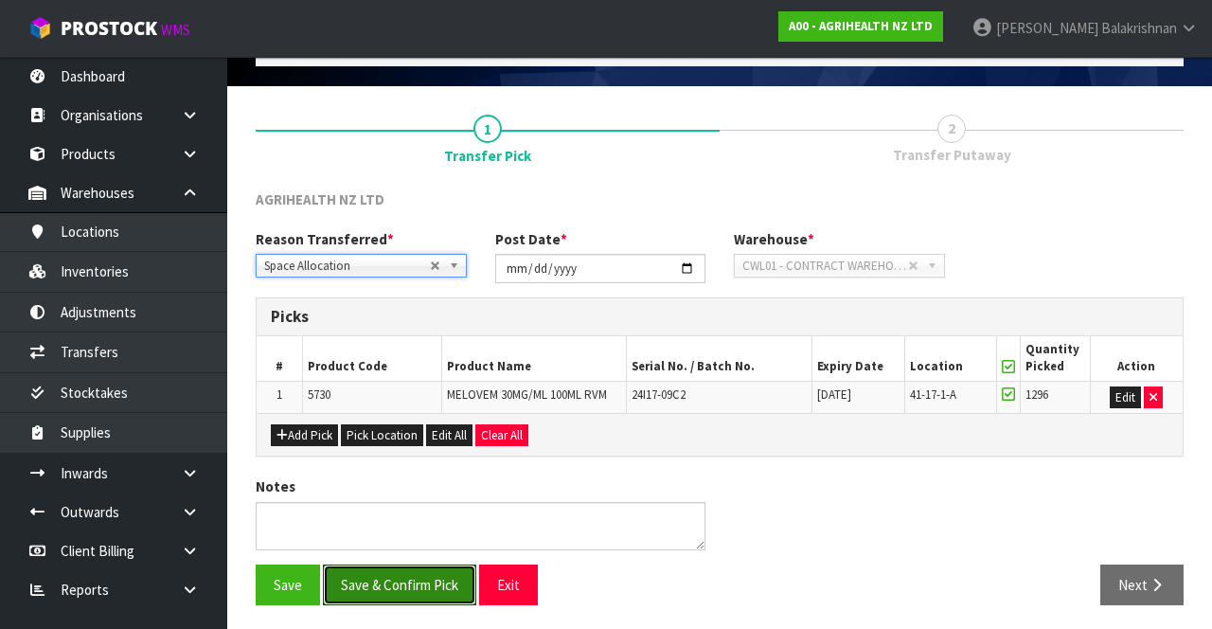
click at [399, 585] on button "Save & Confirm Pick" at bounding box center [399, 584] width 153 height 41
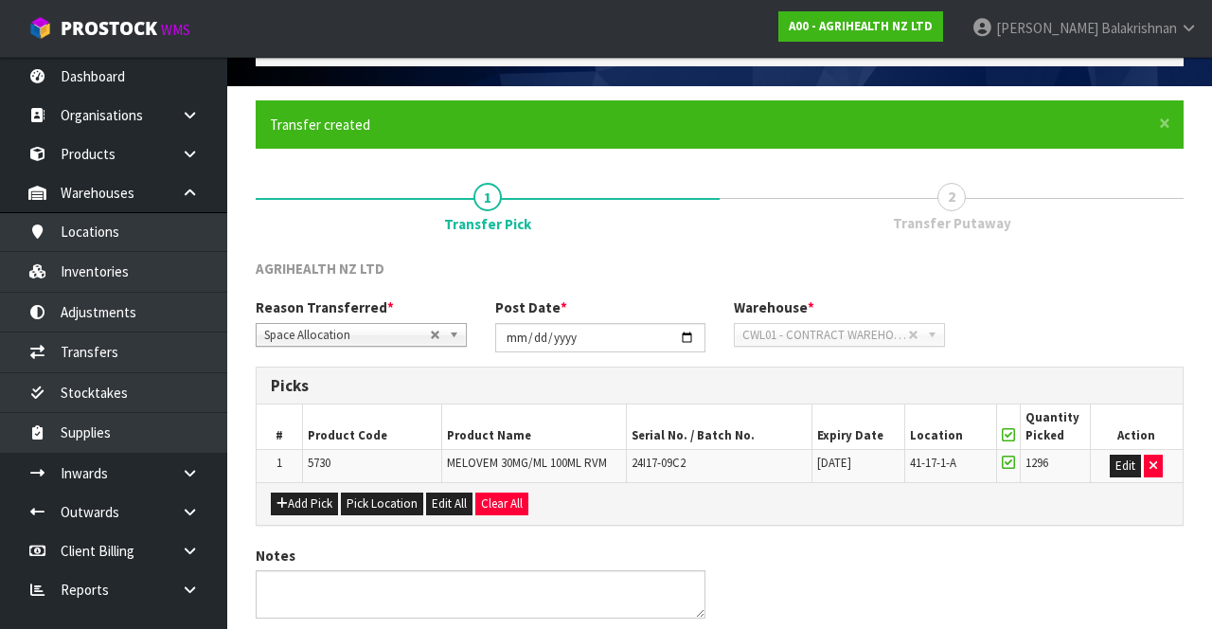
scroll to position [0, 0]
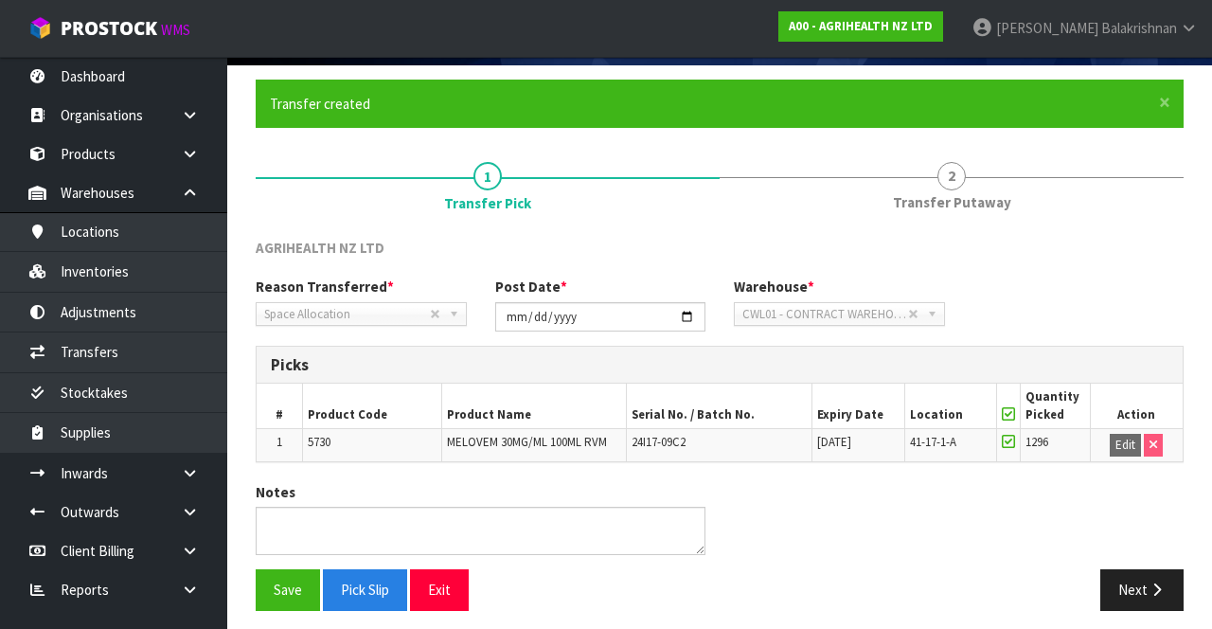
scroll to position [123, 0]
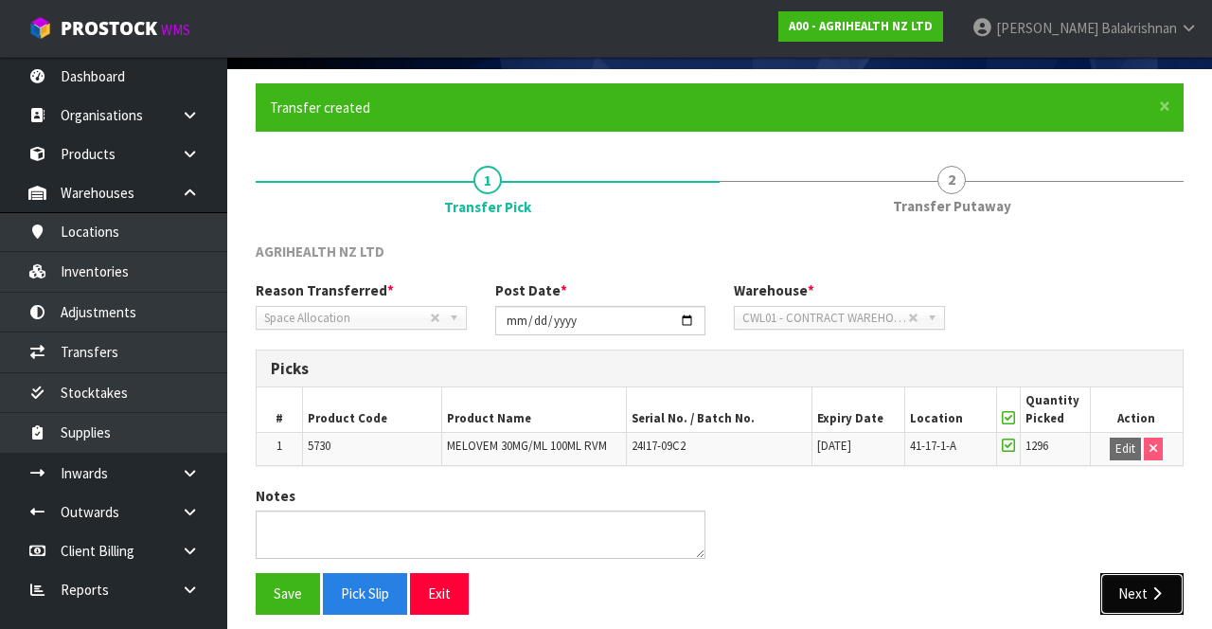
click at [1176, 610] on button "Next" at bounding box center [1141, 593] width 83 height 41
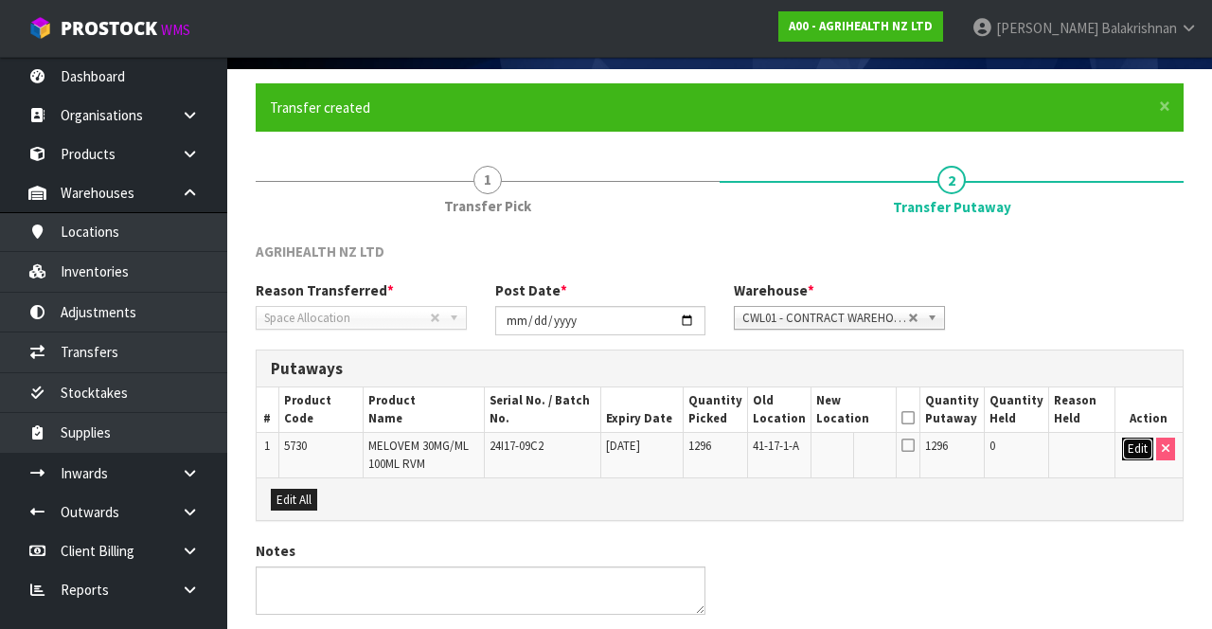
click at [1134, 448] on button "Edit" at bounding box center [1137, 448] width 31 height 23
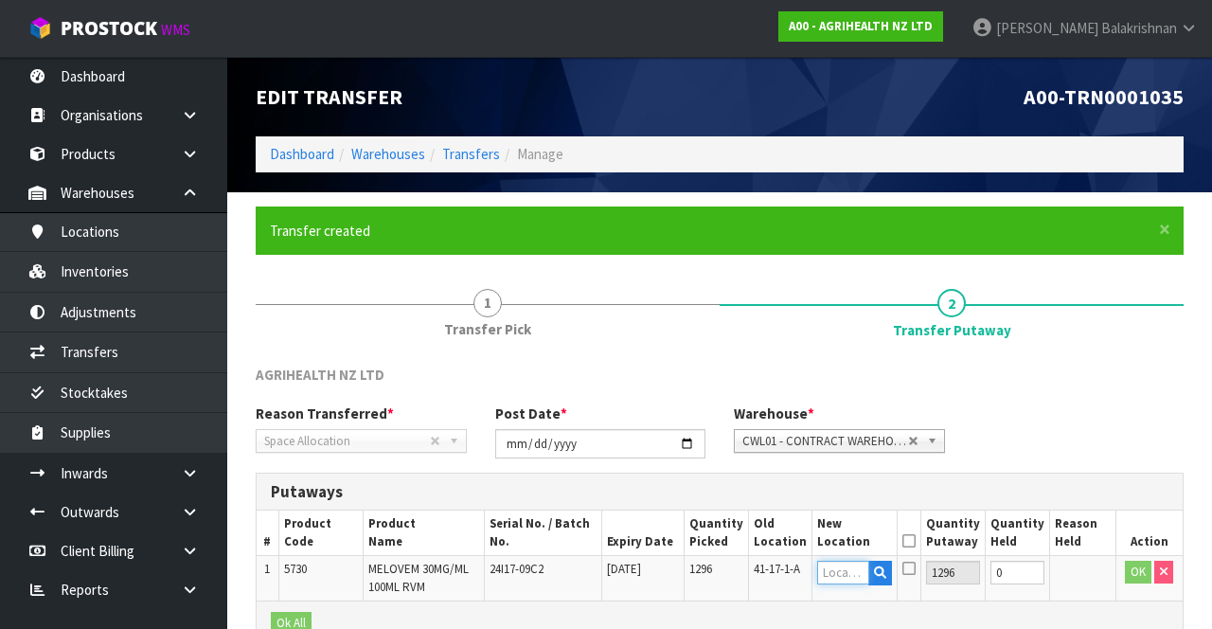
click at [846, 571] on input "text" at bounding box center [843, 572] width 53 height 24
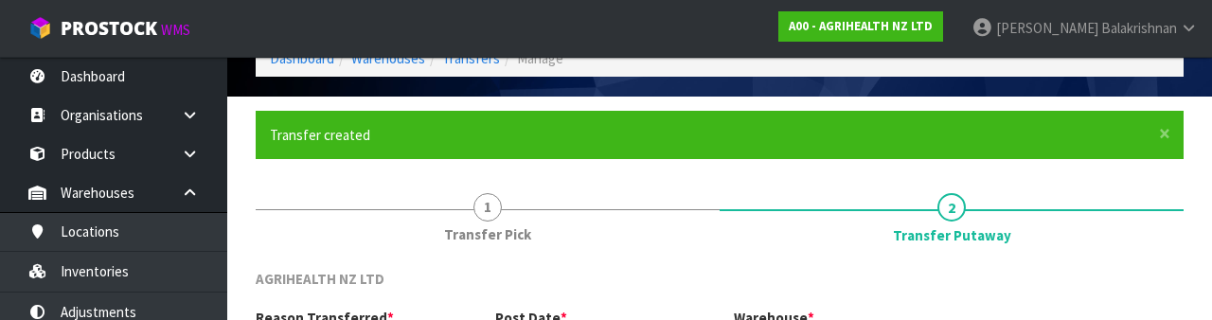
scroll to position [400, 0]
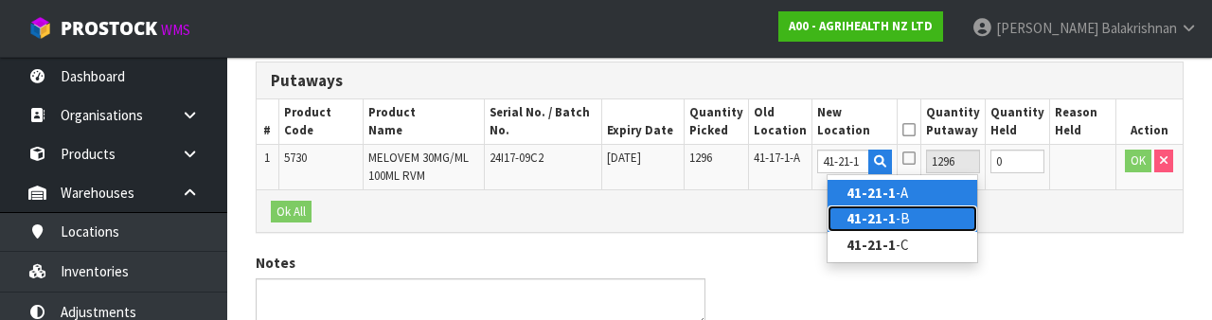
click at [909, 218] on link "41-21-1 -B" at bounding box center [902, 218] width 150 height 26
type input "41-21-1-B"
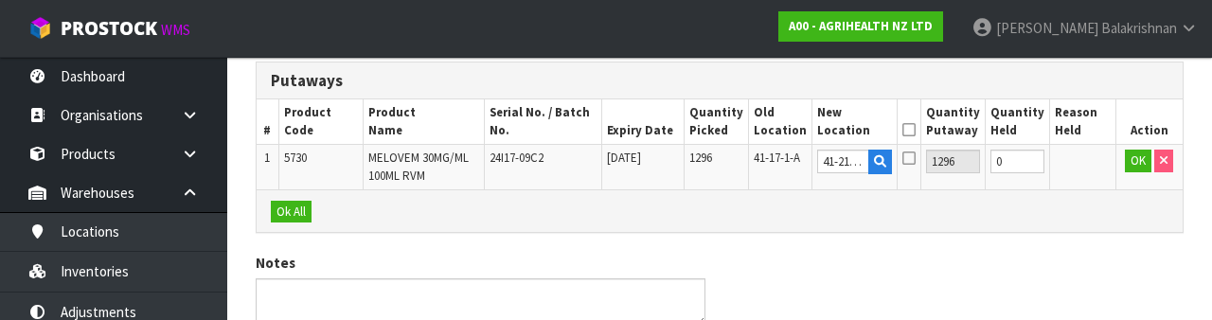
click at [915, 130] on icon at bounding box center [908, 130] width 13 height 1
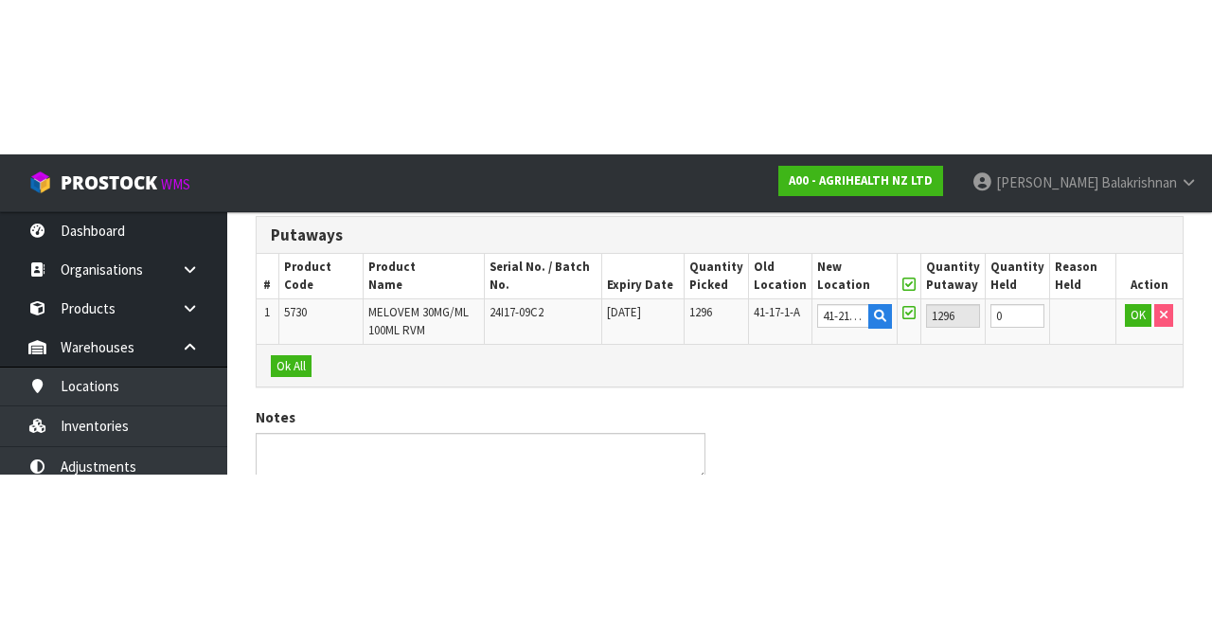
scroll to position [187, 0]
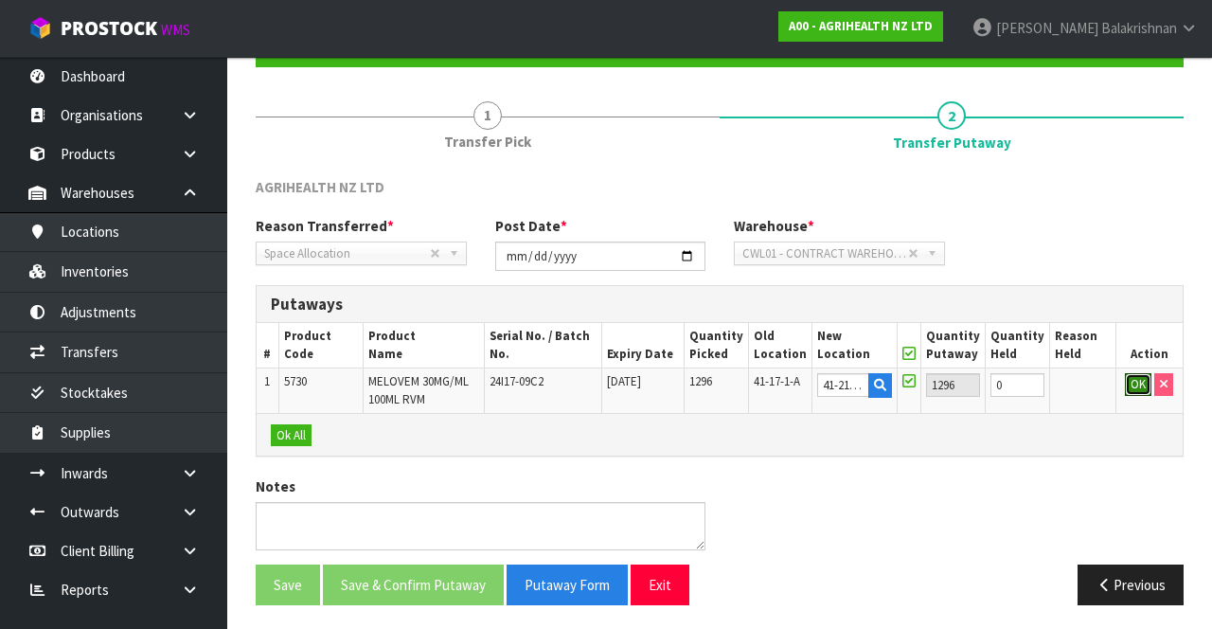
click at [1125, 384] on button "OK" at bounding box center [1138, 384] width 27 height 23
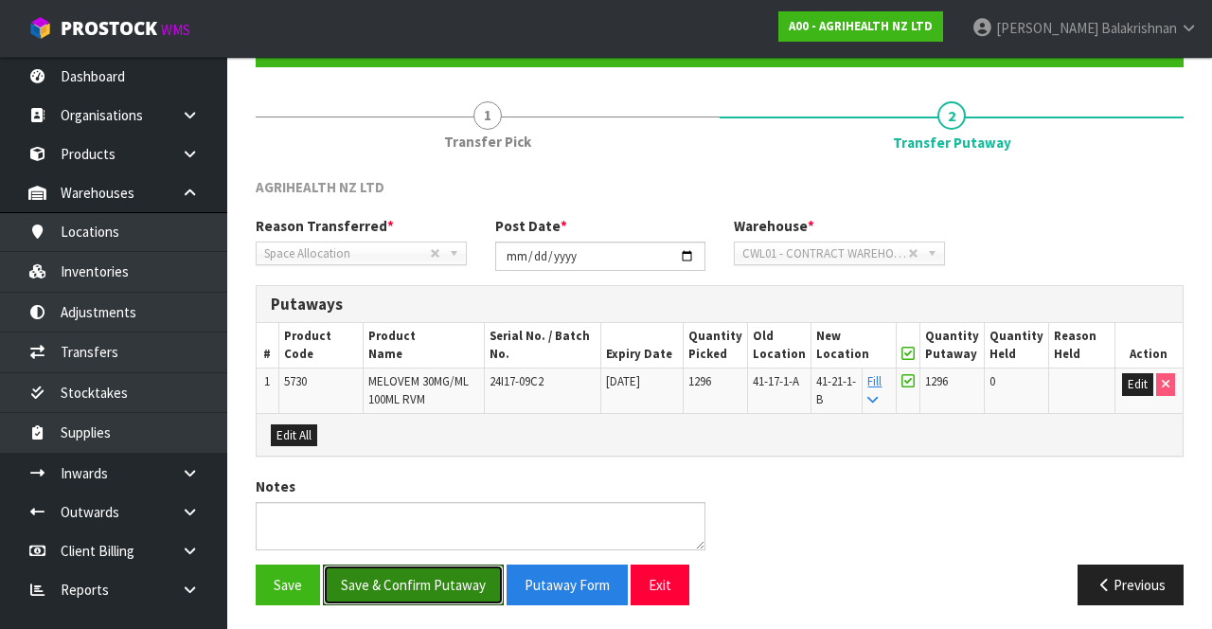
click at [441, 587] on button "Save & Confirm Putaway" at bounding box center [413, 584] width 181 height 41
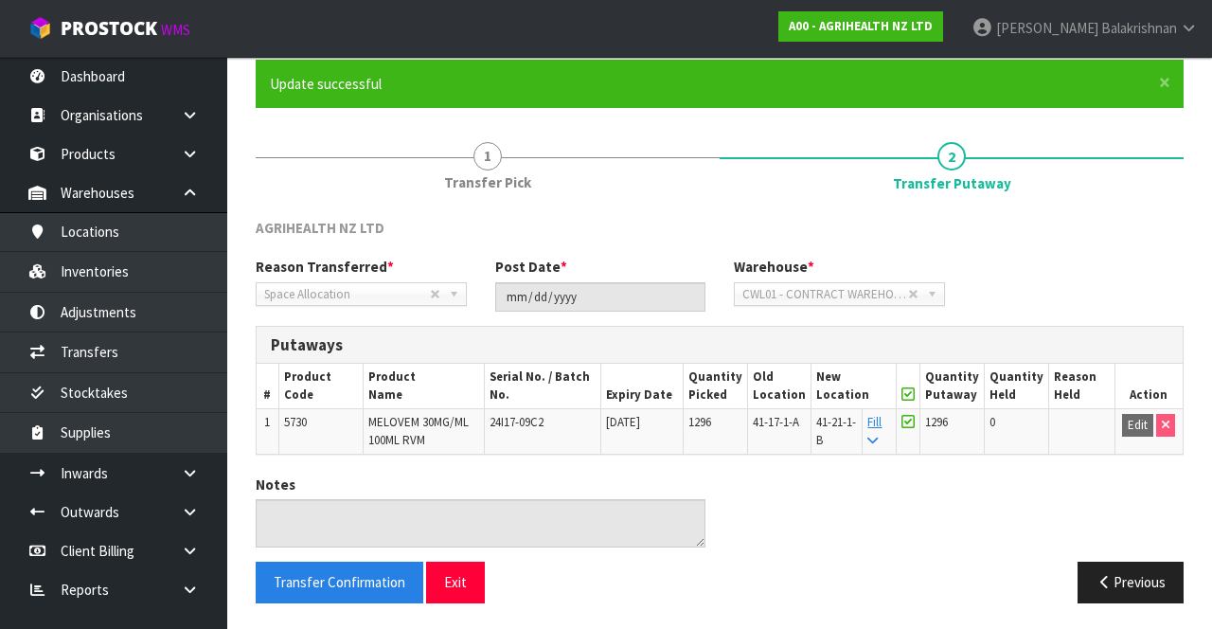
scroll to position [0, 0]
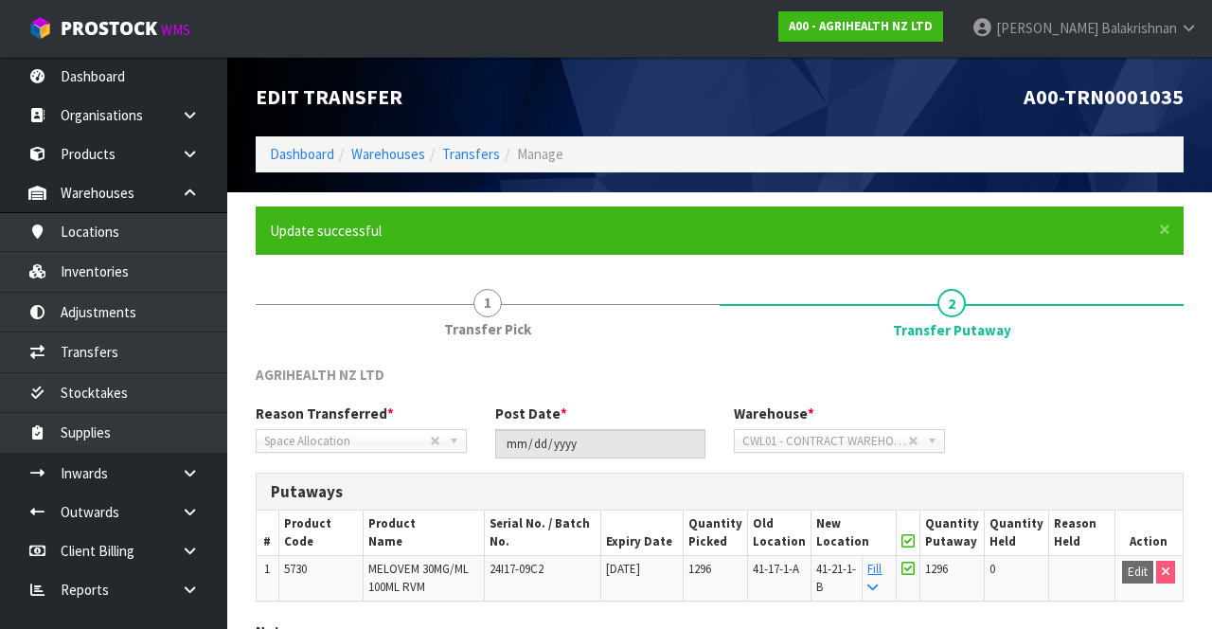
click at [1104, 46] on link "Raj Balakrishnan" at bounding box center [1084, 28] width 255 height 57
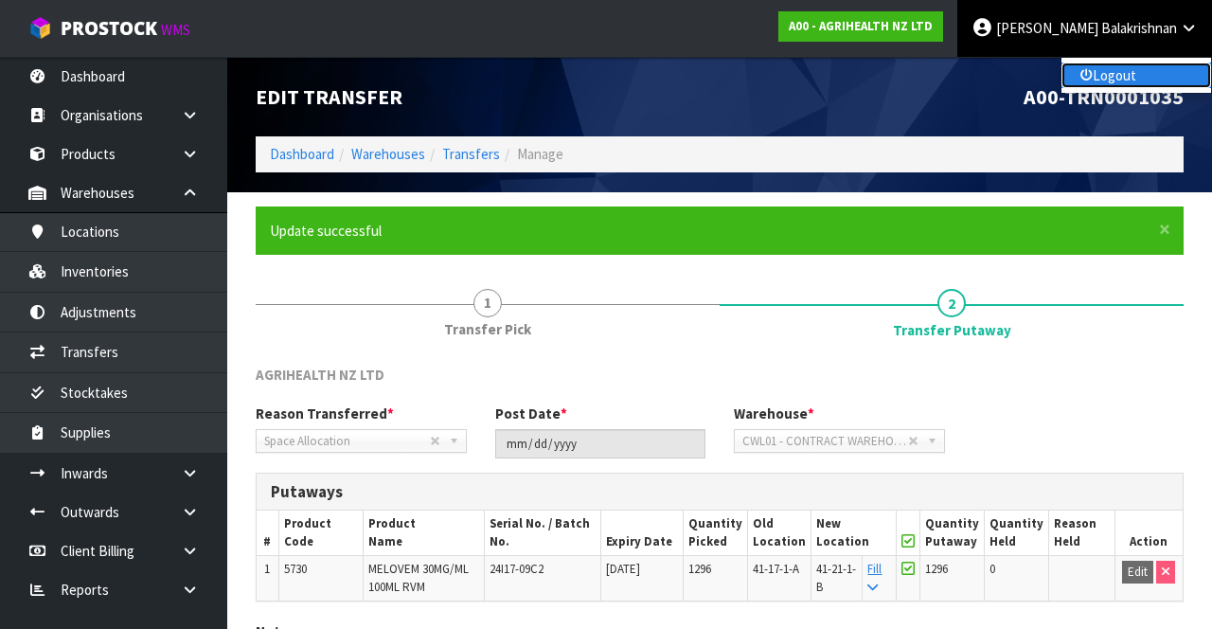
click at [1087, 76] on icon at bounding box center [1086, 76] width 12 height 1
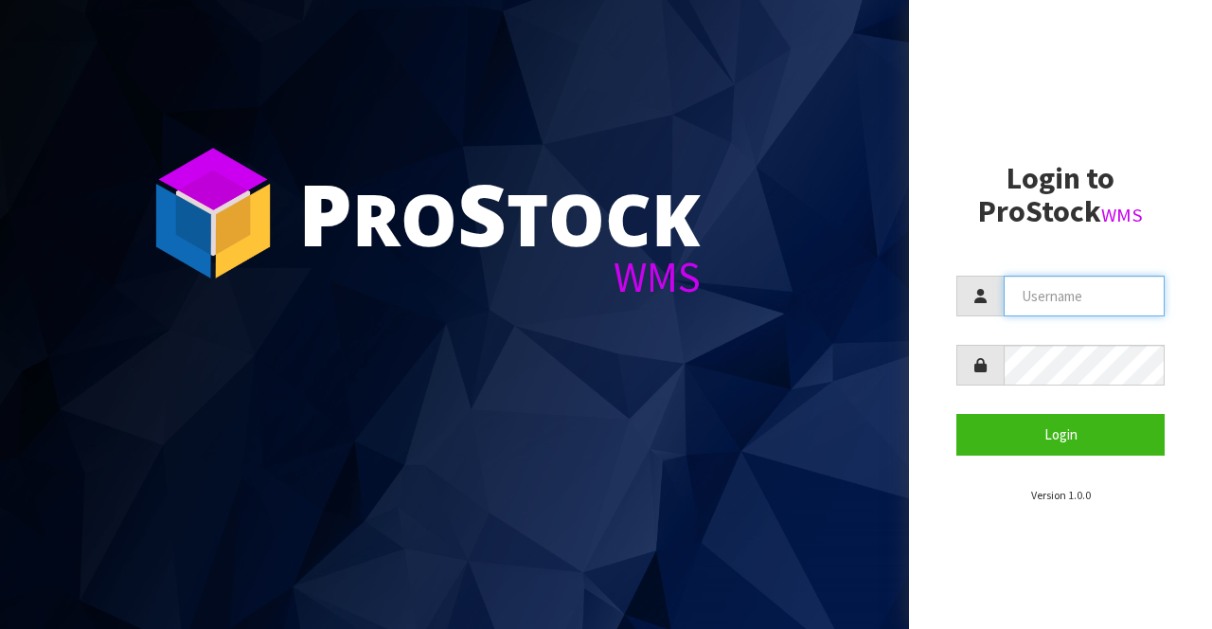
click at [1102, 299] on input "text" at bounding box center [1083, 295] width 161 height 41
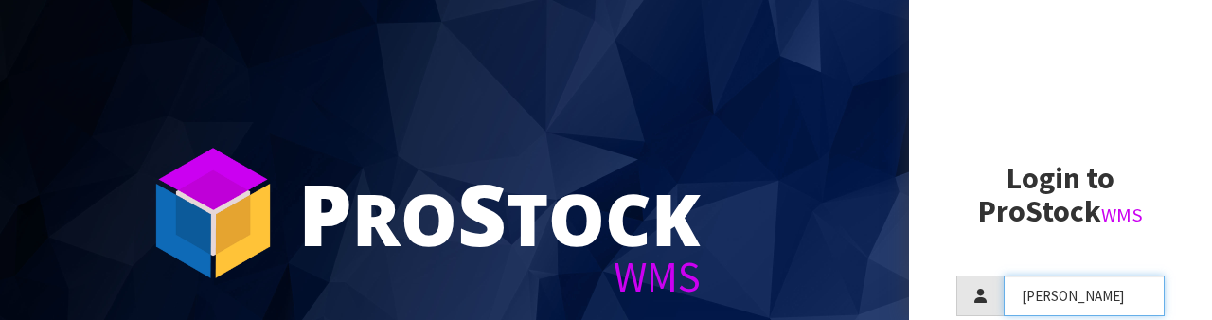
type input "[PERSON_NAME]"
click at [484, 248] on span "S" at bounding box center [481, 212] width 49 height 115
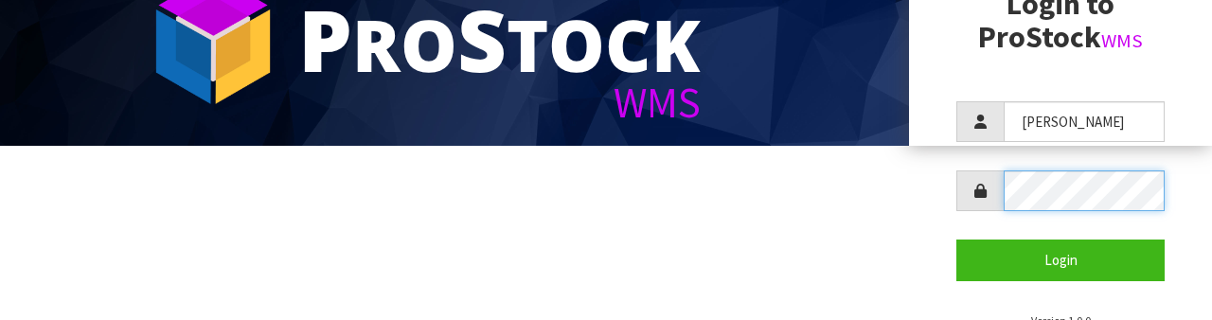
scroll to position [183, 0]
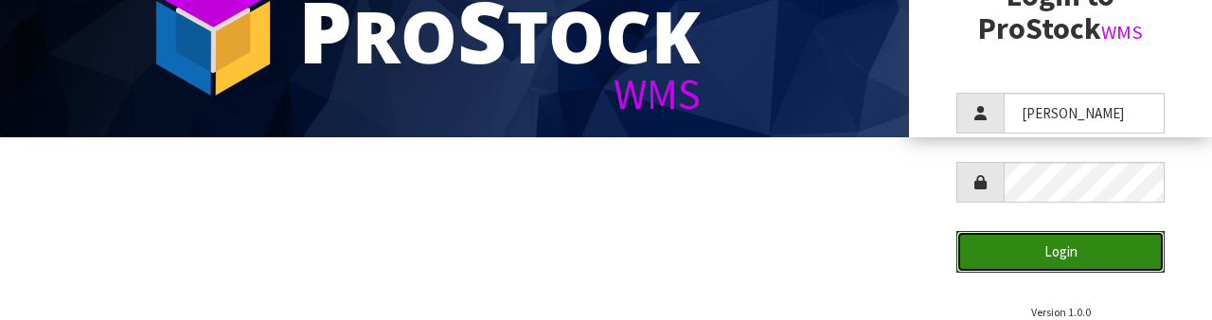
click at [988, 267] on button "Login" at bounding box center [1060, 251] width 208 height 41
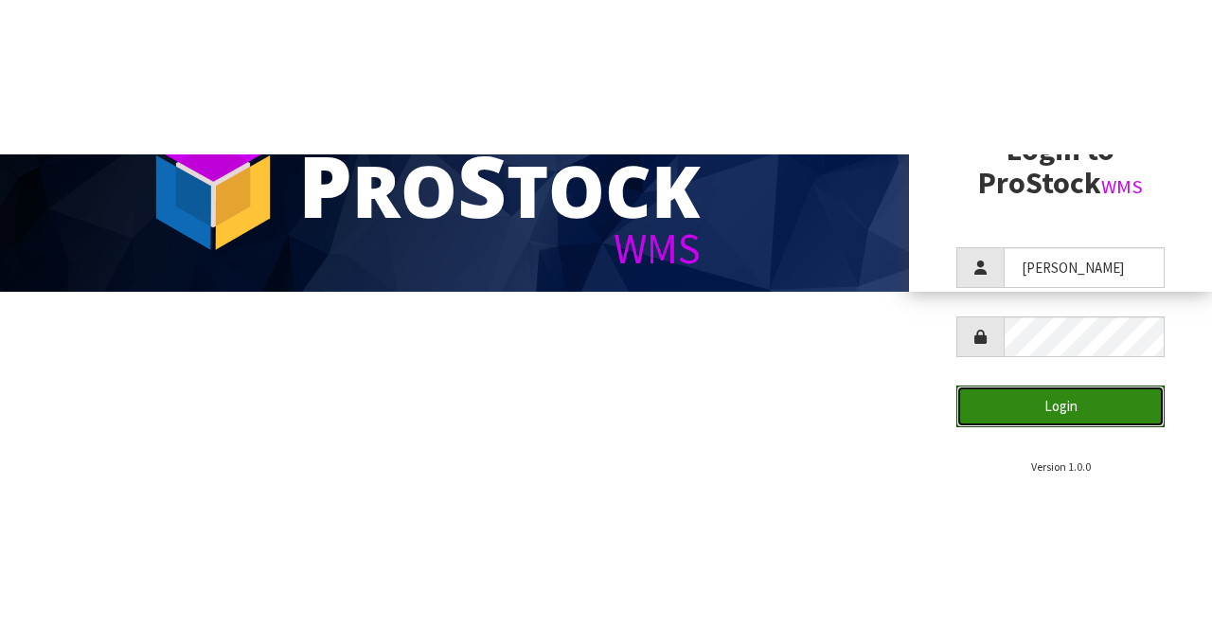
scroll to position [0, 0]
